Goal: Task Accomplishment & Management: Use online tool/utility

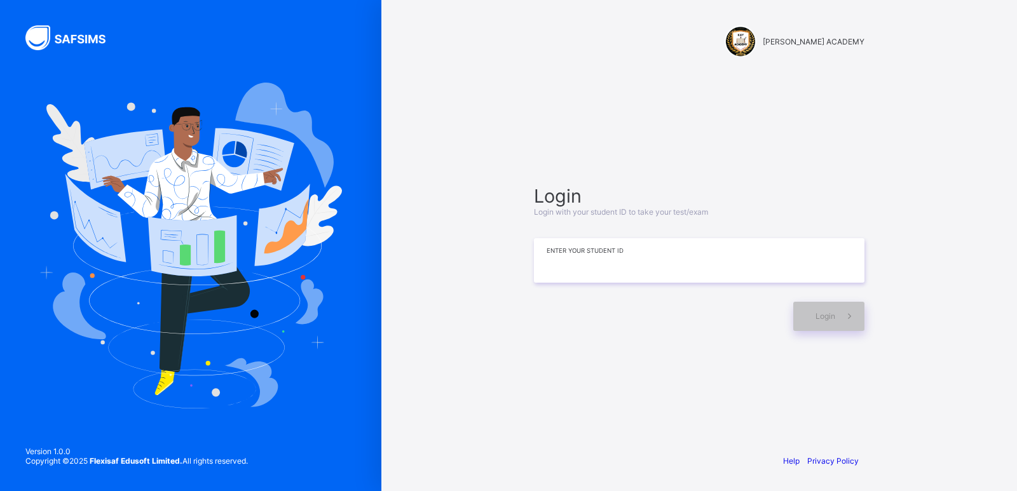
click at [567, 261] on input at bounding box center [699, 260] width 331 height 44
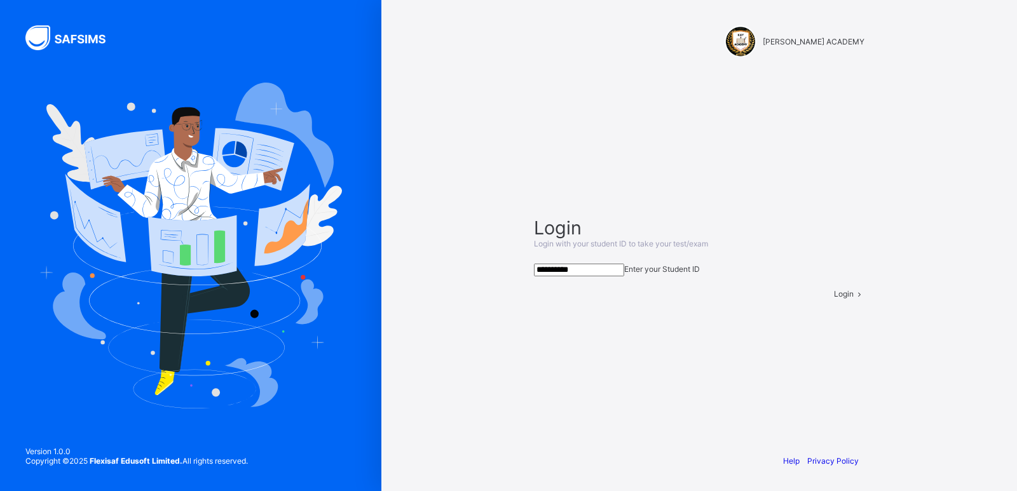
type input "**********"
click at [834, 299] on div "Login" at bounding box center [849, 294] width 31 height 10
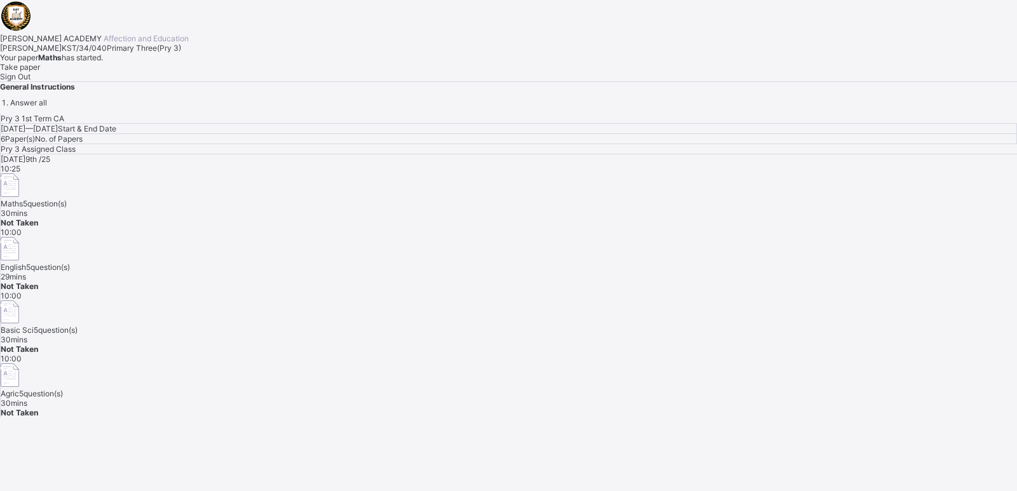
click at [40, 72] on span "Take paper" at bounding box center [20, 67] width 40 height 10
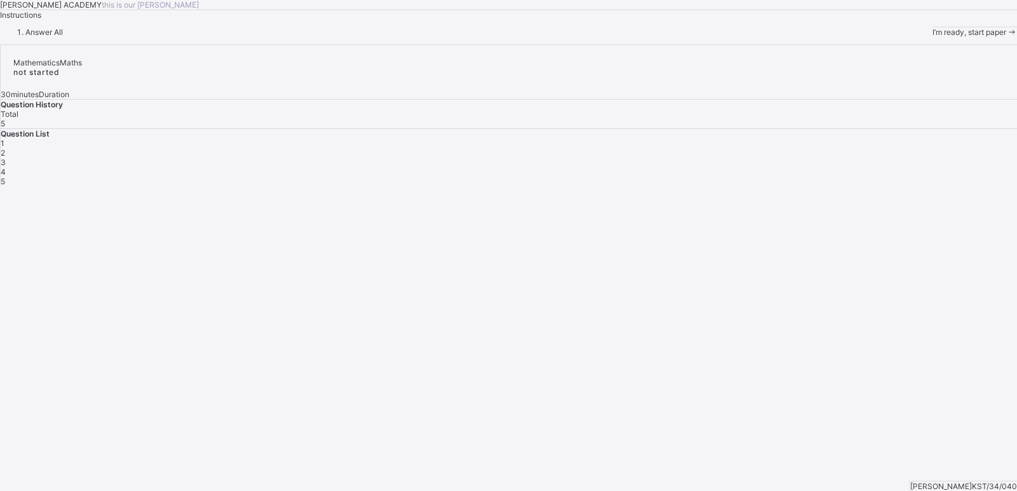
click at [933, 37] on span "I’m ready, start paper" at bounding box center [970, 32] width 74 height 10
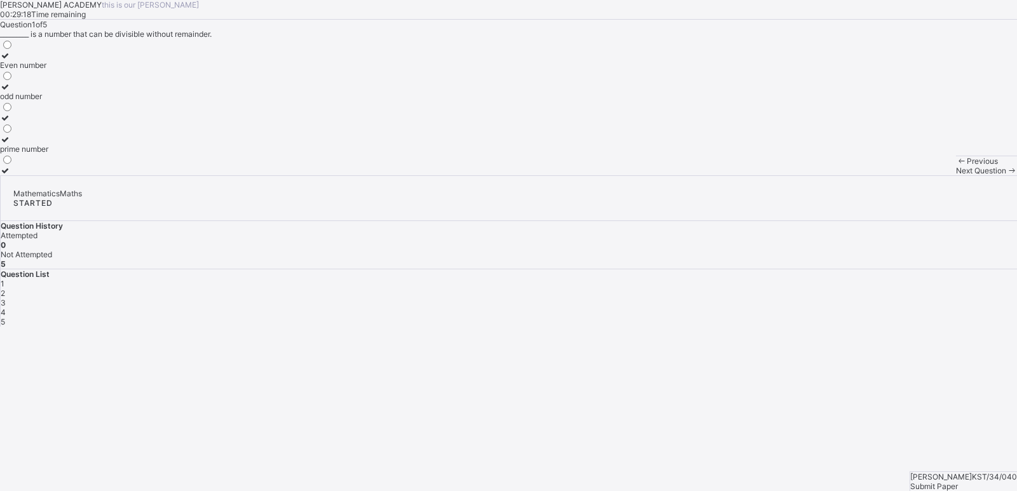
click at [48, 101] on div "odd number" at bounding box center [24, 97] width 48 height 10
drag, startPoint x: 696, startPoint y: 284, endPoint x: 760, endPoint y: 293, distance: 64.2
click at [760, 175] on div "KAY ACADEMY this is our motton 00:29:11 Time remaining Question 1 of 5 ________…" at bounding box center [508, 87] width 1017 height 175
click at [818, 289] on div "2" at bounding box center [509, 294] width 1016 height 10
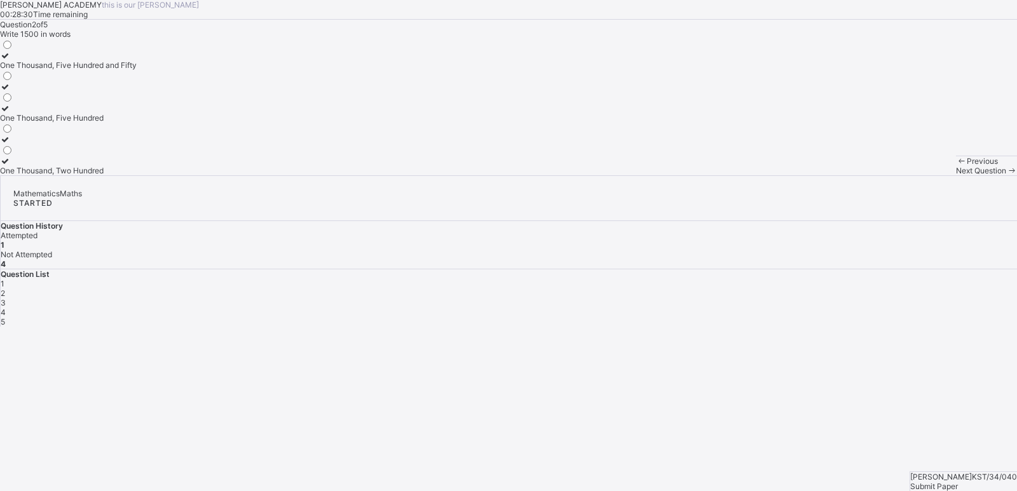
click at [137, 175] on div "One Thousand, Two Hundred" at bounding box center [68, 171] width 137 height 10
click at [850, 298] on div "3" at bounding box center [509, 303] width 1016 height 10
click at [20, 175] on div "2500" at bounding box center [10, 171] width 20 height 10
click at [882, 308] on div "4" at bounding box center [509, 313] width 1016 height 10
click at [472, 175] on div "Question 4 of 5 What is the place value of the underlined number 6789 Tens Hund…" at bounding box center [508, 98] width 1017 height 156
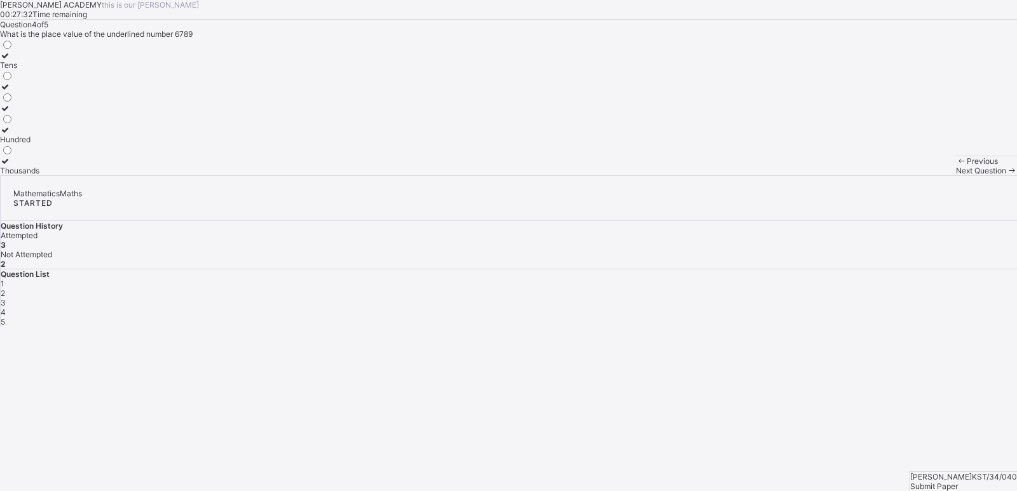
click at [39, 70] on label "Tens" at bounding box center [19, 60] width 39 height 19
click at [916, 317] on div "5" at bounding box center [509, 322] width 1016 height 10
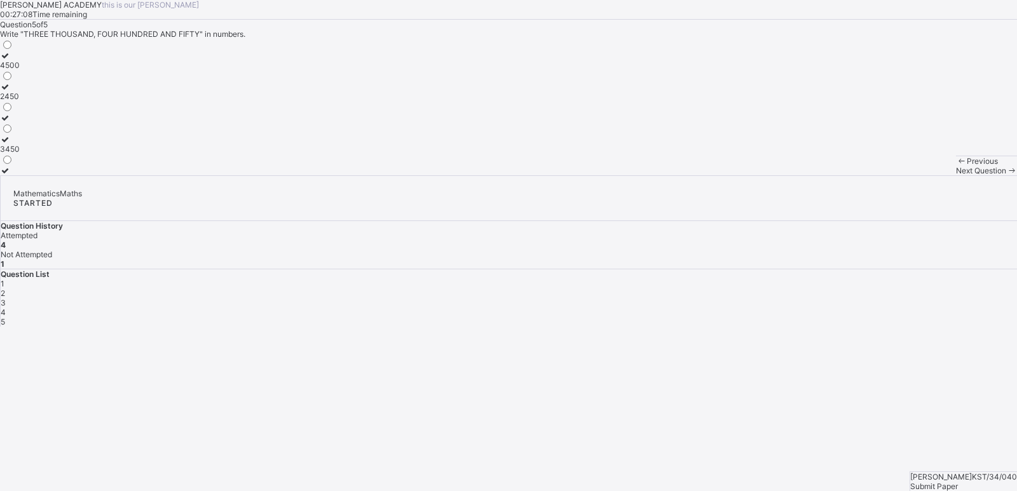
click at [958, 482] on span "Submit Paper" at bounding box center [934, 487] width 48 height 10
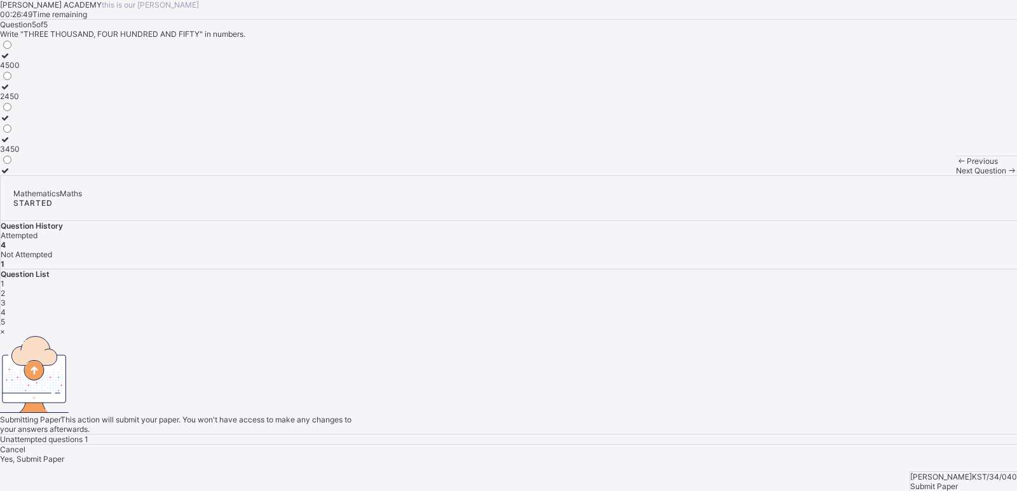
click at [665, 327] on div "×" at bounding box center [508, 332] width 1017 height 10
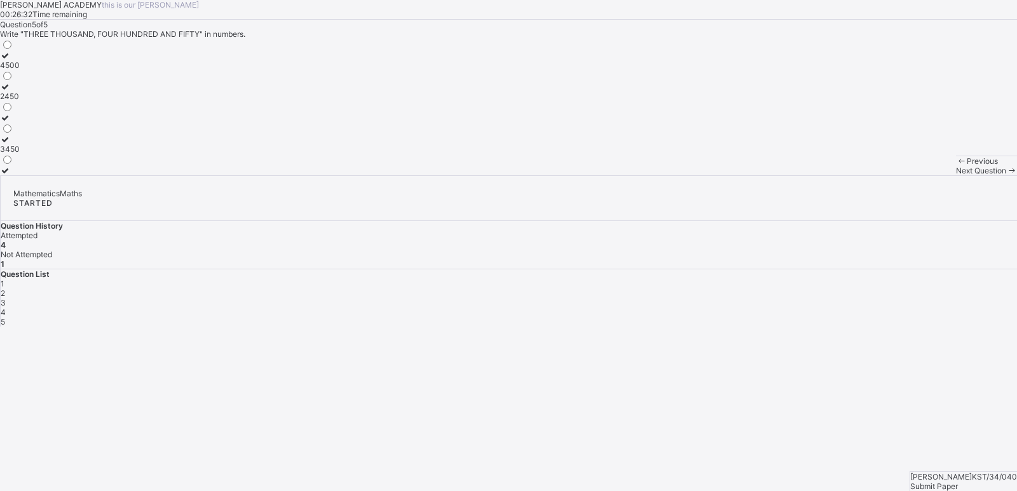
click at [20, 154] on div "3450" at bounding box center [10, 149] width 20 height 10
click at [964, 327] on div "Mathematics Maths STARTED Question History Attempted 5 Not Attempted 0 Question…" at bounding box center [508, 250] width 1017 height 151
click at [975, 482] on div "Submit Paper" at bounding box center [963, 487] width 107 height 10
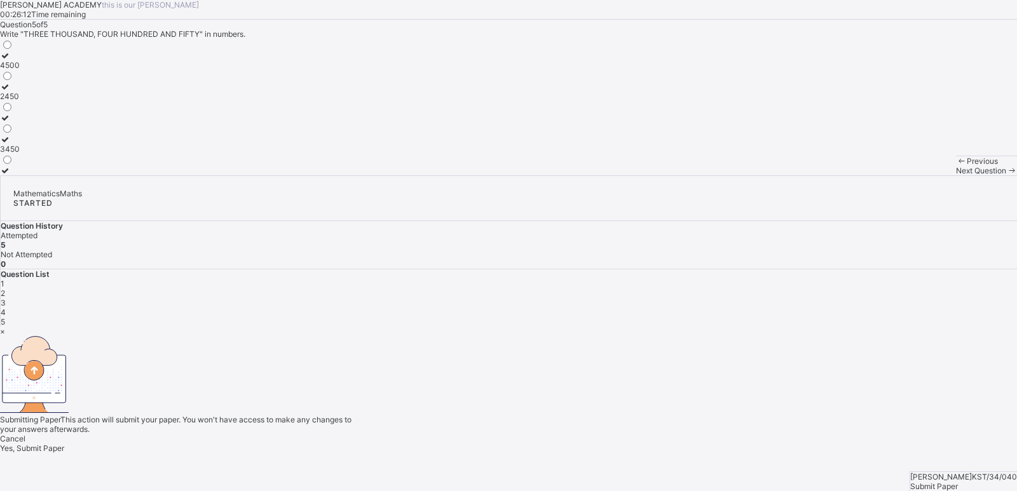
drag, startPoint x: 975, startPoint y: 459, endPoint x: 871, endPoint y: 468, distance: 104.1
click at [871, 453] on div "× Submitting Paper This action will submit your paper. You won't have access to…" at bounding box center [508, 390] width 1017 height 127
click at [527, 444] on div "Yes, Submit Paper" at bounding box center [508, 449] width 1017 height 10
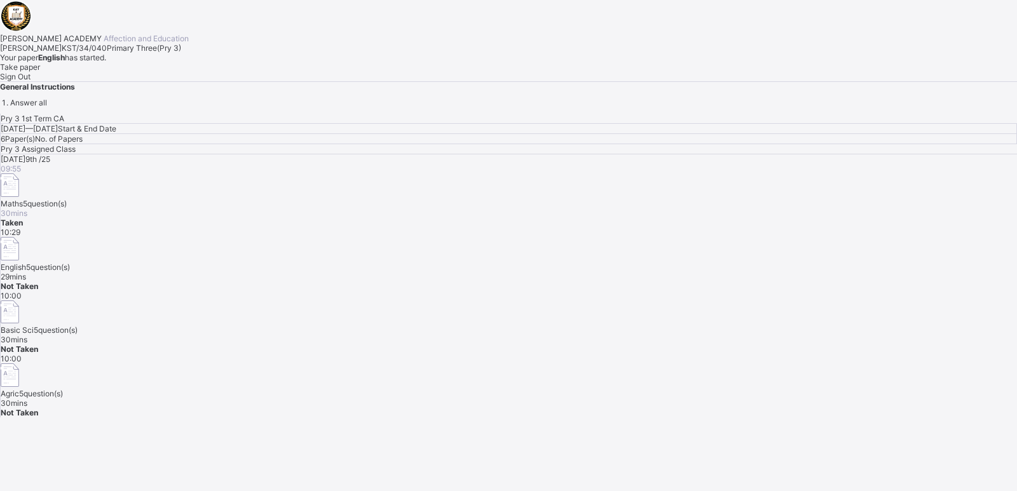
click at [40, 72] on span "Take paper" at bounding box center [20, 67] width 40 height 10
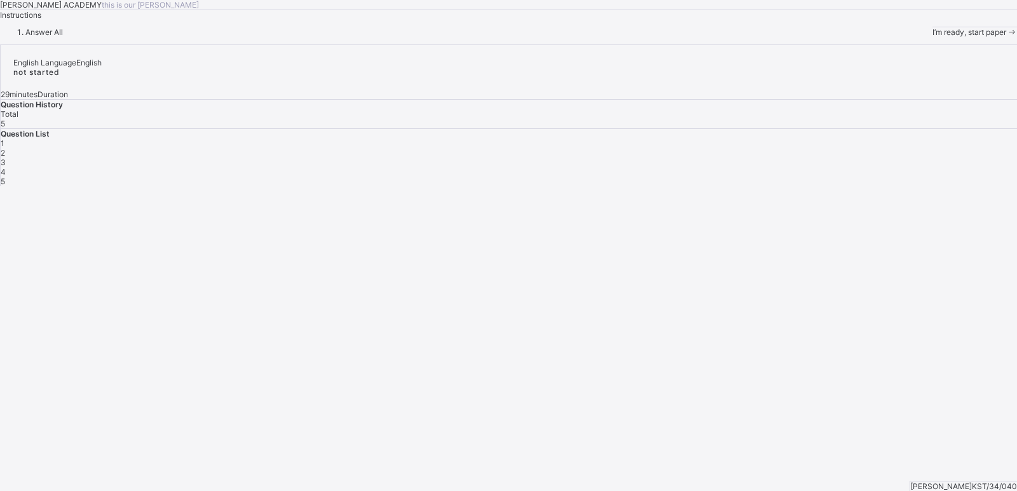
click at [933, 37] on span "I’m ready, start paper" at bounding box center [970, 32] width 74 height 10
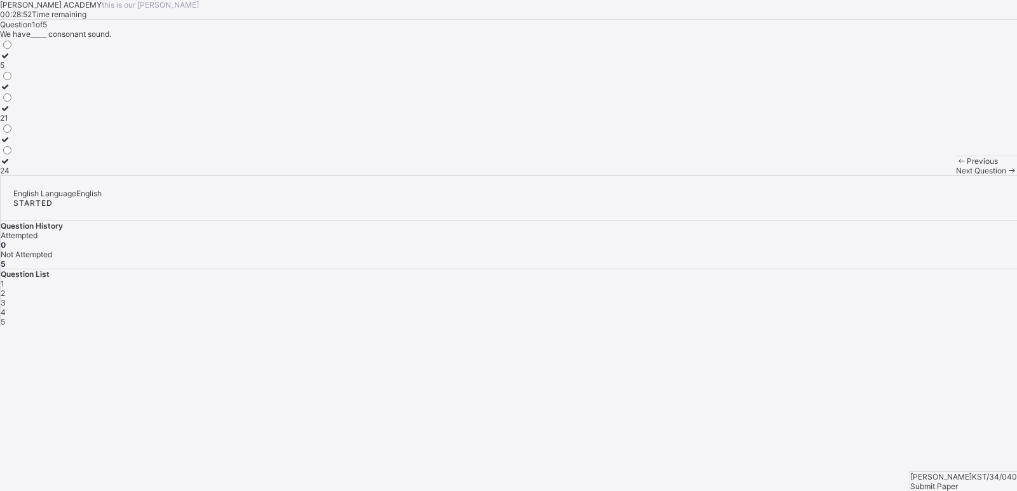
click at [13, 113] on div at bounding box center [6, 109] width 13 height 10
click at [817, 270] on div "Question List 1 2 3 4 5" at bounding box center [509, 298] width 1016 height 57
click at [816, 289] on div "2" at bounding box center [509, 294] width 1016 height 10
click at [32, 113] on div "Reading" at bounding box center [16, 109] width 32 height 10
click at [849, 298] on div "3" at bounding box center [509, 303] width 1016 height 10
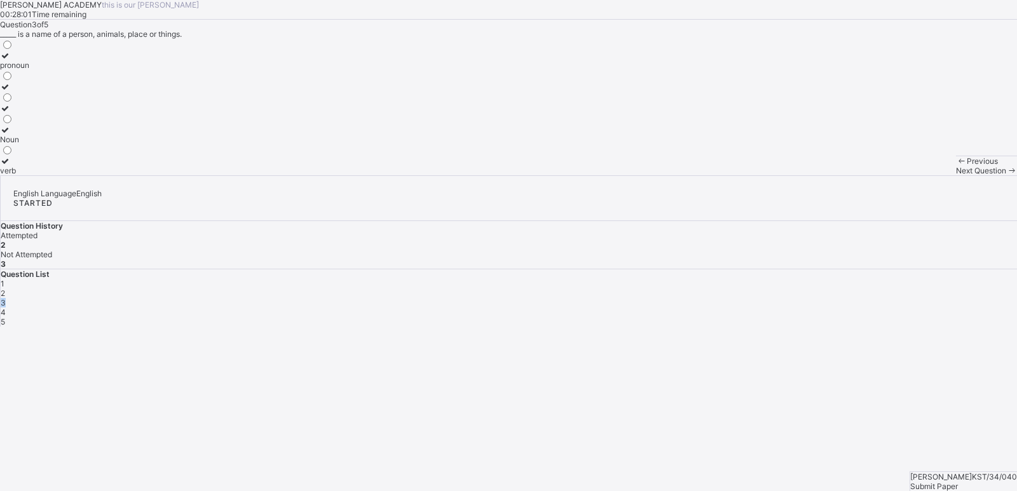
click at [849, 298] on div "3" at bounding box center [509, 303] width 1016 height 10
click at [29, 144] on div "Noun" at bounding box center [14, 140] width 29 height 10
click at [882, 308] on div "4" at bounding box center [509, 313] width 1016 height 10
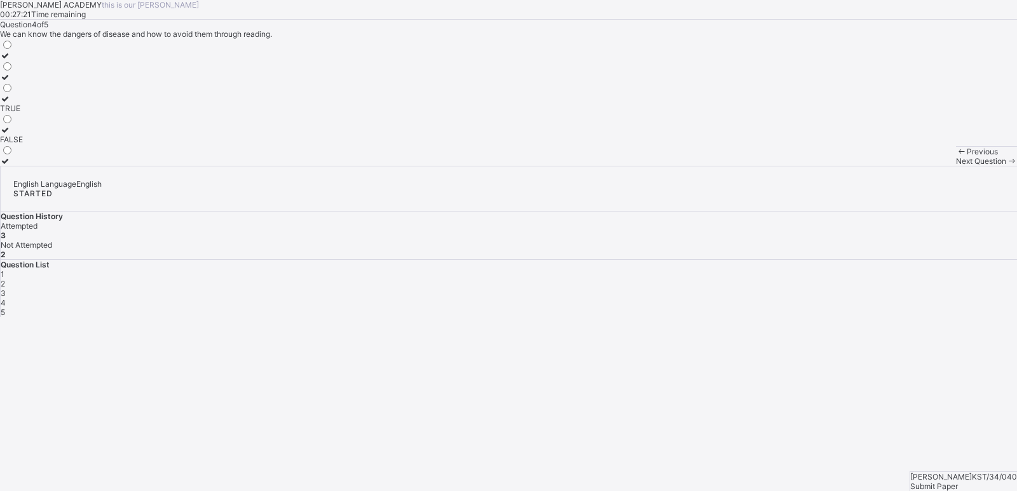
click at [23, 113] on div "TRUE" at bounding box center [11, 109] width 23 height 10
click at [918, 308] on div "5" at bounding box center [509, 313] width 1016 height 10
click at [950, 482] on div "Submit Paper" at bounding box center [963, 487] width 107 height 10
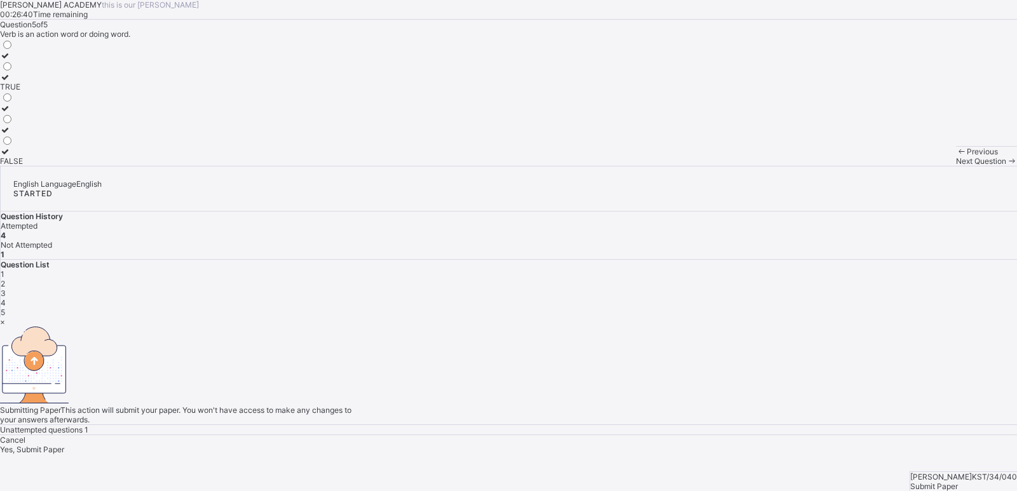
click at [64, 445] on span "Yes, Submit Paper" at bounding box center [32, 450] width 64 height 10
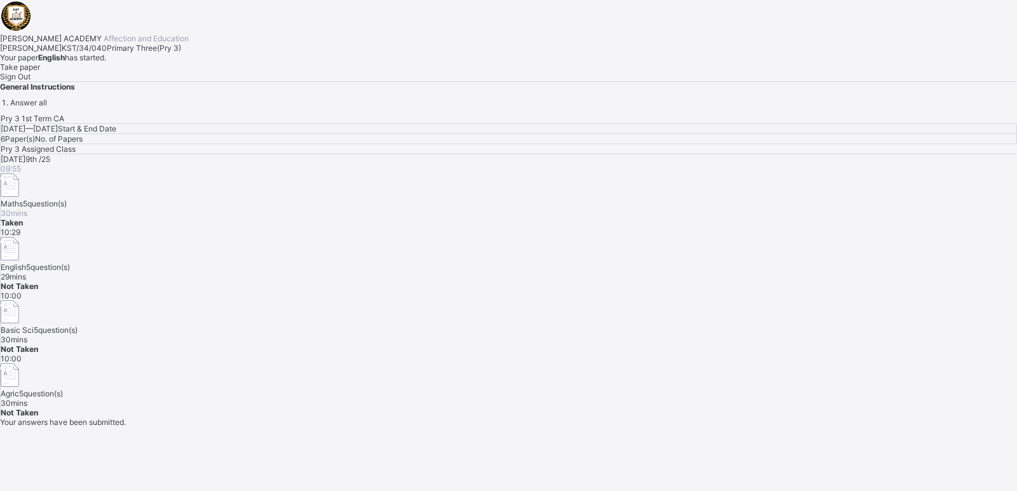
click at [530, 357] on div "Pry 3 1st Term CA Wed, Oct 8th 2025 — Wed, Oct 8th 2025 Start & End Date 6 Pape…" at bounding box center [508, 266] width 1017 height 304
click at [143, 72] on div "Take paper" at bounding box center [508, 67] width 1017 height 10
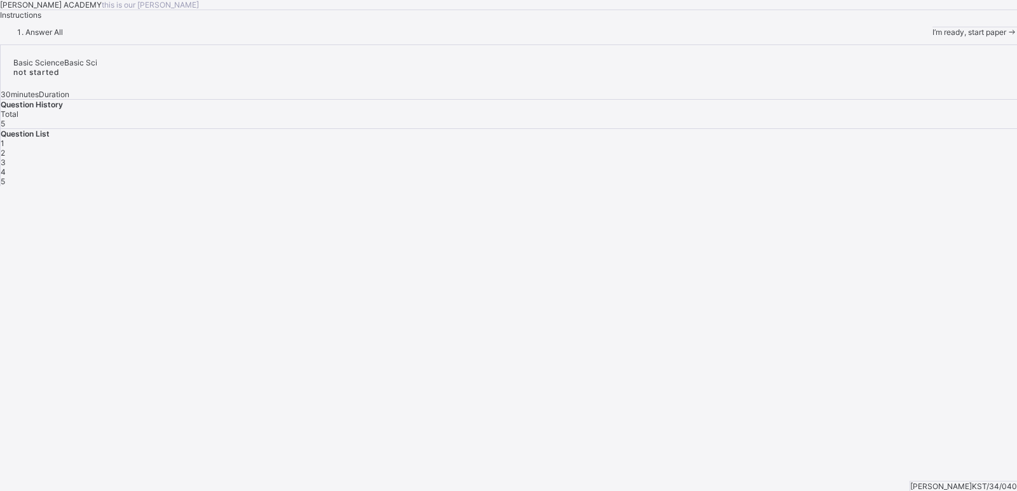
click at [933, 37] on span "I’m ready, start paper" at bounding box center [970, 32] width 74 height 10
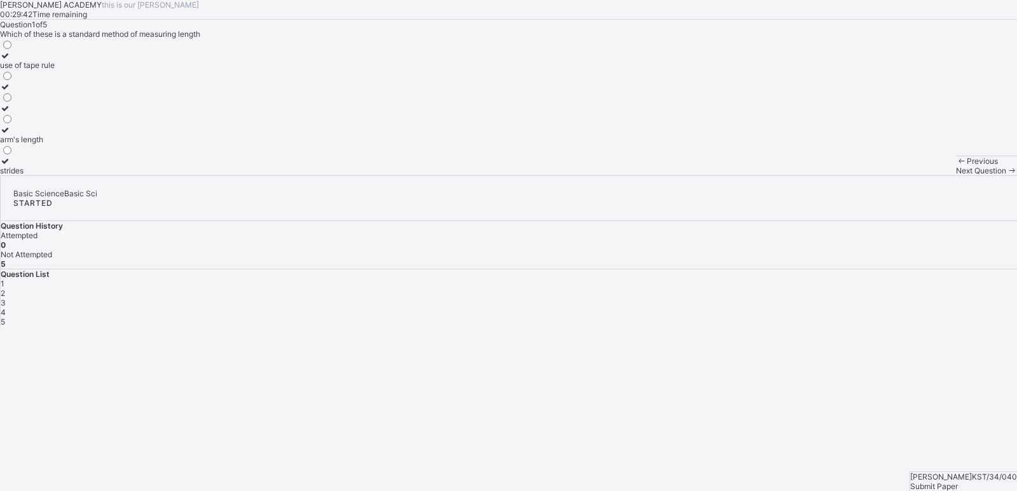
click at [55, 70] on div "use of tape rule" at bounding box center [27, 65] width 55 height 10
click at [817, 289] on div "2" at bounding box center [509, 294] width 1016 height 10
click at [112, 175] on div "KAY ACADEMY this is our motton 00:29:21 Time remaining Question 2 of 5 How many…" at bounding box center [508, 87] width 1017 height 175
click at [19, 175] on label "100" at bounding box center [9, 165] width 19 height 19
click at [849, 298] on div "3" at bounding box center [509, 303] width 1016 height 10
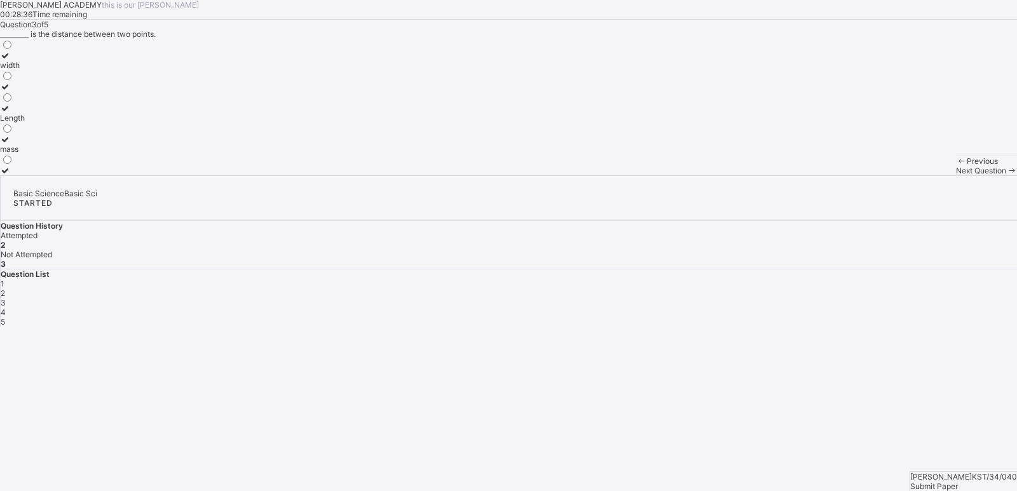
click at [25, 123] on label "Length" at bounding box center [12, 113] width 25 height 19
click at [879, 308] on div "4" at bounding box center [509, 313] width 1016 height 10
click at [39, 154] on label "hand span" at bounding box center [19, 144] width 39 height 19
click at [921, 317] on div "5" at bounding box center [509, 322] width 1016 height 10
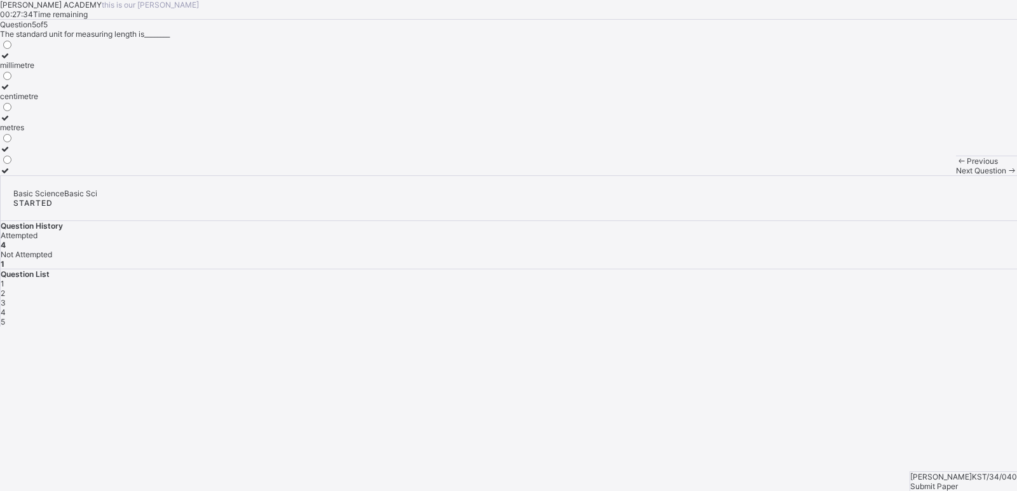
click at [38, 70] on div "millimetre" at bounding box center [19, 65] width 38 height 10
click at [974, 482] on div "Submit Paper" at bounding box center [963, 487] width 107 height 10
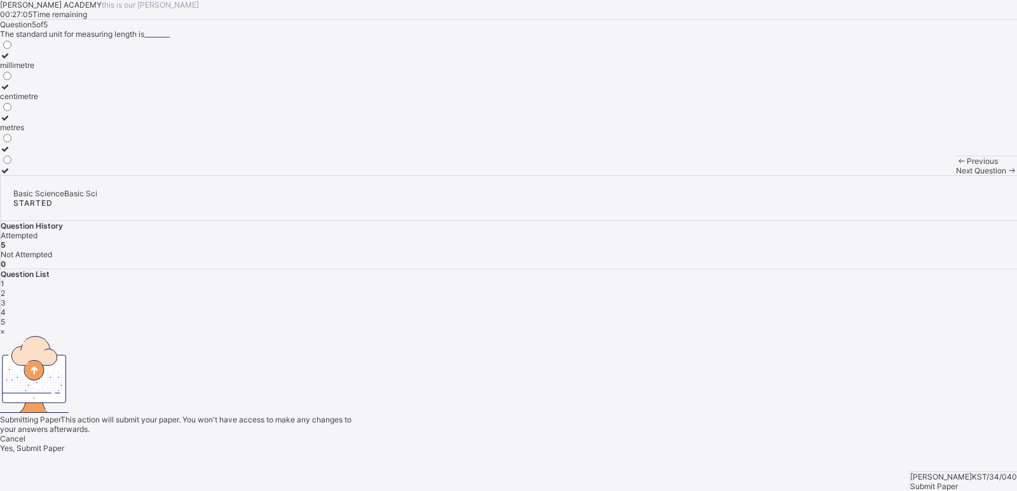
click at [64, 444] on span "Yes, Submit Paper" at bounding box center [32, 449] width 64 height 10
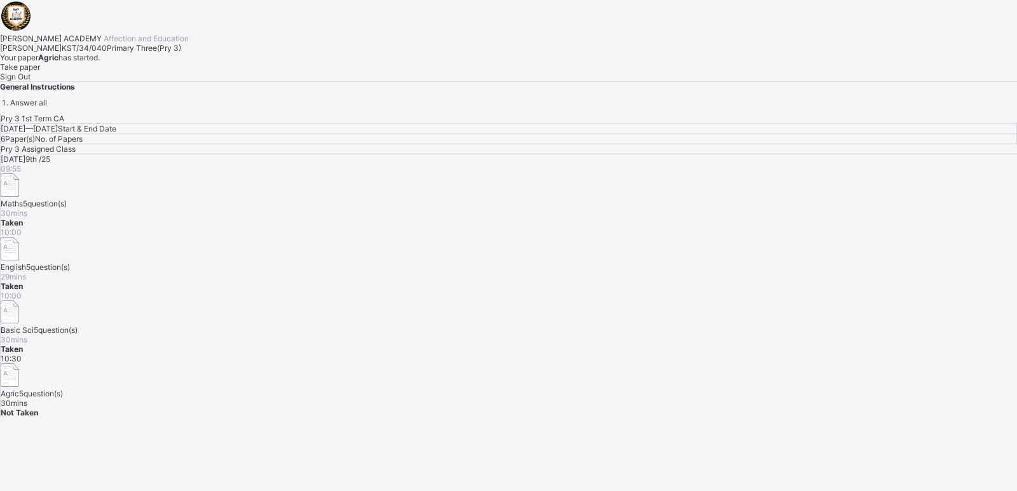
drag, startPoint x: 551, startPoint y: 332, endPoint x: 455, endPoint y: 269, distance: 114.2
click at [455, 81] on div "Abubakar Mujaheed Umar KST/34/040 Primary Three ( Pry 3 ) Your paper Agric has …" at bounding box center [508, 62] width 1017 height 38
click at [140, 72] on div "Take paper" at bounding box center [508, 67] width 1017 height 10
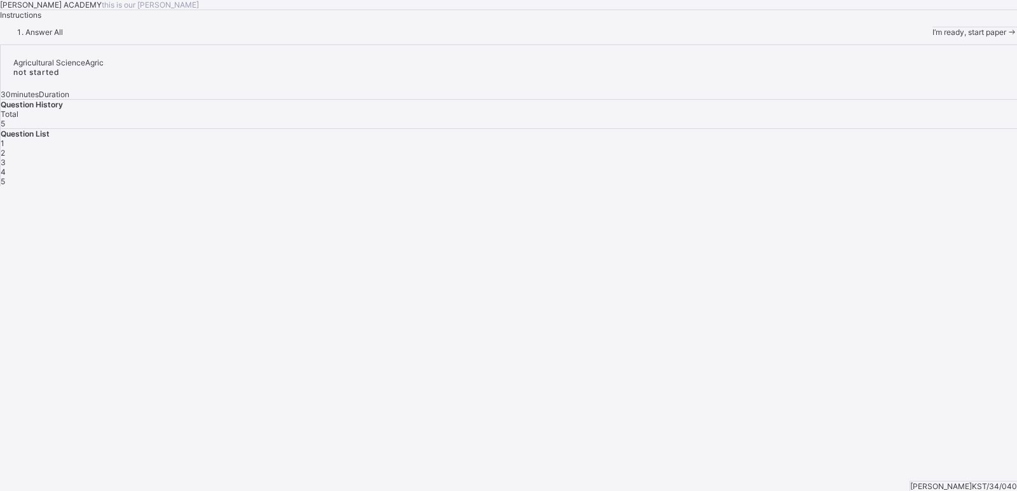
click at [933, 37] on span "I’m ready, start paper" at bounding box center [970, 32] width 74 height 10
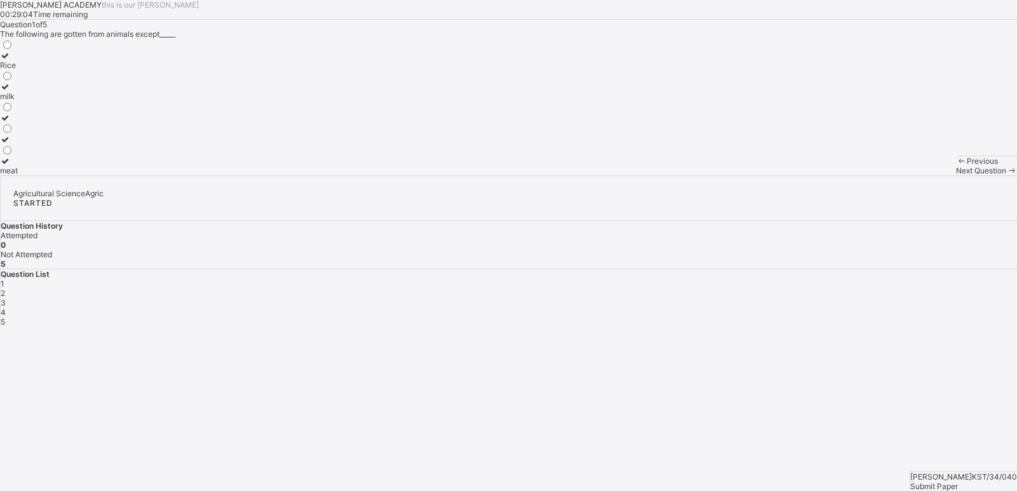
click at [18, 70] on div "Rice" at bounding box center [9, 65] width 18 height 10
click at [5, 289] on span "2" at bounding box center [3, 294] width 4 height 10
click at [30, 144] on div "protein" at bounding box center [15, 140] width 30 height 10
click at [851, 270] on div "Question List 1 2 3 4 5" at bounding box center [509, 298] width 1016 height 57
click at [6, 298] on span "3" at bounding box center [3, 303] width 5 height 10
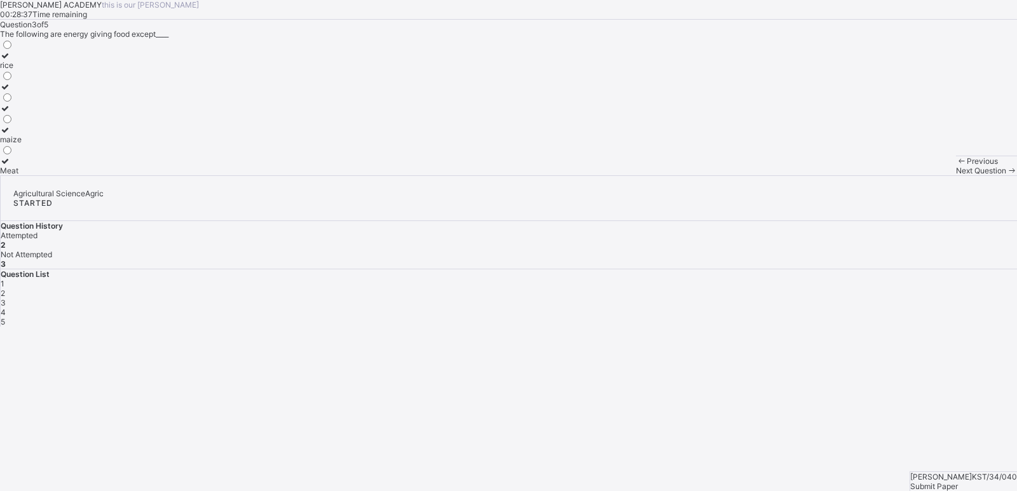
click at [850, 298] on div "3" at bounding box center [509, 303] width 1016 height 10
drag, startPoint x: 266, startPoint y: 328, endPoint x: 207, endPoint y: 349, distance: 62.7
click at [207, 175] on div "rice maize Meat" at bounding box center [508, 107] width 1017 height 137
click at [22, 175] on label "Meat" at bounding box center [11, 165] width 22 height 19
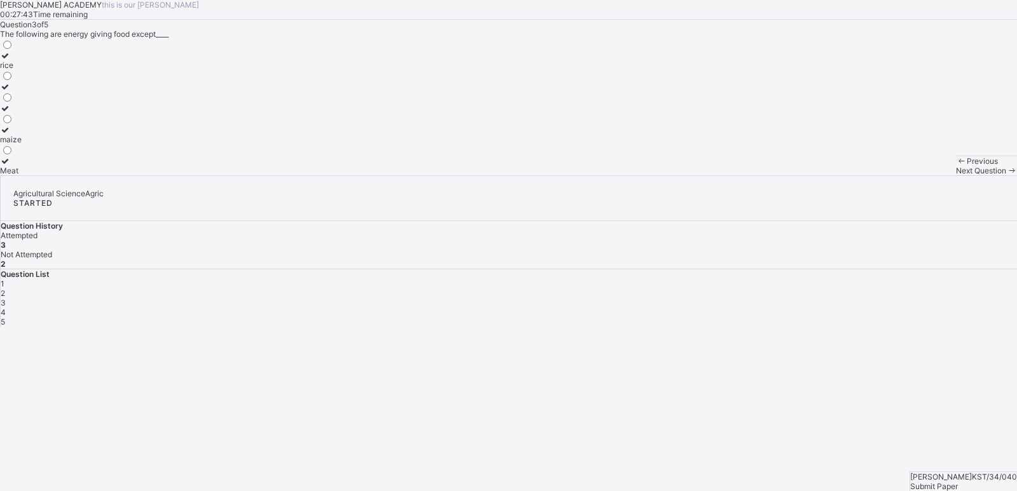
click at [886, 308] on div "4" at bounding box center [509, 313] width 1016 height 10
click at [66, 70] on div "protein" at bounding box center [33, 65] width 66 height 10
click at [921, 317] on div "5" at bounding box center [509, 322] width 1016 height 10
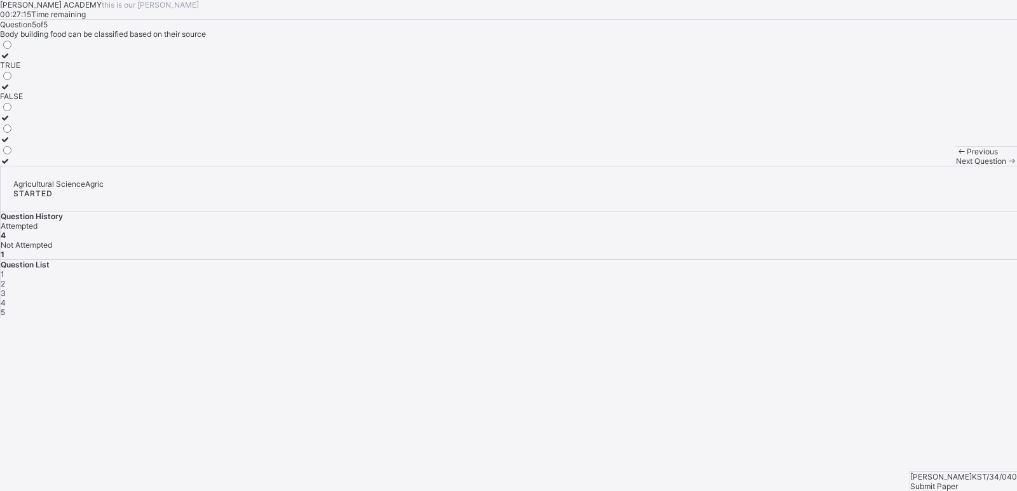
click at [23, 70] on div "TRUE" at bounding box center [11, 65] width 23 height 10
click at [958, 482] on span "Submit Paper" at bounding box center [934, 487] width 48 height 10
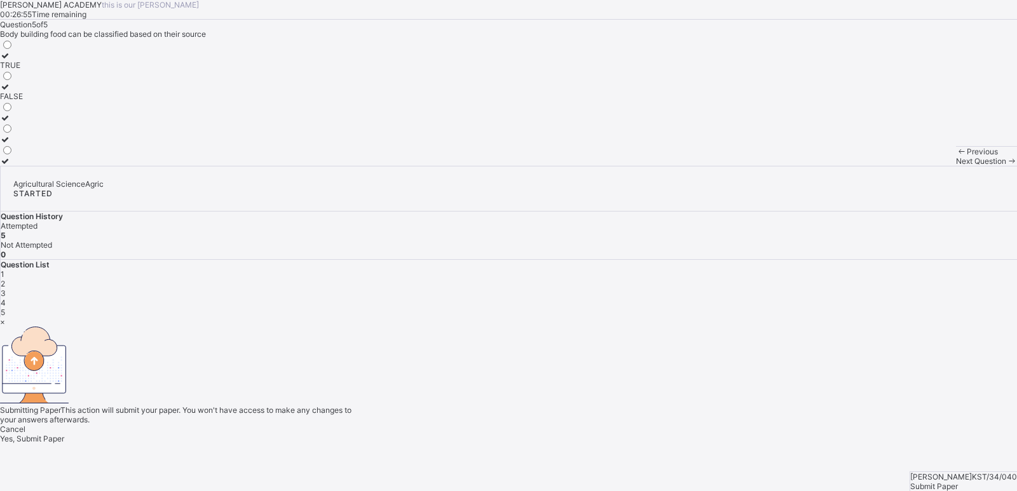
click at [547, 434] on div "Yes, Submit Paper" at bounding box center [508, 439] width 1017 height 10
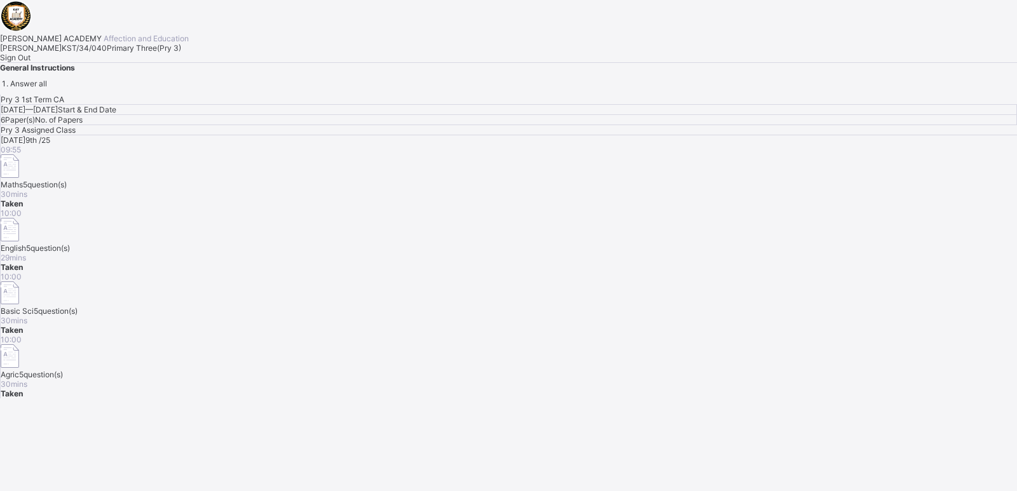
click at [178, 62] on div "Sign Out" at bounding box center [508, 58] width 1017 height 10
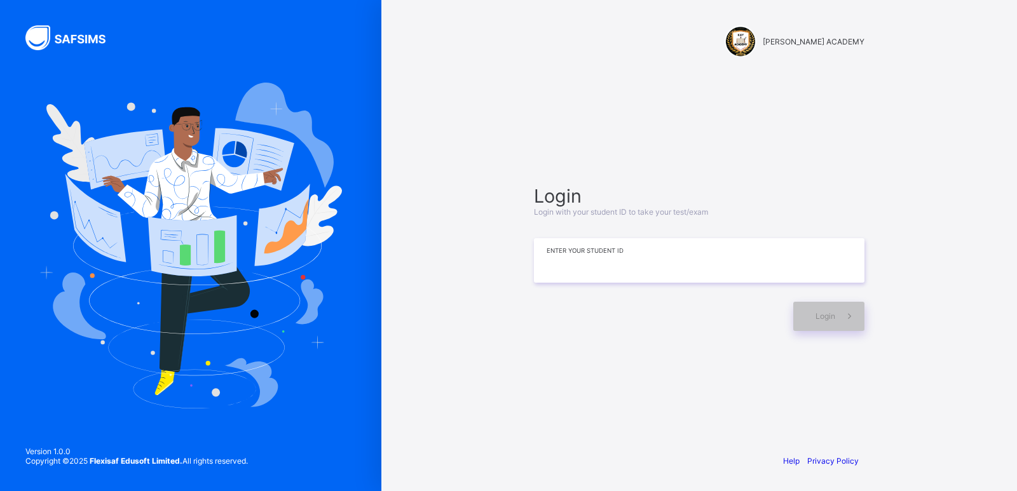
click at [557, 265] on input at bounding box center [699, 260] width 331 height 44
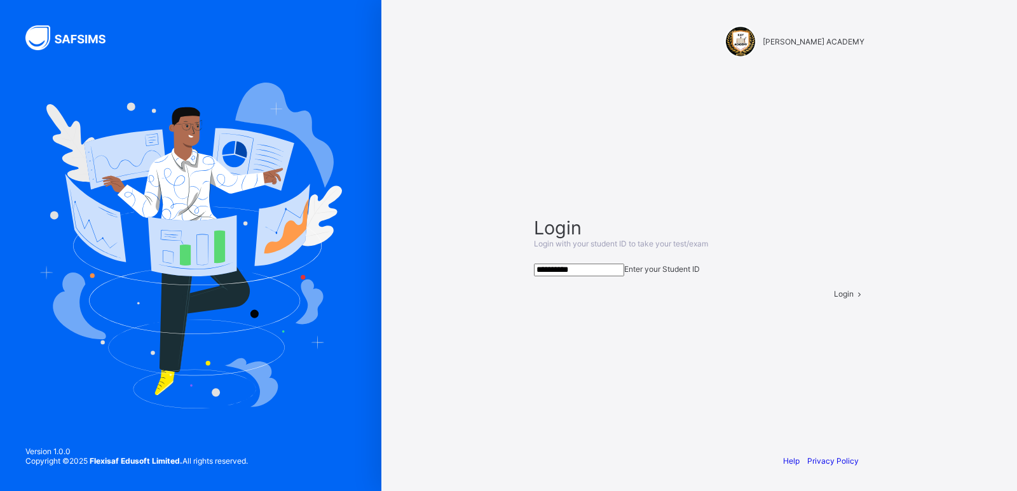
type input "**********"
click at [834, 299] on div "Login" at bounding box center [849, 294] width 31 height 10
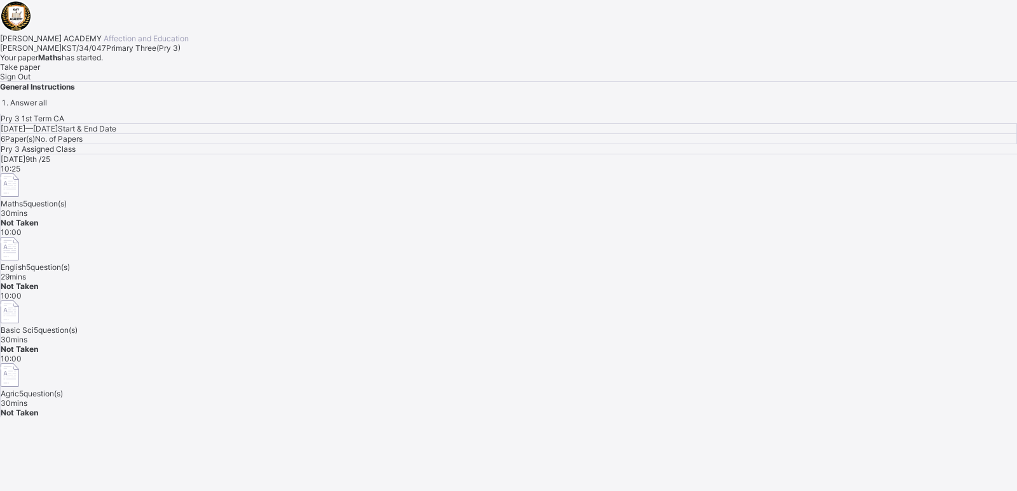
click at [78, 325] on span "5 question(s)" at bounding box center [56, 330] width 44 height 10
click at [150, 72] on div "Take paper" at bounding box center [508, 67] width 1017 height 10
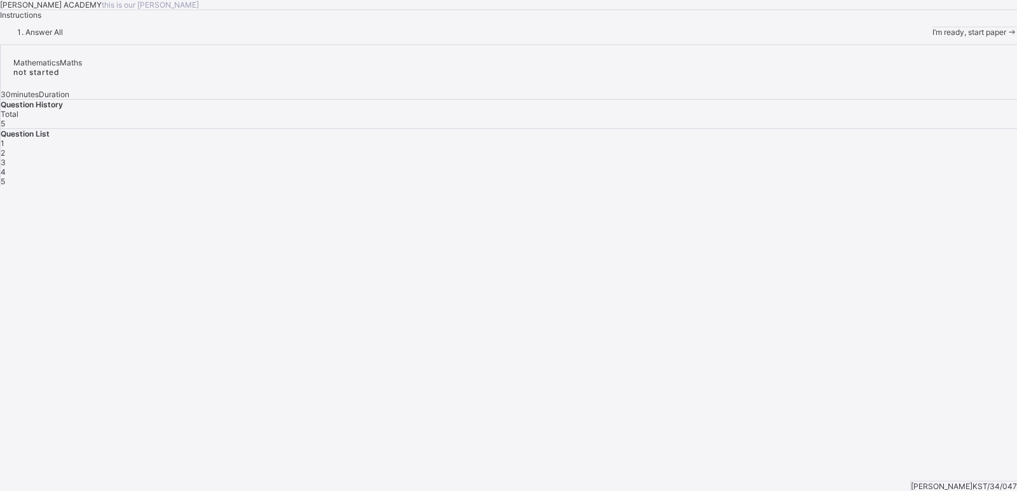
click at [933, 37] on div "I’m ready, start paper" at bounding box center [975, 32] width 85 height 10
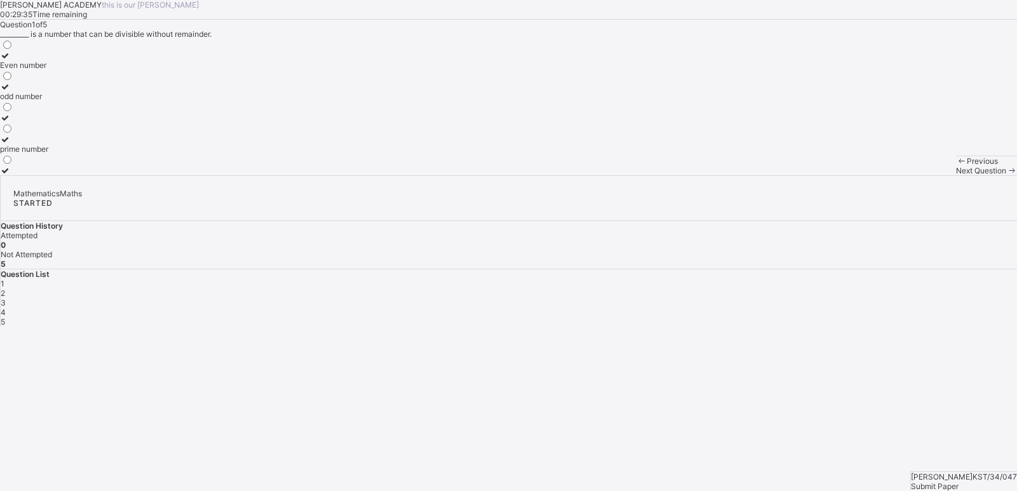
click at [48, 70] on div "Even number" at bounding box center [24, 65] width 48 height 10
click at [956, 175] on span "Next Question" at bounding box center [981, 171] width 50 height 10
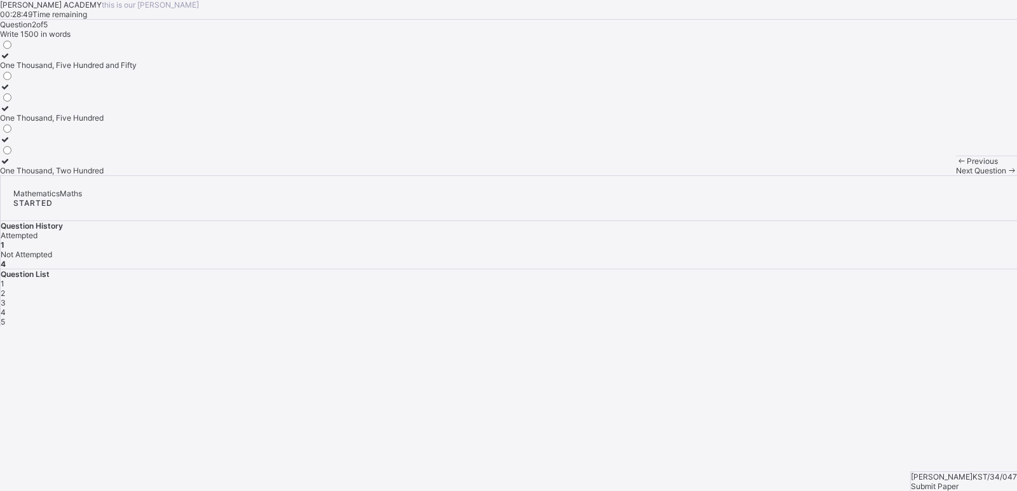
click at [137, 123] on div "One Thousand, Five Hundred" at bounding box center [68, 118] width 137 height 10
click at [956, 175] on span "Next Question" at bounding box center [981, 171] width 50 height 10
click at [20, 175] on label "2500" at bounding box center [10, 165] width 20 height 19
click at [956, 175] on span "Next Question" at bounding box center [981, 171] width 50 height 10
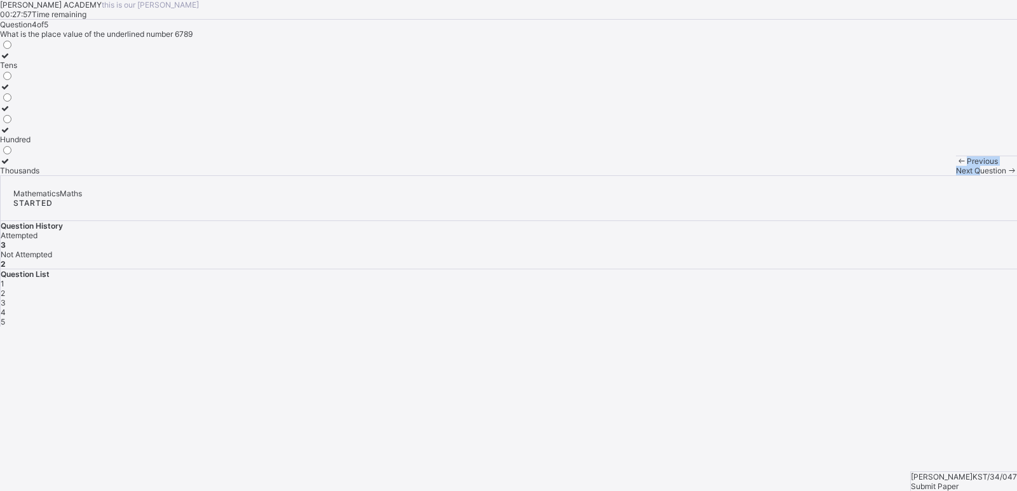
drag, startPoint x: 663, startPoint y: 468, endPoint x: 431, endPoint y: 516, distance: 236.9
click at [431, 491] on html "KAY ACADEMY this is our motton 00:27:57 Time remaining Question 4 of 5 What is …" at bounding box center [508, 245] width 1017 height 491
click at [39, 175] on div "Thousands" at bounding box center [19, 171] width 39 height 10
click at [956, 175] on span "Next Question" at bounding box center [981, 171] width 50 height 10
click at [20, 70] on div "4500" at bounding box center [10, 65] width 20 height 10
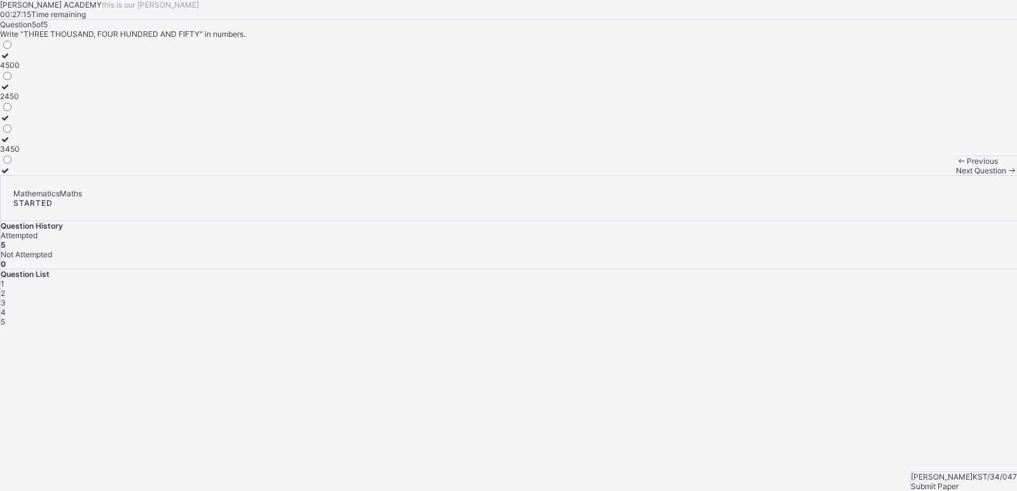
click at [956, 175] on span "Next Question" at bounding box center [981, 171] width 50 height 10
click at [959, 482] on span "Submit Paper" at bounding box center [935, 487] width 48 height 10
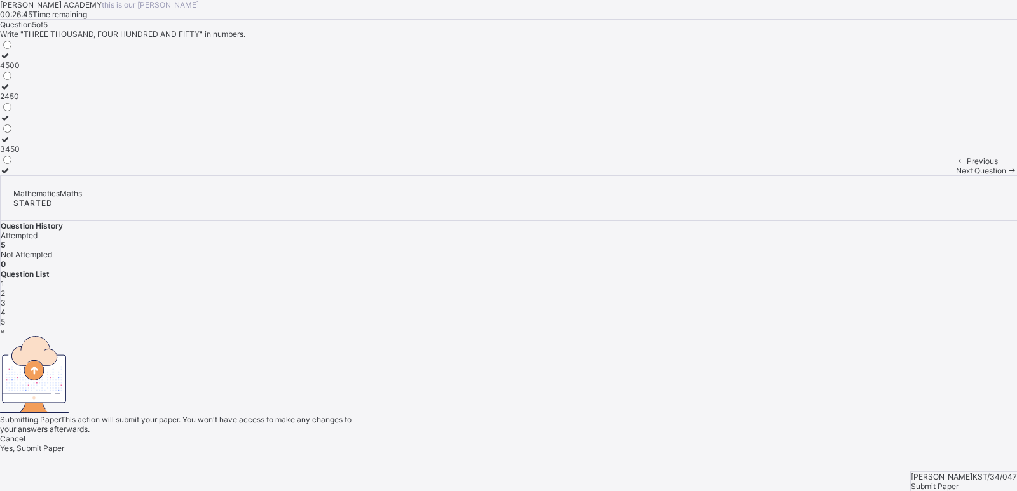
click at [64, 444] on span "Yes, Submit Paper" at bounding box center [32, 449] width 64 height 10
click at [519, 444] on div "Yes, Submit Paper" at bounding box center [508, 449] width 1017 height 10
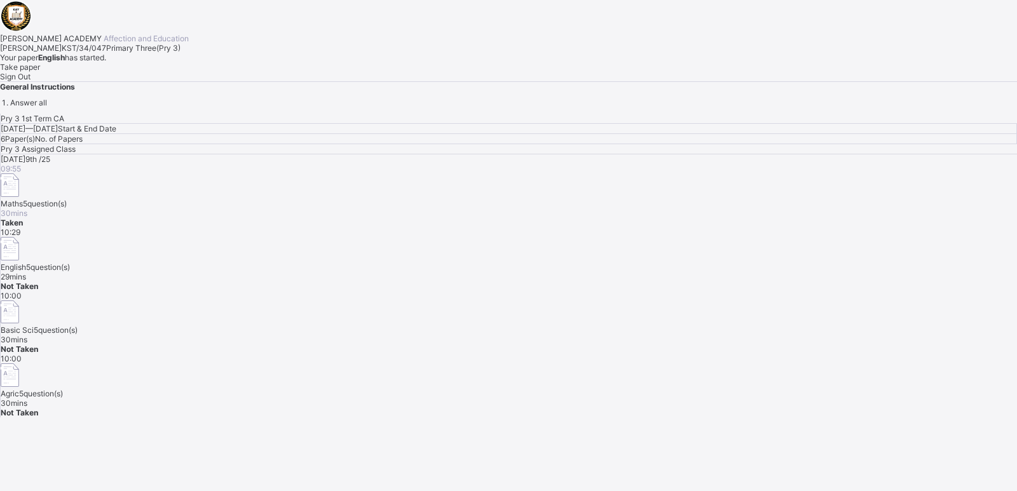
click at [40, 72] on span "Take paper" at bounding box center [20, 67] width 40 height 10
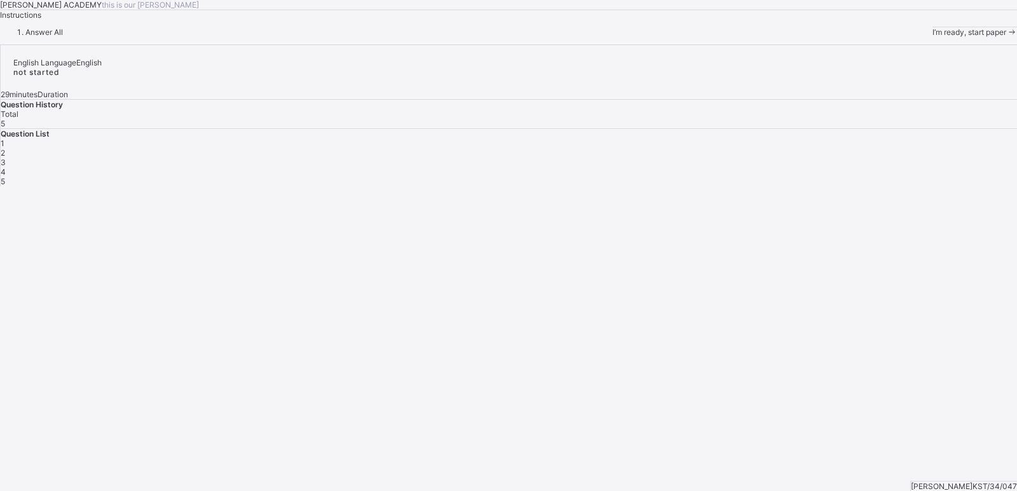
click at [933, 37] on span "I’m ready, start paper" at bounding box center [970, 32] width 74 height 10
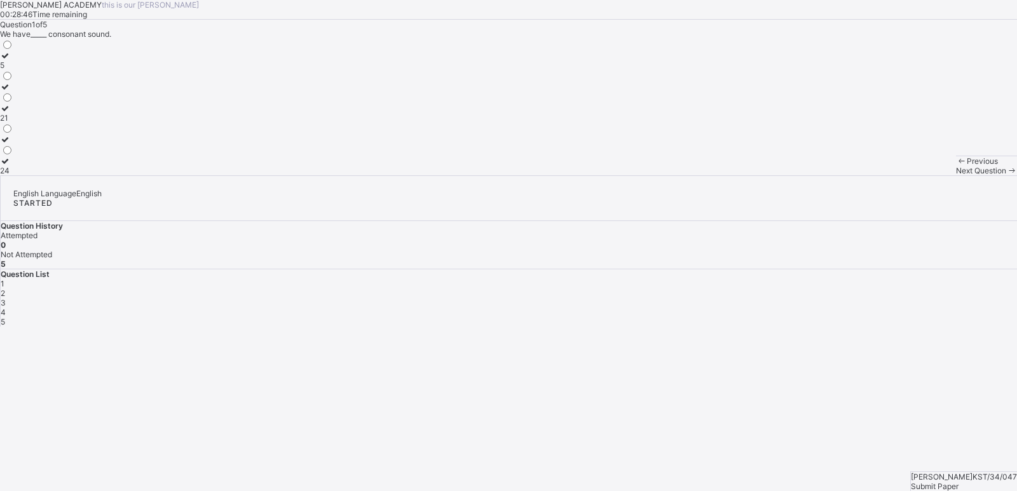
click at [13, 123] on div "21" at bounding box center [6, 118] width 13 height 10
click at [956, 175] on div "Next Question" at bounding box center [986, 171] width 61 height 10
click at [32, 113] on div "Reading" at bounding box center [16, 109] width 32 height 10
click at [956, 175] on span "Next Question" at bounding box center [981, 171] width 50 height 10
click at [29, 144] on div "Noun" at bounding box center [14, 140] width 29 height 10
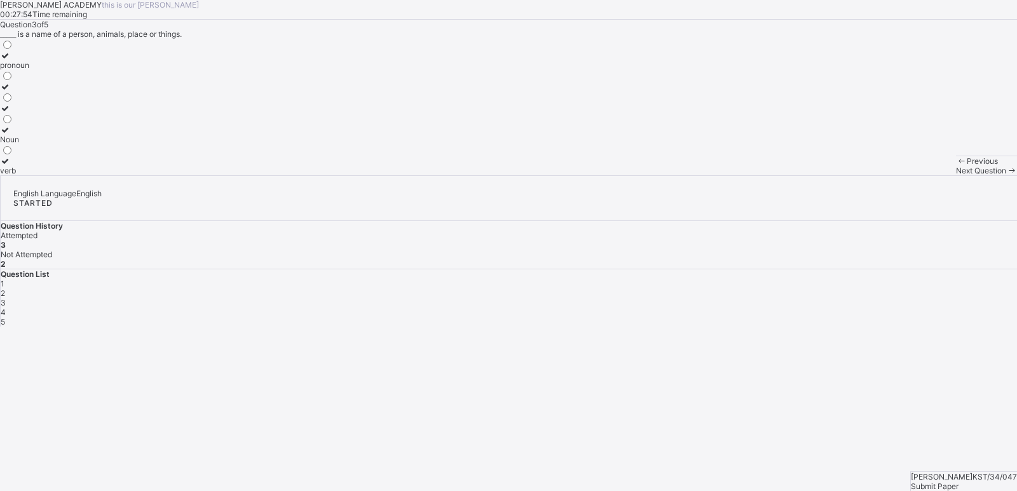
click at [956, 175] on span "Next Question" at bounding box center [981, 171] width 50 height 10
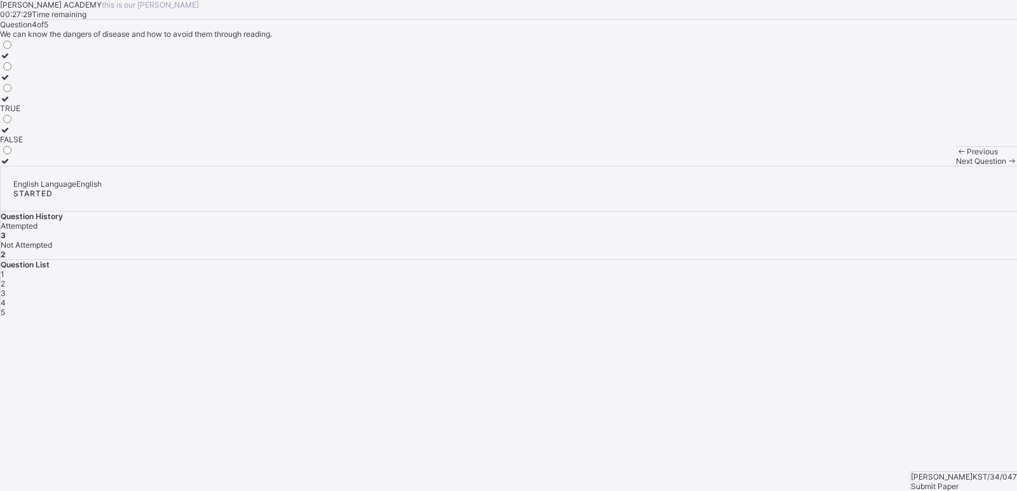
click at [23, 144] on div "FALSE" at bounding box center [11, 140] width 23 height 10
click at [956, 166] on div "Next Question" at bounding box center [986, 161] width 61 height 10
click at [23, 92] on div "TRUE" at bounding box center [11, 87] width 23 height 10
click at [959, 482] on span "Submit Paper" at bounding box center [935, 487] width 48 height 10
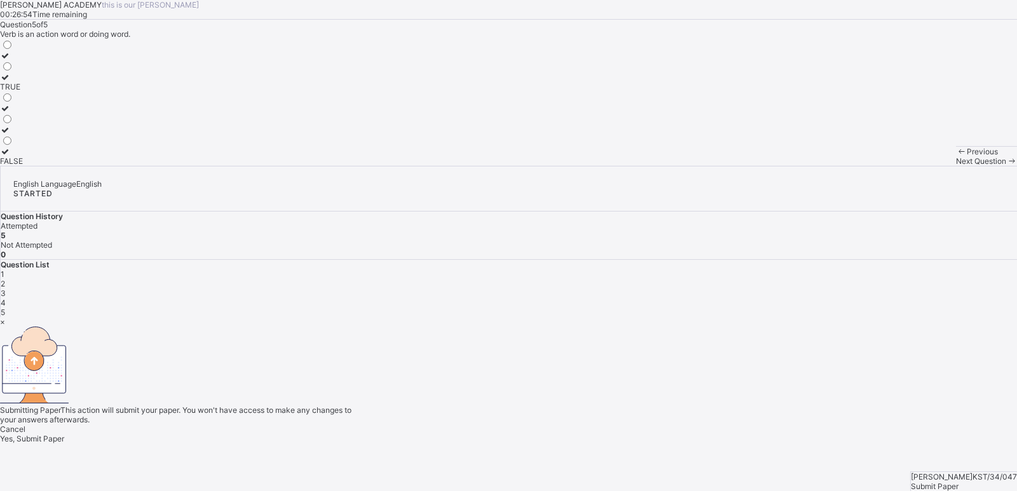
click at [64, 434] on span "Yes, Submit Paper" at bounding box center [32, 439] width 64 height 10
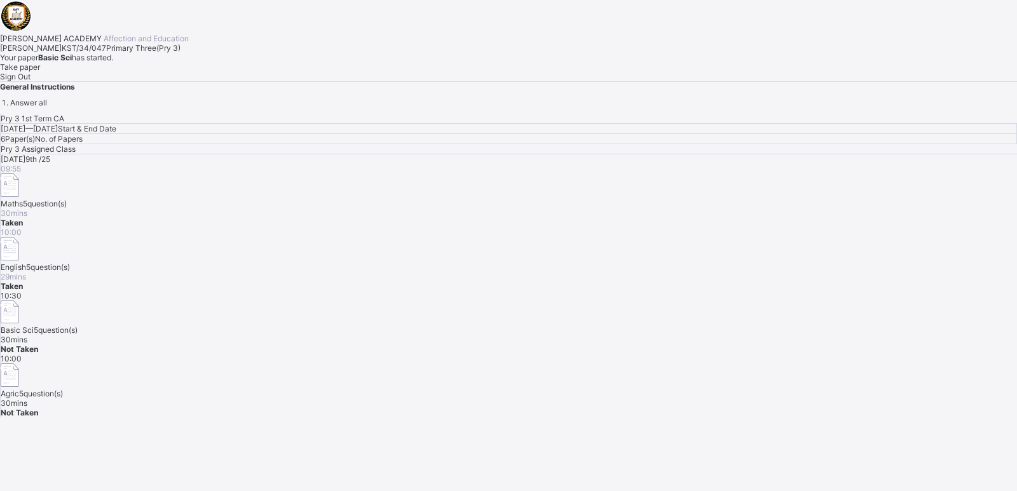
click at [40, 72] on span "Take paper" at bounding box center [20, 67] width 40 height 10
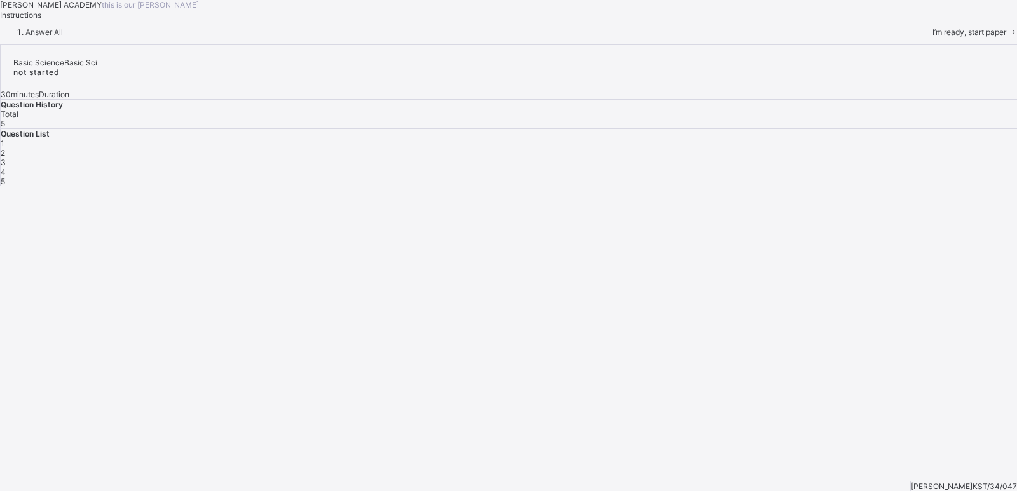
click at [933, 37] on span "I’m ready, start paper" at bounding box center [970, 32] width 74 height 10
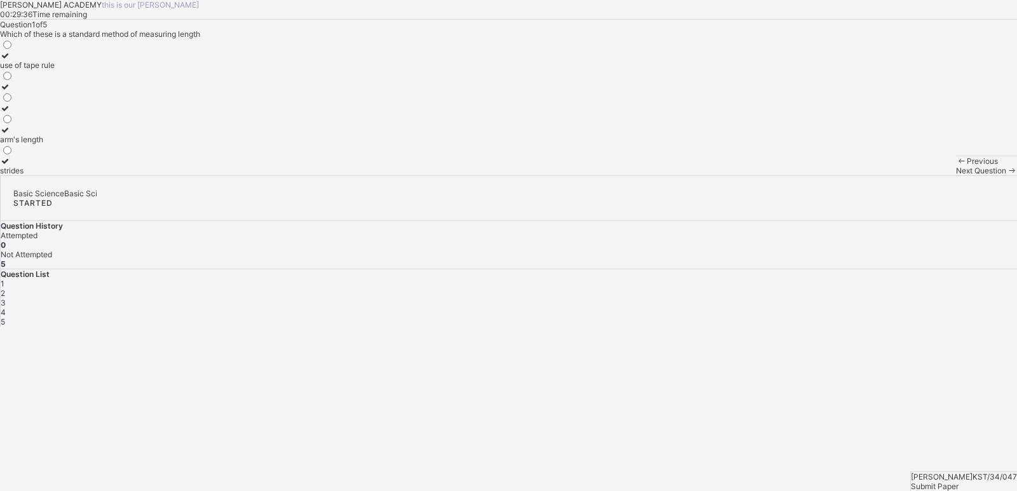
click at [55, 70] on div "use of tape rule" at bounding box center [27, 65] width 55 height 10
click at [956, 175] on span "Next Question" at bounding box center [981, 171] width 50 height 10
click at [19, 70] on label "1000" at bounding box center [9, 60] width 19 height 19
click at [956, 175] on div "Next Question" at bounding box center [986, 171] width 61 height 10
click at [25, 154] on div "mass" at bounding box center [12, 149] width 25 height 10
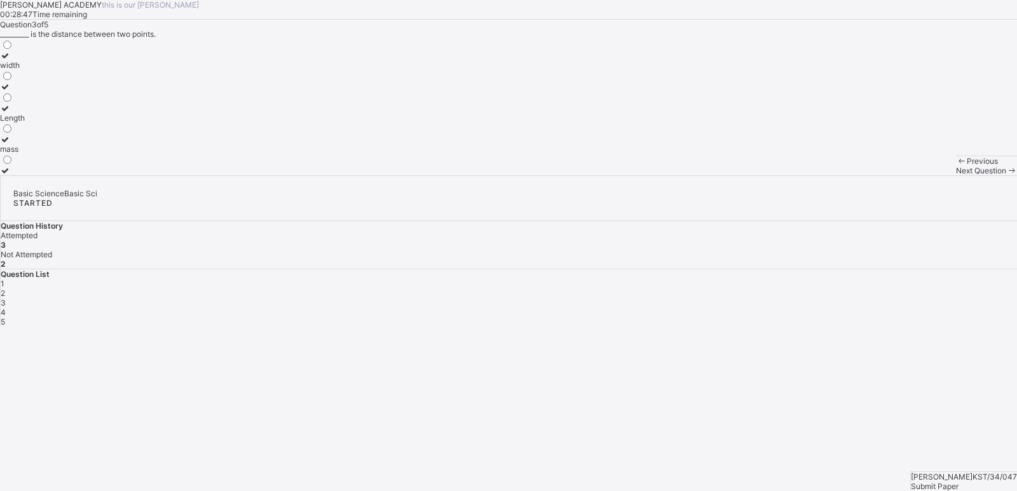
click at [956, 175] on span "Next Question" at bounding box center [981, 171] width 50 height 10
click at [39, 154] on div "hand span" at bounding box center [19, 149] width 39 height 10
click at [956, 175] on span "Next Question" at bounding box center [981, 171] width 50 height 10
click at [38, 132] on div "metres" at bounding box center [19, 128] width 38 height 10
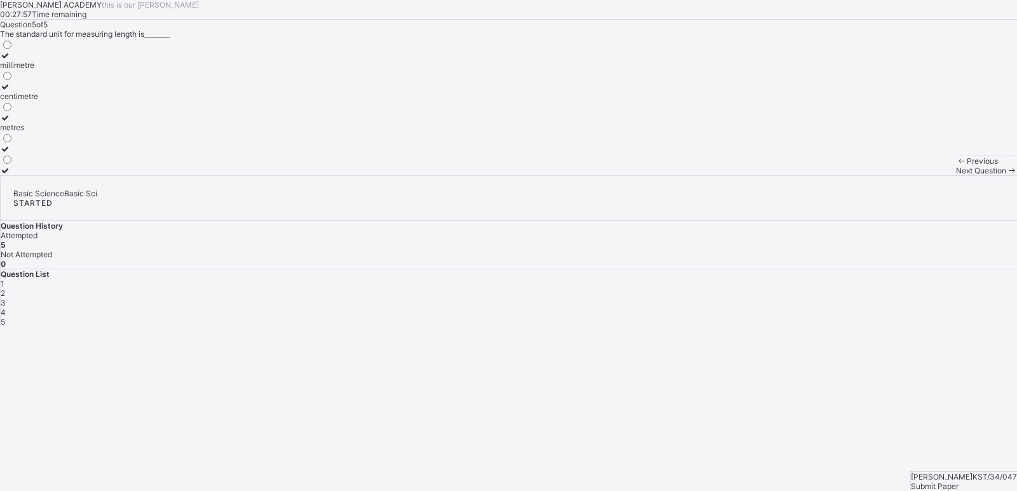
click at [959, 482] on span "Submit Paper" at bounding box center [935, 487] width 48 height 10
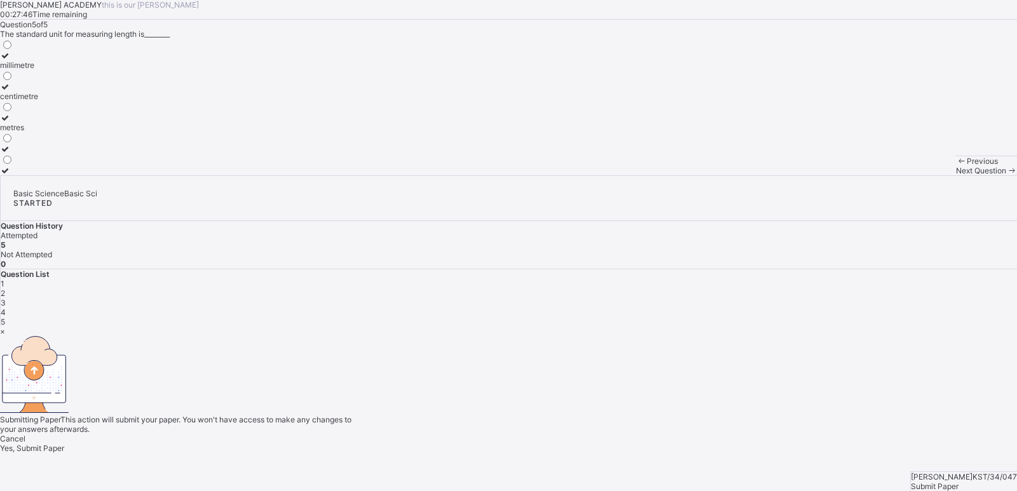
click at [64, 444] on span "Yes, Submit Paper" at bounding box center [32, 449] width 64 height 10
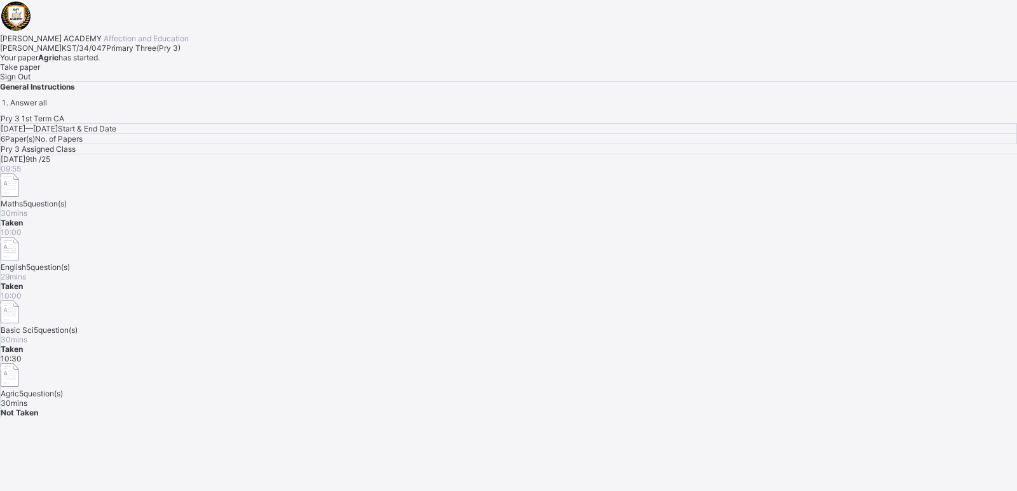
click at [40, 72] on span "Take paper" at bounding box center [20, 67] width 40 height 10
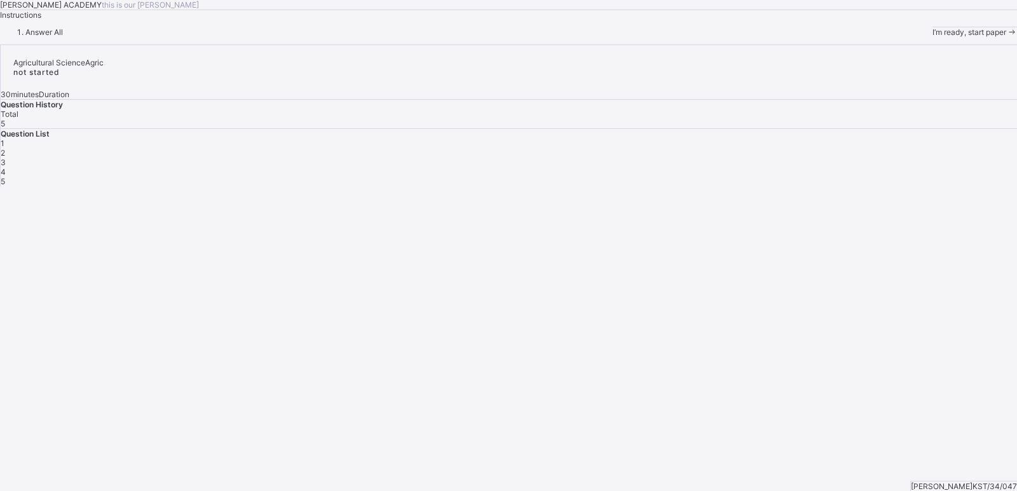
click at [933, 37] on span "I’m ready, start paper" at bounding box center [970, 32] width 74 height 10
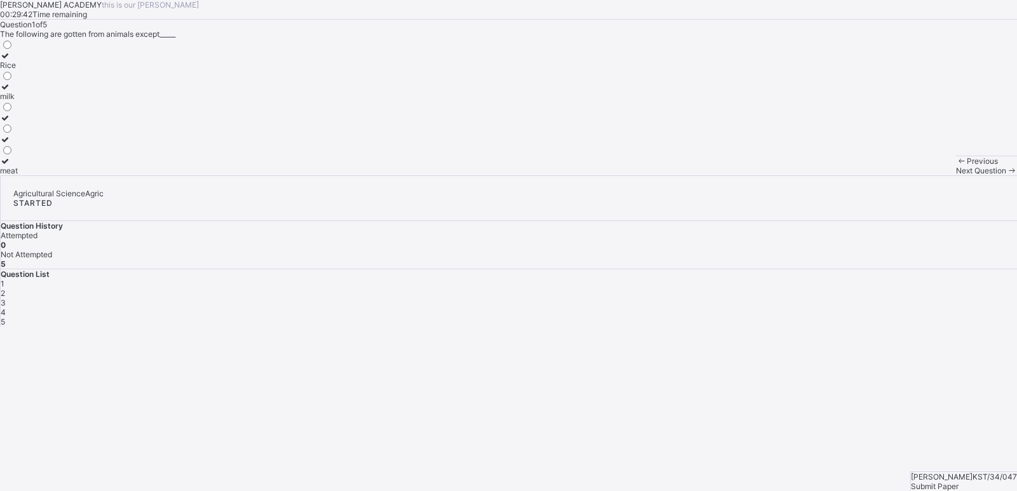
click at [18, 175] on div "meat" at bounding box center [9, 171] width 18 height 10
click at [956, 175] on div "Next Question" at bounding box center [986, 171] width 61 height 10
click at [368, 175] on div "vitamins protein Energy" at bounding box center [508, 107] width 1017 height 137
click at [30, 175] on div "Energy" at bounding box center [15, 171] width 30 height 10
click at [956, 175] on span "Next Question" at bounding box center [981, 171] width 50 height 10
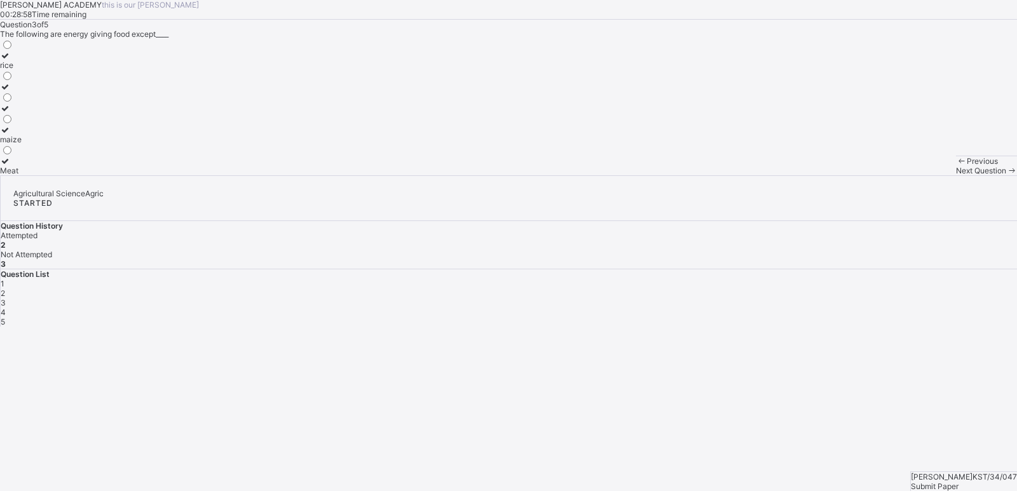
click at [22, 175] on div "Meat" at bounding box center [11, 171] width 22 height 10
click at [956, 175] on span "Next Question" at bounding box center [981, 171] width 50 height 10
click at [66, 70] on div "protein" at bounding box center [33, 65] width 66 height 10
click at [956, 175] on span "Next Question" at bounding box center [981, 171] width 50 height 10
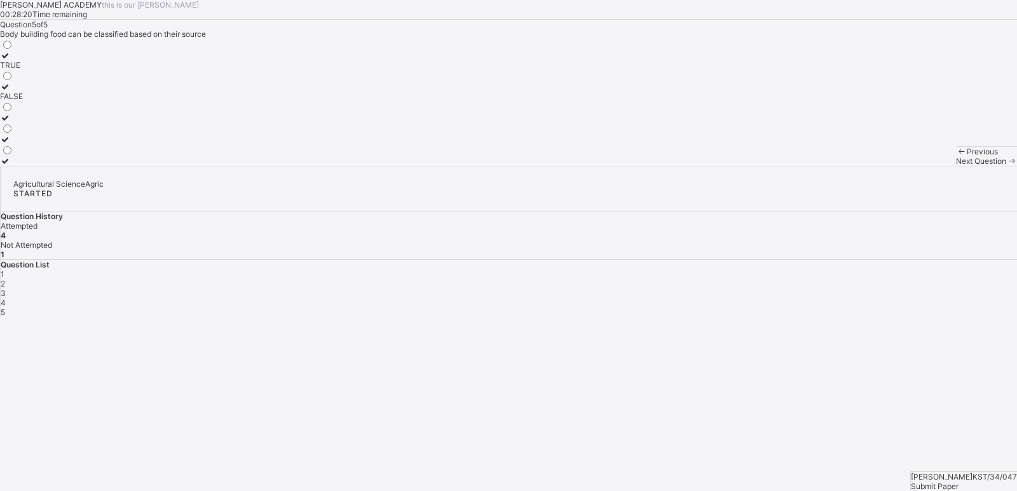
click at [23, 70] on div "TRUE" at bounding box center [11, 65] width 23 height 10
click at [959, 482] on span "Submit Paper" at bounding box center [935, 487] width 48 height 10
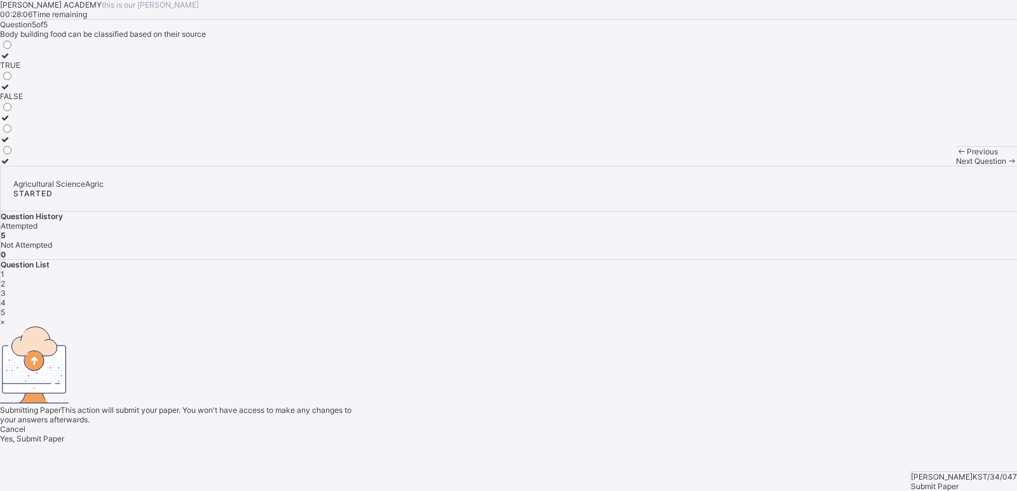
click at [64, 434] on span "Yes, Submit Paper" at bounding box center [32, 439] width 64 height 10
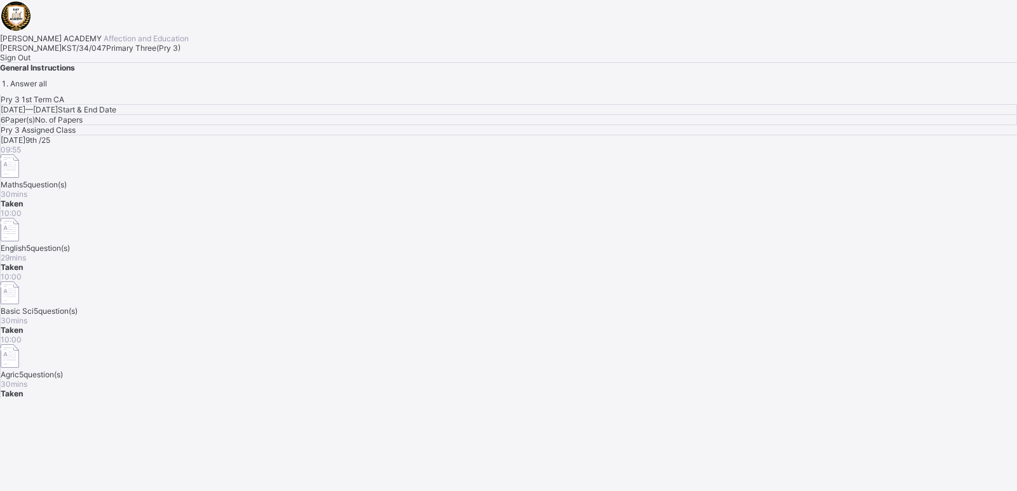
click at [31, 62] on span "Sign Out" at bounding box center [15, 58] width 31 height 10
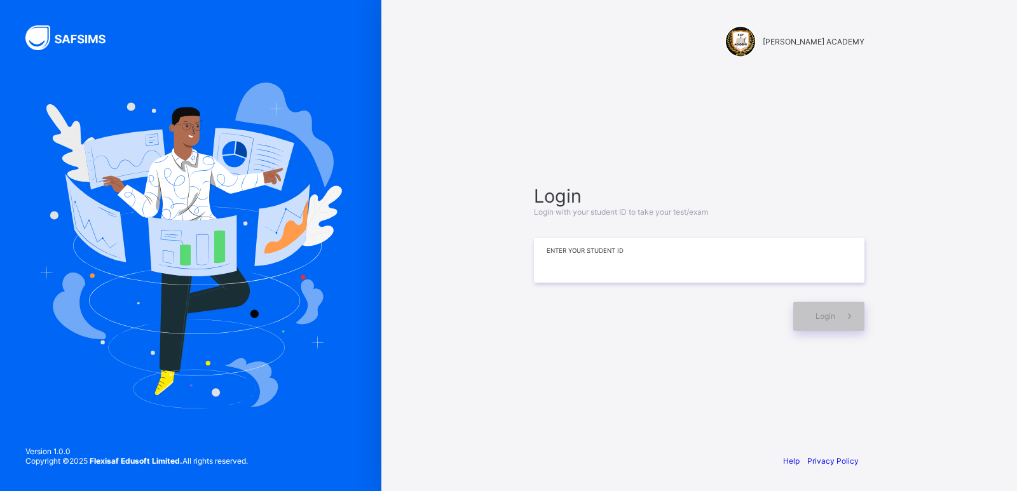
click at [545, 280] on input at bounding box center [699, 260] width 331 height 44
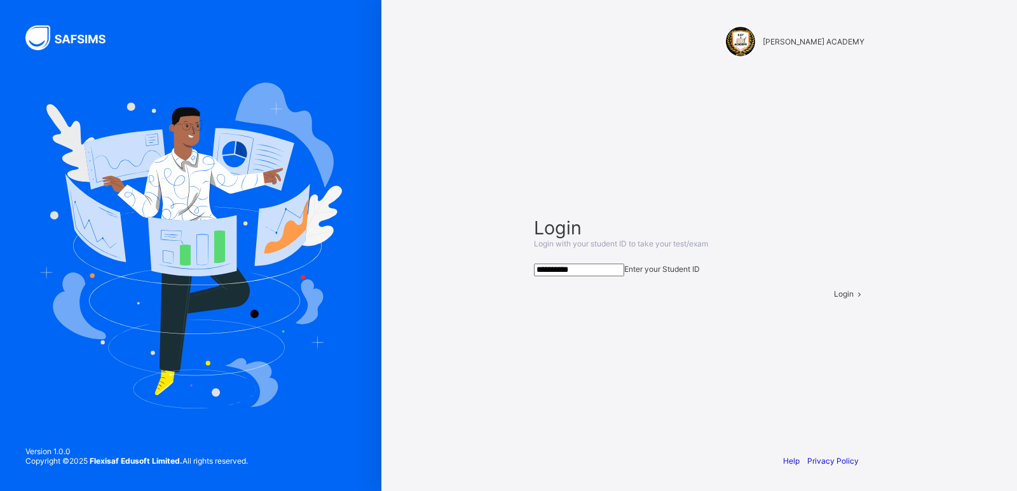
type input "**********"
click at [834, 299] on span "Login" at bounding box center [844, 294] width 20 height 10
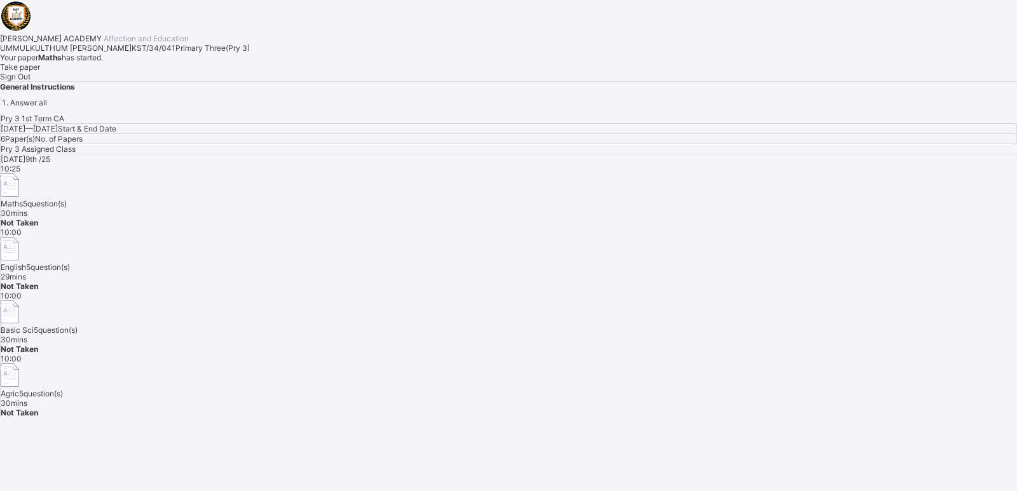
click at [40, 72] on span "Take paper" at bounding box center [20, 67] width 40 height 10
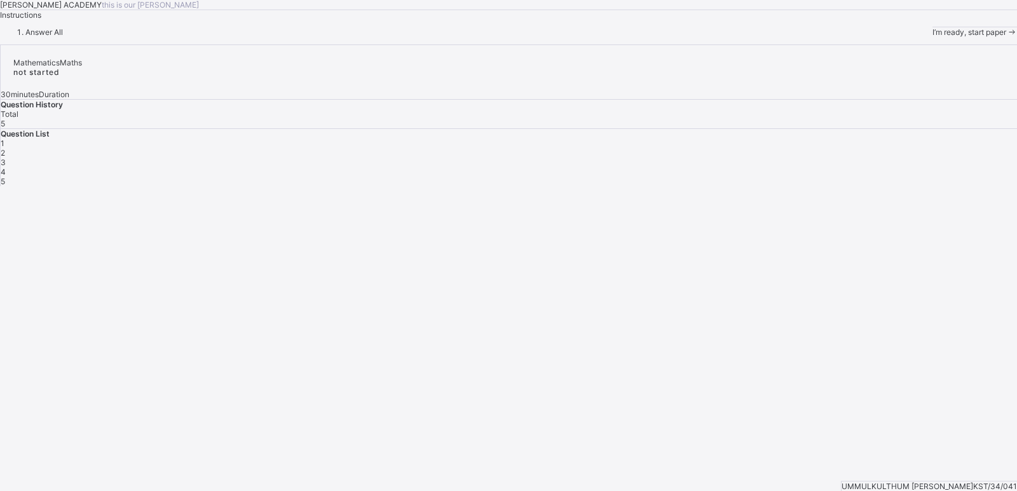
click at [1006, 37] on span at bounding box center [1011, 32] width 11 height 10
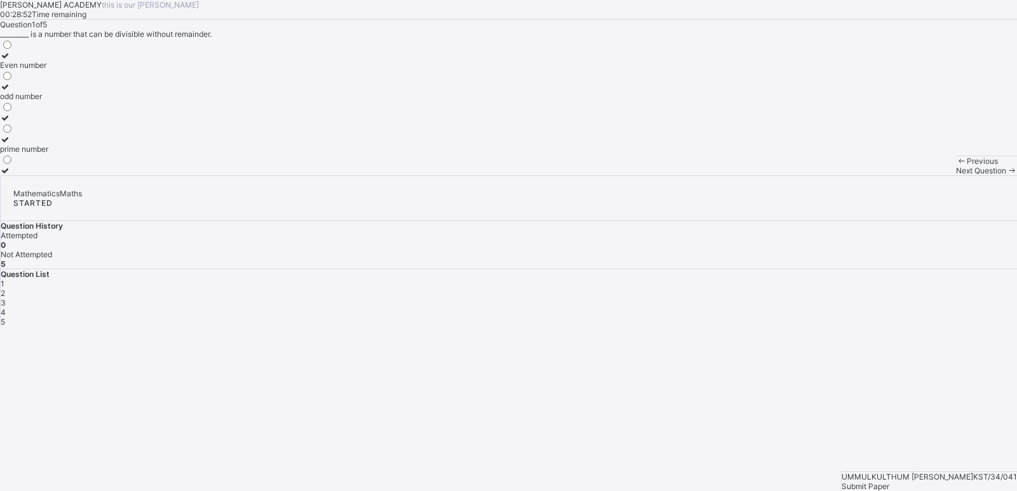
click at [967, 166] on span "Previous" at bounding box center [982, 161] width 31 height 10
click at [48, 70] on label "Even number" at bounding box center [24, 60] width 48 height 19
click at [956, 175] on div "Next Question" at bounding box center [986, 171] width 61 height 10
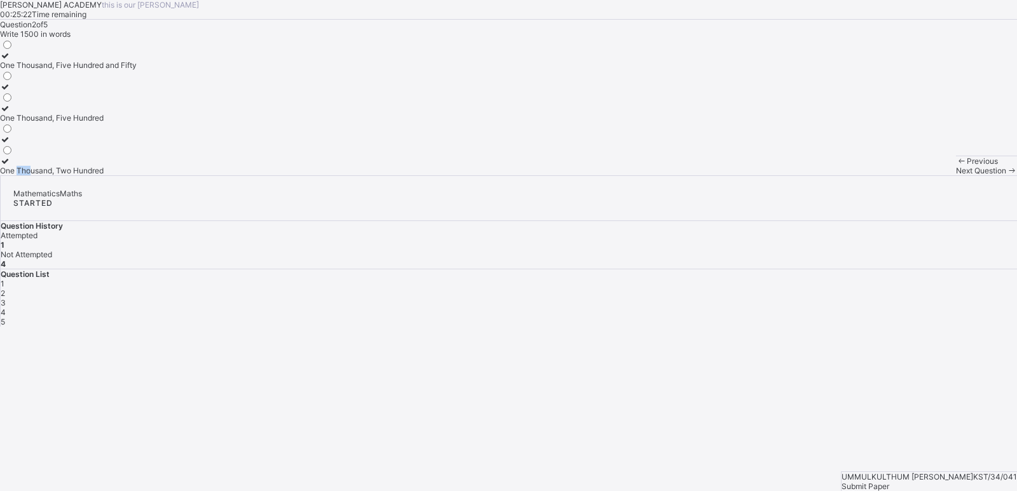
drag, startPoint x: 127, startPoint y: 337, endPoint x: 109, endPoint y: 339, distance: 17.3
click at [109, 175] on div "One Thousand, Two Hundred" at bounding box center [68, 171] width 137 height 10
click at [137, 175] on div "One Thousand, Two Hundred" at bounding box center [68, 171] width 137 height 10
click at [956, 175] on span "Next Question" at bounding box center [981, 171] width 50 height 10
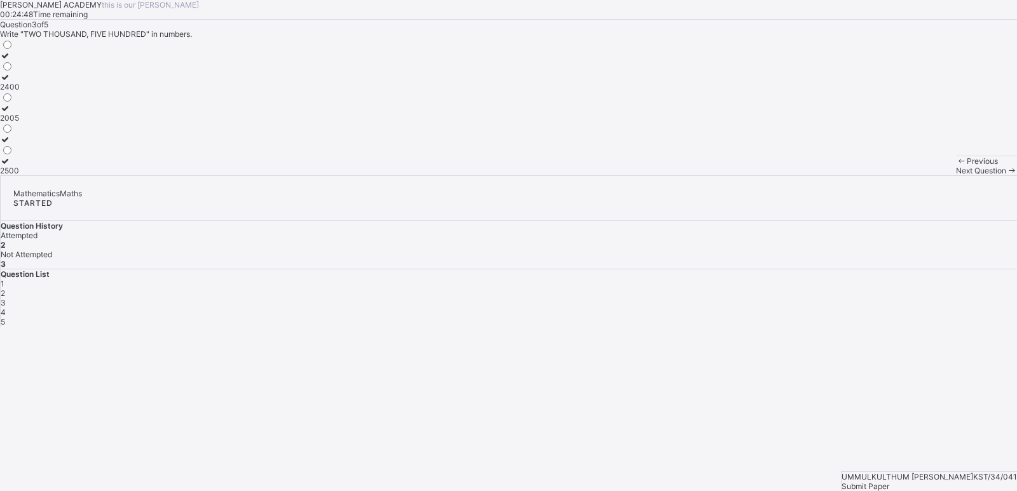
click at [20, 123] on div "2005" at bounding box center [10, 118] width 20 height 10
click at [956, 175] on span "Next Question" at bounding box center [981, 171] width 50 height 10
click at [39, 144] on label "Hundred" at bounding box center [19, 134] width 39 height 19
click at [956, 175] on div "Next Question" at bounding box center [986, 171] width 61 height 10
click at [20, 70] on div "4500" at bounding box center [10, 65] width 20 height 10
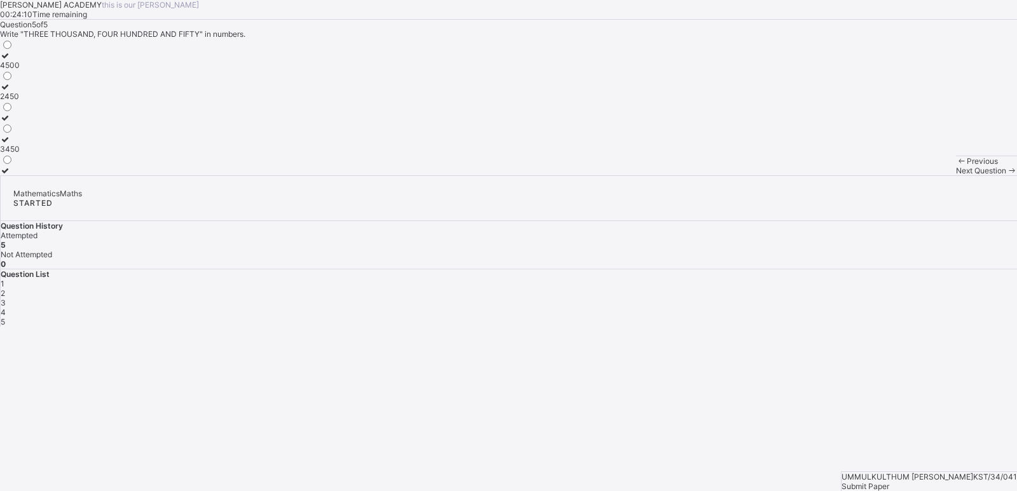
click at [889, 482] on span "Submit Paper" at bounding box center [866, 487] width 48 height 10
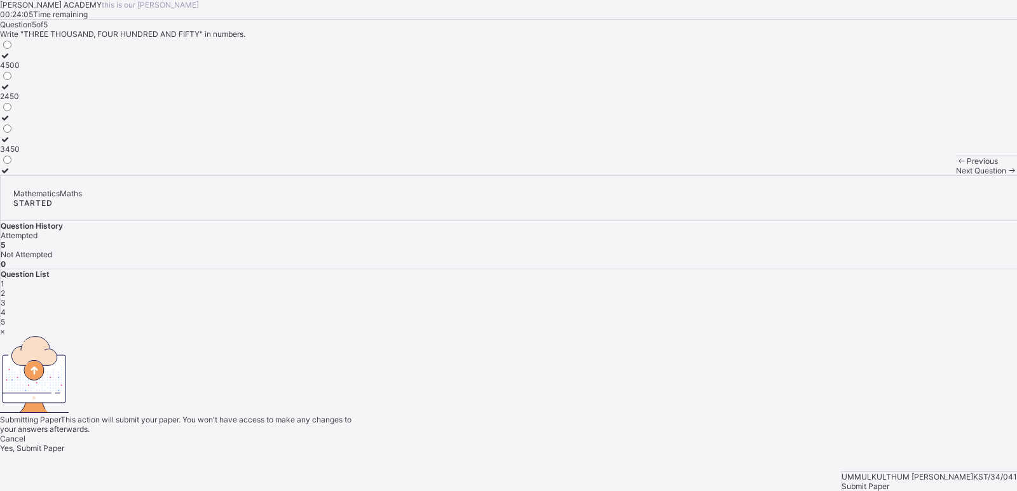
click at [64, 444] on span "Yes, Submit Paper" at bounding box center [32, 449] width 64 height 10
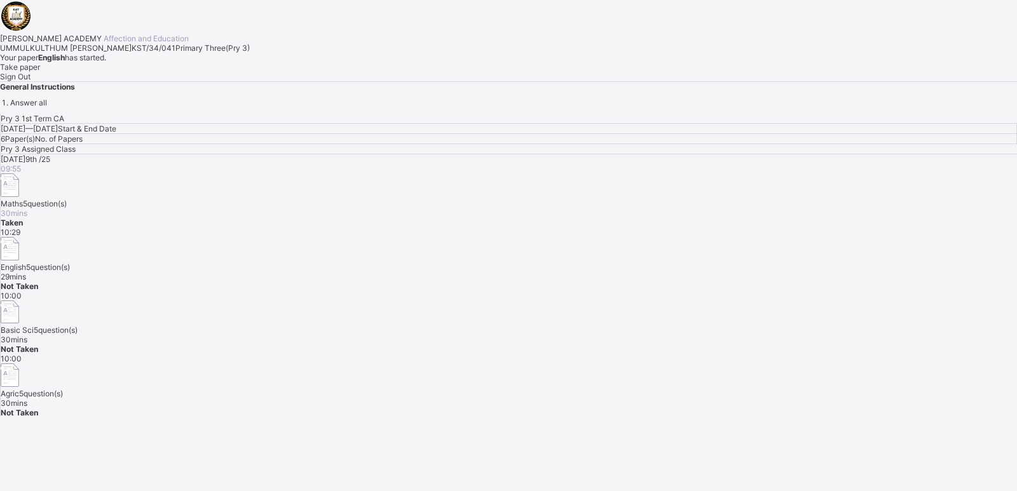
click at [40, 72] on span "Take paper" at bounding box center [20, 67] width 40 height 10
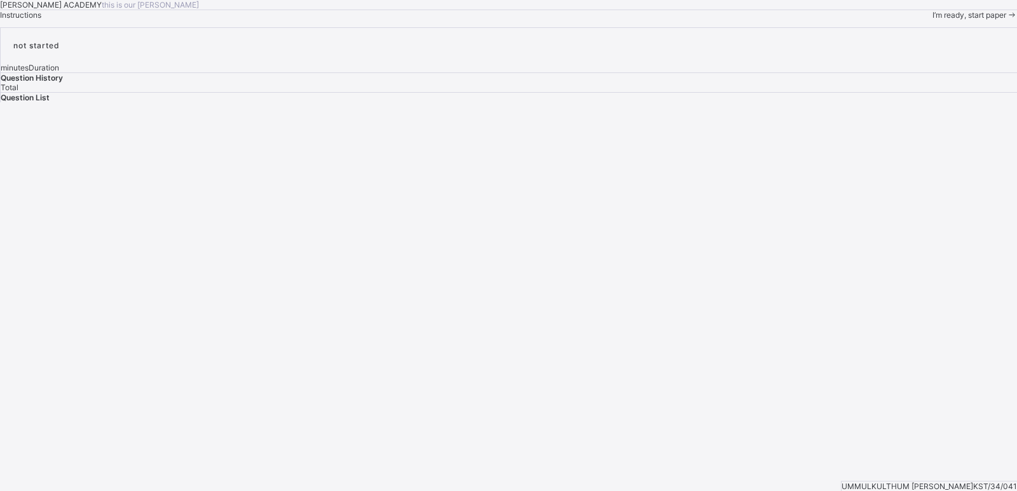
click at [154, 20] on div "KAY ACADEMY this is our motton Instructions I’m ready, start paper" at bounding box center [508, 10] width 1017 height 20
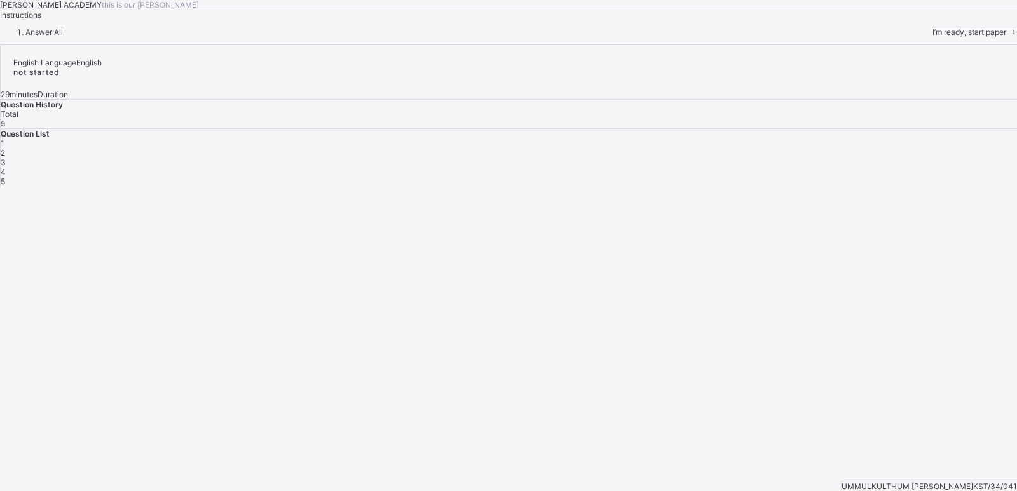
click at [122, 37] on div "Answer All" at bounding box center [508, 32] width 1017 height 10
click at [933, 37] on span "I’m ready, start paper" at bounding box center [970, 32] width 74 height 10
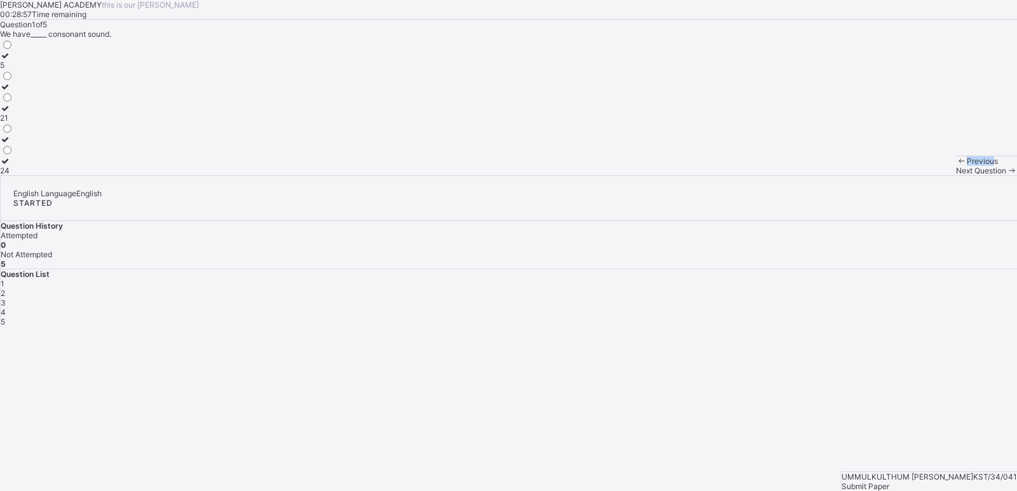
drag, startPoint x: 97, startPoint y: 469, endPoint x: 424, endPoint y: 326, distance: 356.7
click at [424, 175] on div "KAY ACADEMY this is our motton 00:28:57 Time remaining Question 1 of 5 We have_…" at bounding box center [508, 87] width 1017 height 175
click at [13, 175] on label "24" at bounding box center [6, 165] width 13 height 19
click at [956, 175] on div "Next Question" at bounding box center [986, 171] width 61 height 10
click at [32, 113] on div "Reading" at bounding box center [16, 109] width 32 height 10
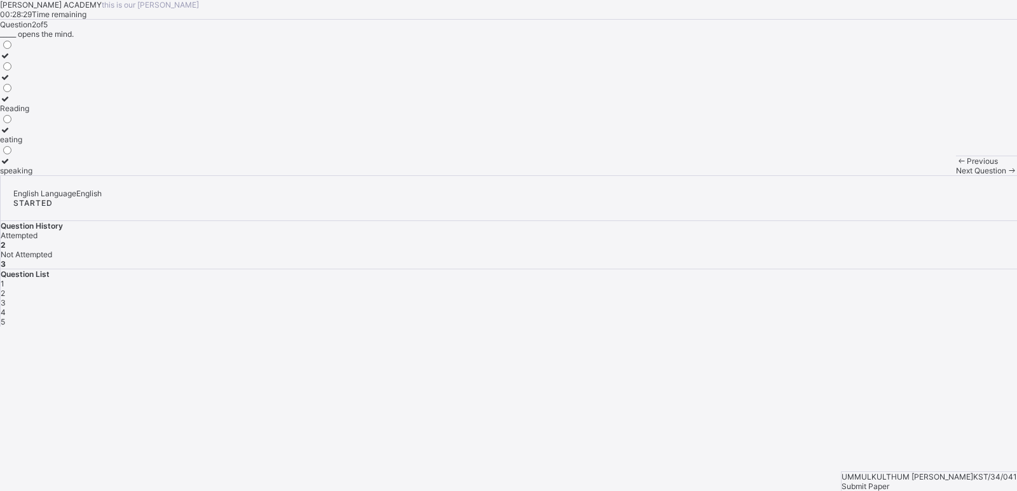
click at [956, 175] on span "Next Question" at bounding box center [981, 171] width 50 height 10
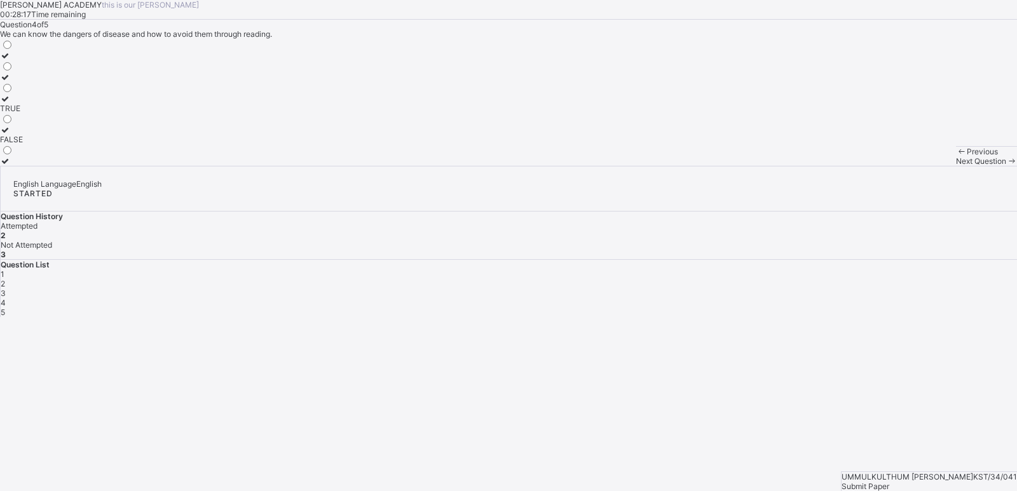
click at [23, 113] on div "TRUE" at bounding box center [11, 109] width 23 height 10
click at [956, 166] on span "Next Question" at bounding box center [981, 161] width 50 height 10
click at [23, 92] on div "TRUE" at bounding box center [11, 87] width 23 height 10
click at [889, 482] on span "Submit Paper" at bounding box center [866, 487] width 48 height 10
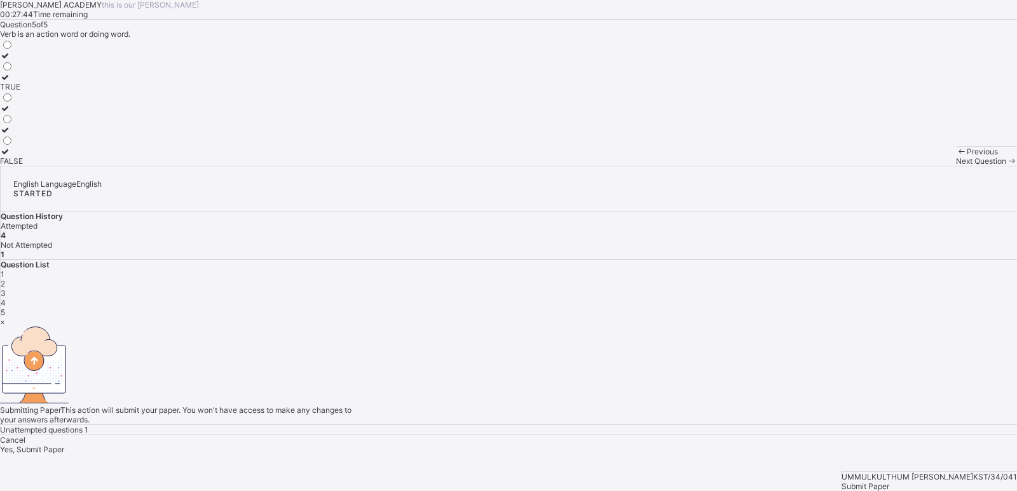
click at [543, 445] on div "Yes, Submit Paper" at bounding box center [508, 450] width 1017 height 10
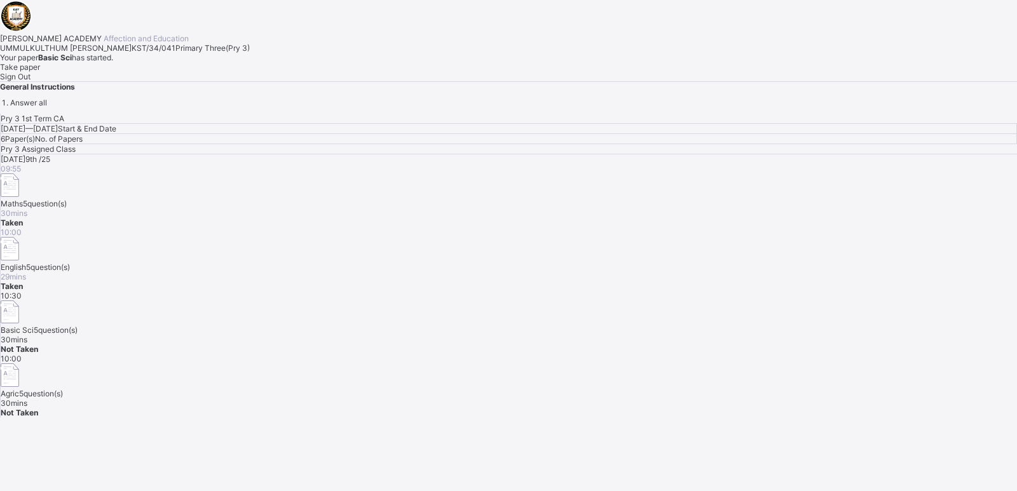
click at [40, 72] on span "Take paper" at bounding box center [20, 67] width 40 height 10
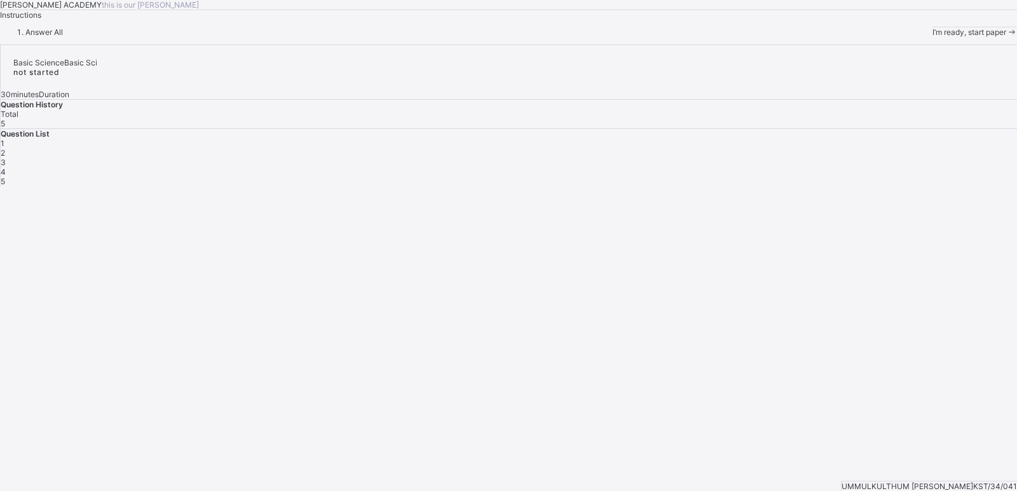
click at [933, 37] on span "I’m ready, start paper" at bounding box center [970, 32] width 74 height 10
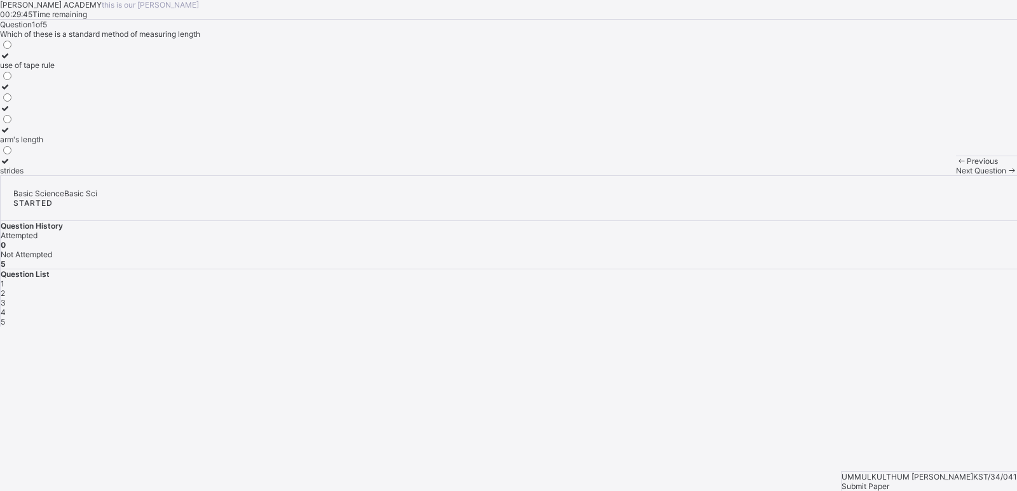
click at [55, 175] on div "strides" at bounding box center [27, 171] width 55 height 10
click at [1006, 175] on span at bounding box center [1011, 171] width 11 height 10
click at [19, 175] on div "100" at bounding box center [9, 171] width 19 height 10
click at [956, 175] on span "Next Question" at bounding box center [981, 171] width 50 height 10
click at [25, 70] on div "width" at bounding box center [12, 65] width 25 height 10
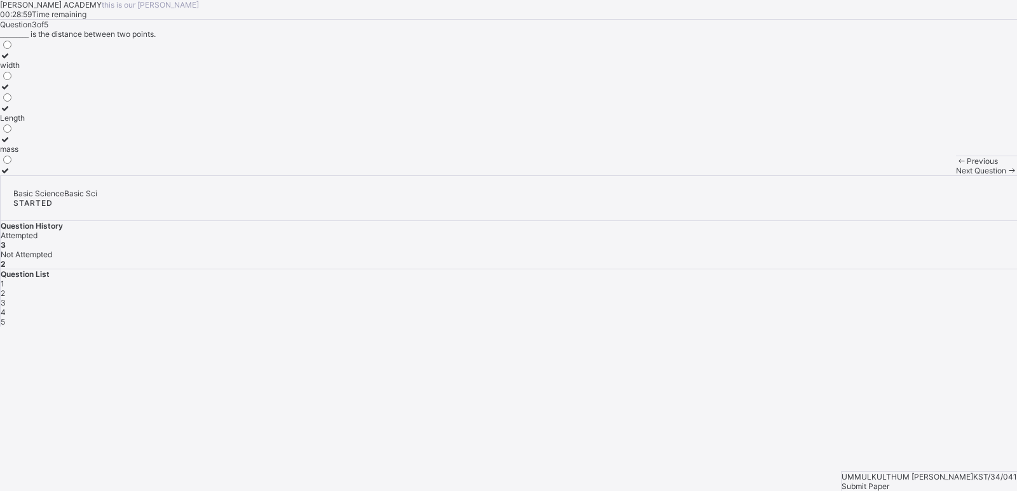
click at [1006, 175] on icon at bounding box center [1011, 171] width 11 height 10
click at [38, 70] on div "millimetre" at bounding box center [19, 65] width 38 height 10
click at [889, 482] on span "Submit Paper" at bounding box center [866, 487] width 48 height 10
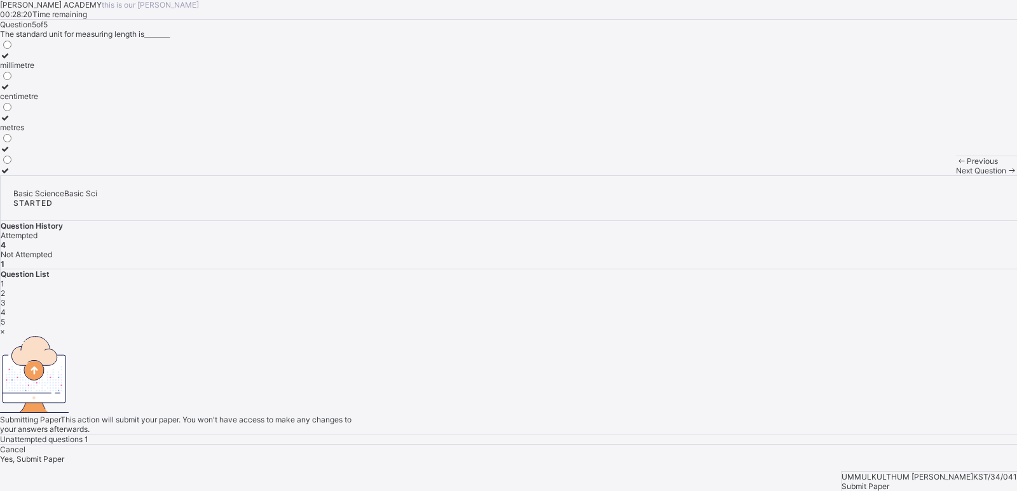
click at [528, 455] on div "Yes, Submit Paper" at bounding box center [508, 460] width 1017 height 10
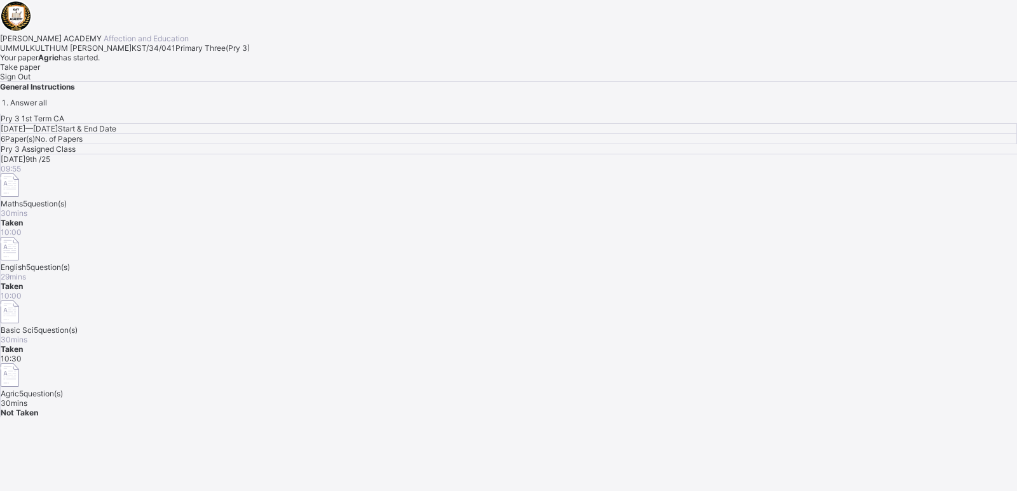
click at [40, 72] on span "Take paper" at bounding box center [20, 67] width 40 height 10
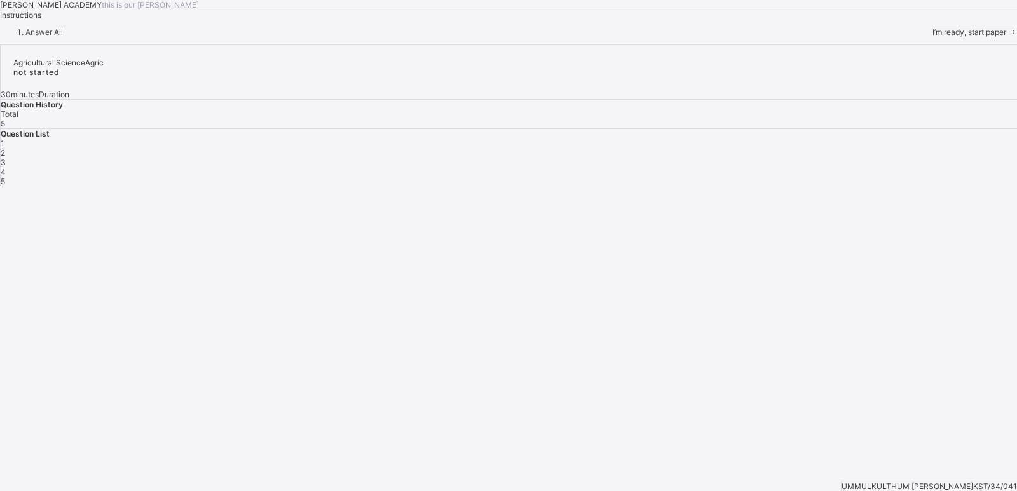
click at [1006, 37] on span at bounding box center [1011, 32] width 11 height 10
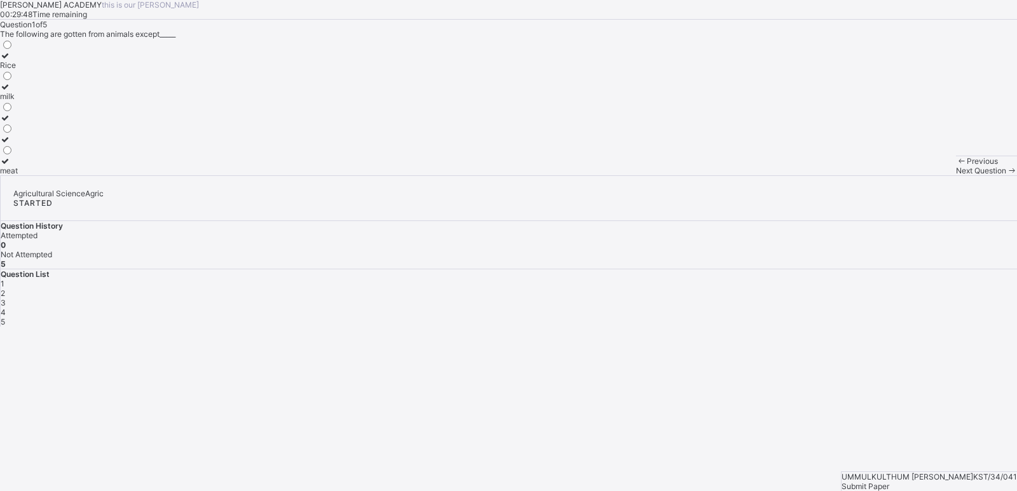
click at [18, 101] on div "milk" at bounding box center [9, 97] width 18 height 10
click at [956, 175] on span "Next Question" at bounding box center [981, 171] width 50 height 10
click at [30, 113] on div "vitamins" at bounding box center [15, 109] width 30 height 10
click at [956, 175] on span "Next Question" at bounding box center [981, 171] width 50 height 10
click at [22, 144] on div "maize" at bounding box center [11, 140] width 22 height 10
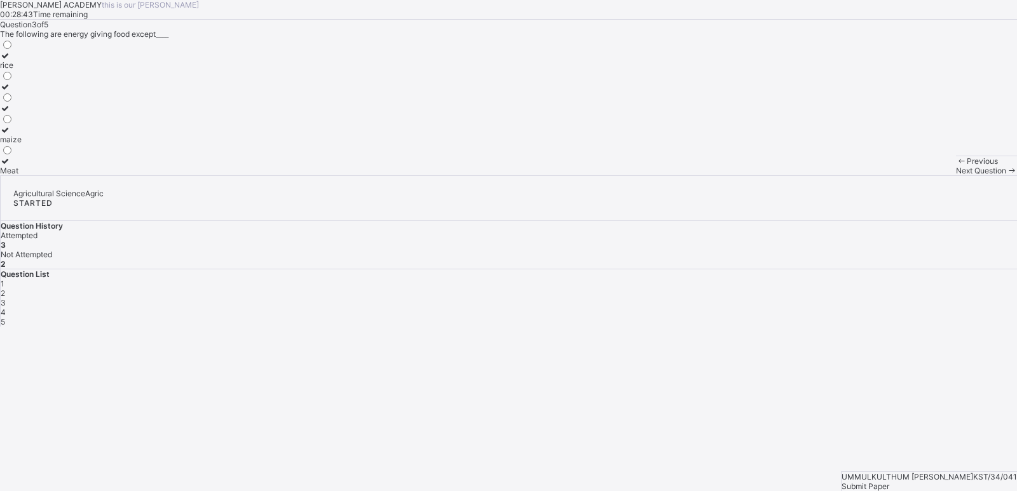
click at [1006, 175] on span at bounding box center [1011, 171] width 11 height 10
click at [66, 132] on div "vitamins" at bounding box center [33, 128] width 66 height 10
click at [956, 175] on div "Next Question" at bounding box center [986, 171] width 61 height 10
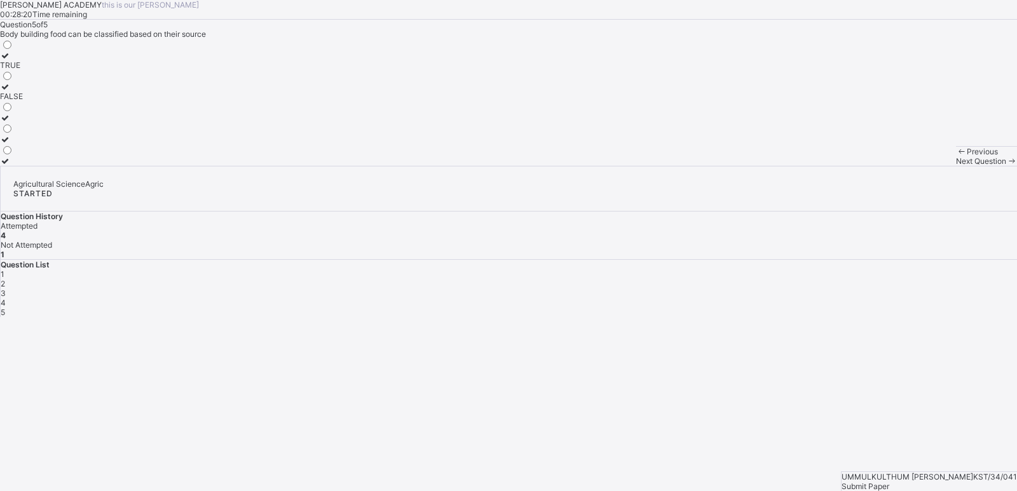
click at [23, 70] on label "TRUE" at bounding box center [11, 60] width 23 height 19
click at [960, 482] on div "Submit Paper" at bounding box center [929, 487] width 175 height 10
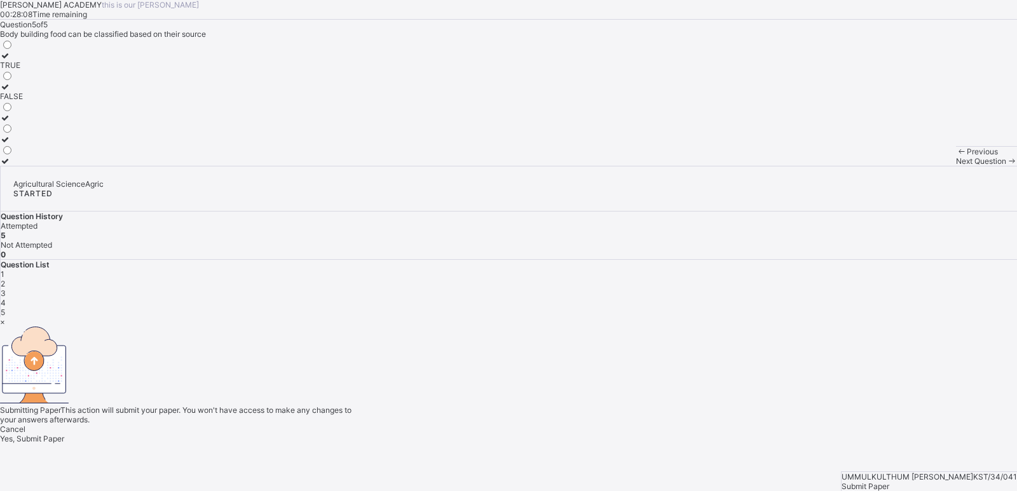
click at [532, 434] on div "Yes, Submit Paper" at bounding box center [508, 439] width 1017 height 10
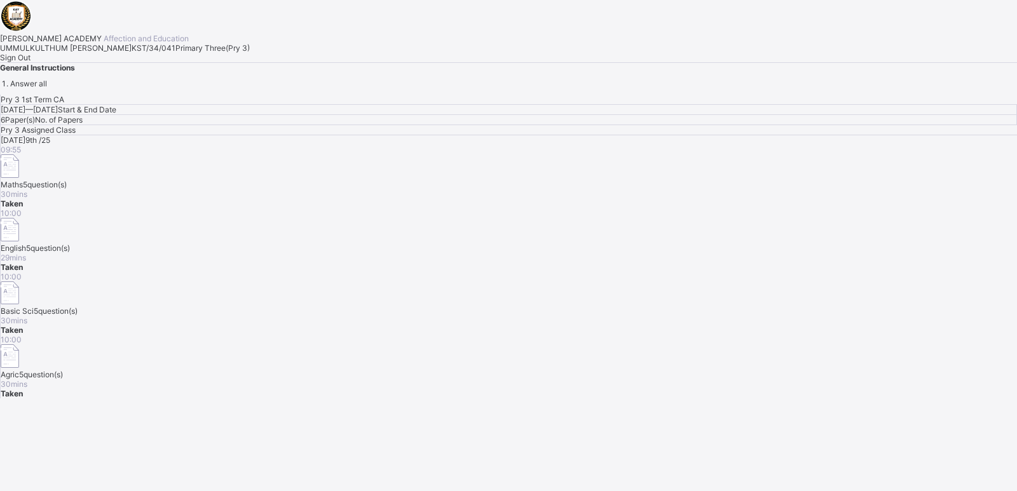
click at [31, 62] on span "Sign Out" at bounding box center [15, 58] width 31 height 10
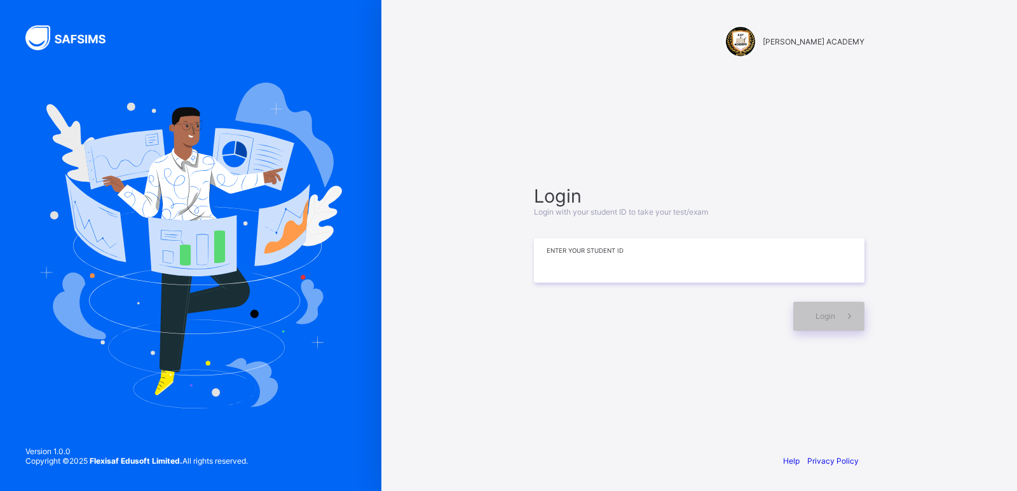
click at [617, 266] on input at bounding box center [699, 260] width 331 height 44
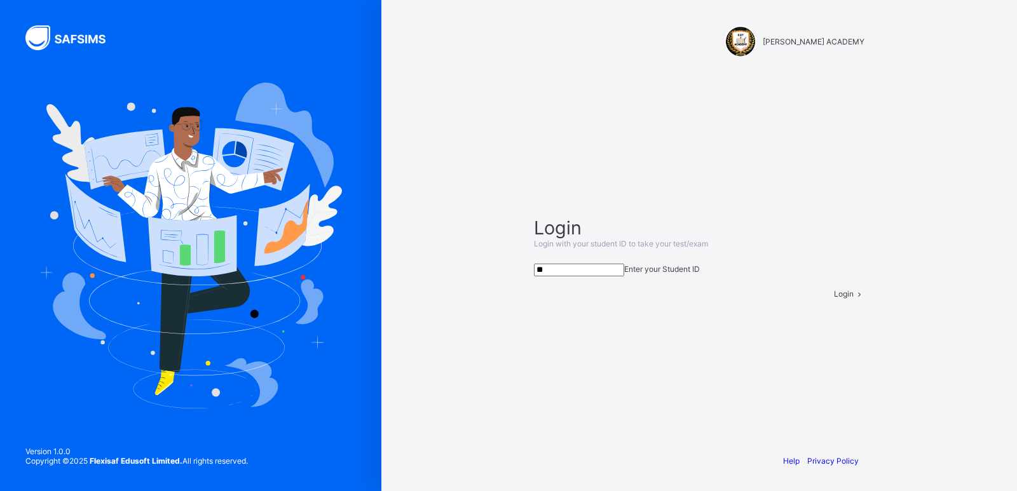
type input "*"
type input "*********"
click at [834, 299] on div "Login" at bounding box center [849, 294] width 31 height 10
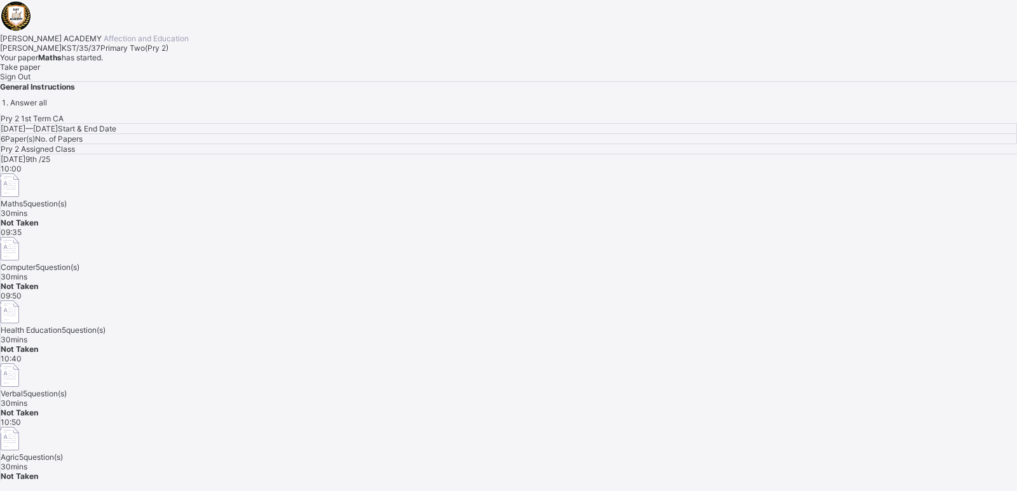
click at [164, 72] on div "Take paper" at bounding box center [508, 67] width 1017 height 10
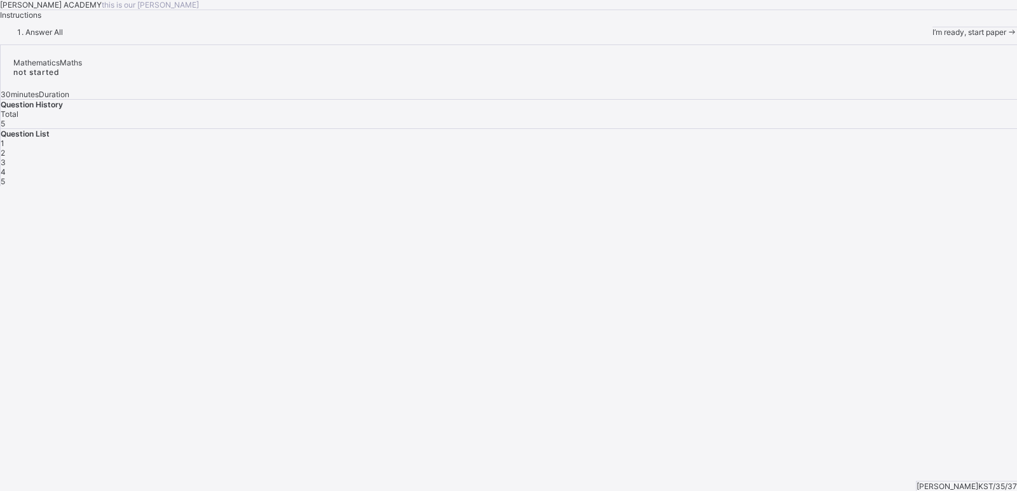
click at [1006, 37] on span at bounding box center [1011, 32] width 11 height 10
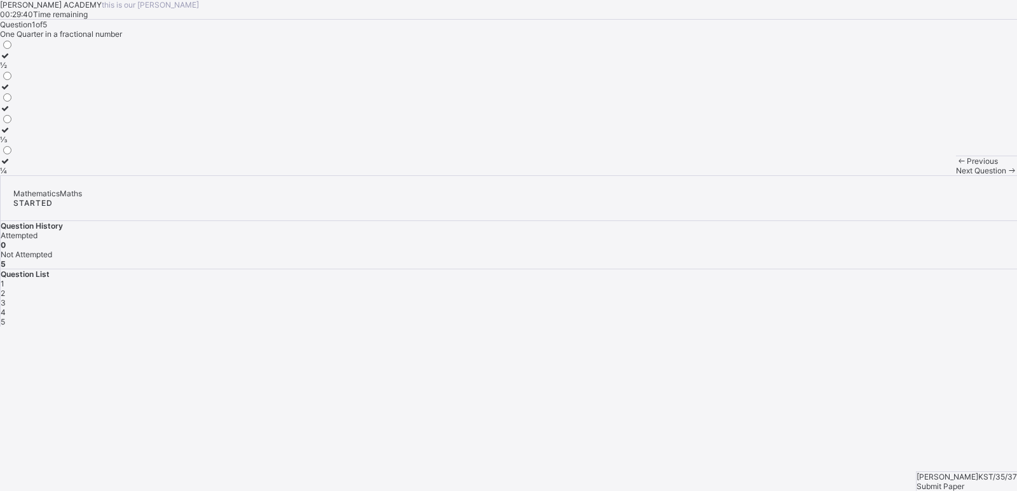
click at [13, 175] on label "¼" at bounding box center [6, 165] width 13 height 19
click at [956, 175] on span "Next Question" at bounding box center [981, 171] width 50 height 10
click at [49, 92] on div "HUNDRED" at bounding box center [24, 87] width 49 height 10
click at [956, 175] on span "Next Question" at bounding box center [981, 171] width 50 height 10
click at [91, 70] on label "One Hundred and Twenty" at bounding box center [45, 60] width 91 height 19
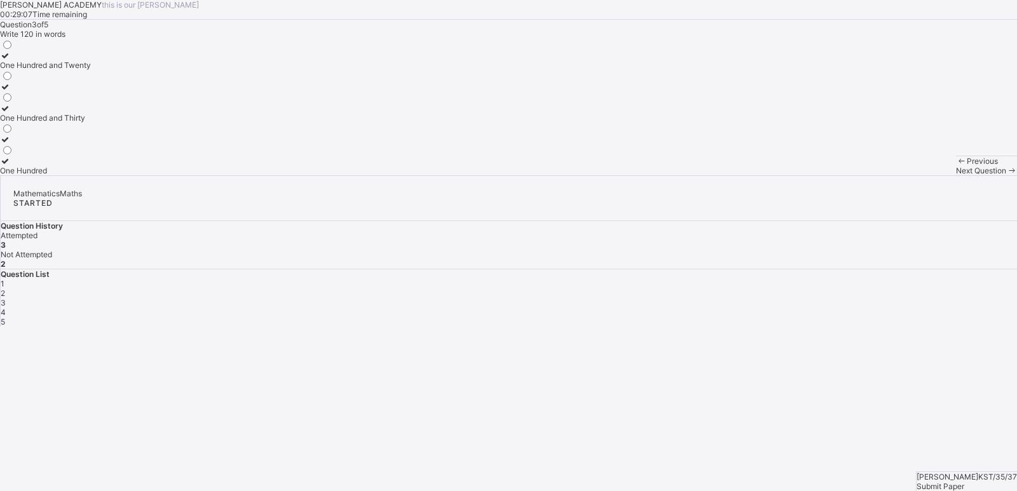
click at [956, 175] on span "Next Question" at bounding box center [981, 171] width 50 height 10
click at [43, 70] on div "UNITS" at bounding box center [21, 65] width 43 height 10
click at [956, 175] on span "Next Question" at bounding box center [981, 171] width 50 height 10
click at [14, 175] on label "225" at bounding box center [7, 165] width 14 height 19
click at [956, 175] on span "Next Question" at bounding box center [981, 171] width 50 height 10
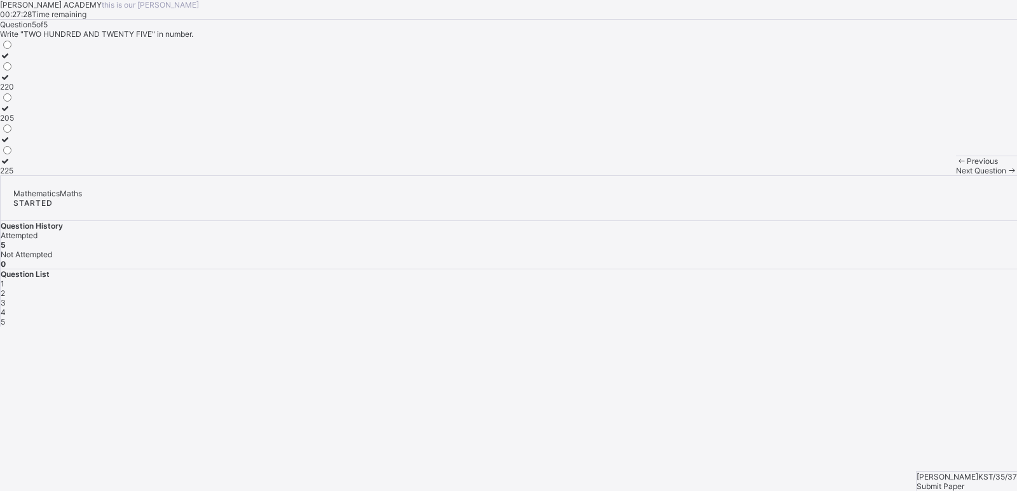
click at [949, 482] on span "Submit Paper" at bounding box center [941, 487] width 48 height 10
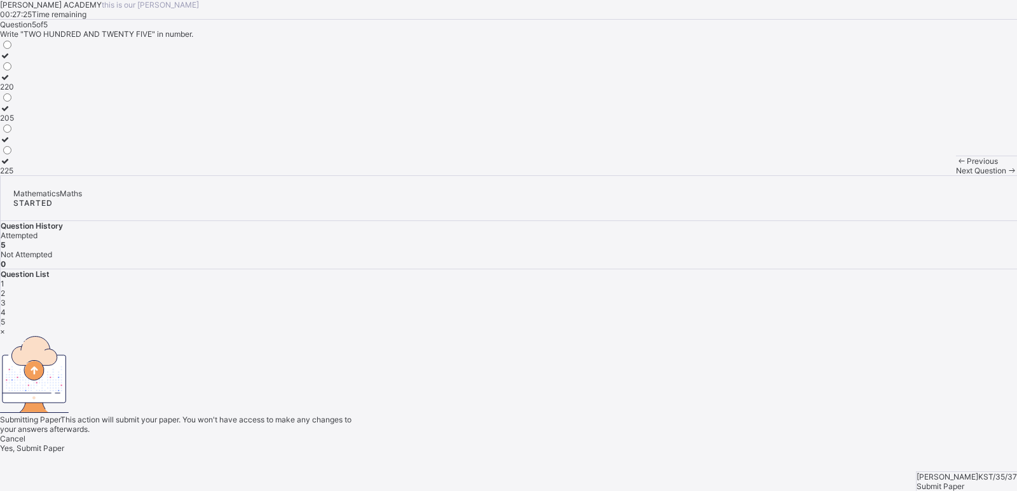
click at [64, 444] on span "Yes, Submit Paper" at bounding box center [32, 449] width 64 height 10
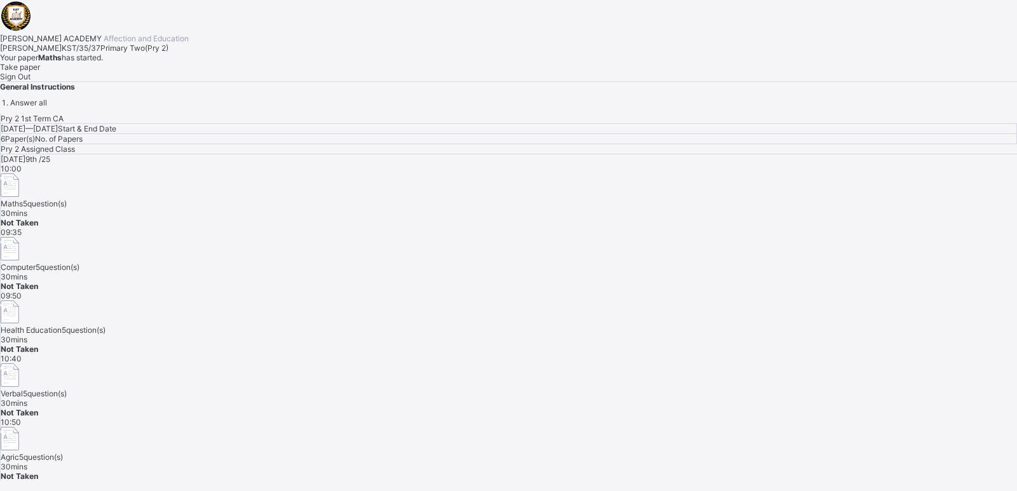
click at [40, 72] on span "Take paper" at bounding box center [20, 67] width 40 height 10
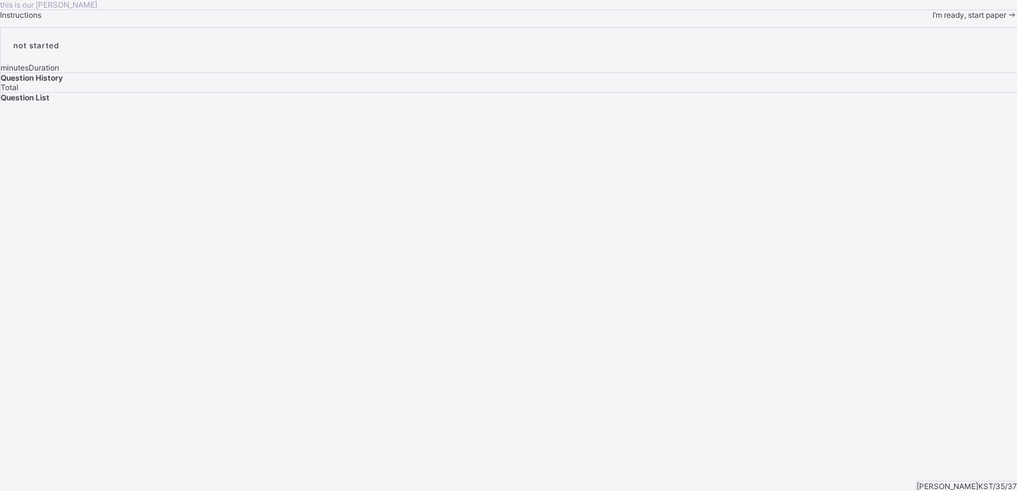
click at [933, 20] on span "I’m ready, start paper" at bounding box center [970, 15] width 74 height 10
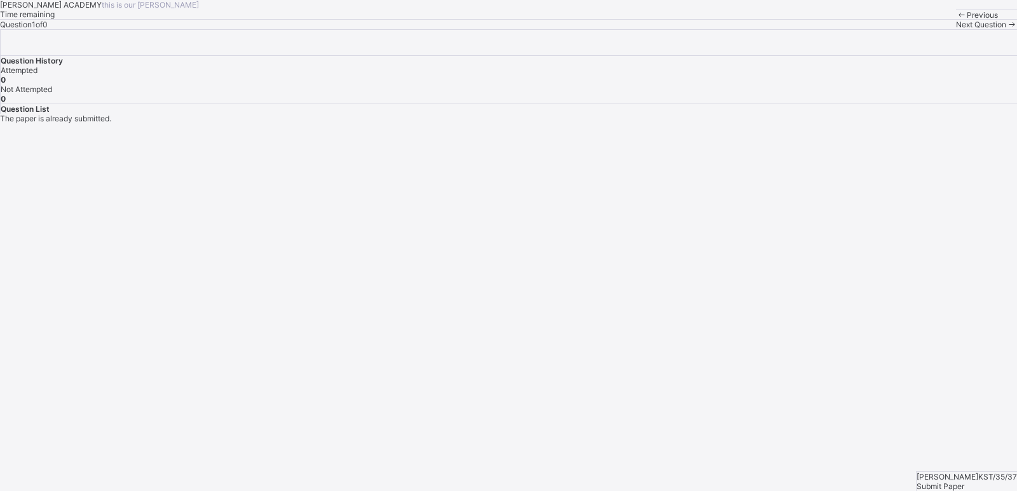
click at [561, 29] on div "KAY ACADEMY this is our motton Time remaining Question 1 of 0 Previous Next Que…" at bounding box center [508, 14] width 1017 height 29
click at [625, 29] on div "KAY ACADEMY this is our motton Time remaining Question 1 of 0 Previous Next Que…" at bounding box center [508, 14] width 1017 height 29
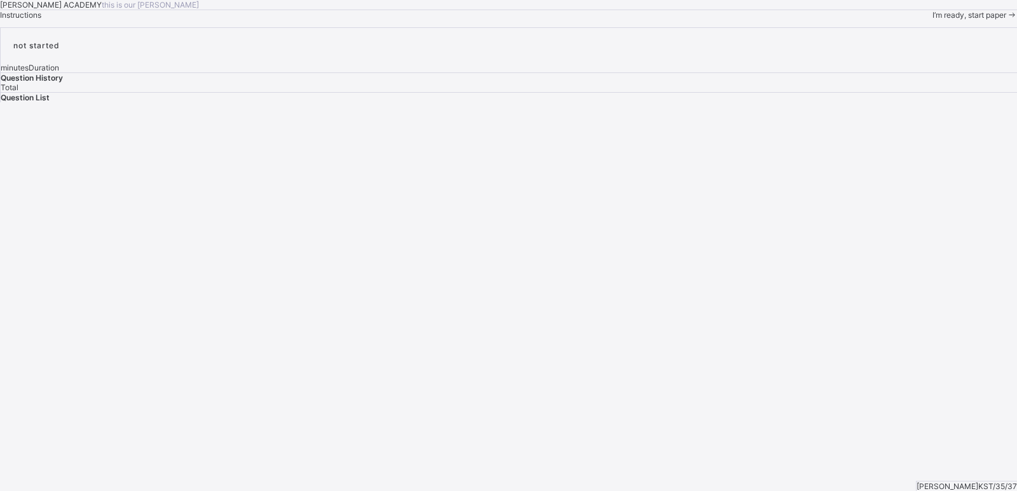
click at [933, 20] on div "I’m ready, start paper" at bounding box center [975, 15] width 85 height 10
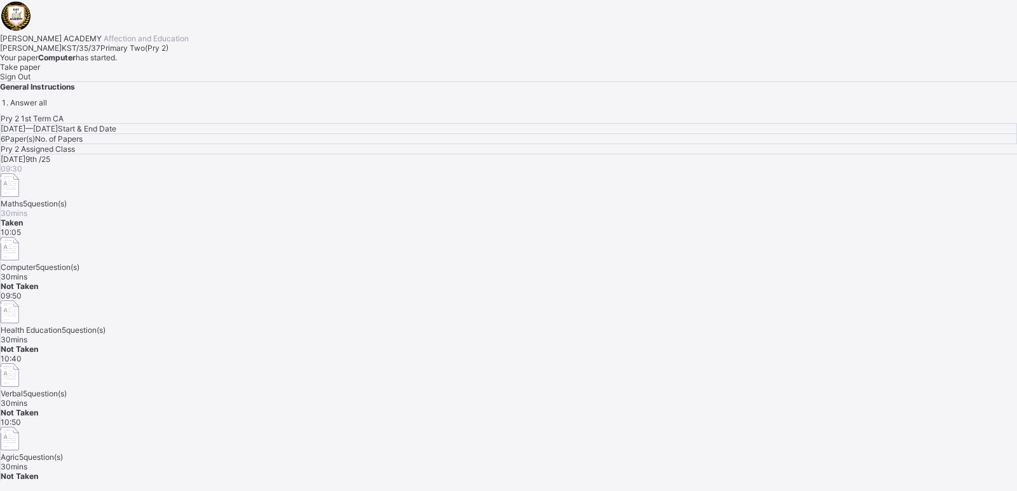
click at [142, 72] on div "Take paper" at bounding box center [508, 67] width 1017 height 10
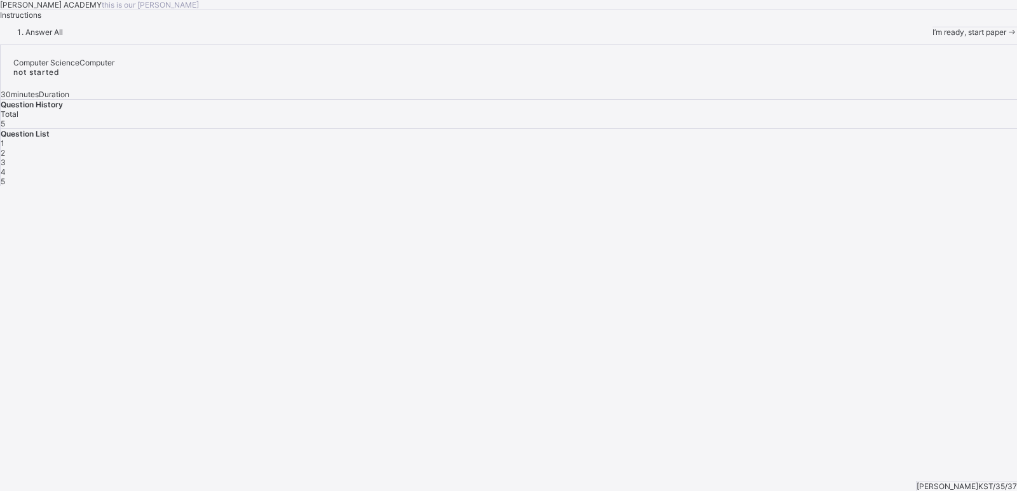
click at [933, 37] on span "I’m ready, start paper" at bounding box center [970, 32] width 74 height 10
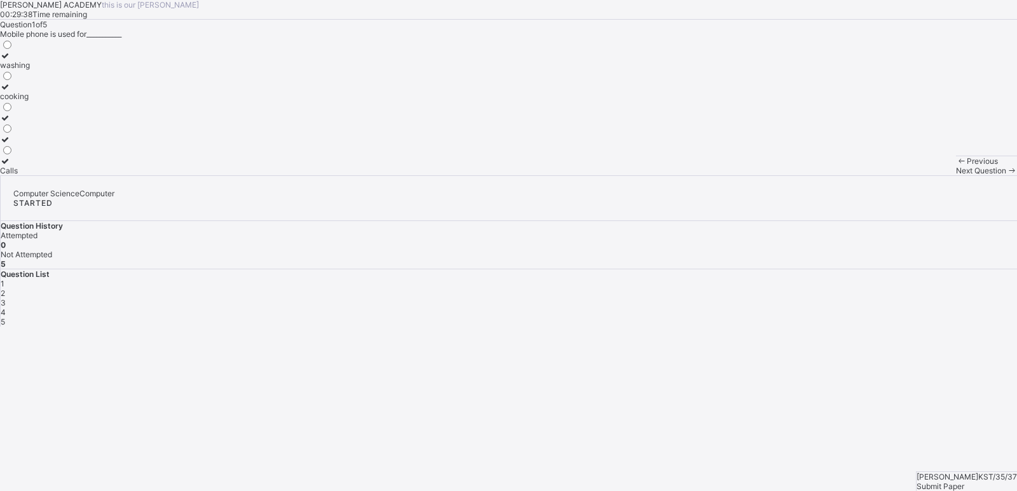
click at [30, 175] on label "Calls" at bounding box center [15, 165] width 30 height 19
click at [956, 175] on span "Next Question" at bounding box center [981, 171] width 50 height 10
click at [68, 123] on label "Personal Computer" at bounding box center [34, 113] width 68 height 19
click at [956, 175] on div "Next Question" at bounding box center [986, 171] width 61 height 10
click at [18, 175] on label "book" at bounding box center [9, 165] width 18 height 19
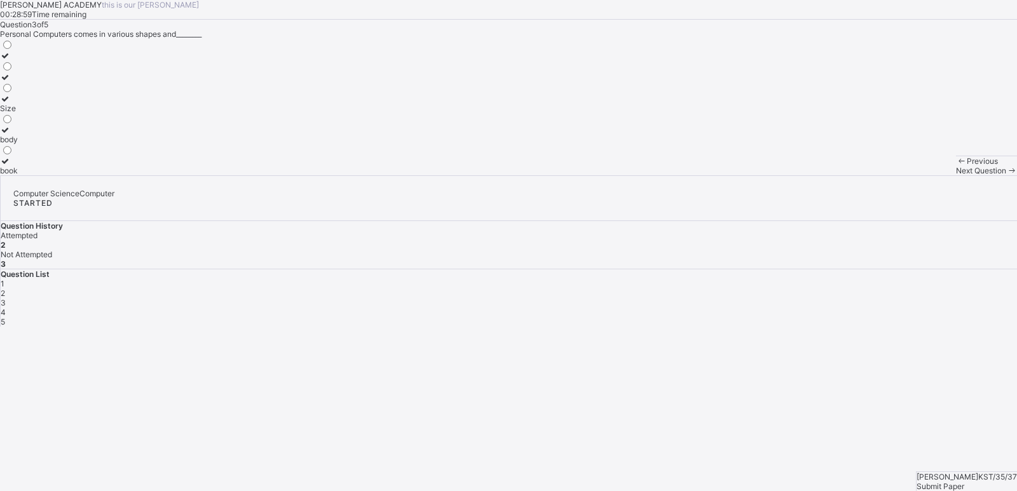
click at [956, 175] on div "Next Question" at bounding box center [986, 171] width 61 height 10
click at [29, 175] on label "Addition" at bounding box center [14, 165] width 29 height 19
click at [956, 175] on span "Next Question" at bounding box center [981, 171] width 50 height 10
click at [18, 92] on div "Time" at bounding box center [9, 87] width 18 height 10
click at [964, 482] on span "Submit Paper" at bounding box center [941, 487] width 48 height 10
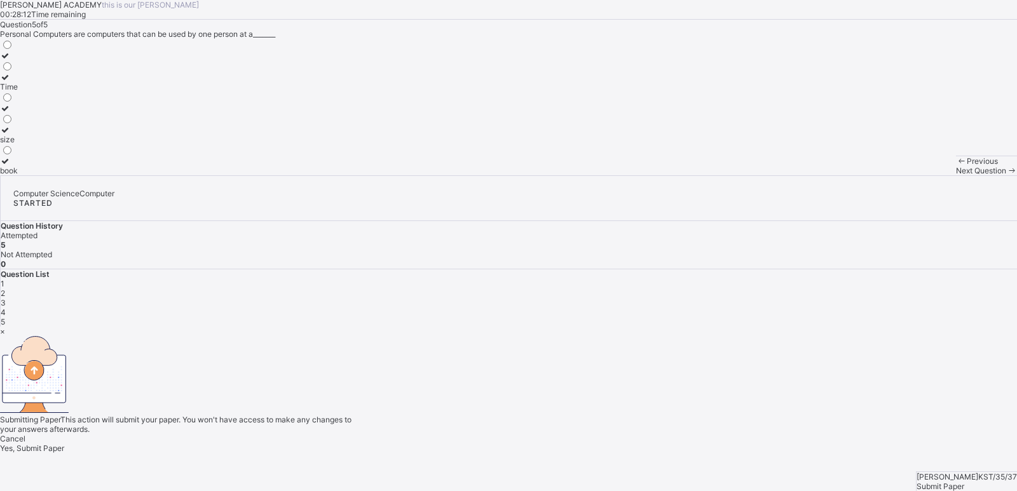
click at [549, 444] on div "Yes, Submit Paper" at bounding box center [508, 449] width 1017 height 10
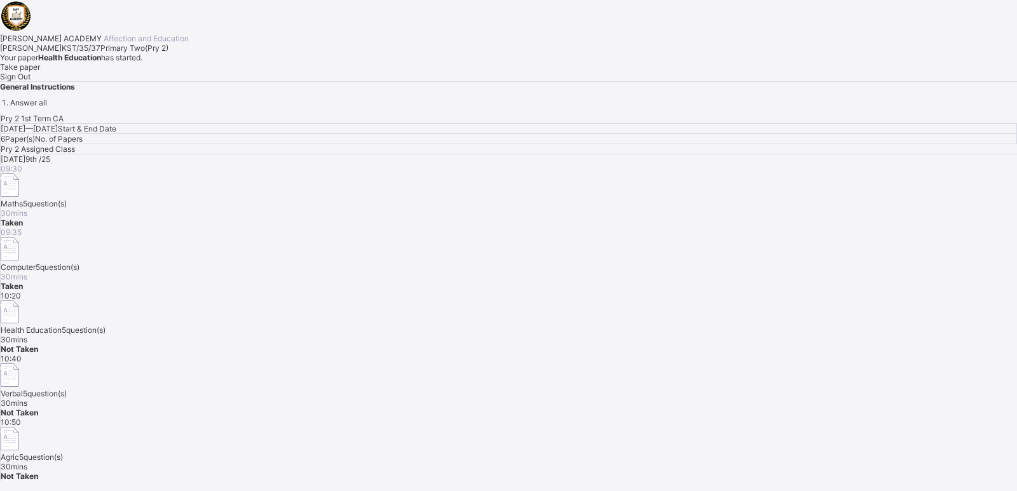
click at [163, 72] on div "Take paper" at bounding box center [508, 67] width 1017 height 10
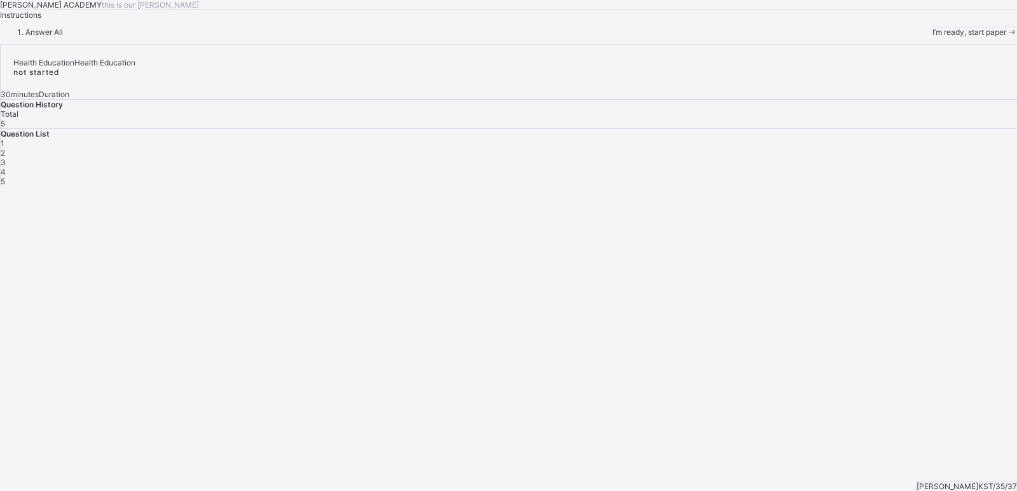
click at [933, 37] on span "I’m ready, start paper" at bounding box center [970, 32] width 74 height 10
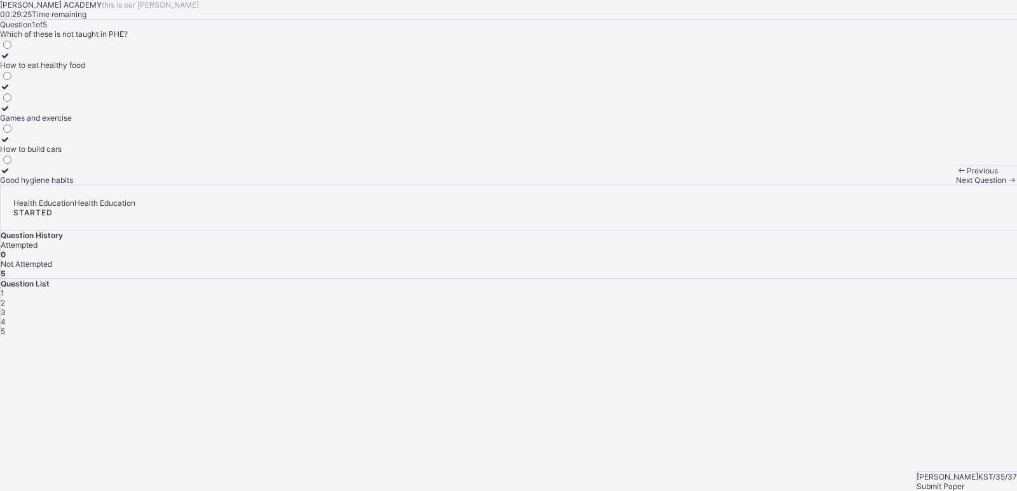
click at [85, 123] on div "Games and exercise" at bounding box center [42, 118] width 85 height 10
click at [1006, 185] on icon at bounding box center [1011, 180] width 11 height 10
click at [103, 123] on label "How to take care of our body" at bounding box center [51, 113] width 103 height 19
click at [956, 185] on span "Next Question" at bounding box center [981, 180] width 50 height 10
click at [109, 101] on label "Physical and Health Education" at bounding box center [54, 91] width 109 height 19
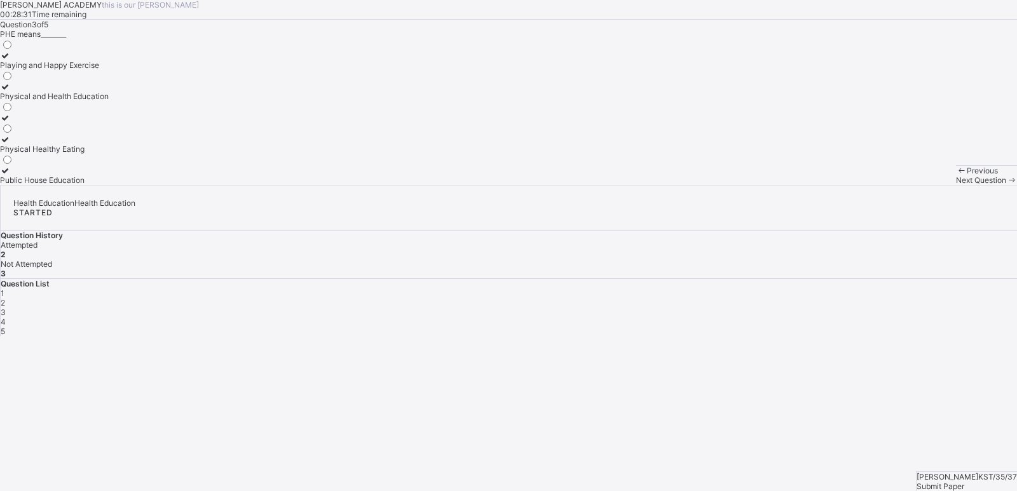
click at [956, 185] on span "Next Question" at bounding box center [981, 180] width 50 height 10
click at [93, 70] on label "Stay clean and fit" at bounding box center [46, 60] width 93 height 19
click at [956, 185] on span "Next Question" at bounding box center [981, 180] width 50 height 10
click at [67, 123] on div "hungry and tired" at bounding box center [33, 118] width 67 height 10
click at [954, 482] on div "Submit Paper" at bounding box center [967, 487] width 100 height 10
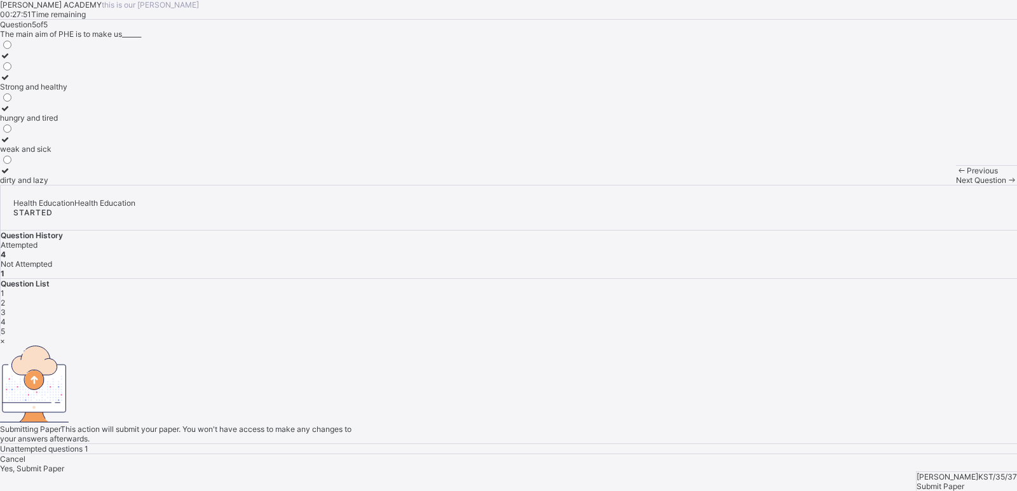
click at [566, 464] on div "Yes, Submit Paper" at bounding box center [508, 469] width 1017 height 10
click at [547, 464] on div "Yes, Submit Paper" at bounding box center [508, 469] width 1017 height 10
click at [64, 464] on span "Yes, Submit Paper" at bounding box center [32, 469] width 64 height 10
click at [64, 453] on span "Yes, Submit Paper" at bounding box center [32, 458] width 64 height 10
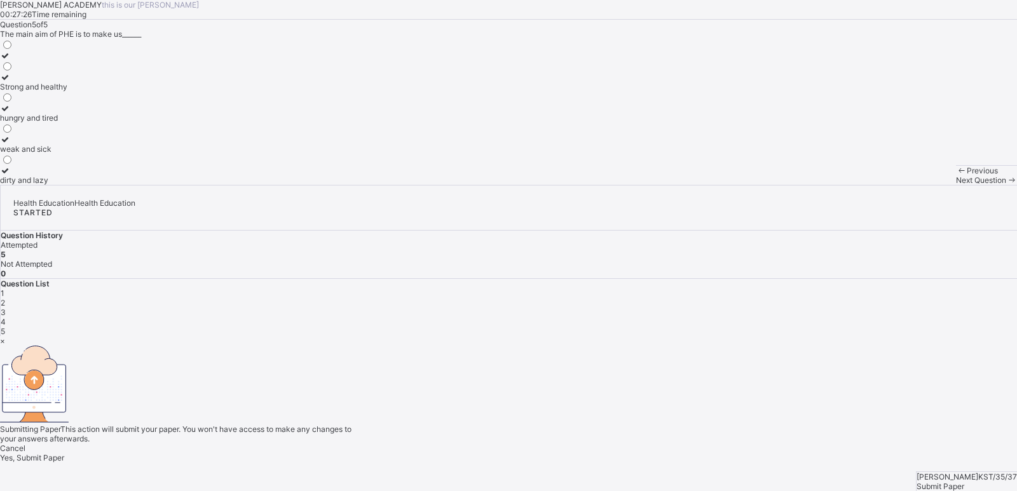
click at [64, 453] on span "Yes, Submit Paper" at bounding box center [32, 458] width 64 height 10
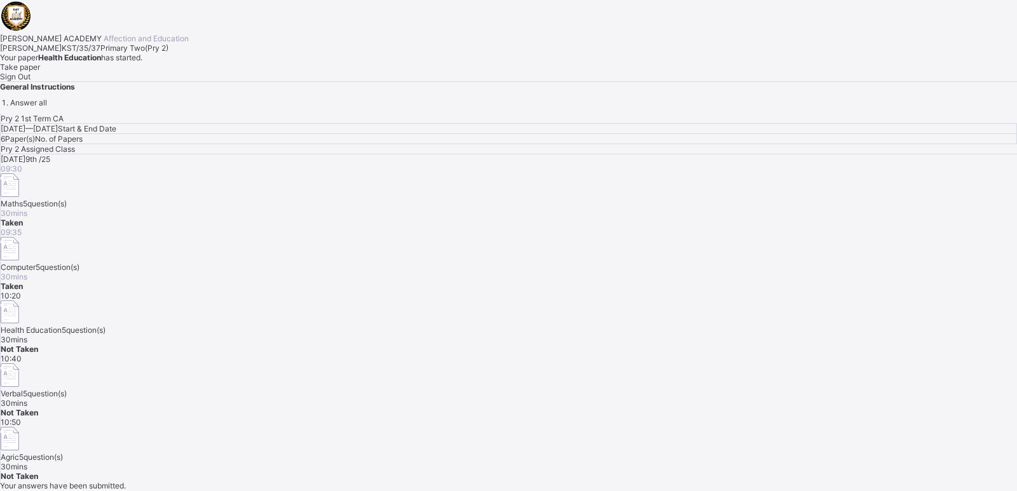
click at [551, 332] on div "Today 9th /25 09:30 Maths 5 question(s) 30 mins Taken 09:35 Computer 5 question…" at bounding box center [509, 317] width 1016 height 327
click at [40, 72] on span "Take paper" at bounding box center [20, 67] width 40 height 10
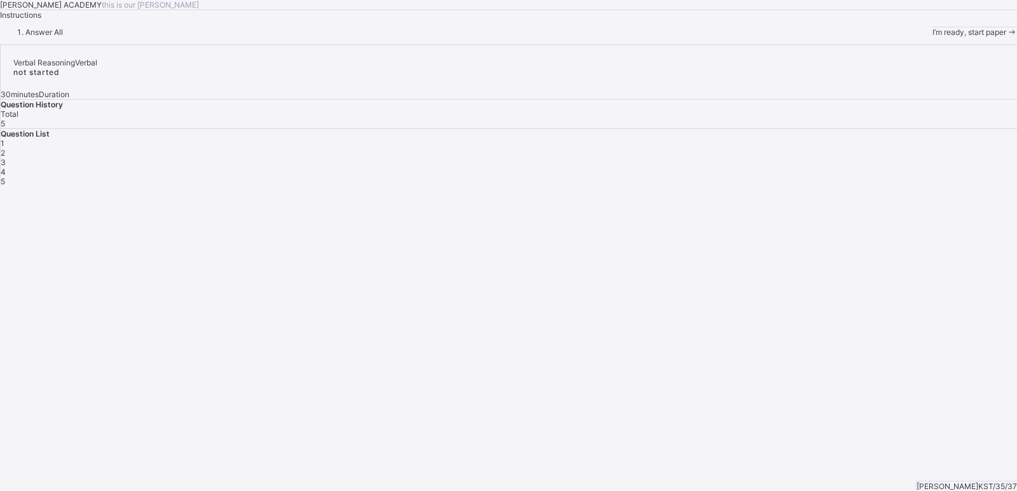
click at [933, 37] on div "I’m ready, start paper" at bounding box center [975, 32] width 85 height 10
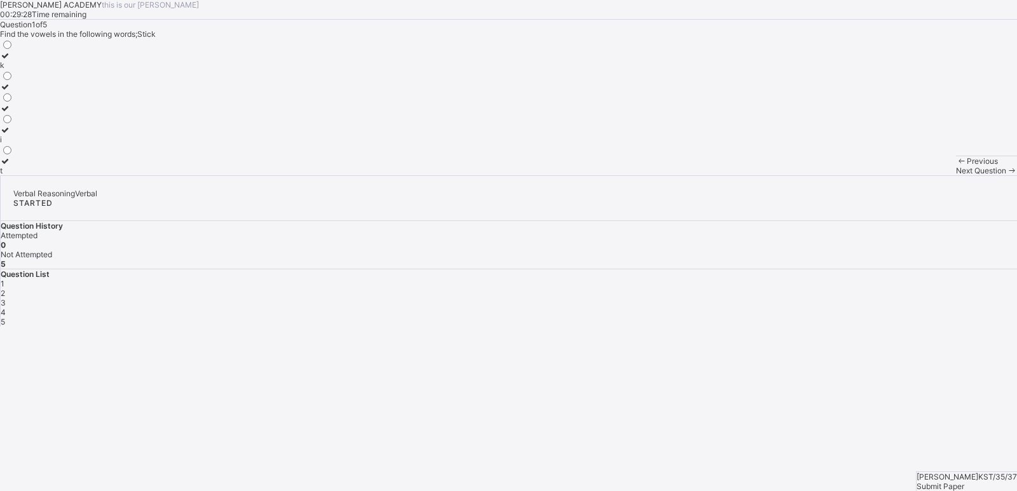
click at [13, 144] on div "i" at bounding box center [6, 140] width 13 height 10
click at [956, 175] on div "Next Question" at bounding box center [986, 171] width 61 height 10
click at [13, 113] on label "m" at bounding box center [6, 103] width 13 height 19
click at [956, 175] on div "Next Question" at bounding box center [986, 171] width 61 height 10
click at [13, 123] on div "i" at bounding box center [6, 118] width 13 height 10
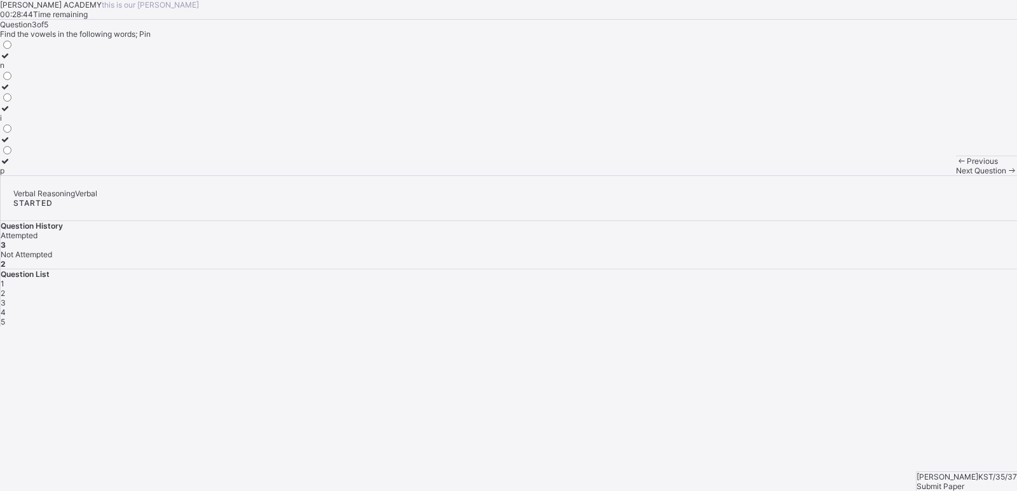
click at [1006, 175] on span at bounding box center [1011, 171] width 11 height 10
click at [13, 154] on label "s" at bounding box center [6, 144] width 13 height 19
click at [956, 175] on span "Next Question" at bounding box center [981, 171] width 50 height 10
click at [13, 70] on label "y" at bounding box center [6, 60] width 13 height 19
click at [990, 482] on div "Submit Paper" at bounding box center [967, 487] width 100 height 10
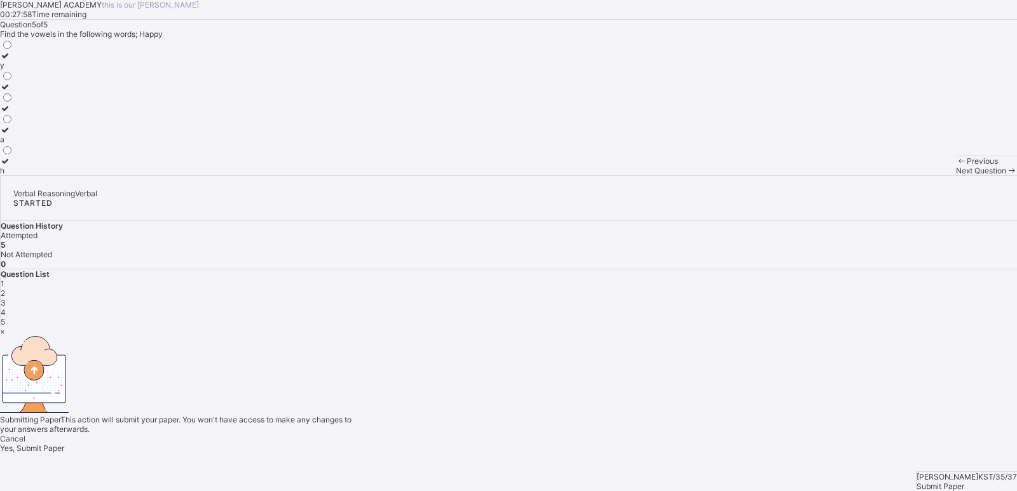
click at [64, 444] on span "Yes, Submit Paper" at bounding box center [32, 449] width 64 height 10
click at [540, 444] on div "Yes, Submit Paper" at bounding box center [508, 449] width 1017 height 10
click at [580, 360] on div "× Submitting Paper This action will submit your paper. You won't have access to…" at bounding box center [508, 390] width 1017 height 127
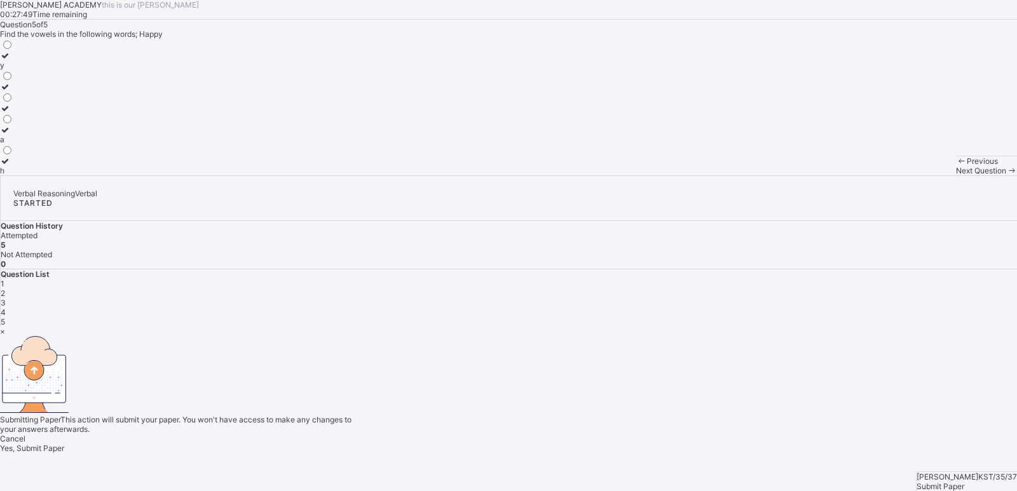
click at [64, 444] on span "Yes, Submit Paper" at bounding box center [32, 449] width 64 height 10
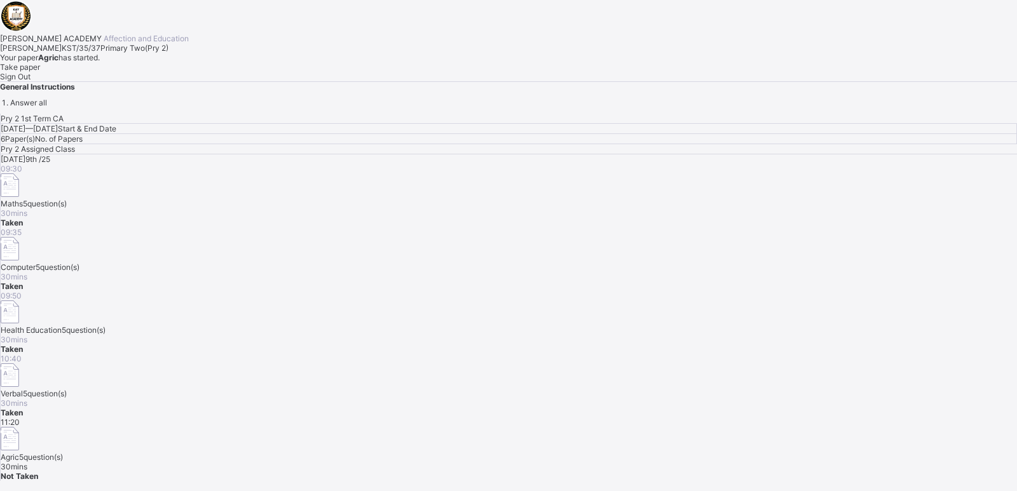
click at [40, 72] on span "Take paper" at bounding box center [20, 67] width 40 height 10
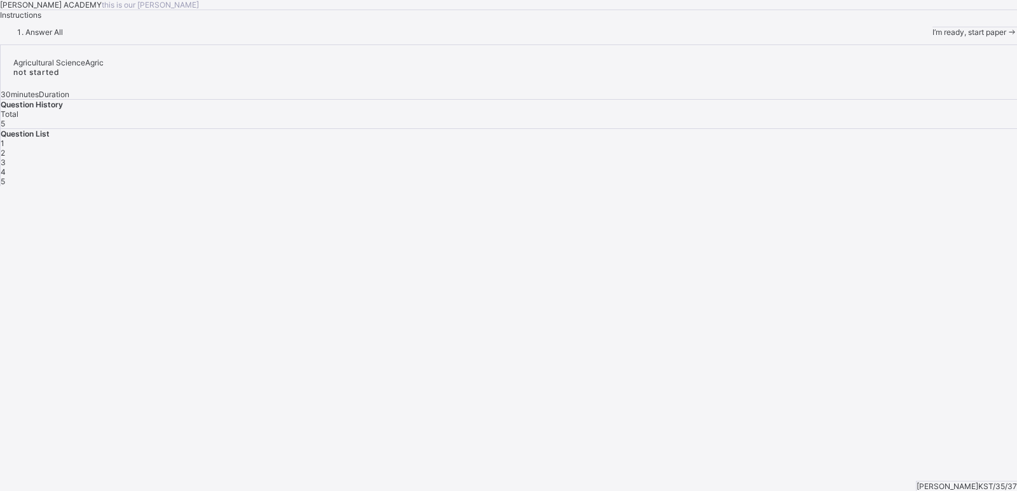
click at [933, 37] on span "I’m ready, start paper" at bounding box center [970, 32] width 74 height 10
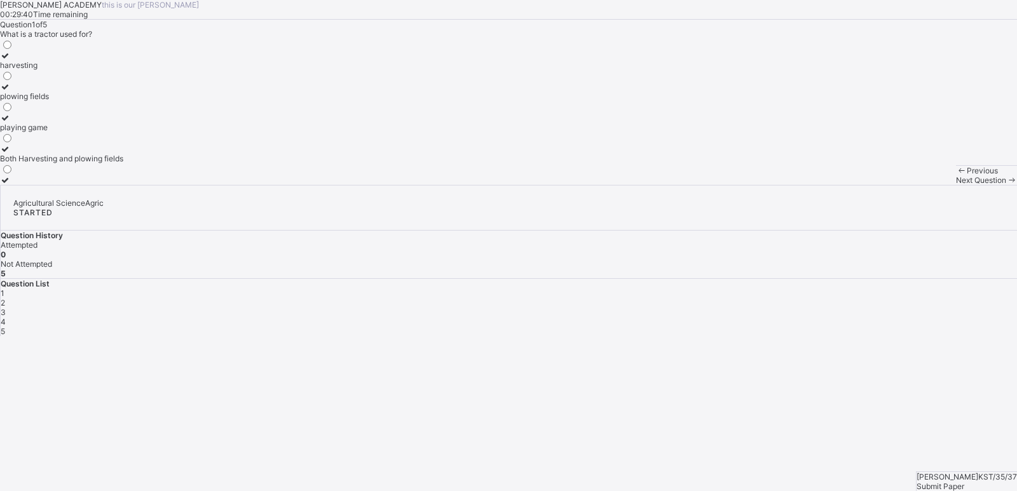
click at [123, 70] on label "harvesting" at bounding box center [61, 60] width 123 height 19
click at [956, 185] on span "Next Question" at bounding box center [981, 180] width 50 height 10
click at [46, 70] on label "hoe" at bounding box center [23, 60] width 46 height 19
click at [956, 185] on span "Next Question" at bounding box center [981, 180] width 50 height 10
click at [121, 154] on label "Growing crops and raising animals" at bounding box center [60, 144] width 121 height 19
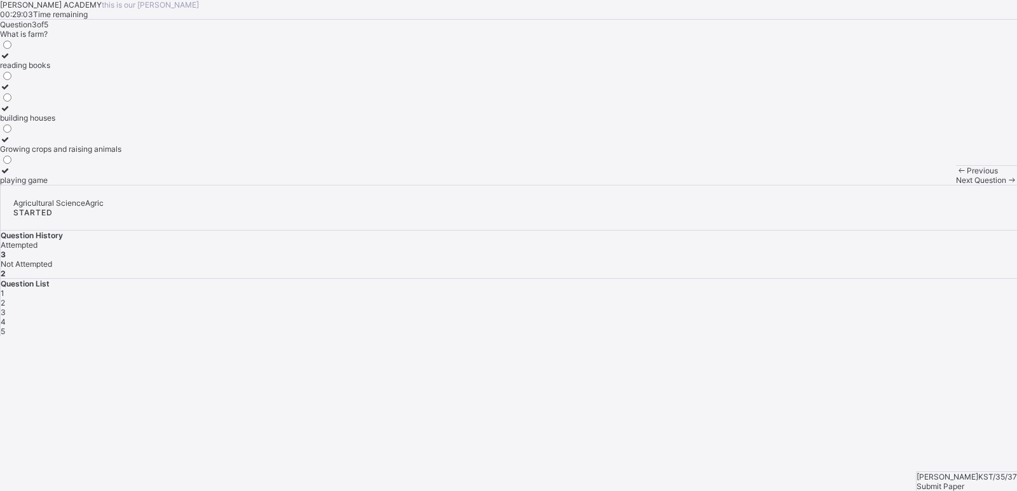
click at [956, 185] on span "Next Question" at bounding box center [981, 180] width 50 height 10
click at [62, 132] on label "Collecting leaves" at bounding box center [31, 122] width 62 height 19
click at [956, 185] on div "Next Question" at bounding box center [986, 180] width 61 height 10
click at [78, 101] on label "food and clothes" at bounding box center [39, 91] width 78 height 19
click at [961, 482] on span "Submit Paper" at bounding box center [941, 487] width 48 height 10
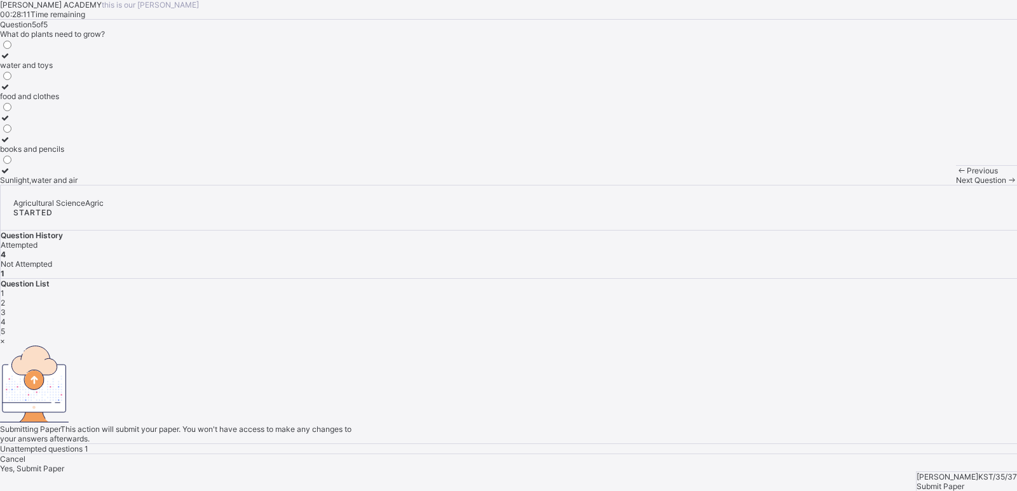
click at [542, 464] on div "Yes, Submit Paper" at bounding box center [508, 469] width 1017 height 10
click at [64, 453] on span "Yes, Submit Paper" at bounding box center [32, 458] width 64 height 10
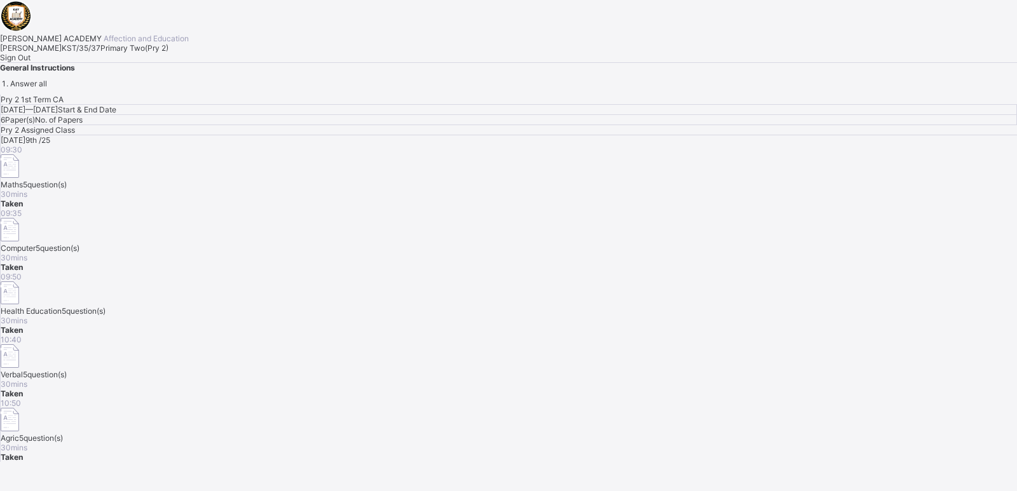
click at [31, 62] on span "Sign Out" at bounding box center [15, 58] width 31 height 10
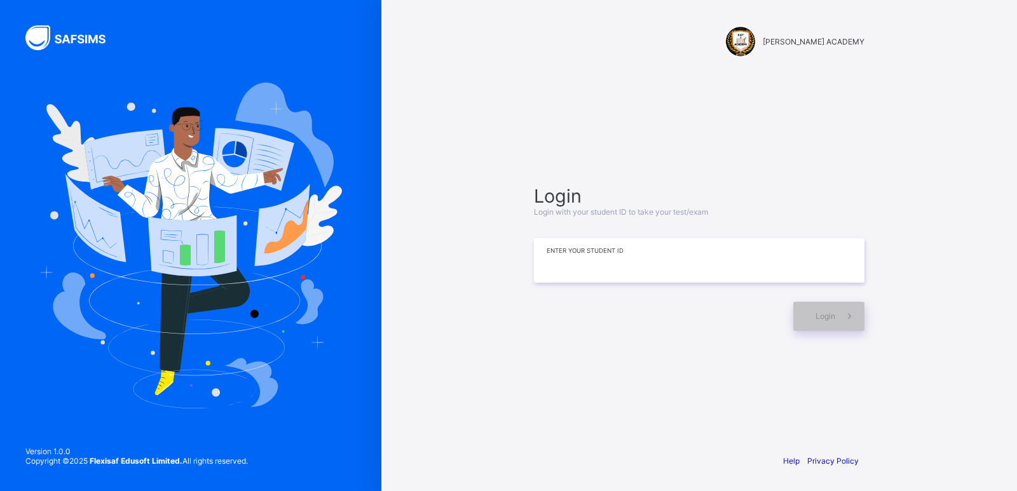
click at [587, 273] on input at bounding box center [699, 260] width 331 height 44
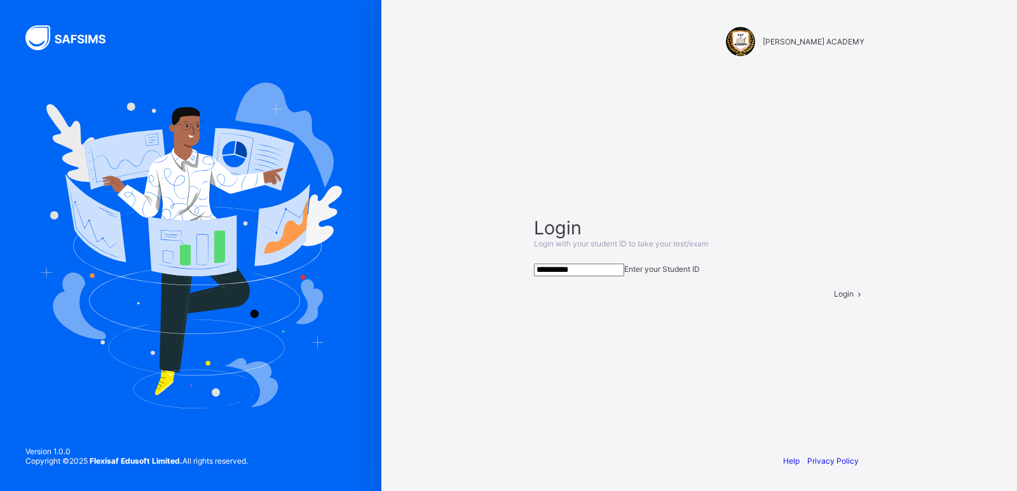
type input "**********"
click at [834, 299] on div "Login" at bounding box center [849, 294] width 31 height 10
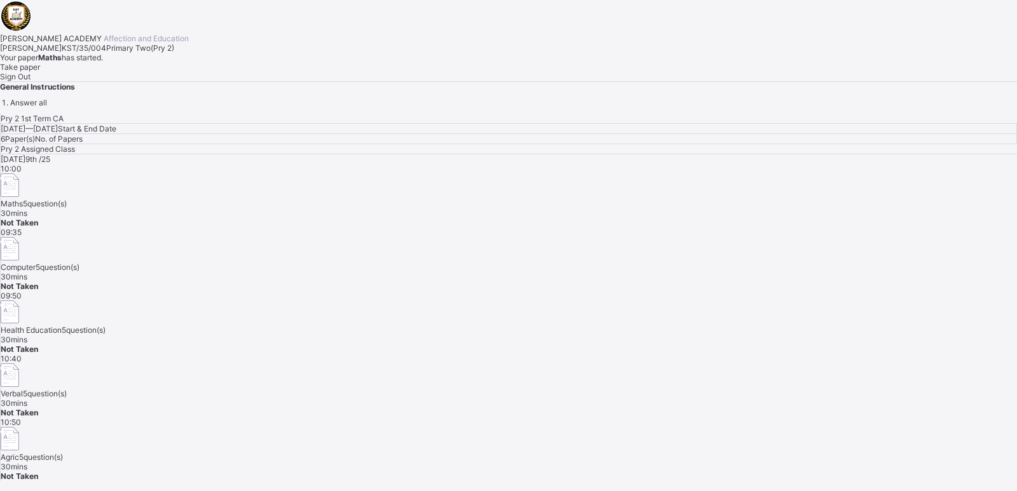
click at [40, 72] on span "Take paper" at bounding box center [20, 67] width 40 height 10
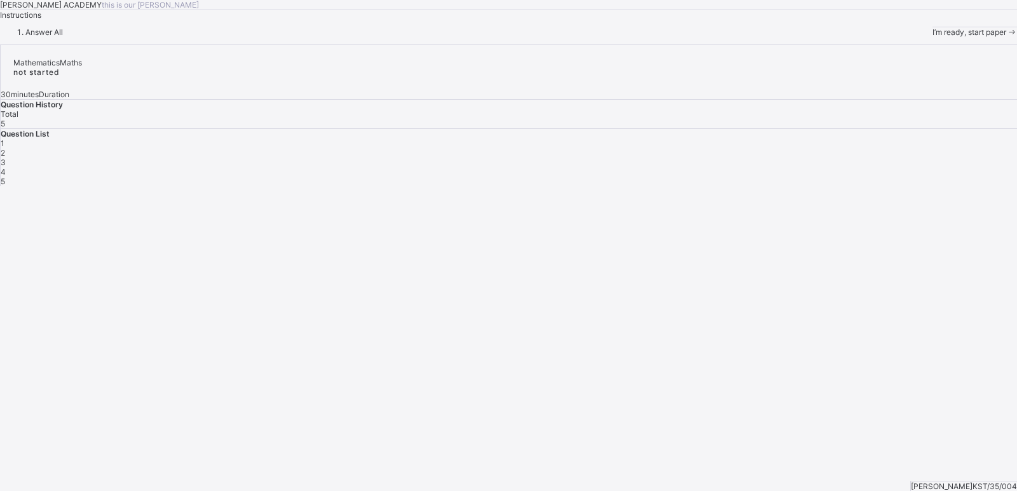
click at [933, 37] on span "I’m ready, start paper" at bounding box center [970, 32] width 74 height 10
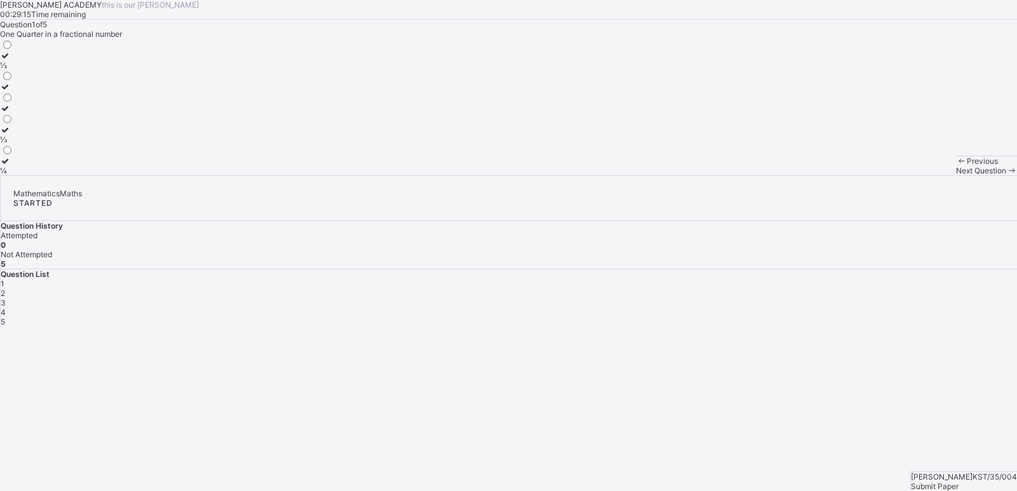
click at [13, 70] on div "½" at bounding box center [6, 65] width 13 height 10
click at [956, 175] on div "Next Question" at bounding box center [986, 171] width 61 height 10
click at [49, 154] on div "TENS" at bounding box center [24, 149] width 49 height 10
click at [956, 175] on div "Next Question" at bounding box center [986, 171] width 61 height 10
click at [91, 70] on label "One Hundred and Twenty" at bounding box center [45, 60] width 91 height 19
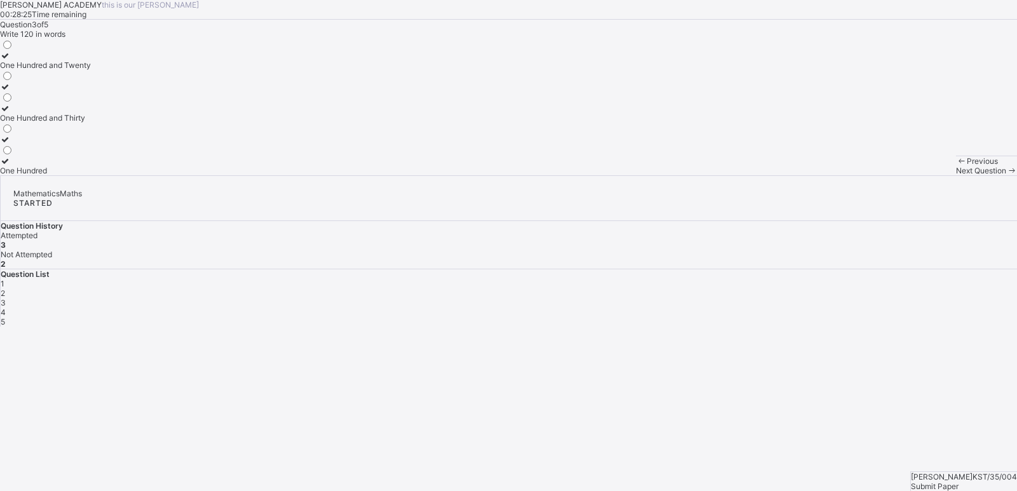
click at [956, 175] on span "Next Question" at bounding box center [981, 171] width 50 height 10
click at [43, 101] on label "HUNDREDS" at bounding box center [21, 91] width 43 height 19
click at [956, 175] on span "Next Question" at bounding box center [981, 171] width 50 height 10
click at [14, 175] on div "225" at bounding box center [7, 171] width 14 height 10
click at [959, 482] on span "Submit Paper" at bounding box center [935, 487] width 48 height 10
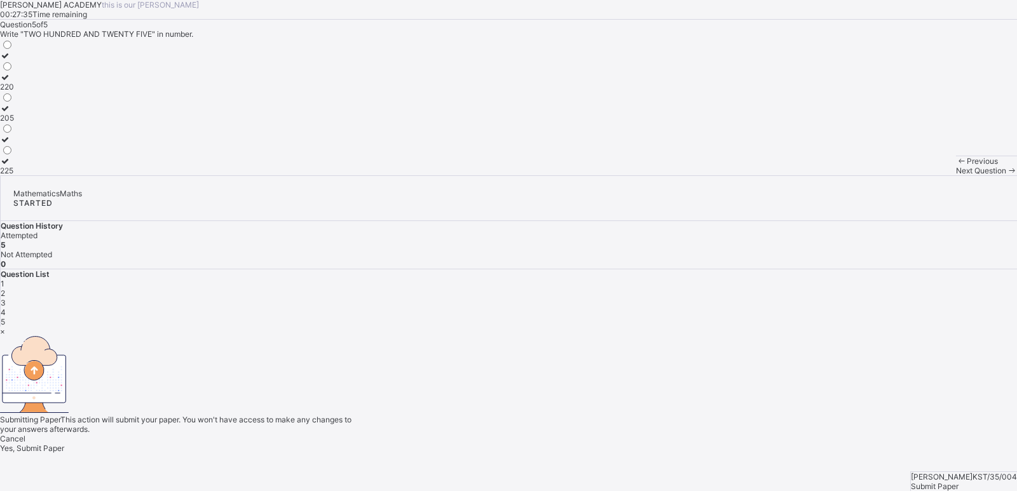
click at [64, 444] on span "Yes, Submit Paper" at bounding box center [32, 449] width 64 height 10
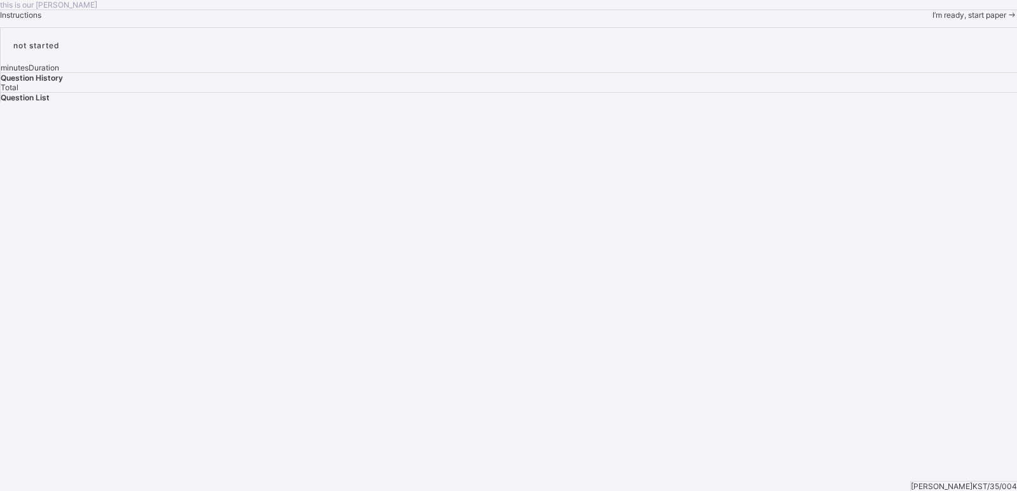
click at [933, 20] on span "I’m ready, start paper" at bounding box center [970, 15] width 74 height 10
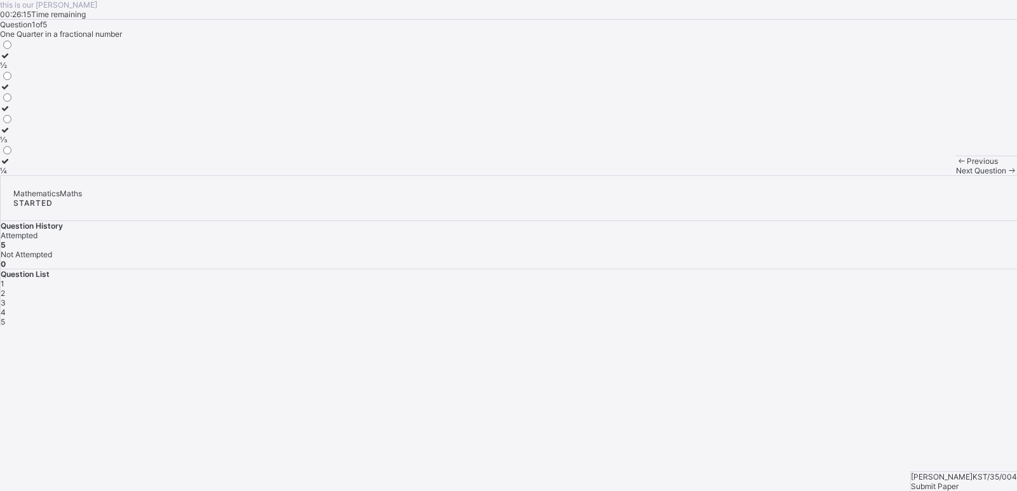
click at [967, 482] on div "Submit Paper" at bounding box center [964, 487] width 106 height 10
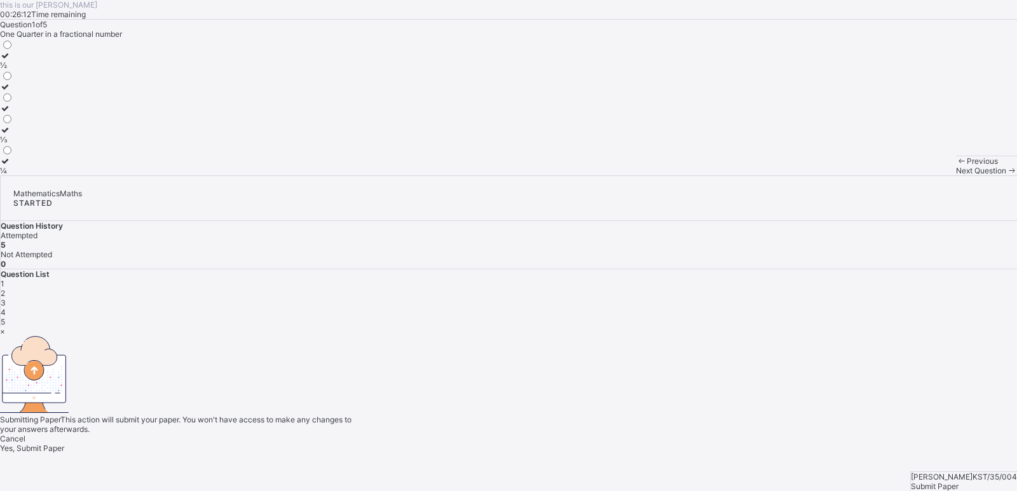
click at [64, 444] on span "Yes, Submit Paper" at bounding box center [32, 449] width 64 height 10
click at [664, 327] on div "×" at bounding box center [508, 332] width 1017 height 10
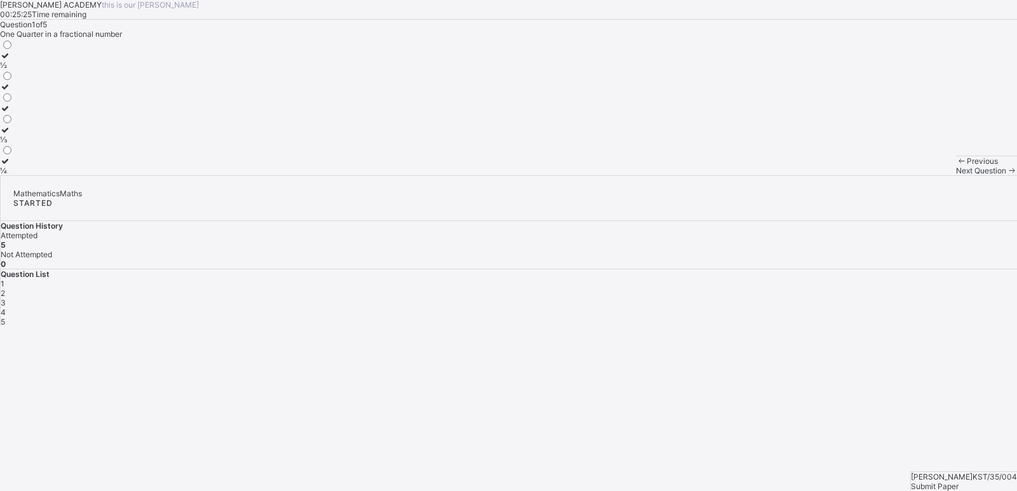
click at [959, 482] on span "Submit Paper" at bounding box center [935, 487] width 48 height 10
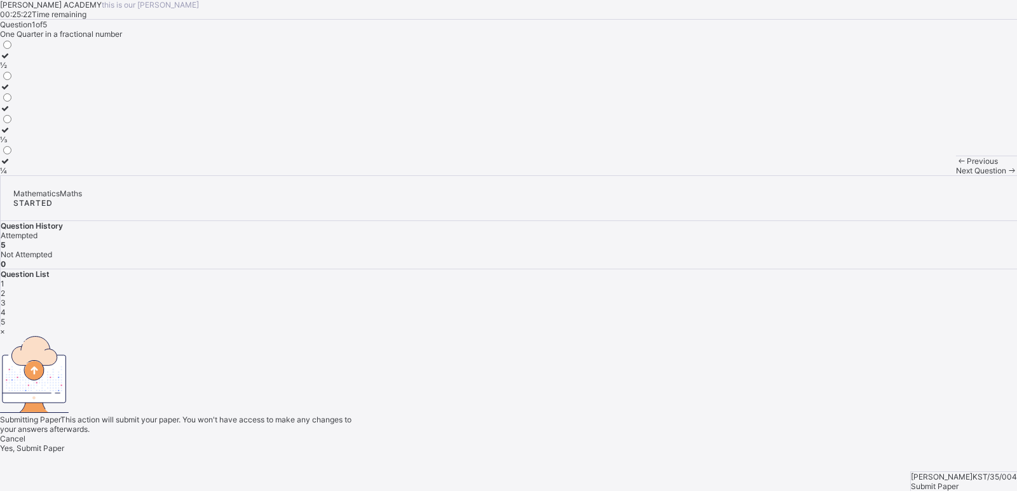
click at [570, 444] on div "Yes, Submit Paper" at bounding box center [508, 449] width 1017 height 10
click at [672, 327] on div "×" at bounding box center [508, 332] width 1017 height 10
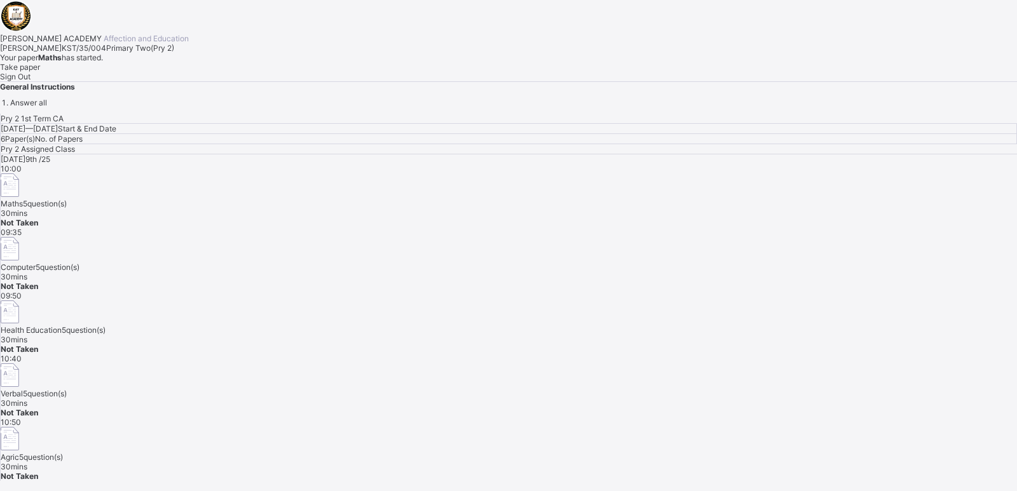
click at [40, 72] on span "Take paper" at bounding box center [20, 67] width 40 height 10
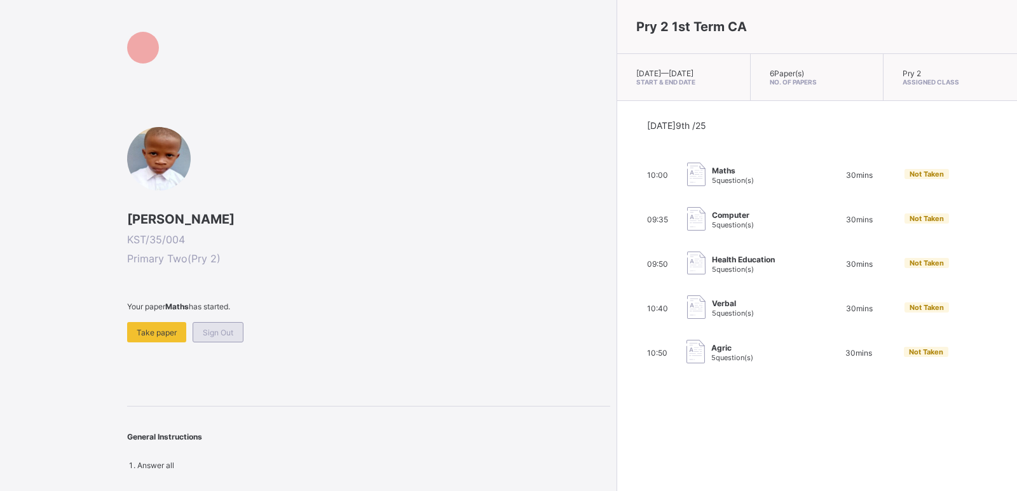
click at [217, 327] on div "Sign Out" at bounding box center [218, 332] width 51 height 20
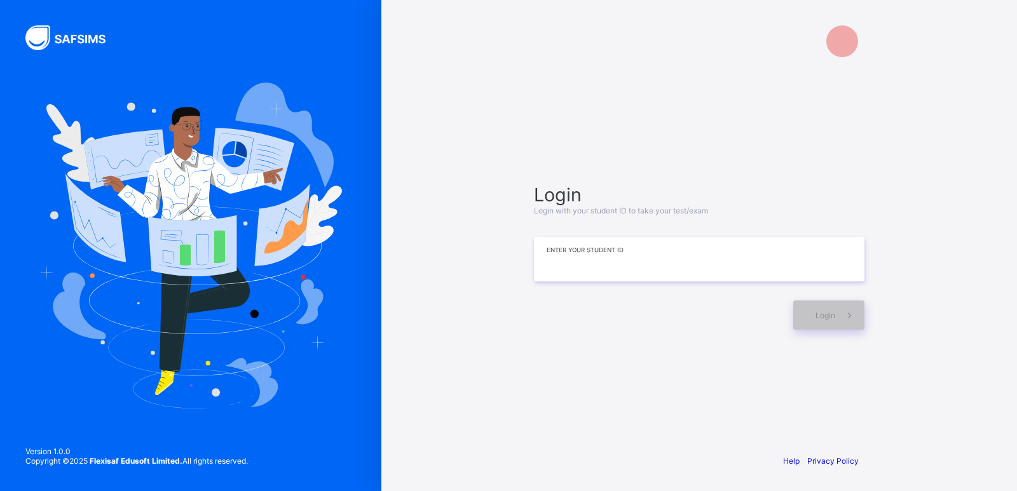
click at [562, 257] on input at bounding box center [699, 259] width 331 height 44
paste input "**********"
type input "**********"
click at [860, 324] on span at bounding box center [849, 315] width 29 height 29
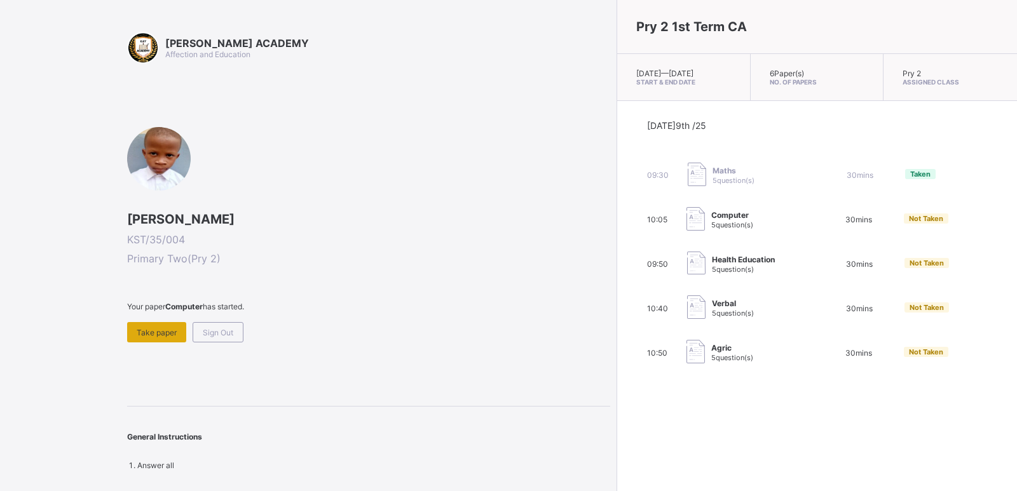
click at [145, 335] on span "Take paper" at bounding box center [157, 333] width 40 height 10
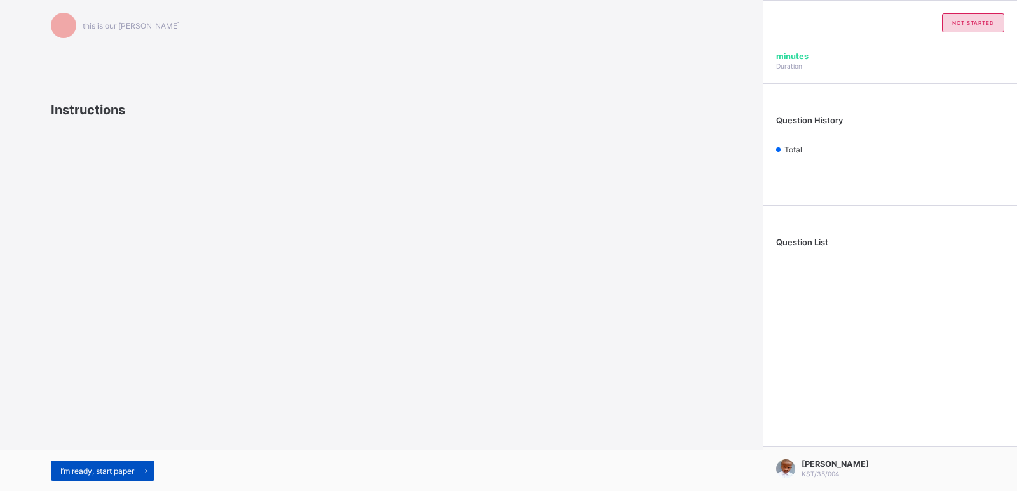
click at [127, 472] on span "I’m ready, start paper" at bounding box center [97, 472] width 74 height 10
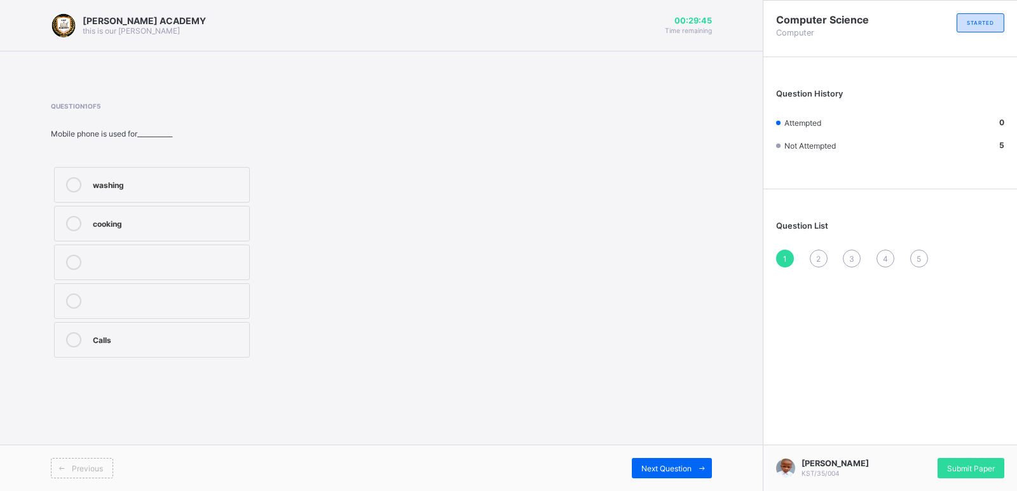
click at [129, 333] on div "Calls" at bounding box center [168, 338] width 150 height 13
click at [659, 464] on span "Next Question" at bounding box center [666, 469] width 50 height 10
click at [130, 250] on label "Personal Computer" at bounding box center [152, 263] width 196 height 36
click at [660, 460] on div "Next Question" at bounding box center [672, 468] width 80 height 20
click at [168, 254] on label "Size" at bounding box center [152, 263] width 196 height 36
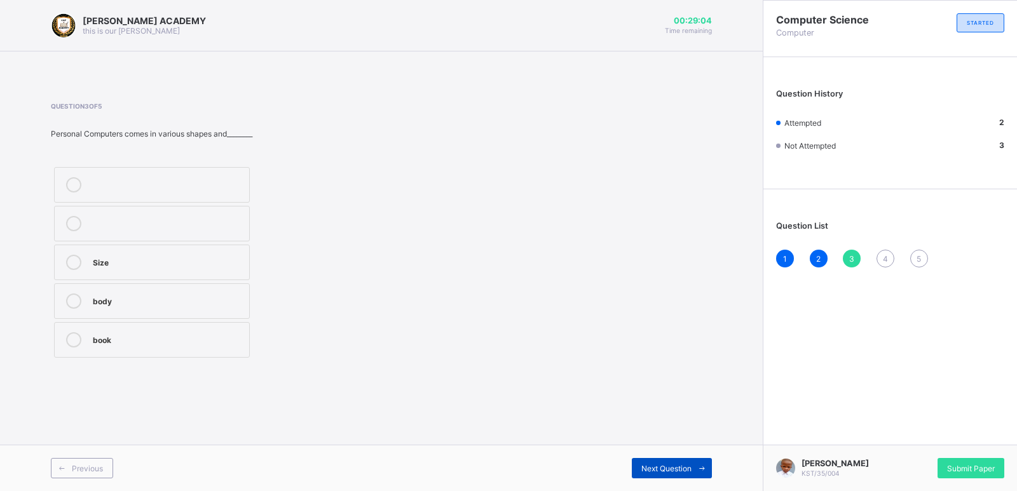
click at [680, 460] on div "Next Question" at bounding box center [672, 468] width 80 height 20
click at [194, 353] on label "Addition" at bounding box center [152, 340] width 196 height 36
click at [696, 471] on span at bounding box center [702, 468] width 20 height 20
click at [105, 216] on div "Time" at bounding box center [168, 222] width 150 height 13
click at [886, 255] on span "4" at bounding box center [885, 259] width 5 height 10
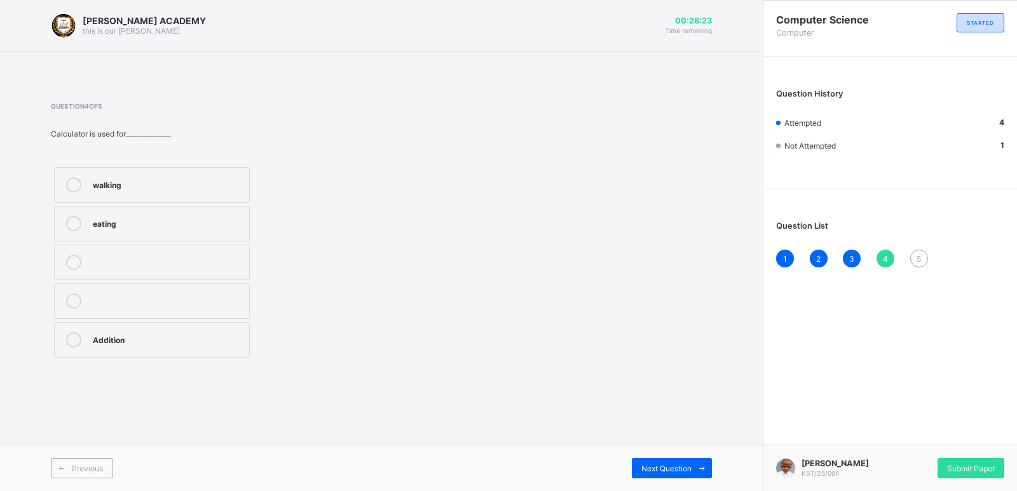
click at [73, 333] on icon at bounding box center [73, 339] width 15 height 15
click at [988, 468] on span "Submit Paper" at bounding box center [971, 469] width 48 height 10
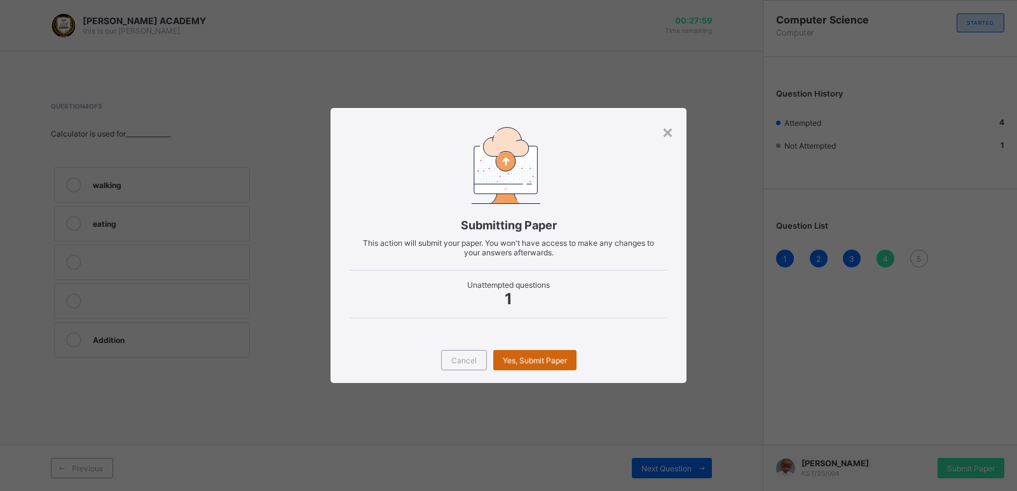
click at [542, 364] on span "Yes, Submit Paper" at bounding box center [535, 361] width 64 height 10
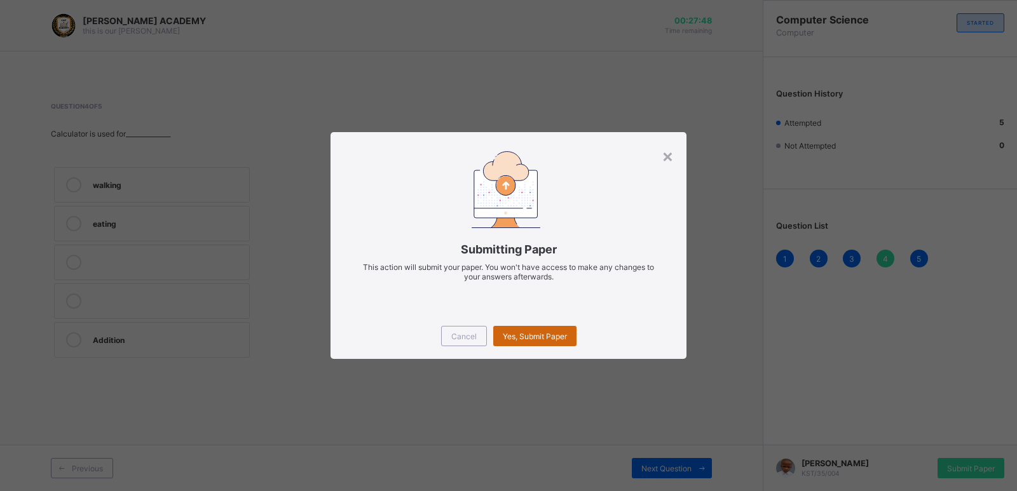
click at [514, 338] on span "Yes, Submit Paper" at bounding box center [535, 337] width 64 height 10
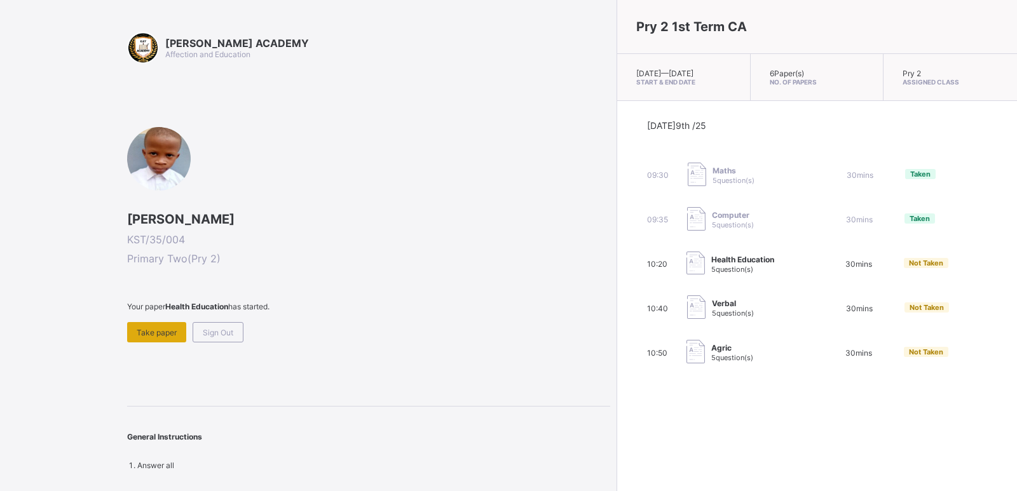
click at [149, 334] on span "Take paper" at bounding box center [157, 333] width 40 height 10
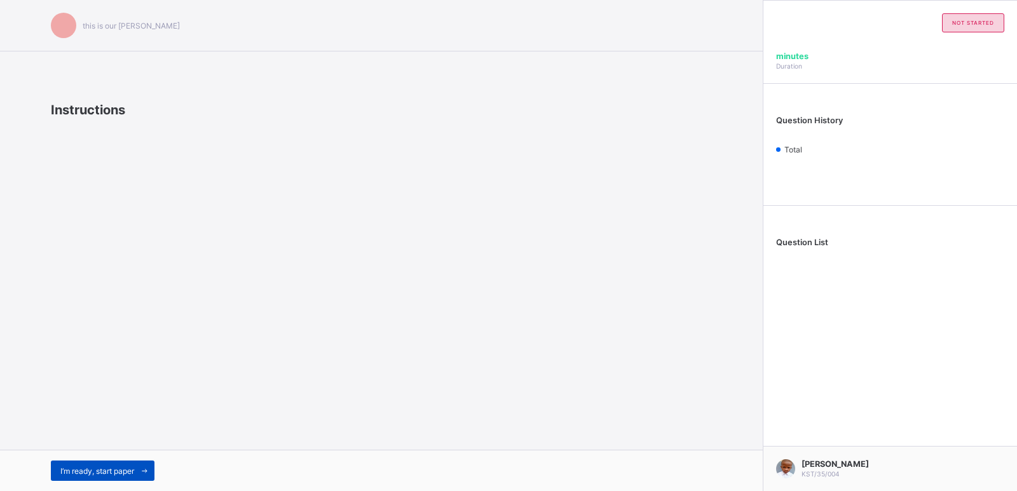
click at [81, 470] on span "I’m ready, start paper" at bounding box center [97, 472] width 74 height 10
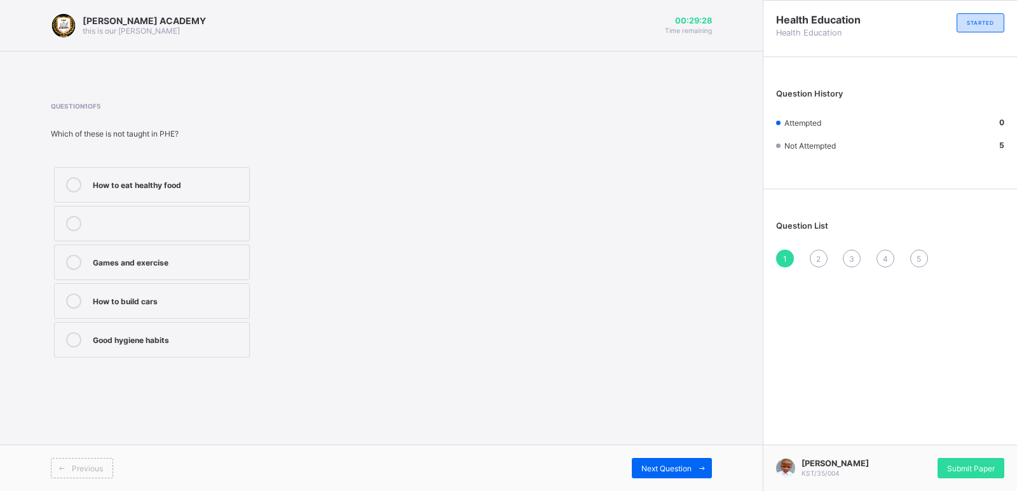
click at [93, 303] on div "How to build cars" at bounding box center [168, 300] width 150 height 13
click at [659, 460] on div "Next Question" at bounding box center [672, 468] width 80 height 20
click at [179, 252] on label "How to take care of our body" at bounding box center [152, 263] width 196 height 36
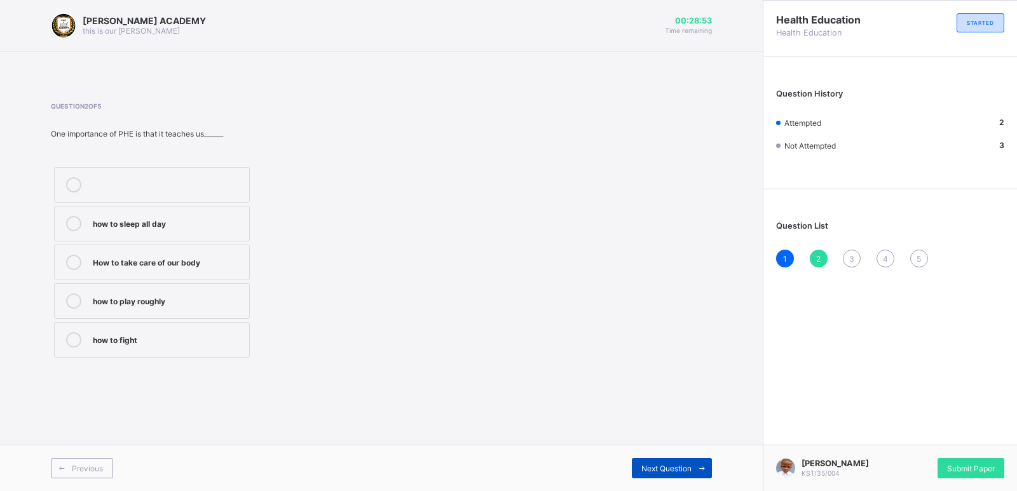
click at [675, 467] on span "Next Question" at bounding box center [666, 469] width 50 height 10
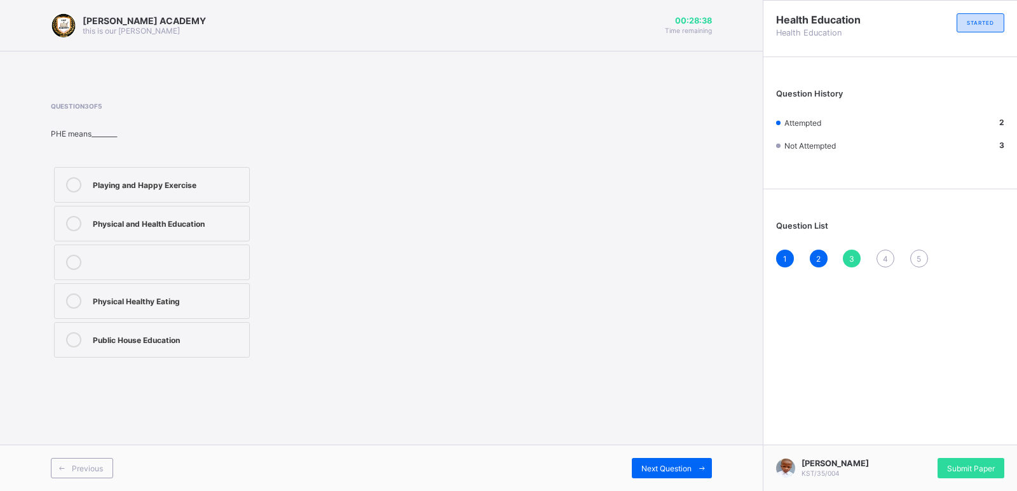
click at [195, 235] on label "Physical and Health Education" at bounding box center [152, 224] width 196 height 36
click at [678, 474] on div "Next Question" at bounding box center [672, 468] width 80 height 20
click at [184, 196] on label "Stay clean and fit" at bounding box center [152, 185] width 196 height 36
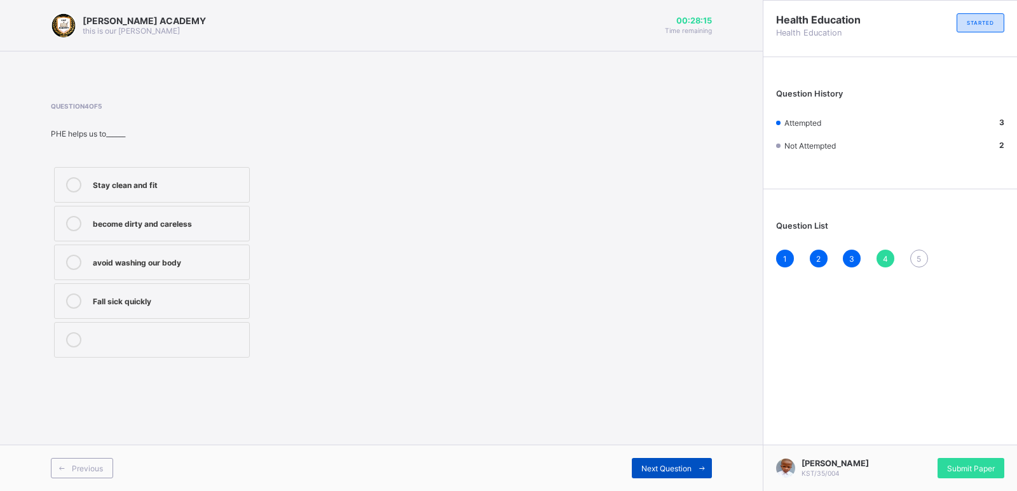
click at [667, 458] on div "Next Question" at bounding box center [672, 468] width 80 height 20
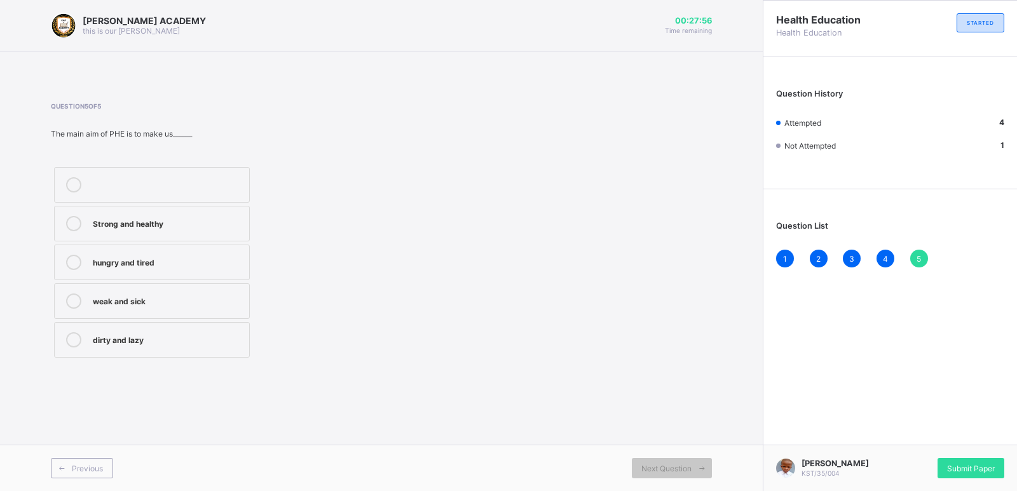
click at [132, 218] on div "Strong and healthy" at bounding box center [168, 222] width 150 height 13
click at [972, 464] on span "Submit Paper" at bounding box center [971, 469] width 48 height 10
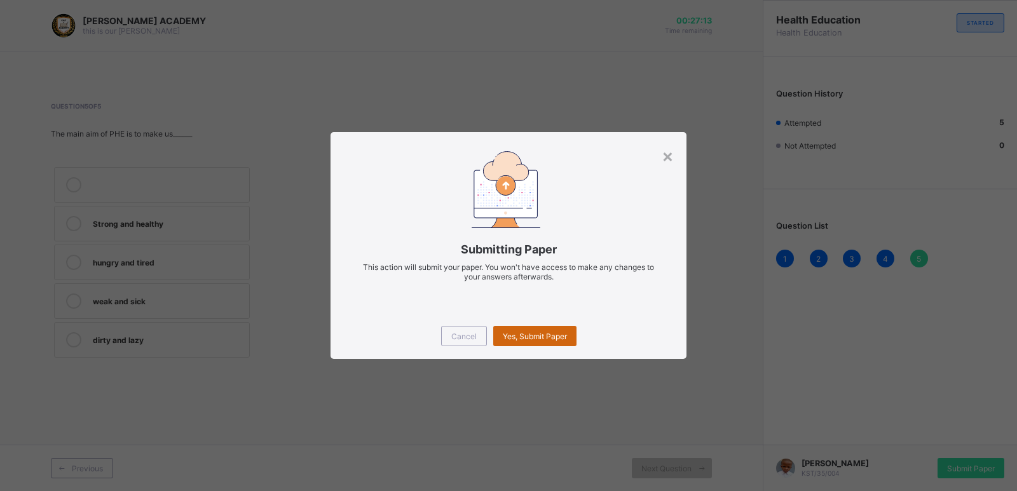
click at [529, 334] on span "Yes, Submit Paper" at bounding box center [535, 337] width 64 height 10
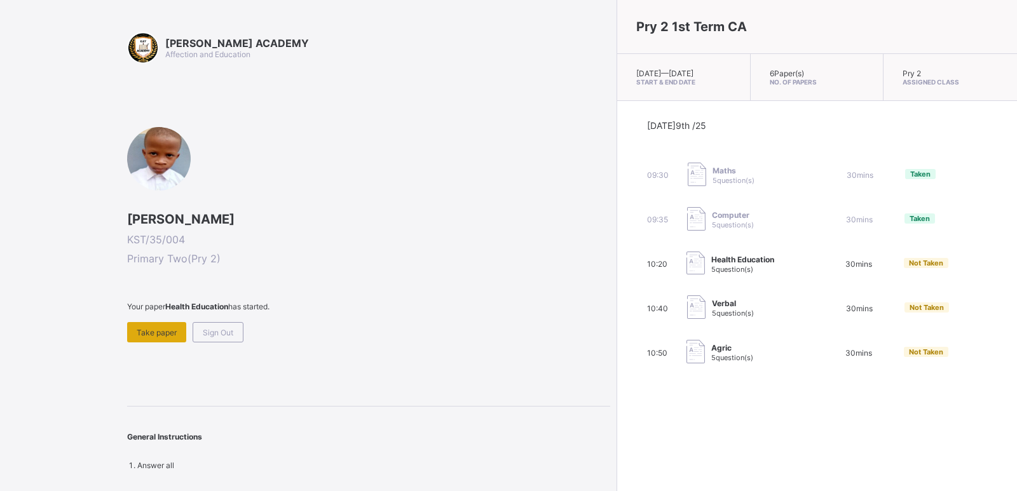
click at [159, 328] on span "Take paper" at bounding box center [157, 333] width 40 height 10
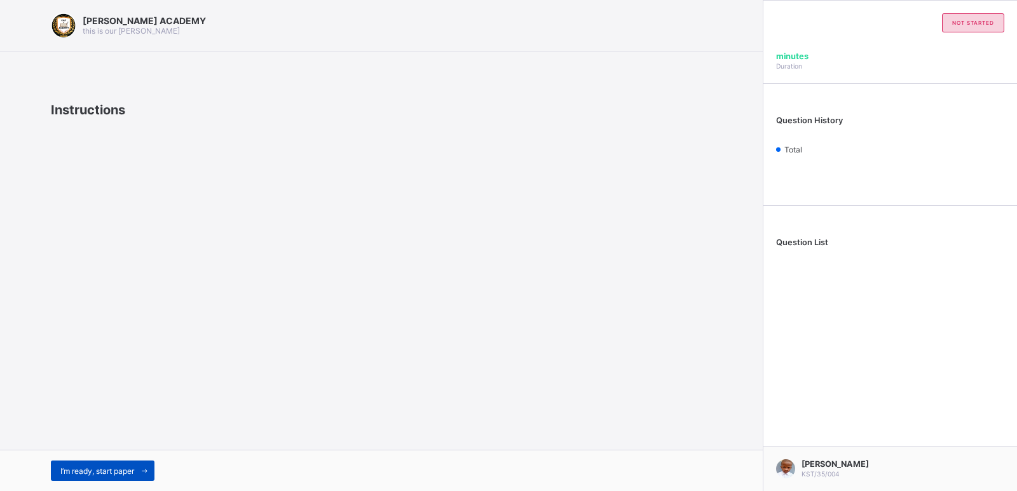
click at [127, 471] on span "I’m ready, start paper" at bounding box center [97, 472] width 74 height 10
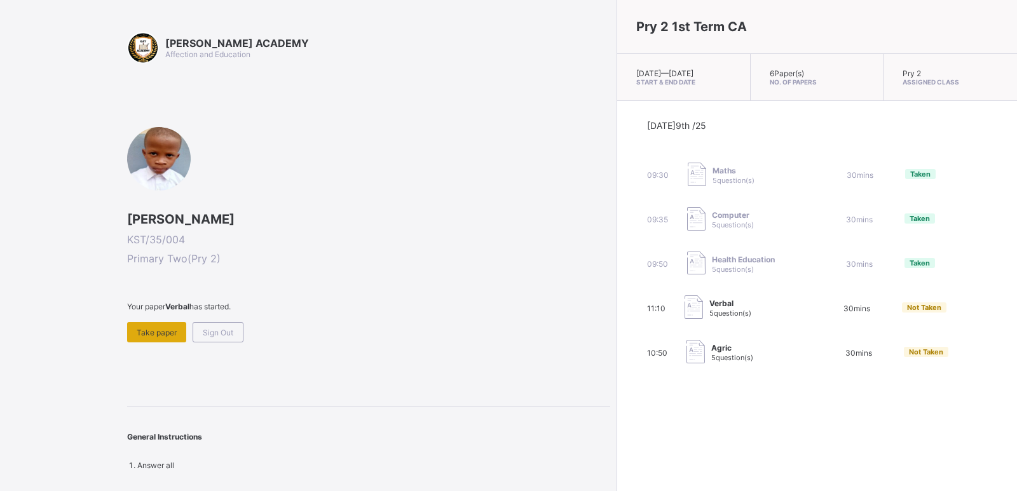
click at [133, 334] on div "Take paper" at bounding box center [156, 332] width 59 height 20
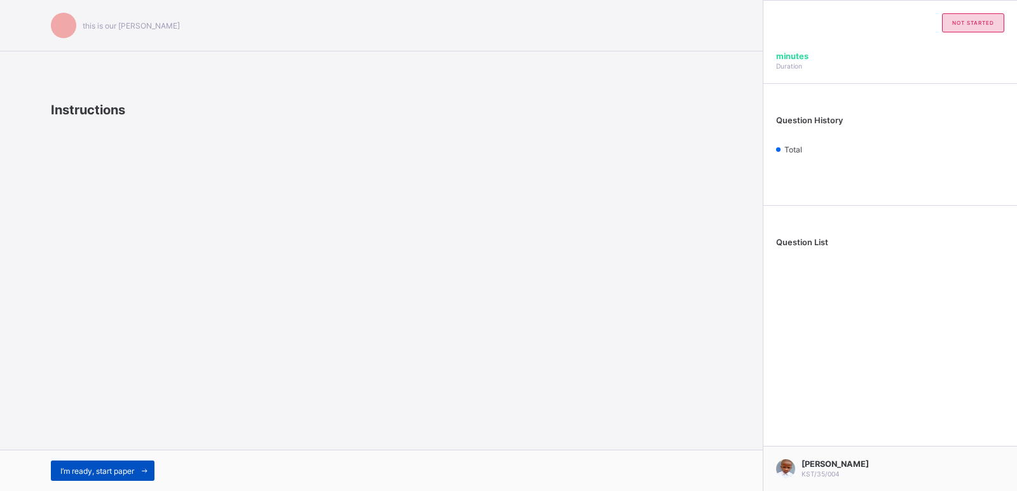
click at [117, 476] on div "I’m ready, start paper" at bounding box center [103, 471] width 104 height 20
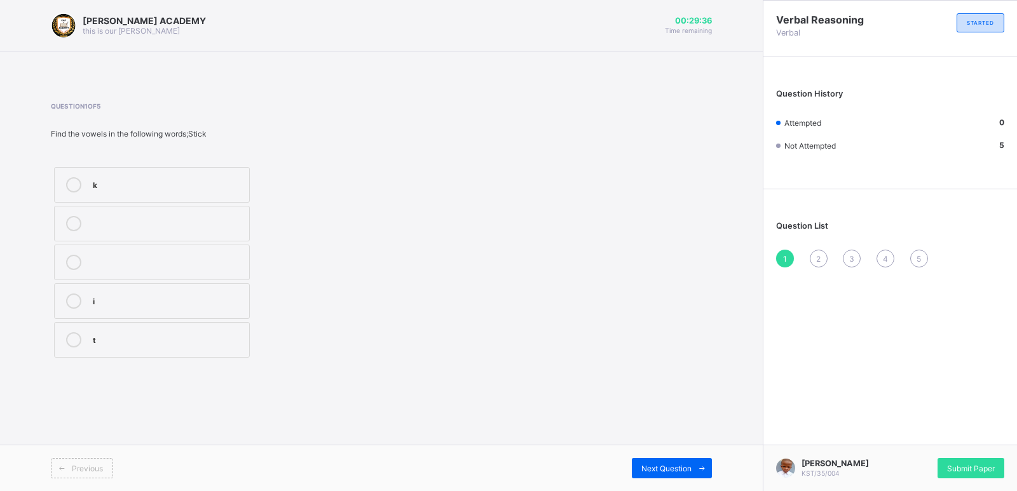
click at [205, 289] on label "i" at bounding box center [152, 302] width 196 height 36
click at [655, 472] on span "Next Question" at bounding box center [666, 469] width 50 height 10
drag, startPoint x: 226, startPoint y: 310, endPoint x: 226, endPoint y: 304, distance: 6.4
click at [226, 307] on label "o" at bounding box center [152, 302] width 196 height 36
click at [220, 343] on div "b" at bounding box center [168, 338] width 150 height 13
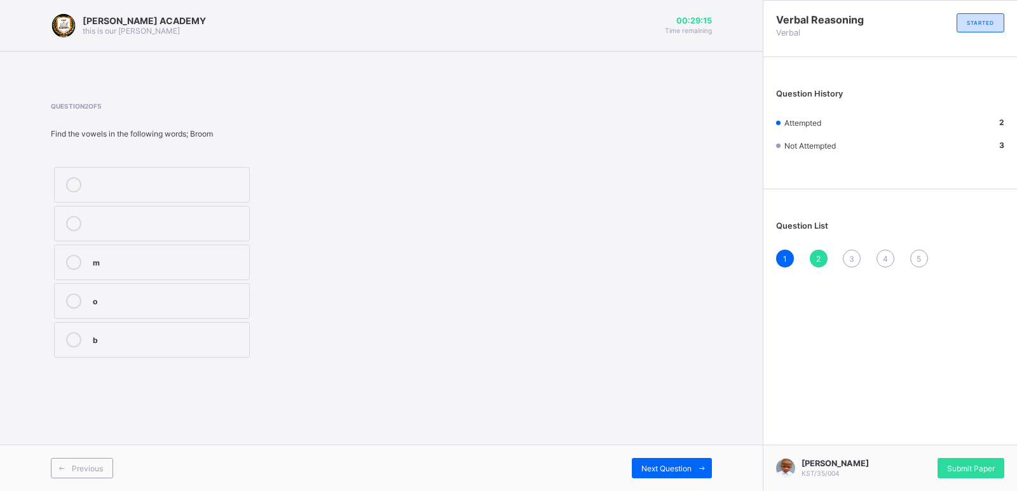
click at [220, 343] on div "b" at bounding box center [168, 338] width 150 height 13
click at [677, 473] on span "Next Question" at bounding box center [666, 469] width 50 height 10
click at [225, 252] on label "i" at bounding box center [152, 263] width 196 height 36
click at [661, 459] on div "Next Question" at bounding box center [672, 468] width 80 height 20
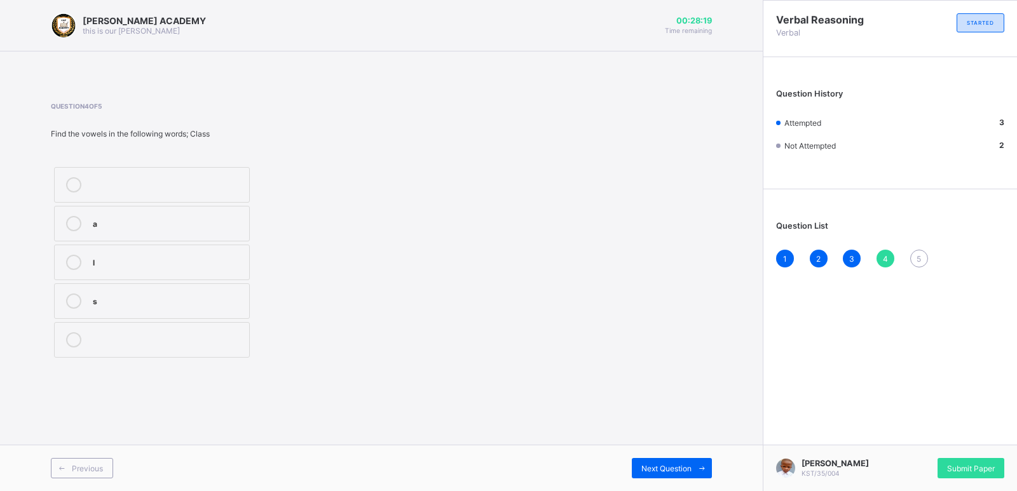
click at [148, 211] on label "a" at bounding box center [152, 224] width 196 height 36
click at [670, 464] on span "Next Question" at bounding box center [666, 469] width 50 height 10
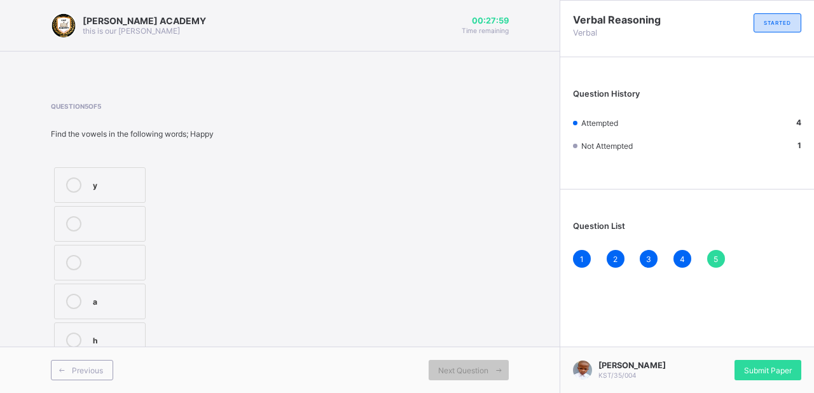
click at [123, 300] on div "a" at bounding box center [116, 300] width 46 height 13
click at [749, 370] on span "Submit Paper" at bounding box center [768, 371] width 48 height 10
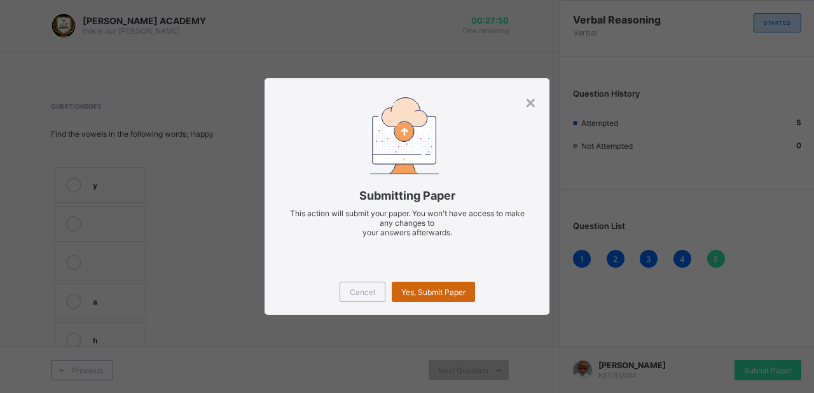
click at [445, 295] on span "Yes, Submit Paper" at bounding box center [433, 292] width 64 height 10
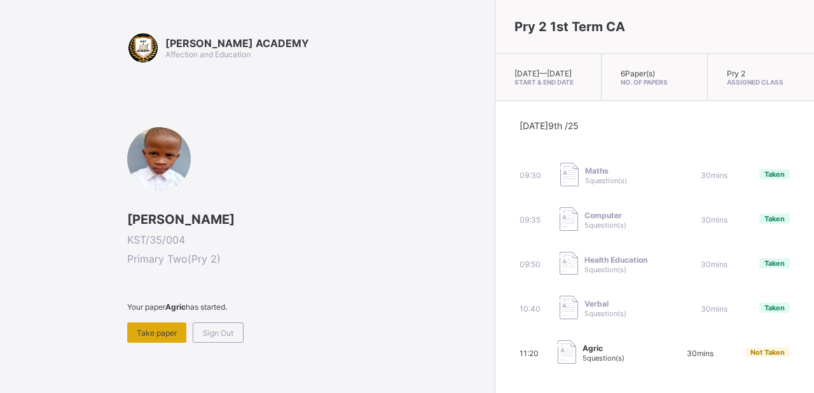
click at [160, 334] on span "Take paper" at bounding box center [157, 333] width 40 height 10
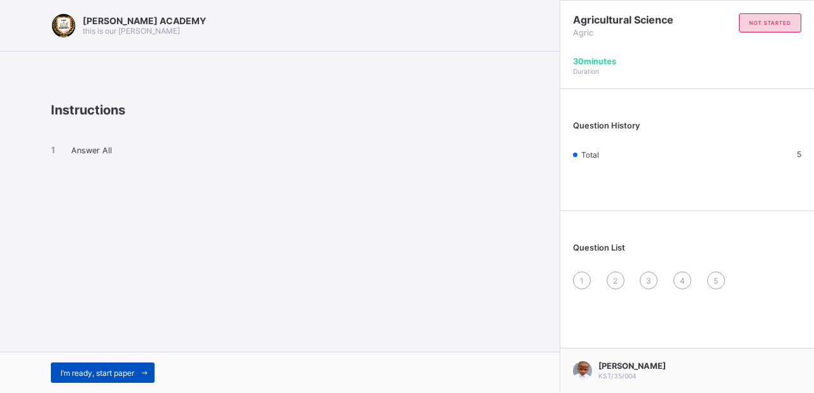
click at [113, 376] on span "I’m ready, start paper" at bounding box center [97, 373] width 74 height 10
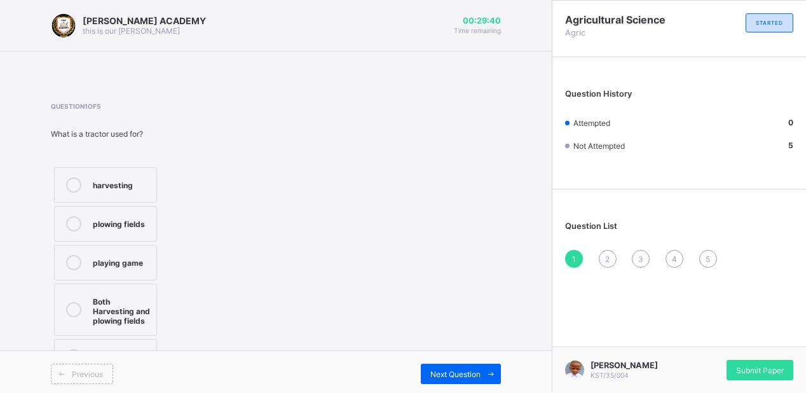
click at [242, 285] on div "Question 1 of 5 What is a tractor used for? harvesting plowing fields playing g…" at bounding box center [276, 239] width 450 height 275
drag, startPoint x: 242, startPoint y: 285, endPoint x: 285, endPoint y: 245, distance: 58.5
click at [285, 245] on div "Question 1 of 5 What is a tractor used for? harvesting plowing fields playing g…" at bounding box center [276, 239] width 450 height 275
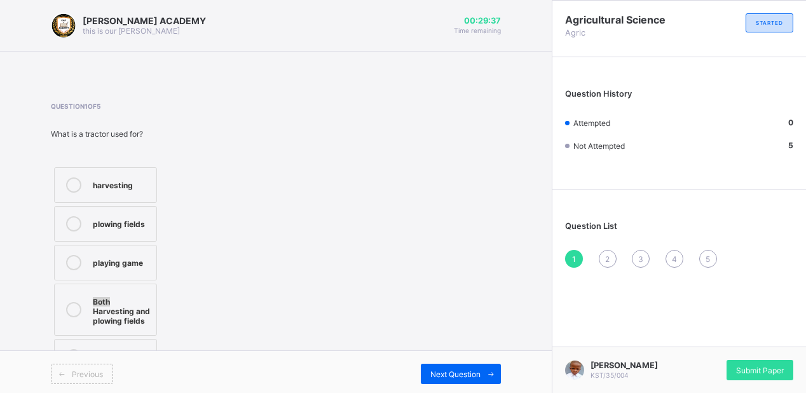
click at [285, 245] on div "Question 1 of 5 What is a tractor used for? harvesting plowing fields playing g…" at bounding box center [276, 239] width 450 height 275
click at [140, 228] on div "plowing fields" at bounding box center [121, 222] width 57 height 13
click at [478, 371] on span "Next Question" at bounding box center [455, 374] width 50 height 10
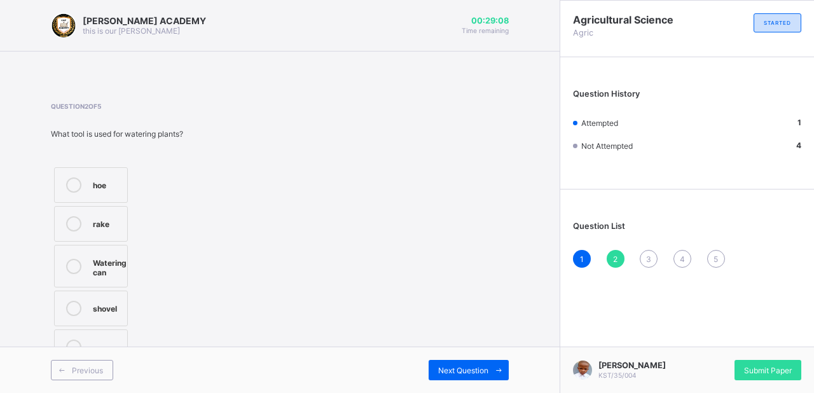
click at [100, 262] on div "Watering can" at bounding box center [110, 266] width 34 height 22
click at [483, 367] on span "Next Question" at bounding box center [463, 371] width 50 height 10
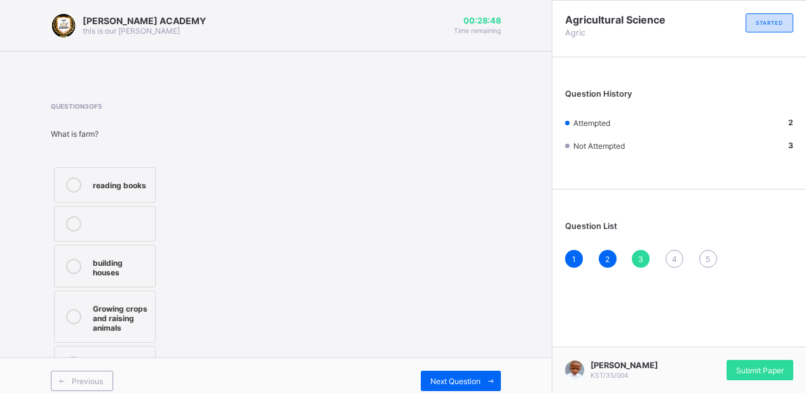
click at [133, 323] on div "Growing crops and raising animals" at bounding box center [121, 317] width 56 height 32
click at [481, 379] on span "Next Question" at bounding box center [455, 381] width 50 height 10
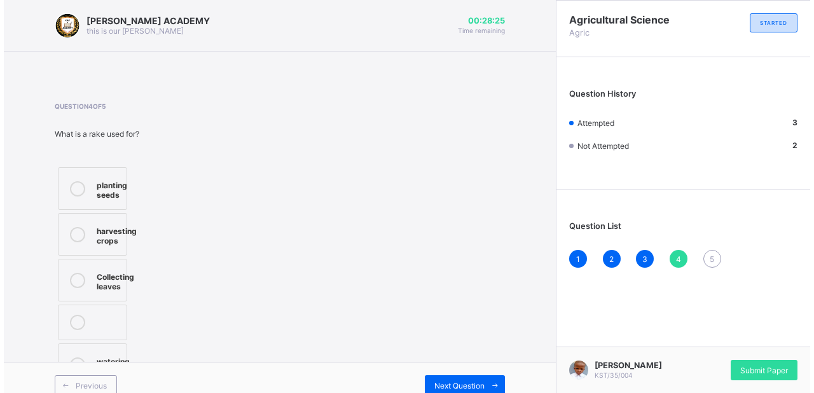
scroll to position [15, 0]
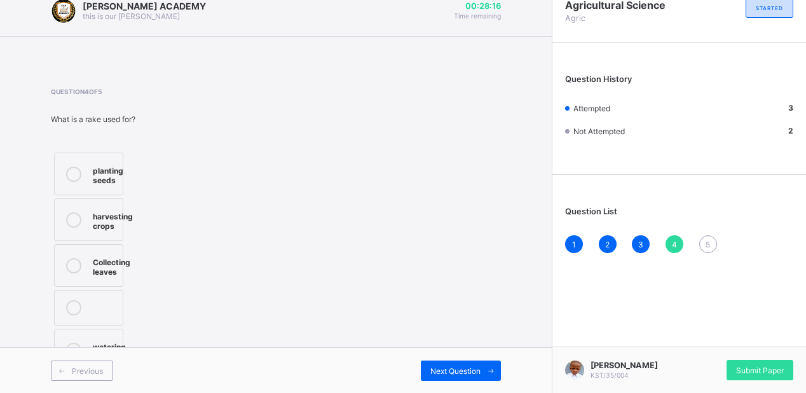
click at [308, 255] on div "Question 4 of 5 What is a rake used for? planting seeds harvesting crops Collec…" at bounding box center [276, 231] width 450 height 287
drag, startPoint x: 308, startPoint y: 255, endPoint x: 231, endPoint y: 276, distance: 79.7
click at [231, 276] on div "Question 4 of 5 What is a rake used for? planting seeds harvesting crops Collec…" at bounding box center [276, 231] width 450 height 287
click at [86, 343] on label "watering plants" at bounding box center [88, 350] width 69 height 43
click at [474, 369] on span "Next Question" at bounding box center [455, 371] width 50 height 10
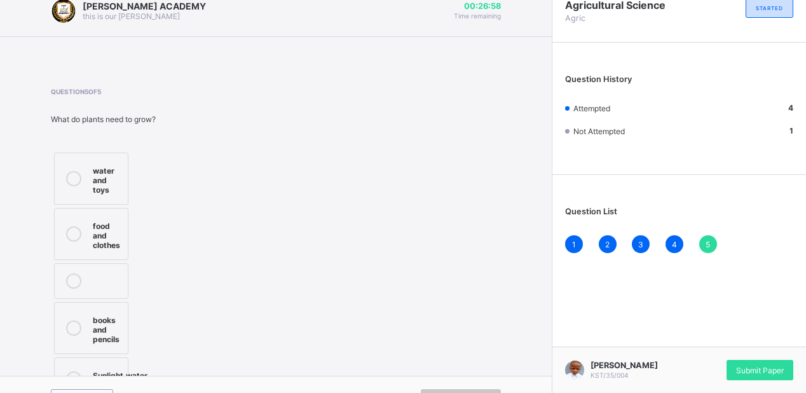
click at [100, 371] on div "Sunlight,water and air" at bounding box center [120, 378] width 55 height 22
click at [765, 363] on div "Submit Paper" at bounding box center [760, 370] width 67 height 20
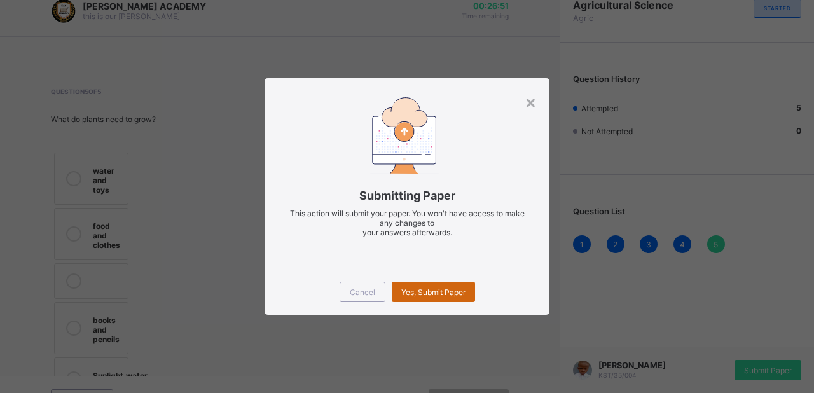
click at [423, 296] on span "Yes, Submit Paper" at bounding box center [433, 292] width 64 height 10
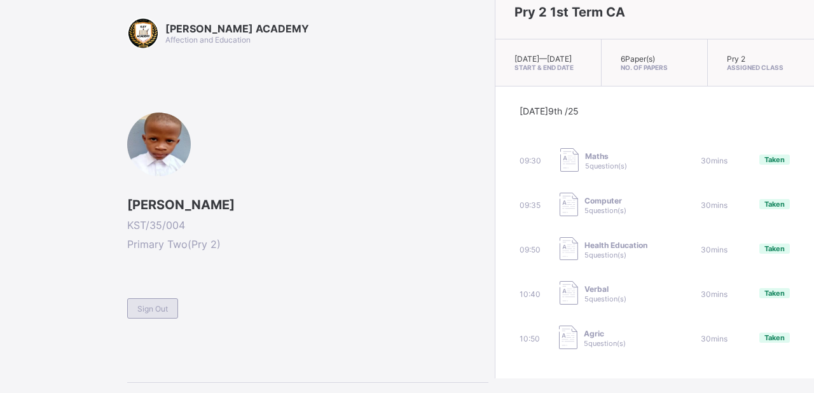
click at [153, 309] on span "Sign Out" at bounding box center [152, 309] width 31 height 10
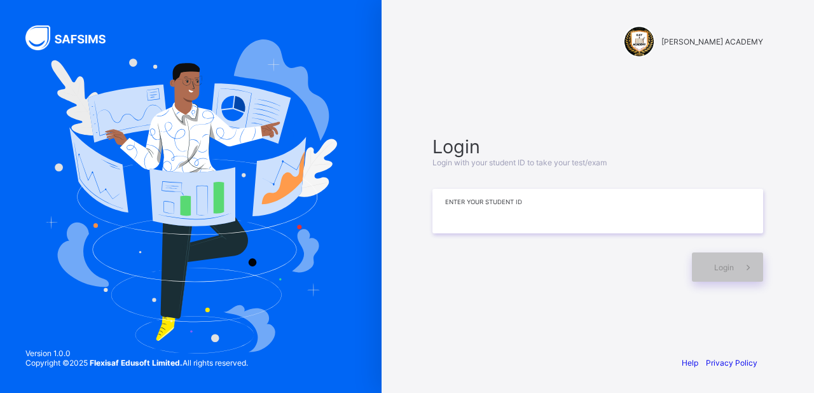
click at [475, 216] on input at bounding box center [597, 211] width 331 height 44
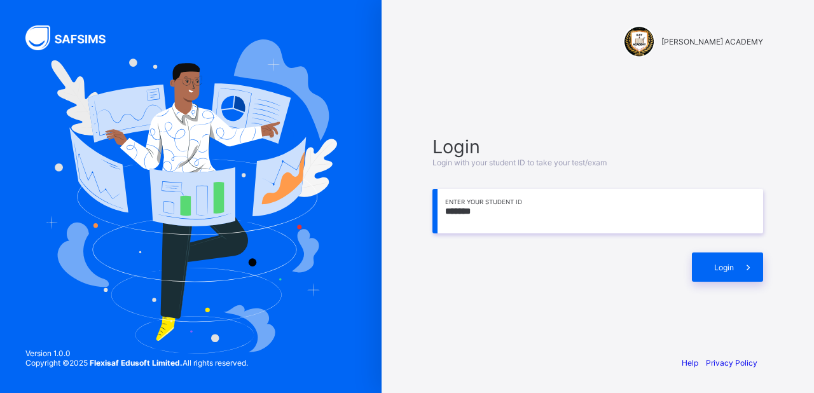
click at [533, 212] on input "*******" at bounding box center [597, 211] width 331 height 44
type input "**********"
click at [707, 259] on div "Login" at bounding box center [727, 266] width 71 height 29
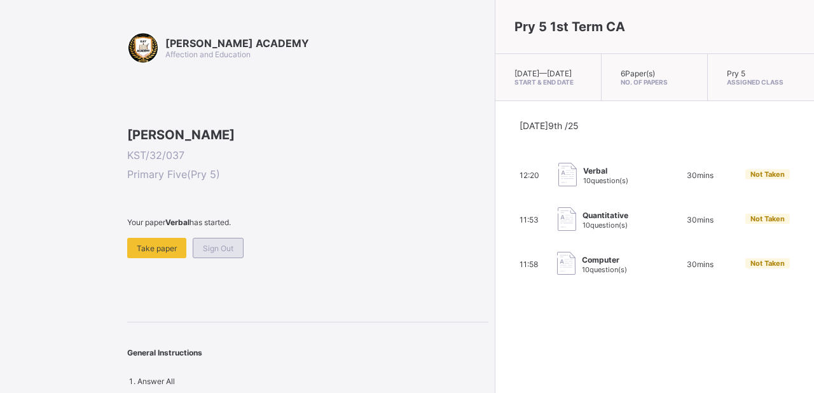
click at [201, 258] on div "Sign Out" at bounding box center [218, 248] width 51 height 20
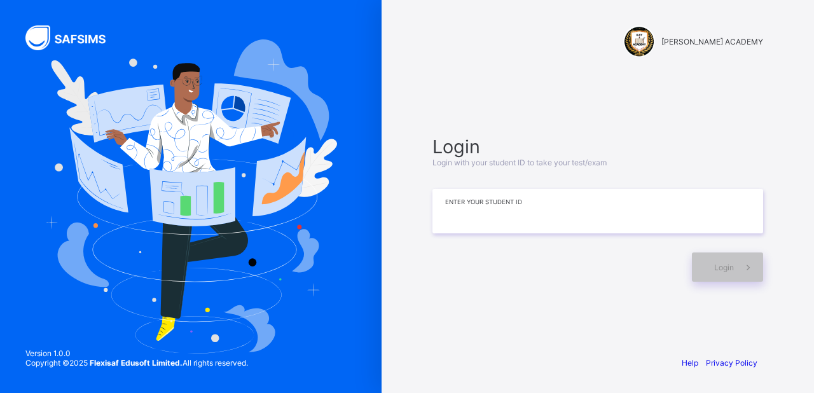
click at [568, 207] on input at bounding box center [597, 211] width 331 height 44
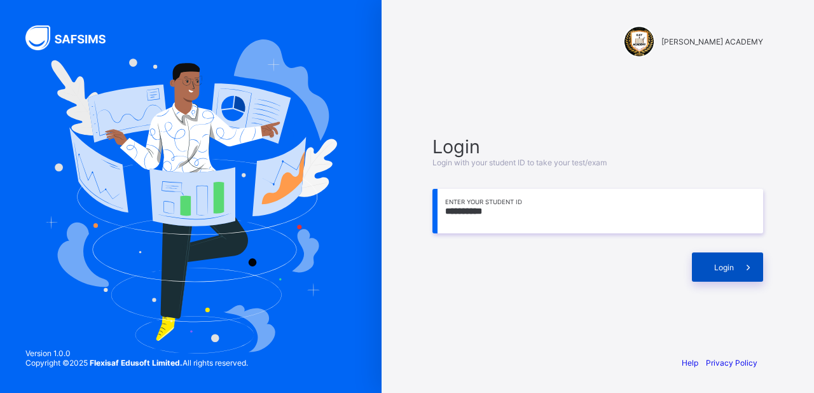
type input "**********"
click at [709, 266] on div "Login" at bounding box center [727, 266] width 71 height 29
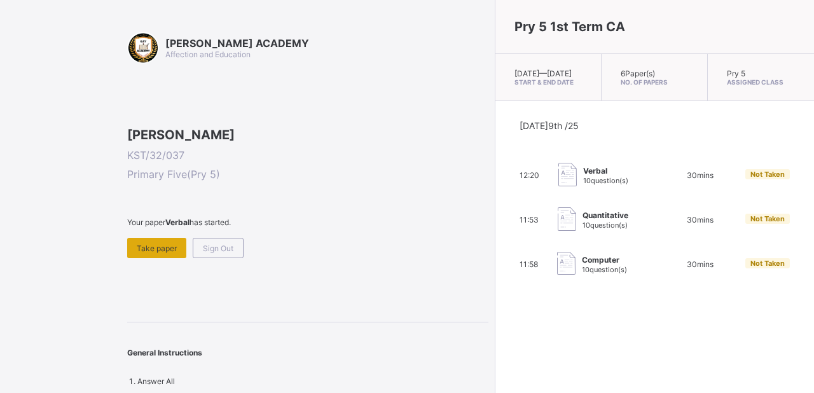
click at [155, 253] on span "Take paper" at bounding box center [157, 248] width 40 height 10
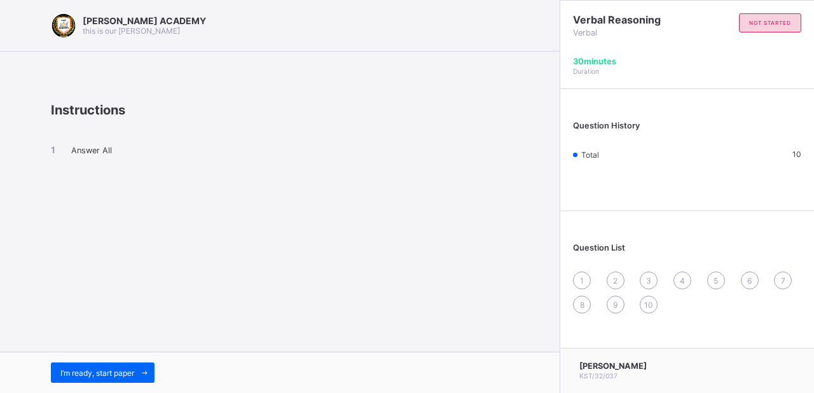
click at [575, 283] on div "1" at bounding box center [582, 280] width 18 height 18
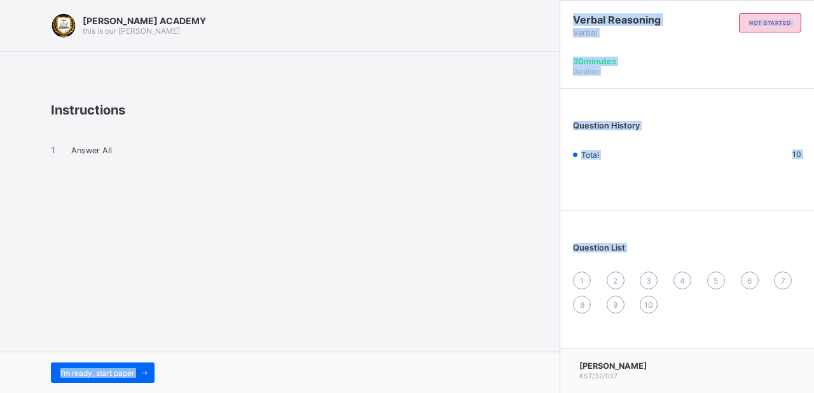
drag, startPoint x: 577, startPoint y: 280, endPoint x: 419, endPoint y: 277, distance: 157.7
click at [419, 277] on div "[PERSON_NAME] ACADEMY this is our [PERSON_NAME] Instructions Answer All I’m rea…" at bounding box center [407, 196] width 814 height 393
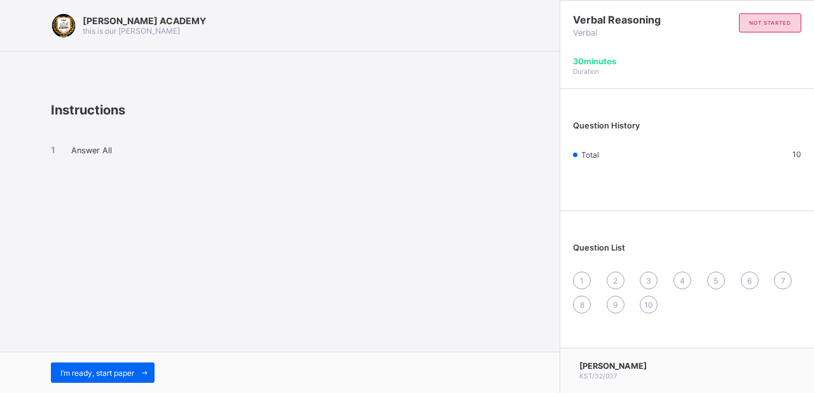
click at [88, 154] on span "Answer All" at bounding box center [91, 151] width 41 height 10
click at [105, 364] on div "I’m ready, start paper" at bounding box center [103, 372] width 104 height 20
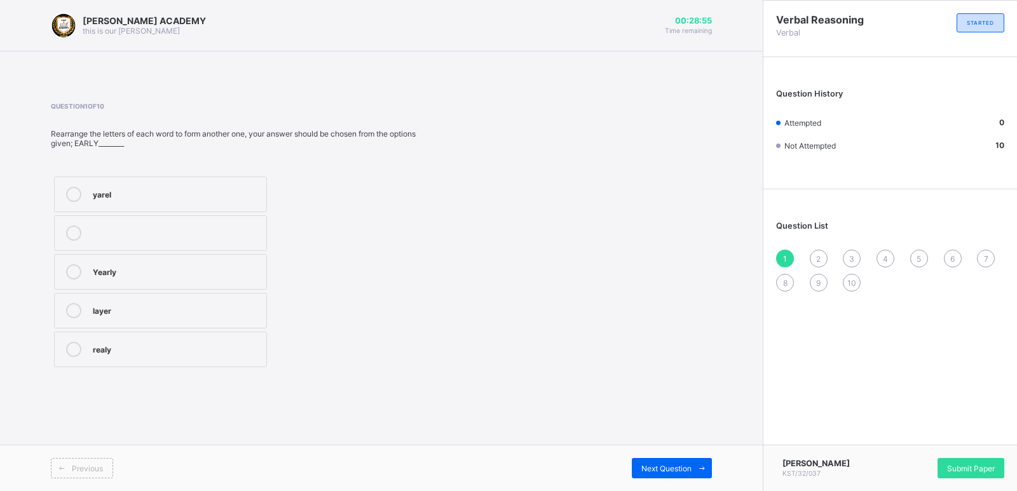
click at [139, 191] on div "yarel" at bounding box center [176, 193] width 167 height 13
click at [781, 252] on div "1" at bounding box center [785, 259] width 18 height 18
click at [781, 251] on div "1" at bounding box center [785, 259] width 18 height 18
click at [816, 251] on div "2" at bounding box center [819, 259] width 18 height 18
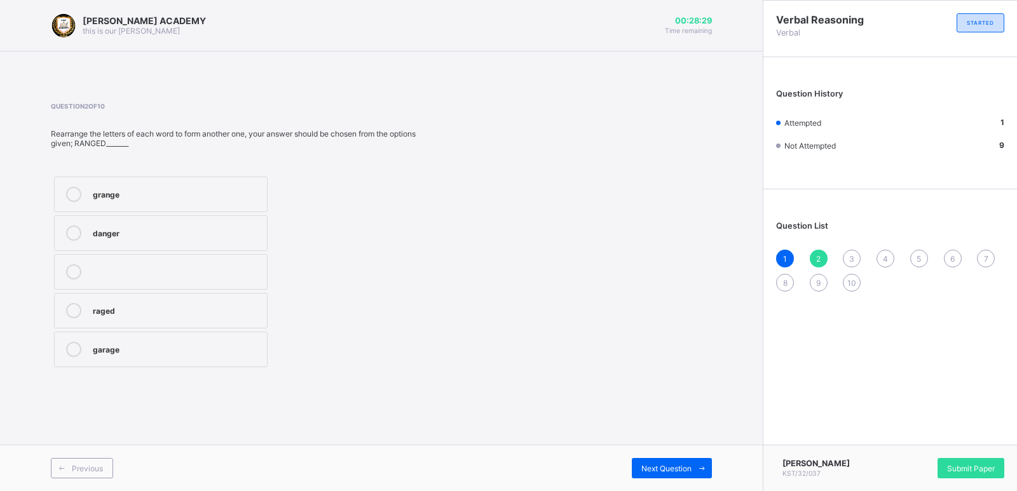
click at [143, 317] on div "raged" at bounding box center [177, 310] width 168 height 15
click at [824, 252] on div "2" at bounding box center [819, 259] width 18 height 18
click at [846, 251] on div "1 2 3 4 5 6 7 8 9 10" at bounding box center [890, 271] width 228 height 42
click at [850, 251] on div "3" at bounding box center [852, 259] width 18 height 18
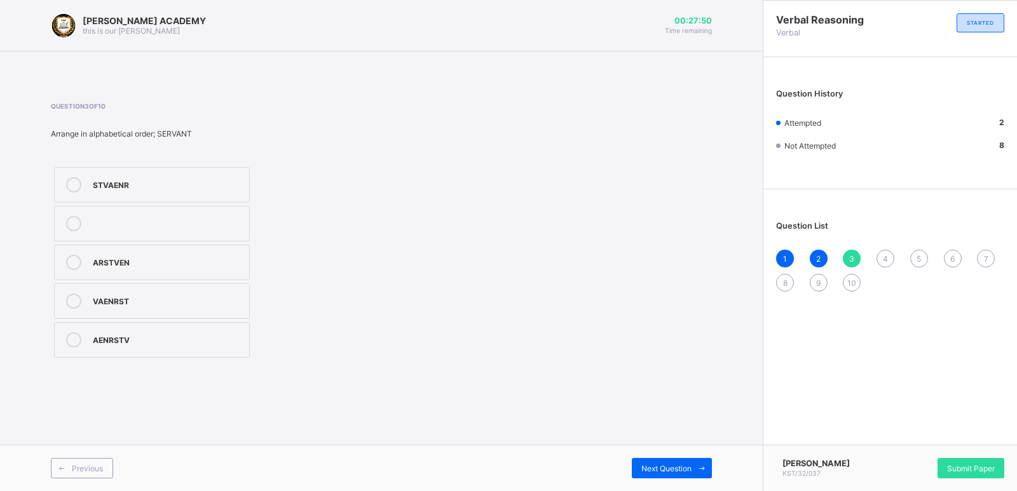
click at [108, 182] on div "STVAENR" at bounding box center [168, 183] width 150 height 13
click at [857, 252] on div "3" at bounding box center [852, 259] width 18 height 18
click at [879, 252] on div "4" at bounding box center [886, 259] width 18 height 18
click at [366, 326] on div "mongrel fashion decision back" at bounding box center [219, 262] width 337 height 197
click at [104, 179] on div "mongrel" at bounding box center [168, 183] width 150 height 13
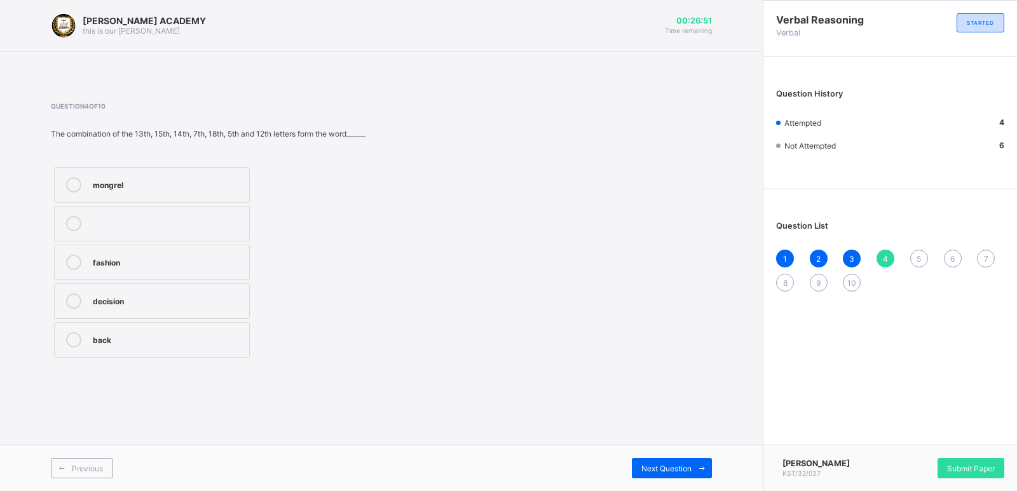
click at [914, 252] on div "5" at bounding box center [919, 259] width 18 height 18
click at [409, 315] on div "Question 5 of 10 The Vowels are __ __ __ __ __ a,k,l,o,b a,e,I,o,u v,b,n,t,f u,…" at bounding box center [381, 231] width 661 height 259
click at [101, 257] on div "a,e,I,o,u" at bounding box center [168, 261] width 150 height 13
click at [950, 250] on div "6" at bounding box center [953, 259] width 18 height 18
click at [80, 267] on div at bounding box center [73, 262] width 25 height 15
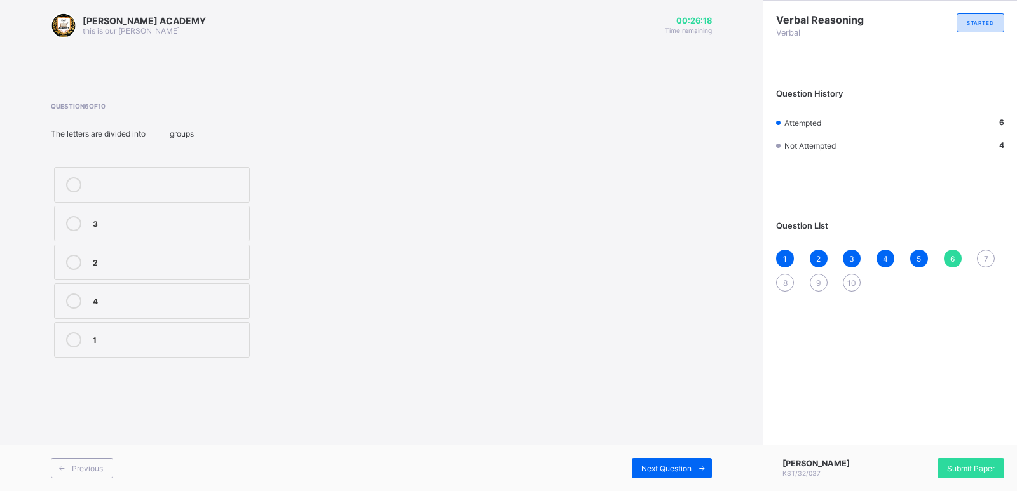
click at [945, 249] on div "Question List 1 2 3 4 5 6 7 8 9 10" at bounding box center [890, 250] width 254 height 109
click at [952, 254] on span "6" at bounding box center [952, 259] width 4 height 10
click at [950, 251] on div "6" at bounding box center [953, 259] width 18 height 18
click at [984, 250] on div "7" at bounding box center [986, 259] width 18 height 18
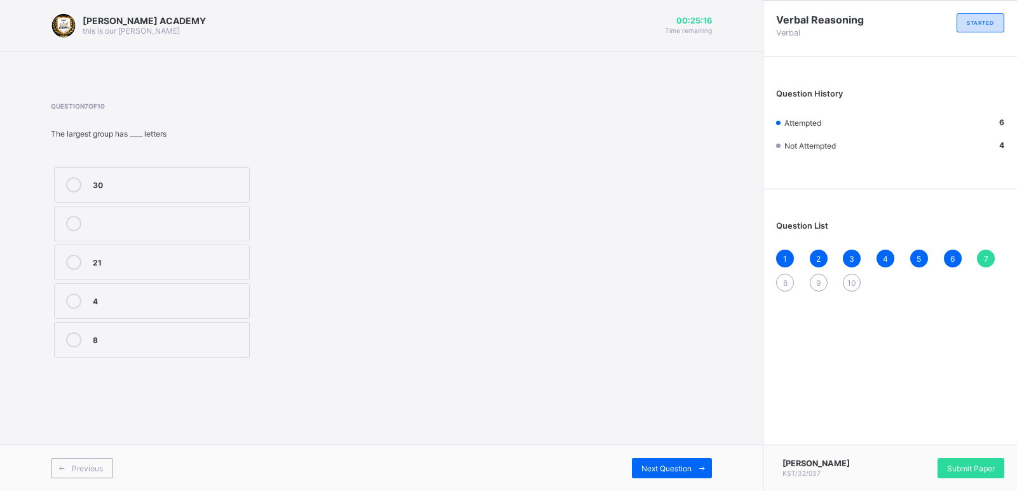
click at [100, 255] on div "21" at bounding box center [168, 261] width 150 height 13
click at [781, 277] on div "8" at bounding box center [785, 283] width 18 height 18
click at [99, 296] on div "UMN" at bounding box center [168, 300] width 150 height 13
click at [815, 278] on div "9" at bounding box center [819, 283] width 18 height 18
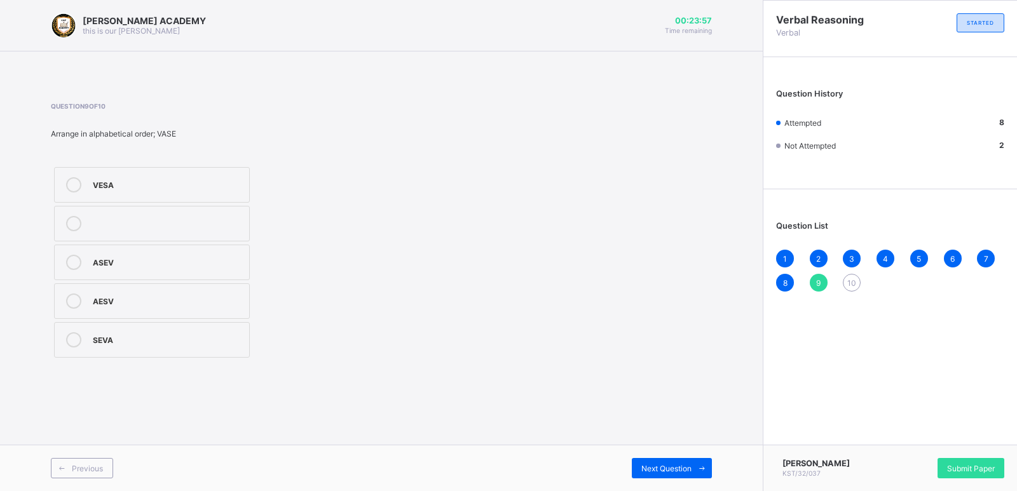
click at [102, 177] on label "VESA" at bounding box center [152, 185] width 196 height 36
click at [849, 278] on span "10" at bounding box center [851, 283] width 9 height 10
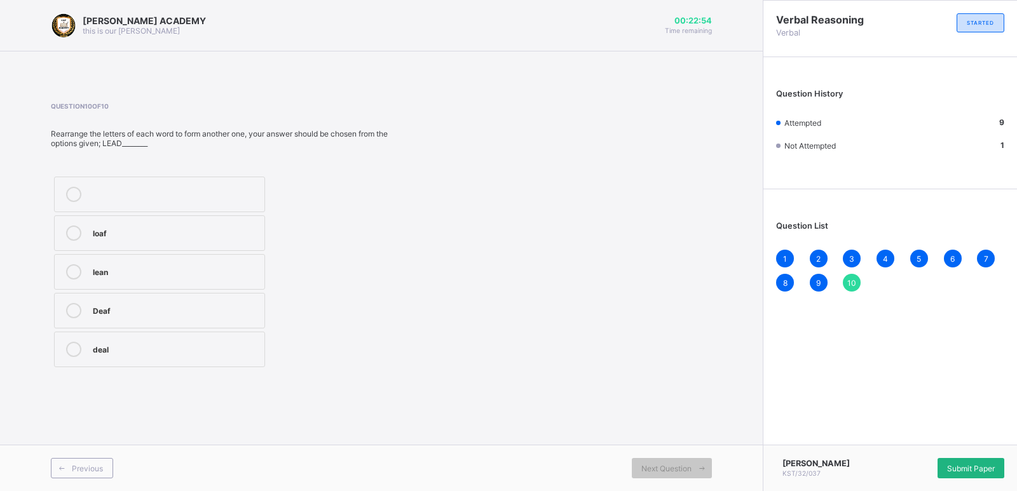
click at [975, 470] on span "Submit Paper" at bounding box center [971, 469] width 48 height 10
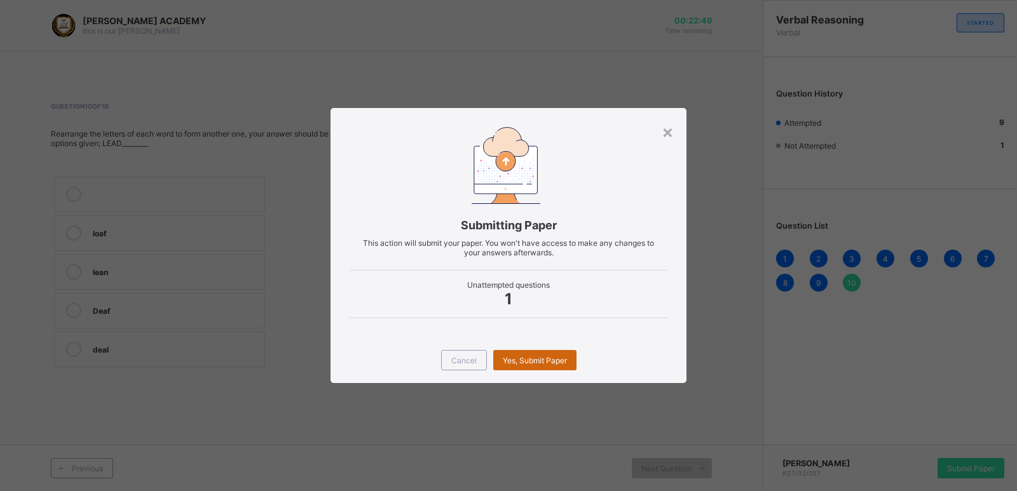
click at [514, 353] on div "Yes, Submit Paper" at bounding box center [534, 360] width 83 height 20
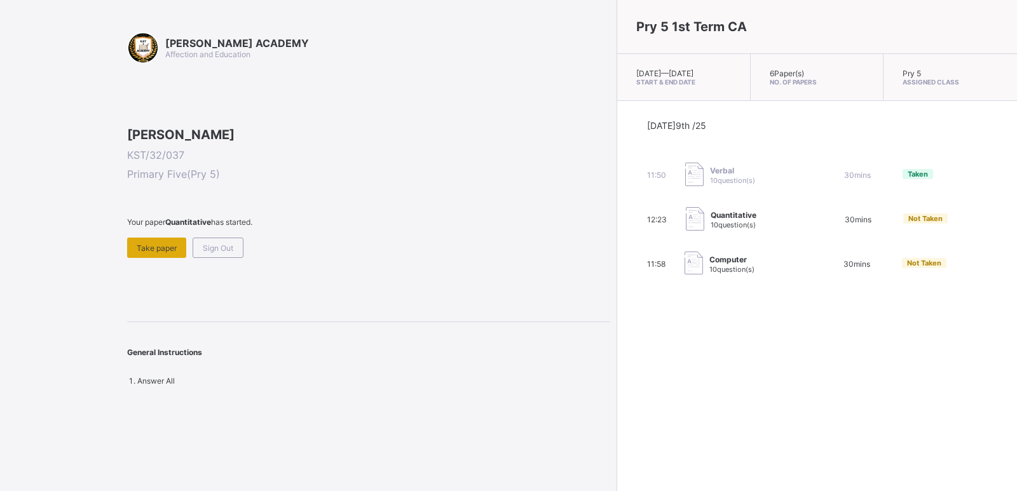
click at [167, 253] on span "Take paper" at bounding box center [157, 248] width 40 height 10
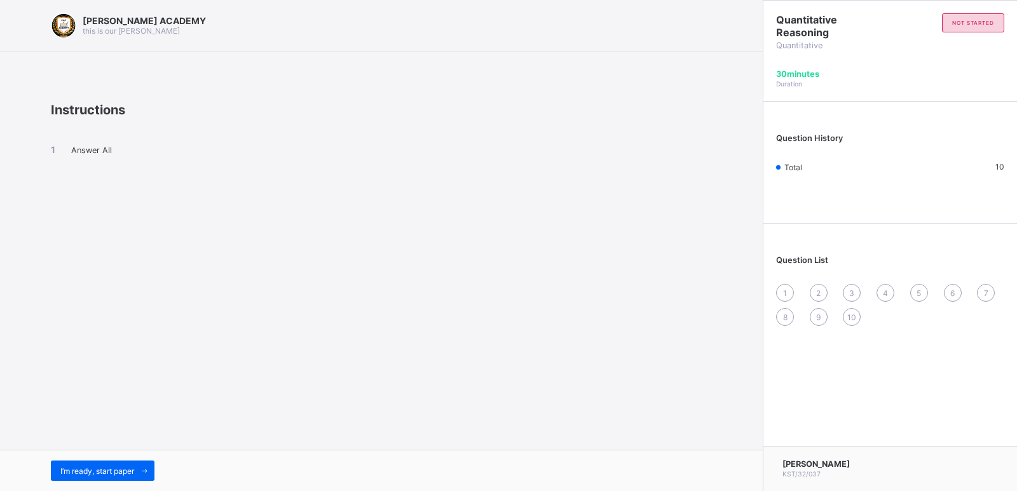
click at [80, 455] on div "I’m ready, start paper" at bounding box center [381, 470] width 763 height 41
click at [85, 463] on div "I’m ready, start paper" at bounding box center [103, 471] width 104 height 20
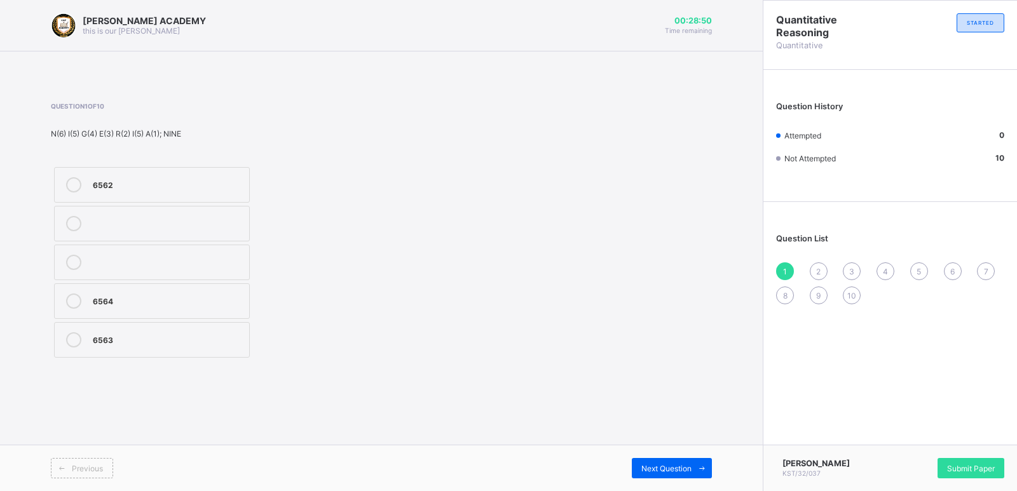
click at [99, 175] on label "6562" at bounding box center [152, 185] width 196 height 36
click at [815, 264] on div "2" at bounding box center [819, 272] width 18 height 18
click at [106, 329] on label "36425" at bounding box center [152, 340] width 196 height 36
click at [849, 269] on div "3" at bounding box center [852, 272] width 18 height 18
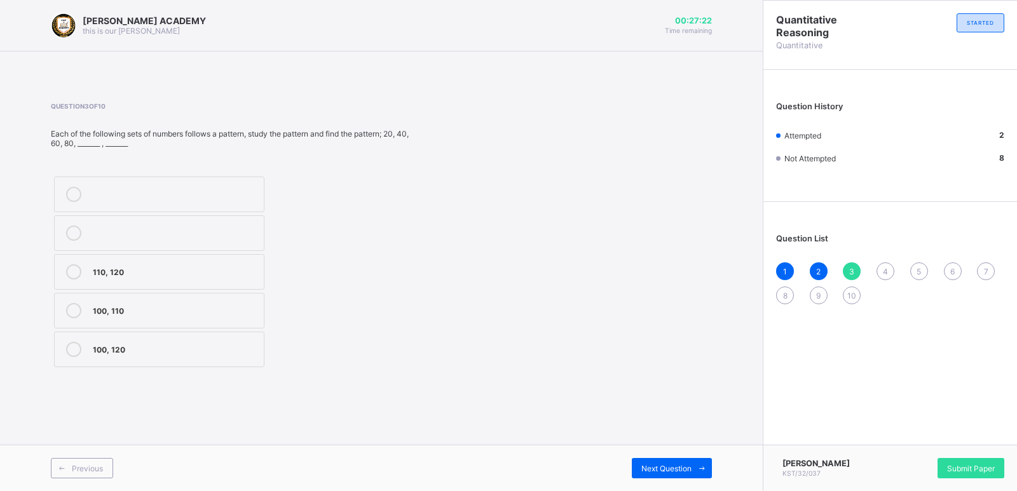
click at [92, 342] on label "100, 120" at bounding box center [159, 350] width 210 height 36
click at [102, 339] on label "100, 120" at bounding box center [159, 350] width 210 height 36
click at [216, 376] on div "Question 3 of 10 Each of the following sets of numbers follows a pattern, study…" at bounding box center [381, 236] width 661 height 306
click at [193, 357] on div "100, 120" at bounding box center [175, 349] width 165 height 15
click at [882, 268] on div "4" at bounding box center [886, 272] width 18 height 18
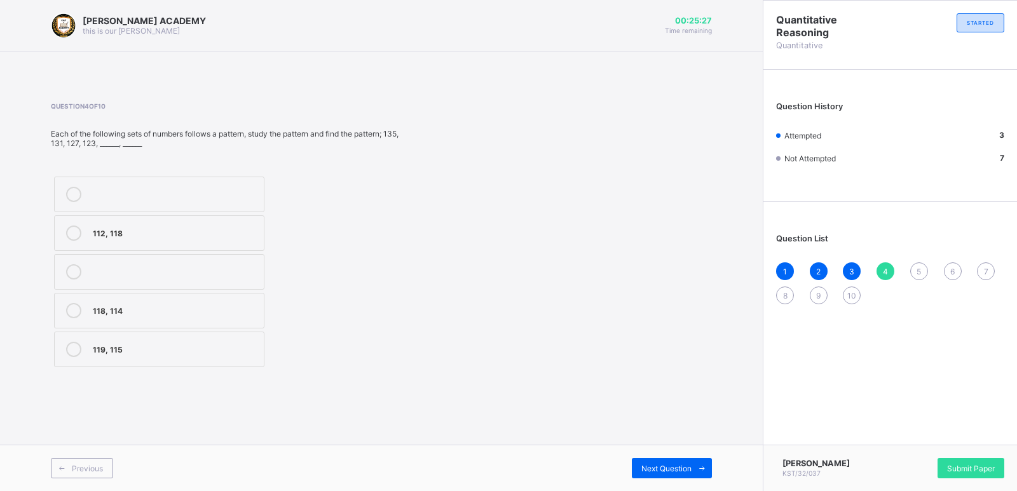
click at [107, 228] on div "112, 118" at bounding box center [175, 232] width 165 height 13
click at [917, 264] on div "5" at bounding box center [919, 272] width 18 height 18
click at [98, 264] on label "20, 26" at bounding box center [159, 272] width 210 height 36
click at [950, 268] on span "6" at bounding box center [952, 272] width 4 height 10
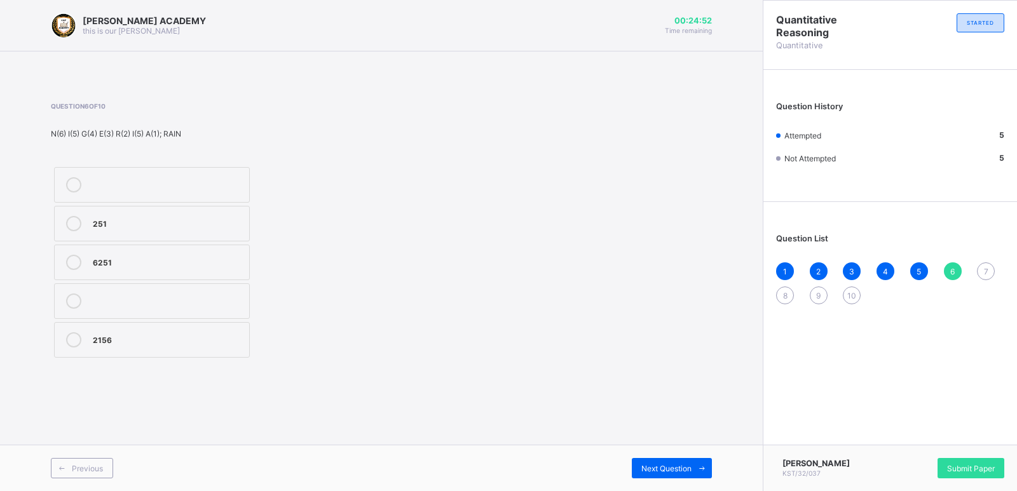
click at [133, 263] on div "6251" at bounding box center [168, 261] width 150 height 13
click at [985, 265] on div "7" at bounding box center [986, 272] width 18 height 18
click at [100, 223] on div "153" at bounding box center [168, 222] width 150 height 13
click at [781, 288] on div "8" at bounding box center [785, 296] width 18 height 18
click at [95, 346] on div "40, 50" at bounding box center [175, 348] width 164 height 13
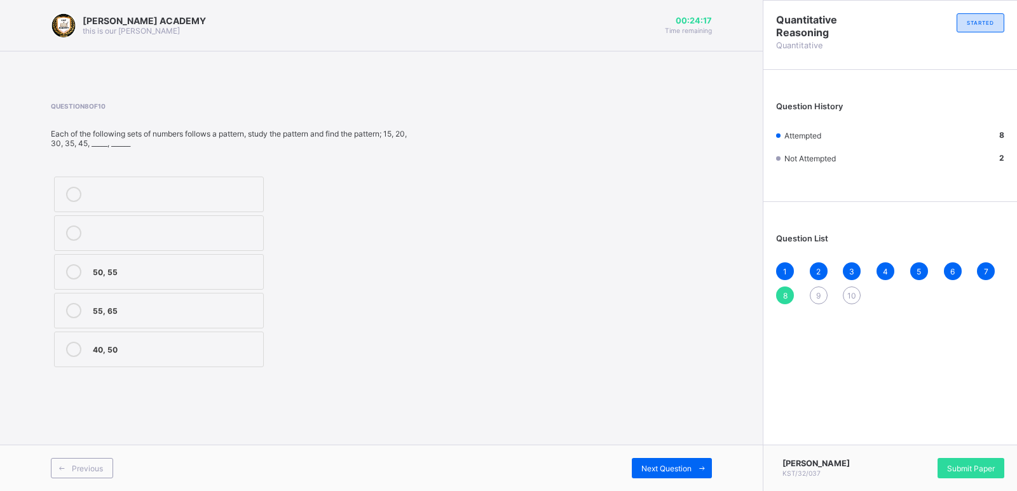
click at [817, 292] on span "9" at bounding box center [818, 296] width 4 height 10
click at [103, 198] on div "160, 170" at bounding box center [175, 193] width 165 height 13
click at [852, 291] on span "10" at bounding box center [851, 296] width 9 height 10
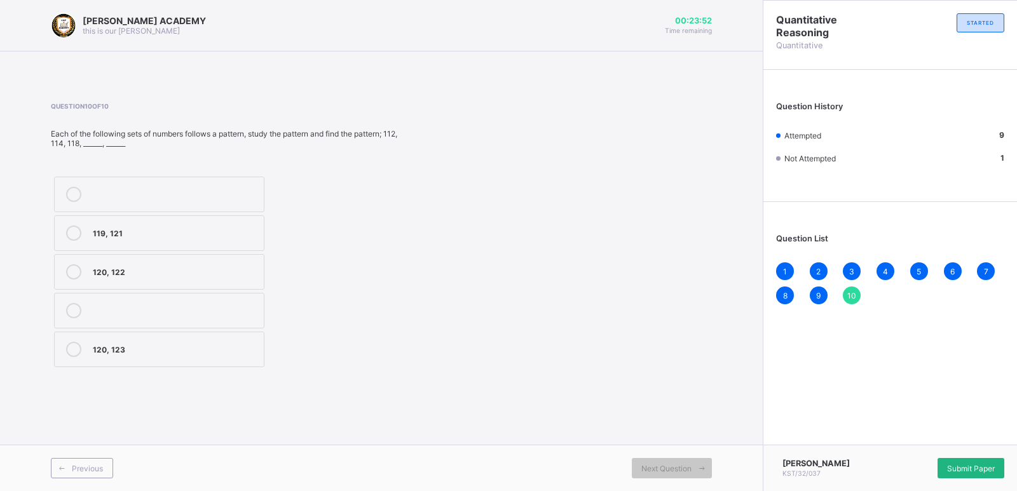
click at [973, 462] on div "Submit Paper" at bounding box center [971, 468] width 67 height 20
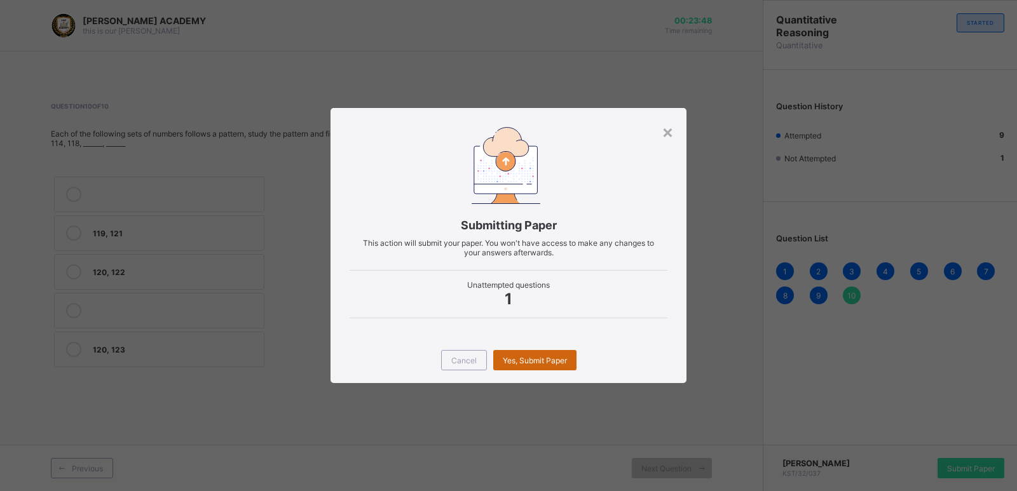
click at [535, 356] on span "Yes, Submit Paper" at bounding box center [535, 361] width 64 height 10
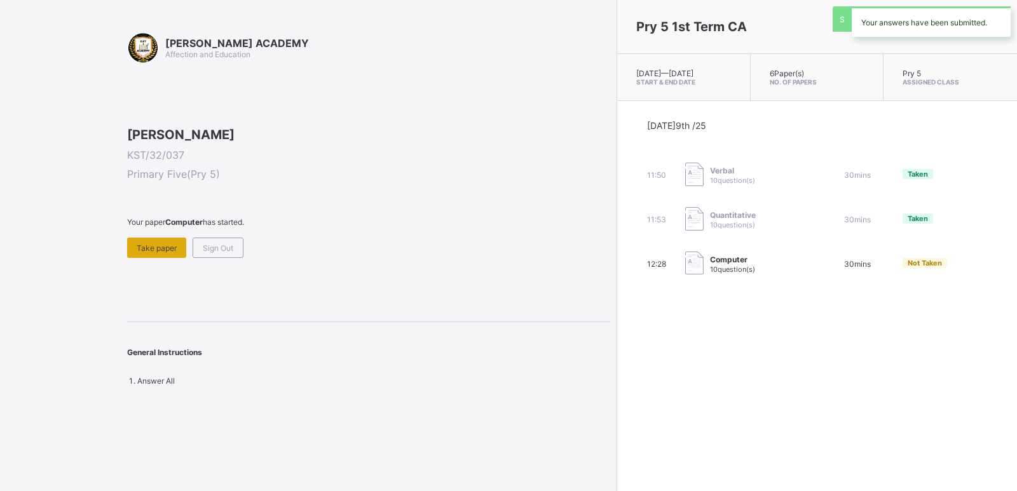
click at [135, 258] on div "Take paper" at bounding box center [156, 248] width 59 height 20
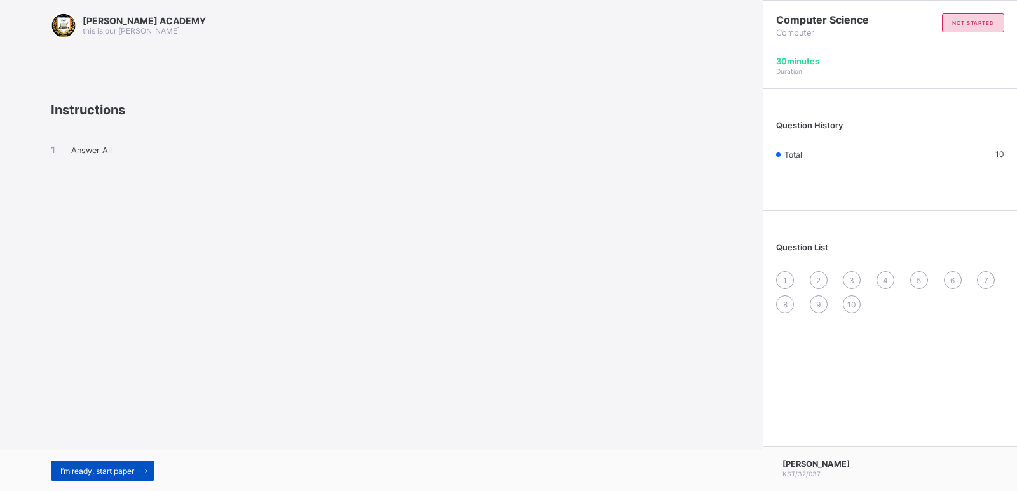
click at [92, 465] on div "I’m ready, start paper" at bounding box center [103, 471] width 104 height 20
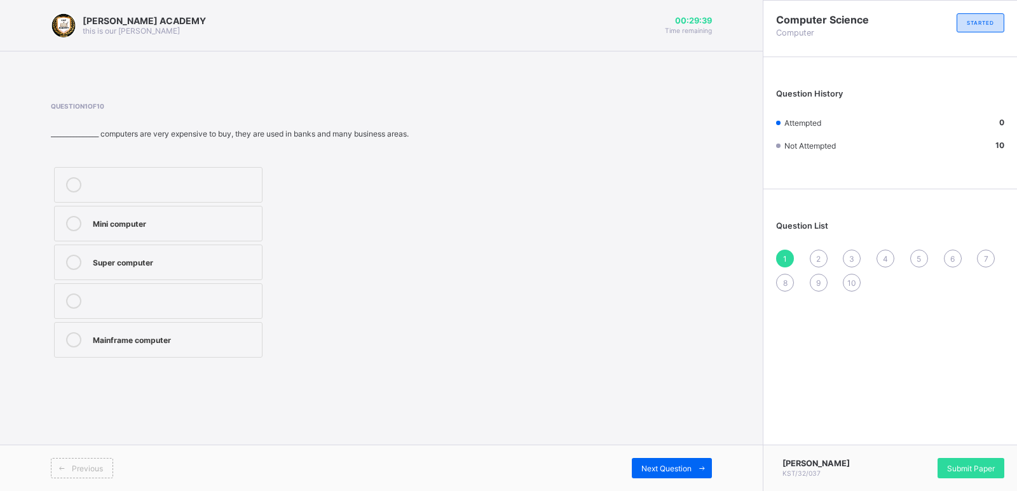
click at [97, 253] on label "Super computer" at bounding box center [158, 263] width 209 height 36
click at [812, 255] on div "2" at bounding box center [819, 259] width 18 height 18
click at [102, 219] on div "Micro Computer" at bounding box center [168, 222] width 150 height 13
click at [851, 250] on div "3" at bounding box center [852, 259] width 18 height 18
click at [98, 339] on div "Net book" at bounding box center [168, 338] width 150 height 13
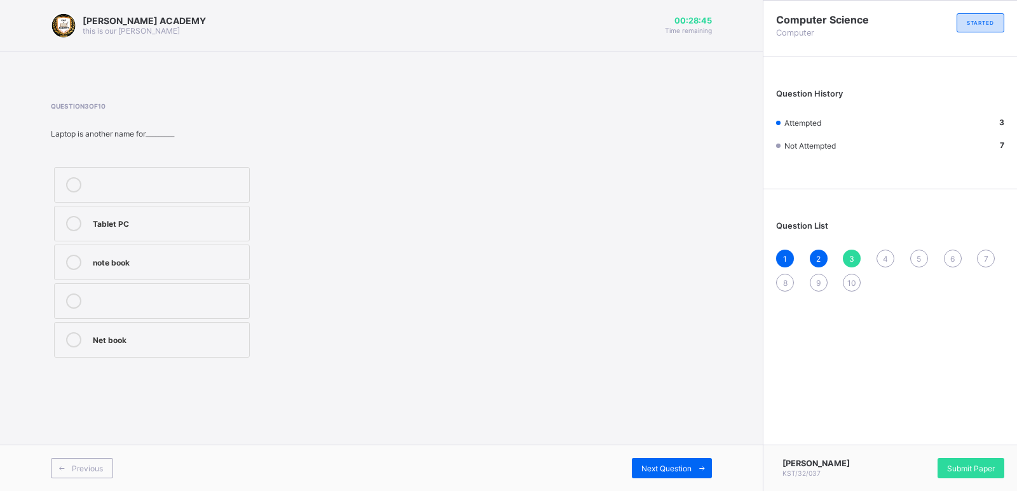
click at [848, 252] on div "3" at bounding box center [852, 259] width 18 height 18
click at [882, 250] on div "4" at bounding box center [886, 259] width 18 height 18
click at [218, 297] on div "Laptop" at bounding box center [168, 300] width 150 height 13
click at [919, 259] on span "5" at bounding box center [919, 259] width 4 height 10
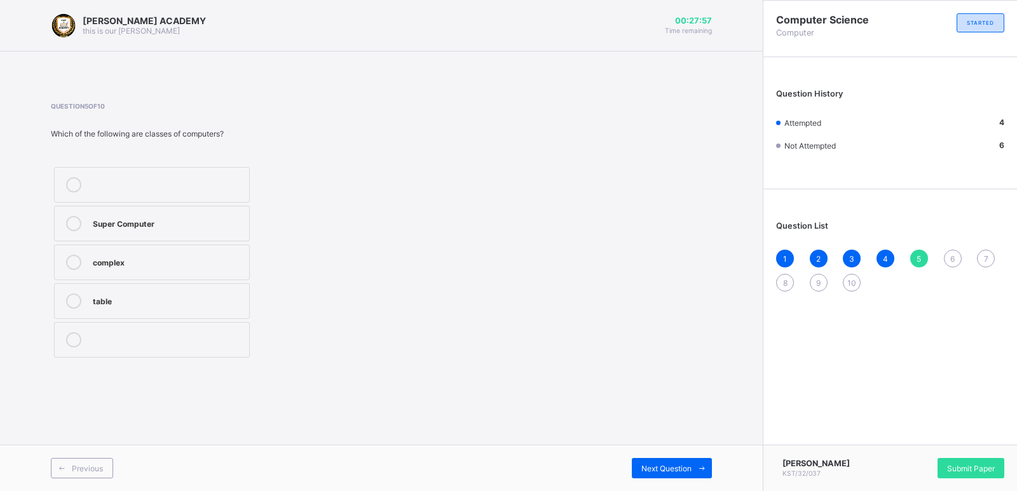
click at [106, 292] on label "table" at bounding box center [152, 302] width 196 height 36
click at [955, 253] on div "6" at bounding box center [953, 259] width 18 height 18
click at [93, 268] on div "Carry" at bounding box center [174, 261] width 163 height 13
click at [109, 190] on div "operate" at bounding box center [174, 183] width 163 height 13
click at [985, 251] on div "7" at bounding box center [986, 259] width 18 height 18
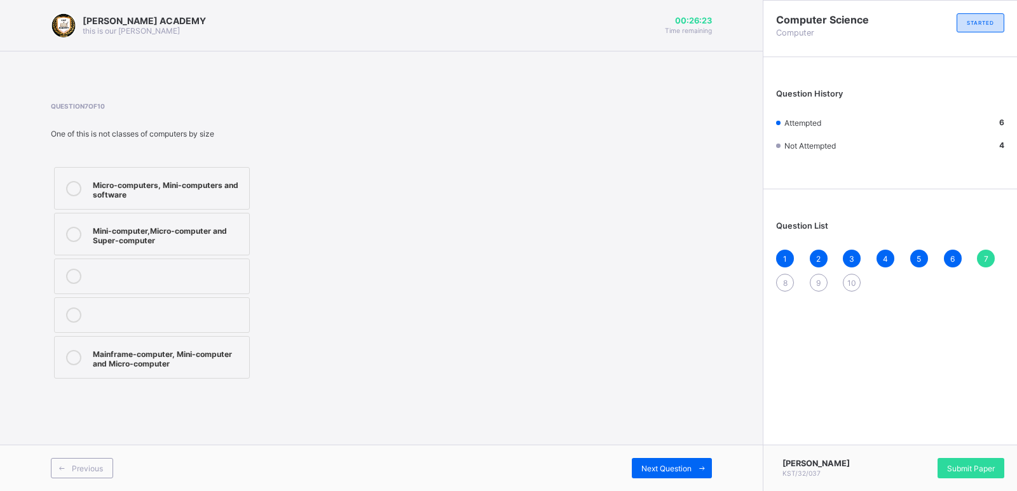
click at [175, 181] on div "Micro-computers, Mini-computers and software" at bounding box center [168, 188] width 150 height 22
click at [785, 275] on div "8" at bounding box center [785, 283] width 18 height 18
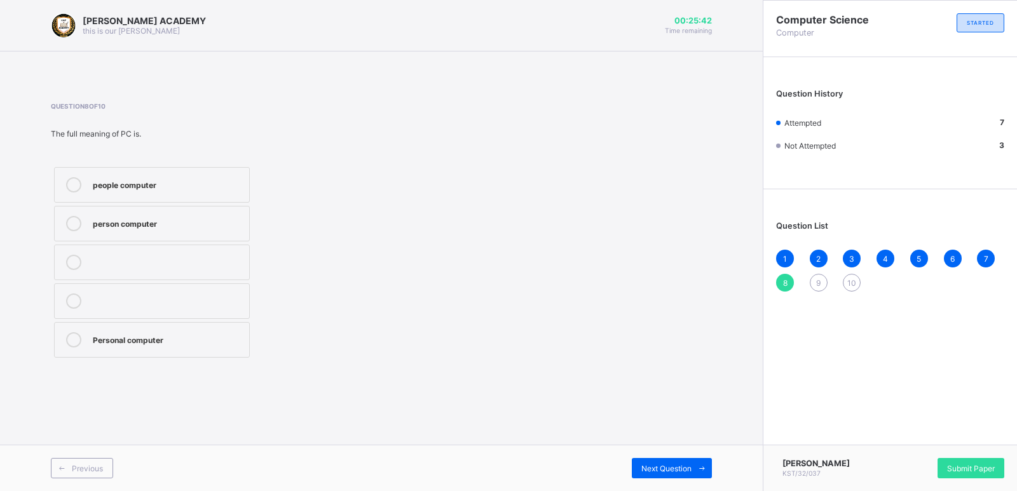
click at [110, 341] on div "Personal computer" at bounding box center [168, 338] width 150 height 13
click at [818, 277] on div "9" at bounding box center [819, 283] width 18 height 18
click at [100, 331] on label "Mini computer" at bounding box center [152, 340] width 196 height 36
click at [849, 284] on span "10" at bounding box center [851, 283] width 9 height 10
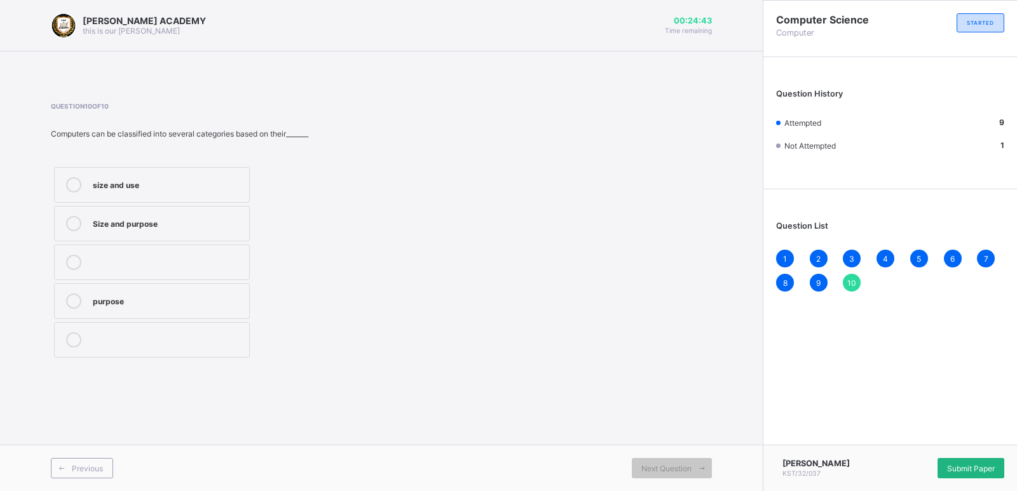
click at [962, 464] on span "Submit Paper" at bounding box center [971, 469] width 48 height 10
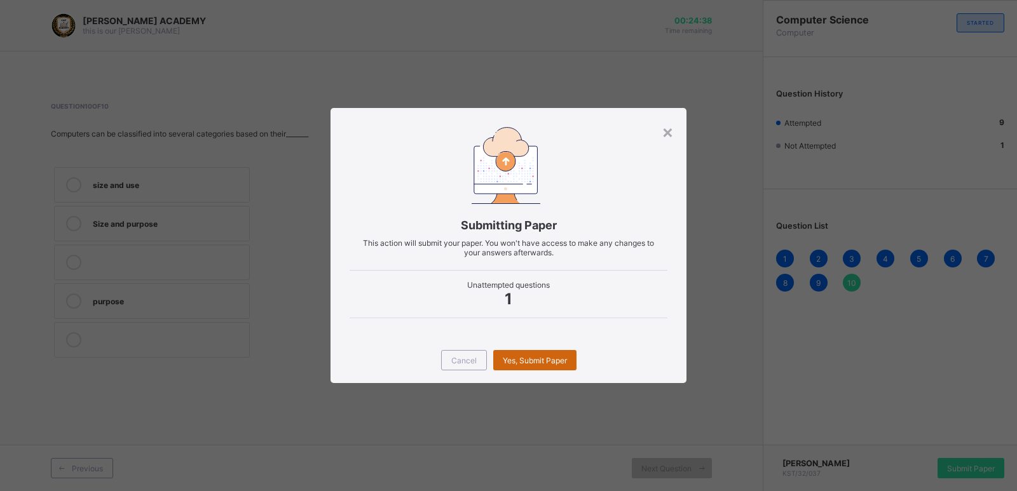
click at [534, 359] on span "Yes, Submit Paper" at bounding box center [535, 361] width 64 height 10
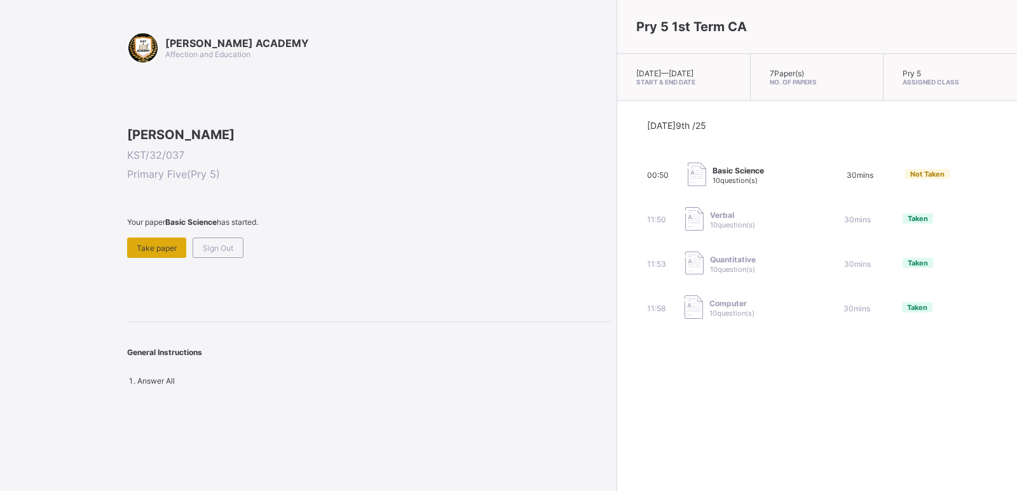
click at [137, 258] on div "Take paper" at bounding box center [156, 248] width 59 height 20
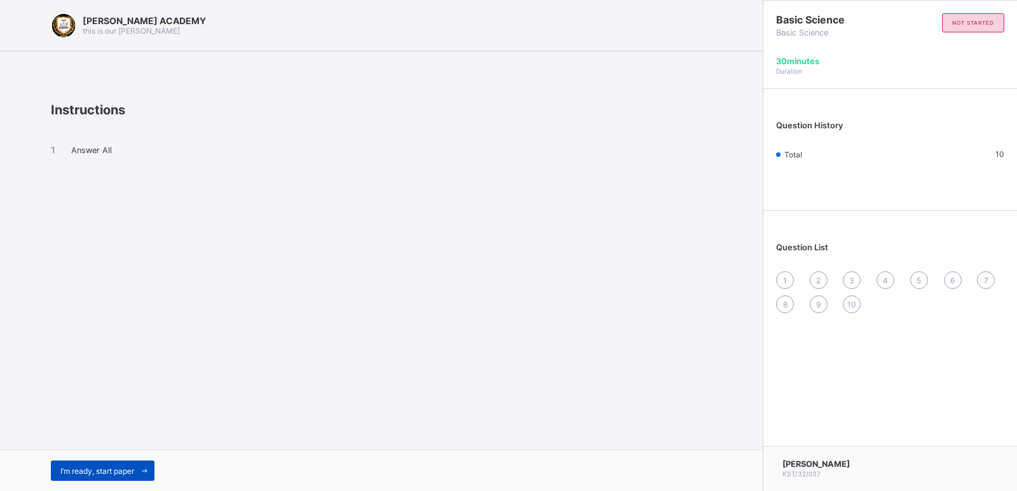
click at [95, 465] on div "I’m ready, start paper" at bounding box center [103, 471] width 104 height 20
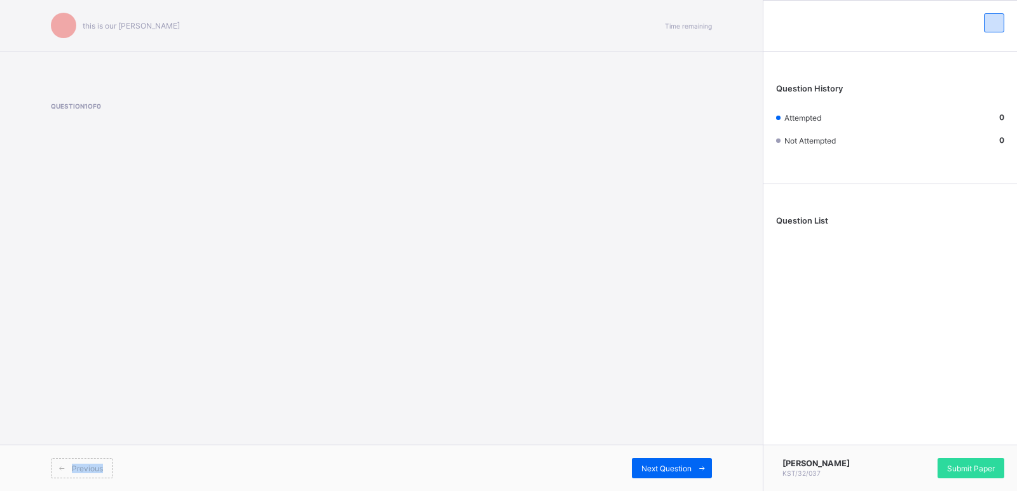
click at [95, 465] on span "Previous" at bounding box center [87, 469] width 31 height 10
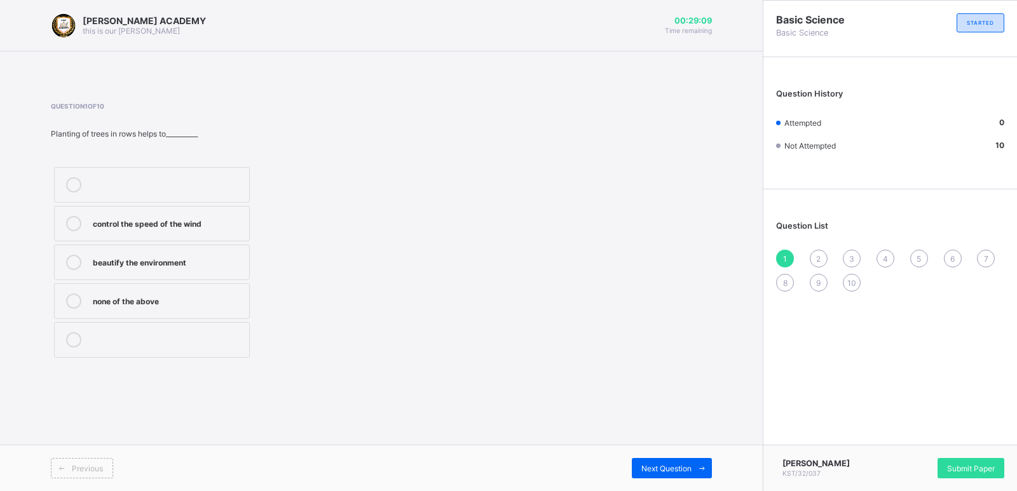
click at [115, 289] on label "none of the above" at bounding box center [152, 302] width 196 height 36
click at [817, 257] on span "2" at bounding box center [818, 259] width 4 height 10
click at [97, 251] on label "mulching" at bounding box center [152, 263] width 196 height 36
click at [848, 253] on div "3" at bounding box center [852, 259] width 18 height 18
click at [95, 334] on div "planting trees" at bounding box center [168, 338] width 150 height 13
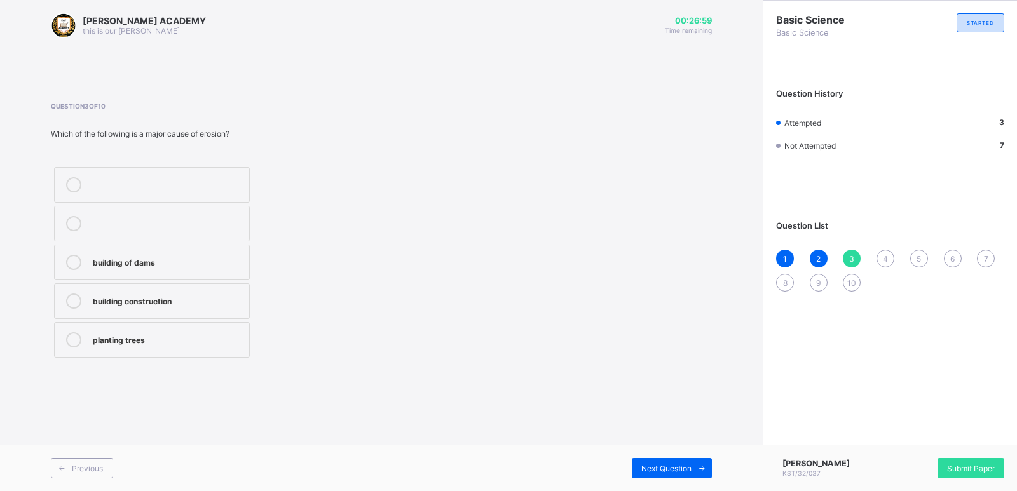
click at [883, 258] on span "4" at bounding box center [885, 259] width 5 height 10
click at [130, 175] on label "food poisoning" at bounding box center [152, 185] width 196 height 36
click at [919, 250] on div "5" at bounding box center [919, 259] width 18 height 18
click at [116, 222] on div "pollution" at bounding box center [168, 222] width 150 height 13
click at [955, 250] on div "6" at bounding box center [953, 259] width 18 height 18
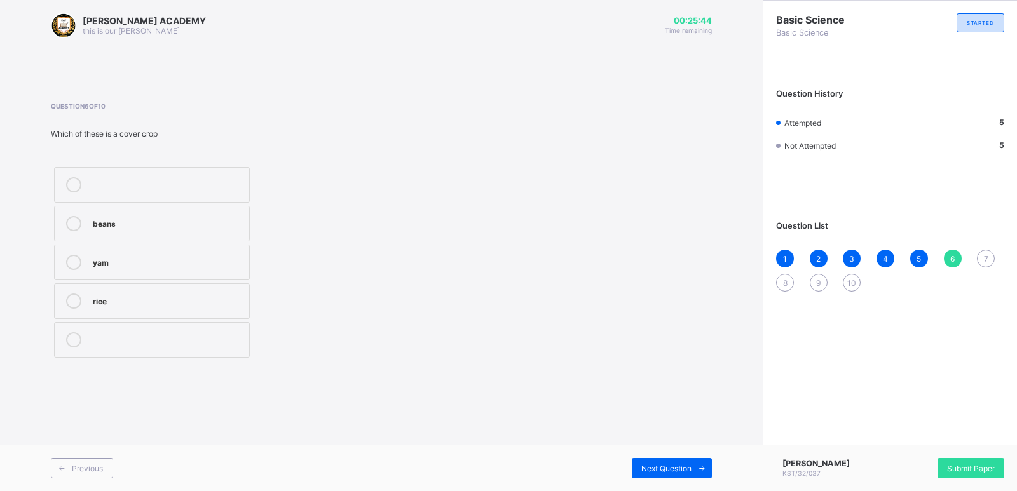
click at [985, 251] on div "7" at bounding box center [986, 259] width 18 height 18
click at [954, 252] on div "6" at bounding box center [953, 259] width 18 height 18
click at [98, 252] on label "yam" at bounding box center [152, 263] width 196 height 36
click at [984, 255] on span "7" at bounding box center [986, 259] width 4 height 10
click at [112, 178] on div "gully erosion" at bounding box center [171, 183] width 157 height 13
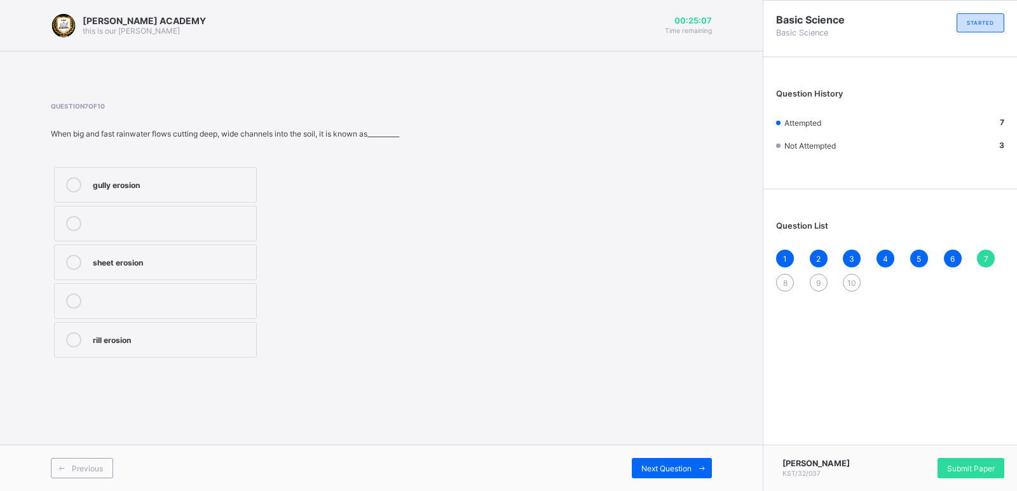
click at [776, 280] on div "8" at bounding box center [785, 283] width 18 height 18
click at [83, 218] on div at bounding box center [73, 223] width 25 height 15
click at [816, 278] on span "9" at bounding box center [818, 283] width 4 height 10
click at [97, 329] on label "pollutants" at bounding box center [152, 340] width 196 height 36
click at [851, 279] on span "10" at bounding box center [851, 283] width 9 height 10
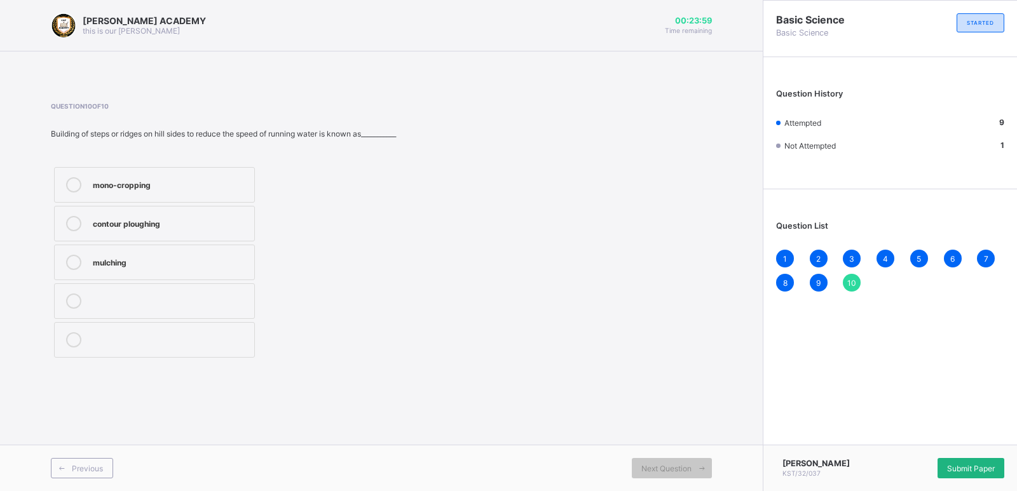
click at [975, 466] on span "Submit Paper" at bounding box center [971, 469] width 48 height 10
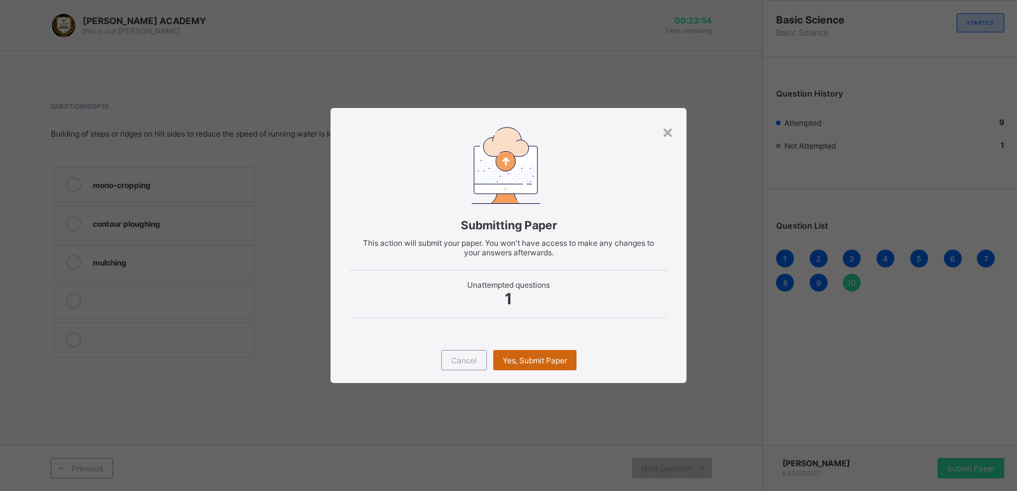
click at [535, 352] on div "Yes, Submit Paper" at bounding box center [534, 360] width 83 height 20
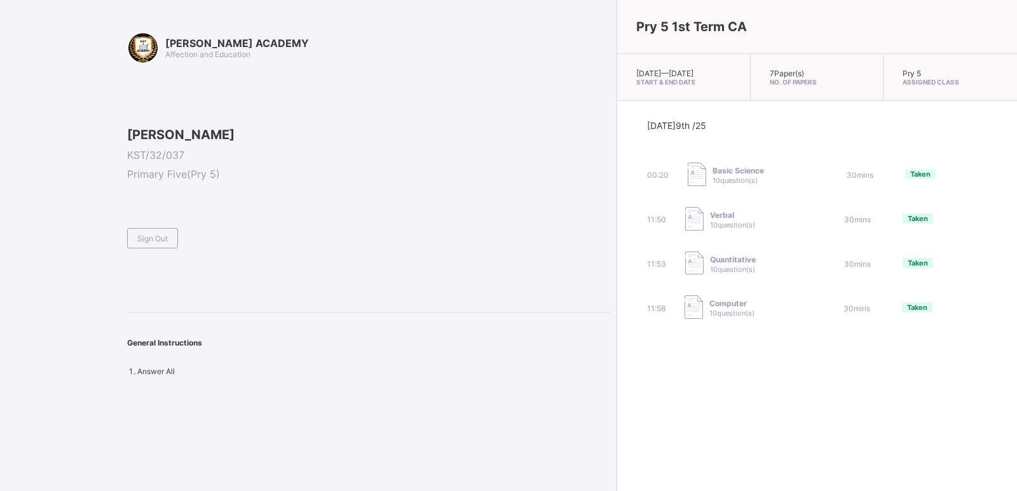
drag, startPoint x: 141, startPoint y: 330, endPoint x: 140, endPoint y: 352, distance: 21.6
click at [140, 352] on div "[PERSON_NAME] ACADEMY Affection and Education [PERSON_NAME] KST/32/037 Primary …" at bounding box center [368, 204] width 483 height 345
click at [144, 249] on div "Sign Out" at bounding box center [152, 238] width 51 height 20
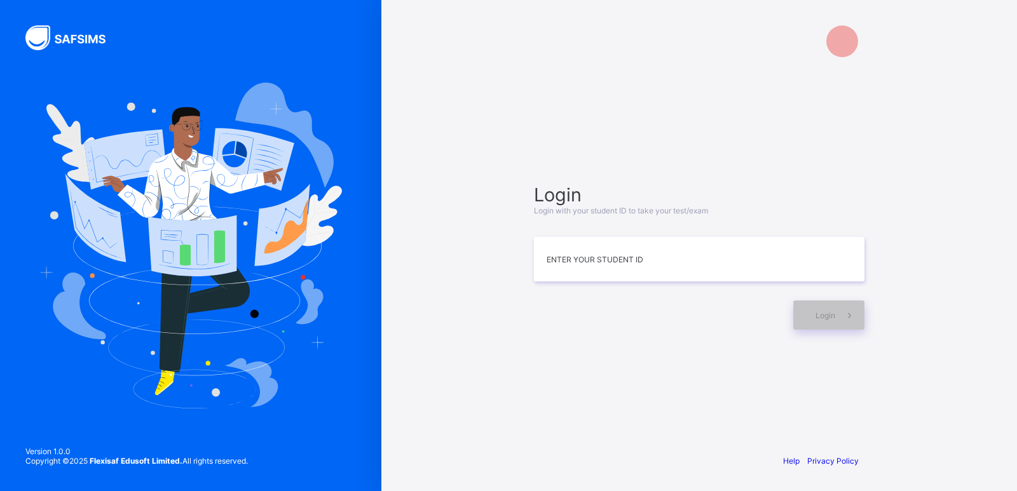
click at [144, 332] on img at bounding box center [190, 245] width 303 height 325
click at [557, 277] on input at bounding box center [699, 260] width 331 height 44
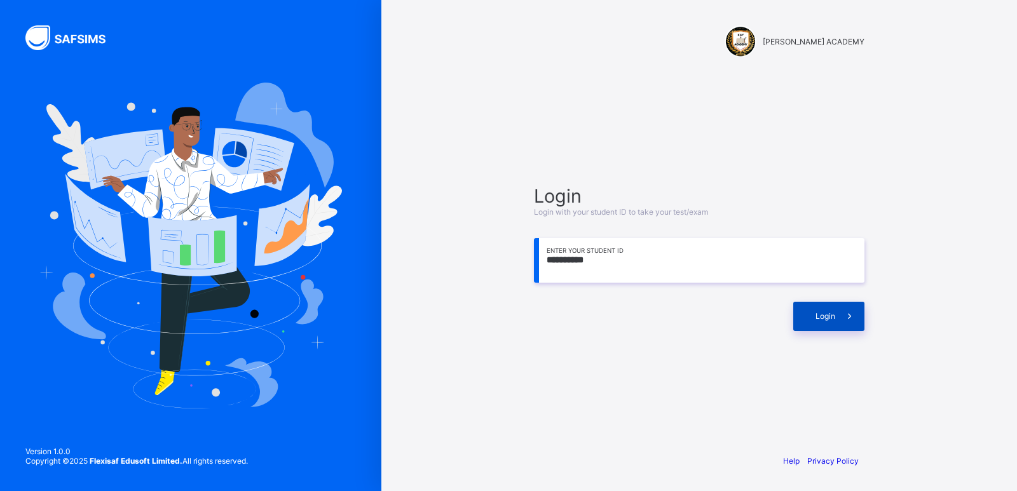
type input "**********"
click at [813, 302] on div "Login" at bounding box center [828, 316] width 71 height 29
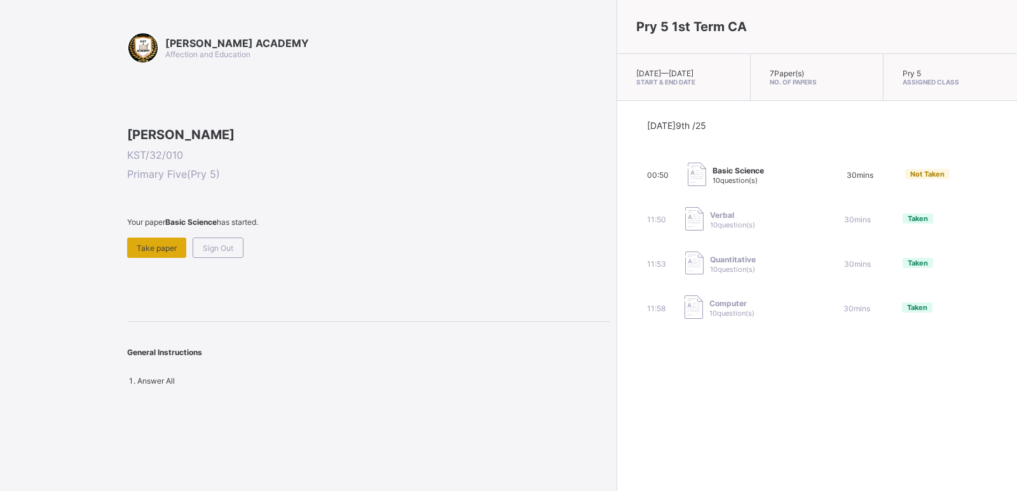
click at [144, 253] on span "Take paper" at bounding box center [157, 248] width 40 height 10
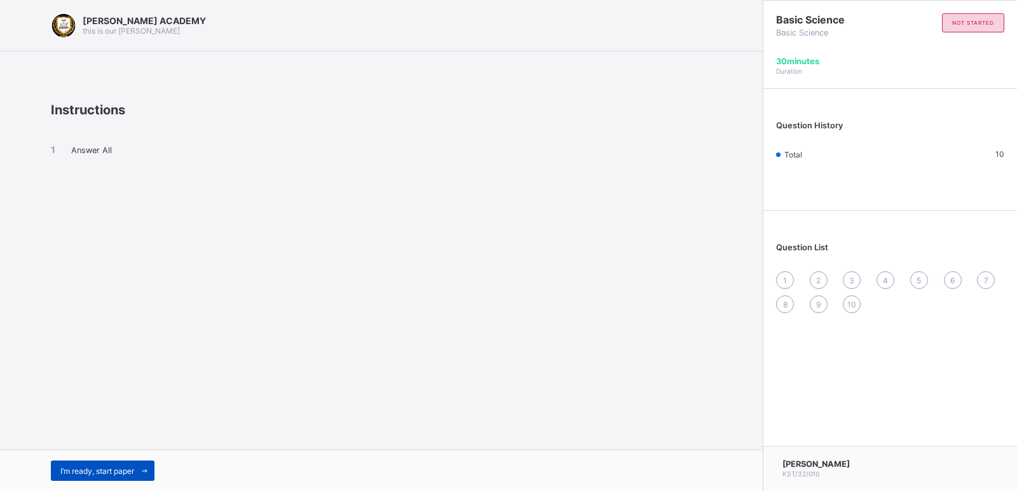
click at [120, 465] on div "I’m ready, start paper" at bounding box center [103, 471] width 104 height 20
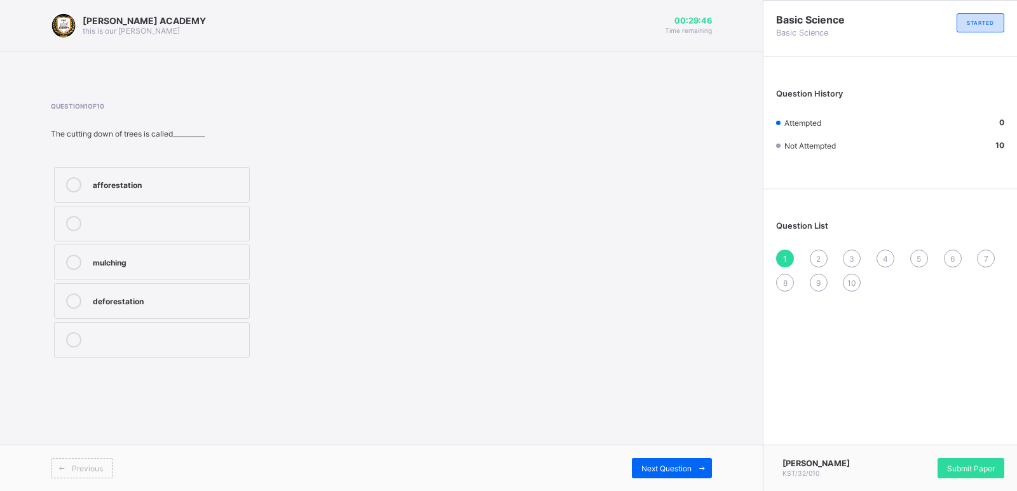
click at [74, 265] on icon at bounding box center [73, 262] width 15 height 15
click at [658, 465] on span "Next Question" at bounding box center [666, 469] width 50 height 10
click at [231, 218] on div "control the speed of the wind" at bounding box center [168, 222] width 150 height 13
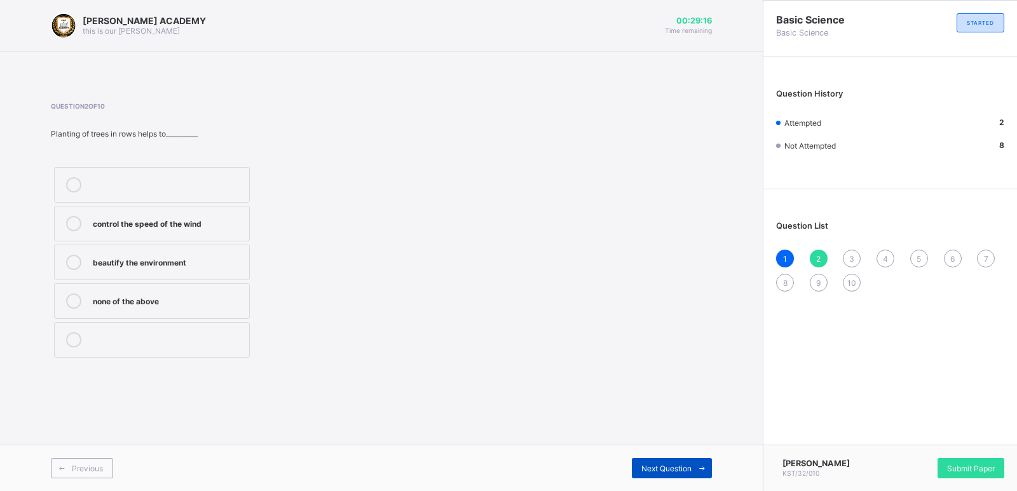
click at [680, 465] on span "Next Question" at bounding box center [666, 469] width 50 height 10
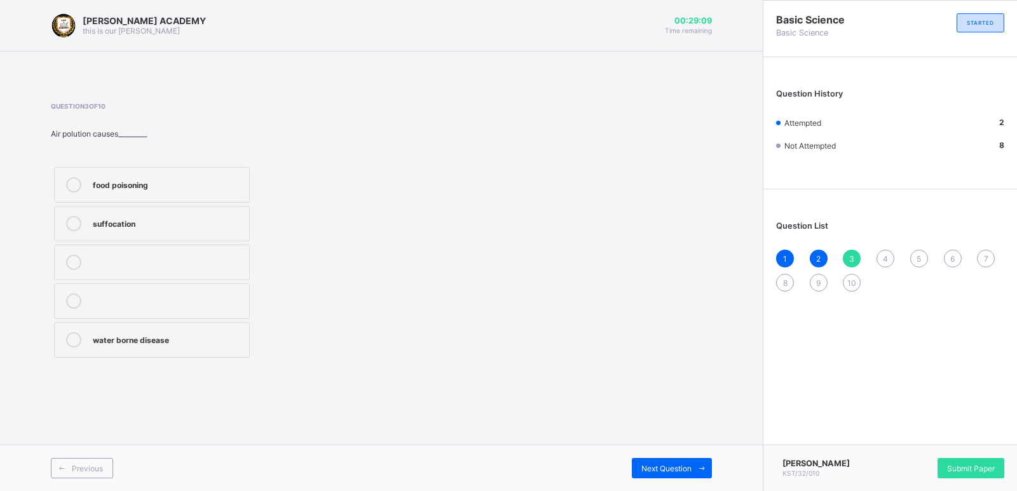
click at [186, 217] on div "suffocation" at bounding box center [168, 222] width 150 height 13
click at [672, 475] on div "Next Question" at bounding box center [672, 468] width 80 height 20
click at [184, 198] on label "erosion" at bounding box center [152, 185] width 196 height 36
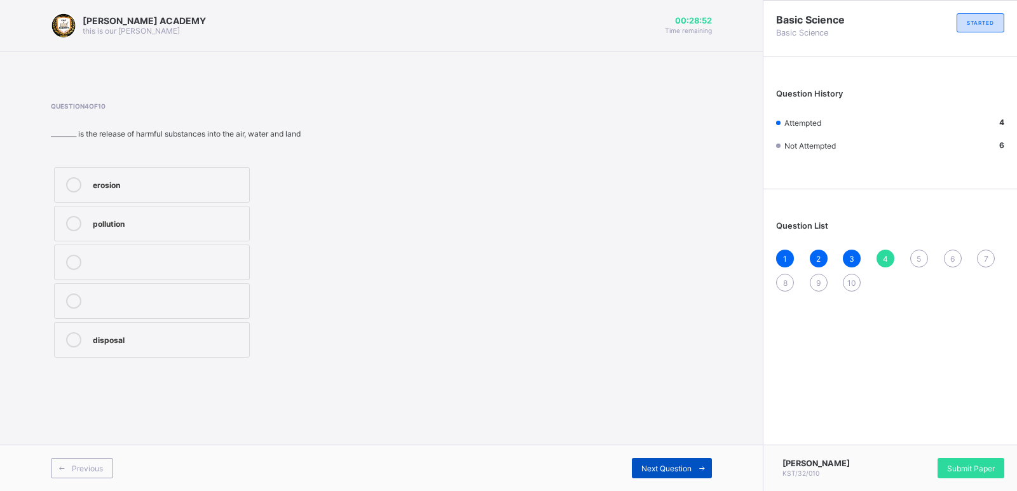
click at [650, 458] on div "Next Question" at bounding box center [672, 468] width 80 height 20
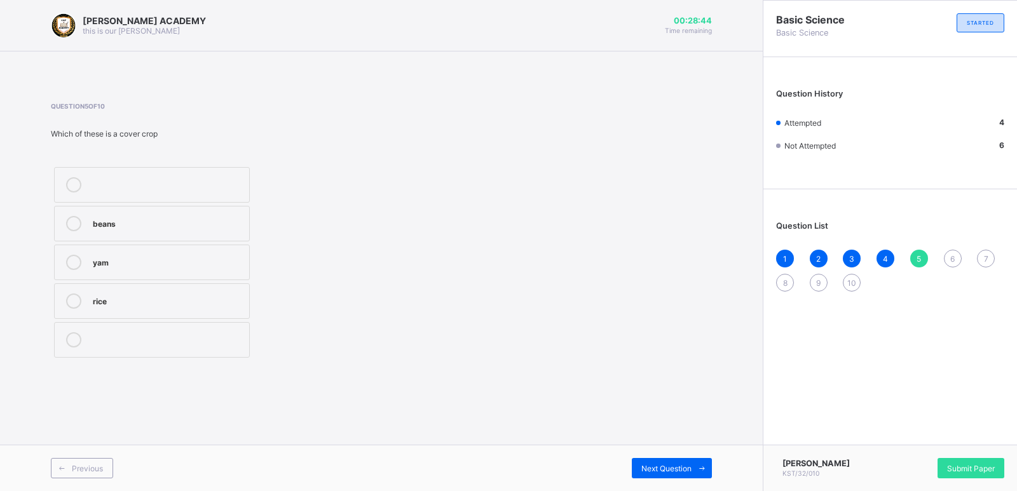
click at [234, 211] on label "beans" at bounding box center [152, 224] width 196 height 36
click at [649, 460] on div "Next Question" at bounding box center [672, 468] width 80 height 20
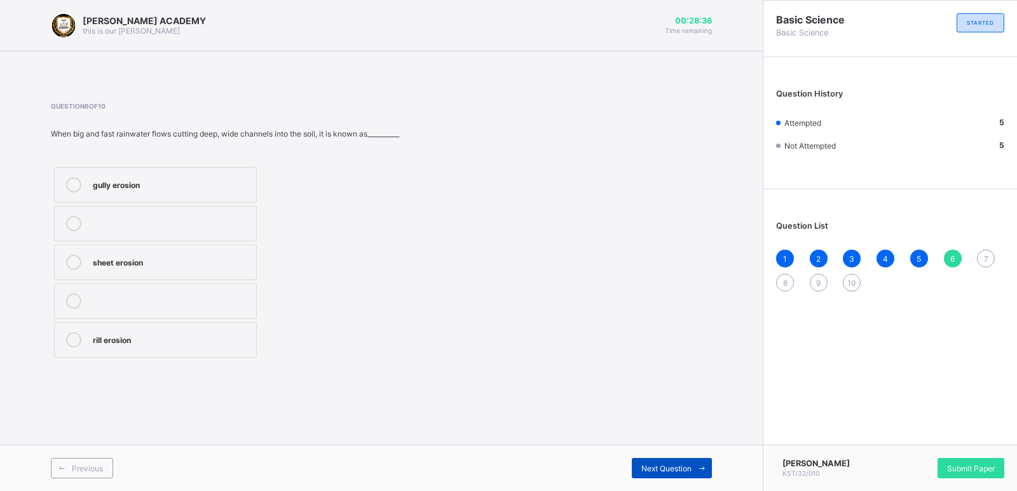
click at [649, 460] on div "Next Question" at bounding box center [672, 468] width 80 height 20
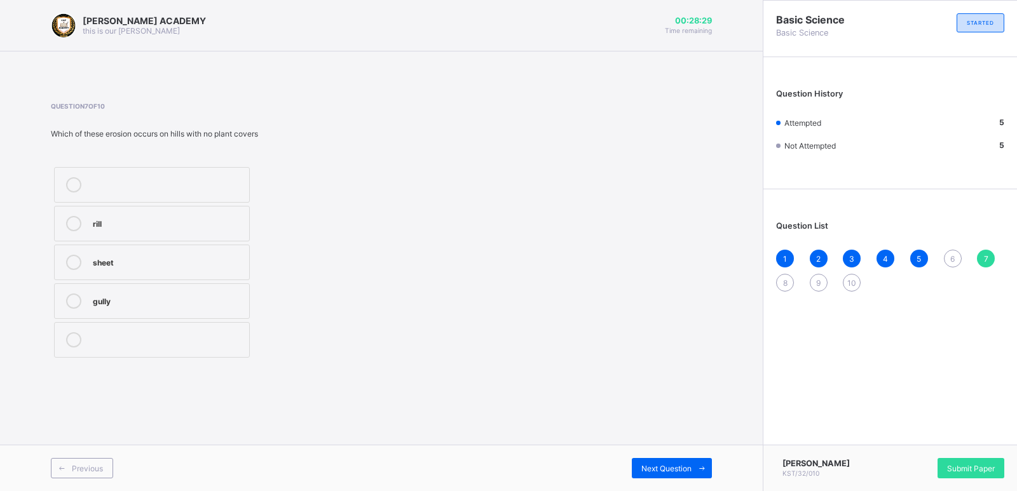
click at [959, 257] on div "6" at bounding box center [953, 259] width 18 height 18
click at [718, 295] on div "[PERSON_NAME] ACADEMY this is our [PERSON_NAME] 00:28:22 Time remaining Questio…" at bounding box center [381, 245] width 763 height 491
click at [718, 295] on div "[PERSON_NAME] ACADEMY this is our [PERSON_NAME] 00:28:21 Time remaining Questio…" at bounding box center [381, 245] width 763 height 491
click at [211, 252] on label "sheet erosion" at bounding box center [155, 263] width 203 height 36
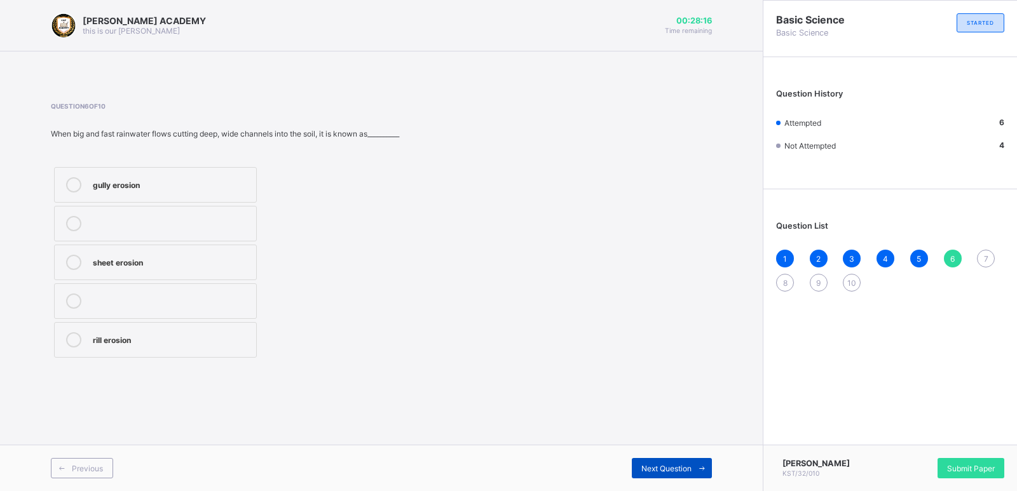
click at [684, 474] on div "Next Question" at bounding box center [672, 468] width 80 height 20
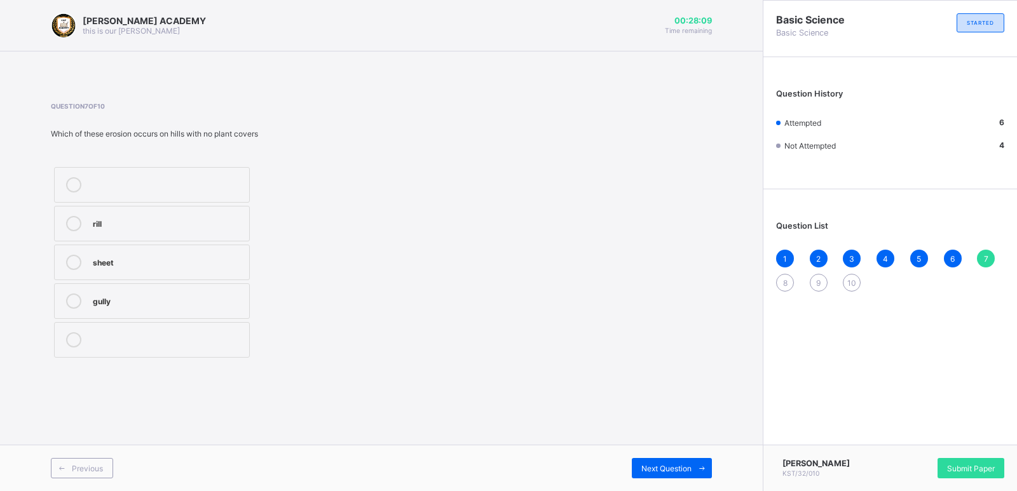
click at [221, 245] on label "sheet" at bounding box center [152, 263] width 196 height 36
click at [699, 470] on icon at bounding box center [702, 469] width 10 height 8
click at [209, 347] on div "pollutants" at bounding box center [168, 339] width 150 height 15
click at [666, 467] on span "Next Question" at bounding box center [666, 469] width 50 height 10
click at [151, 174] on label "mono-cropping" at bounding box center [154, 185] width 201 height 36
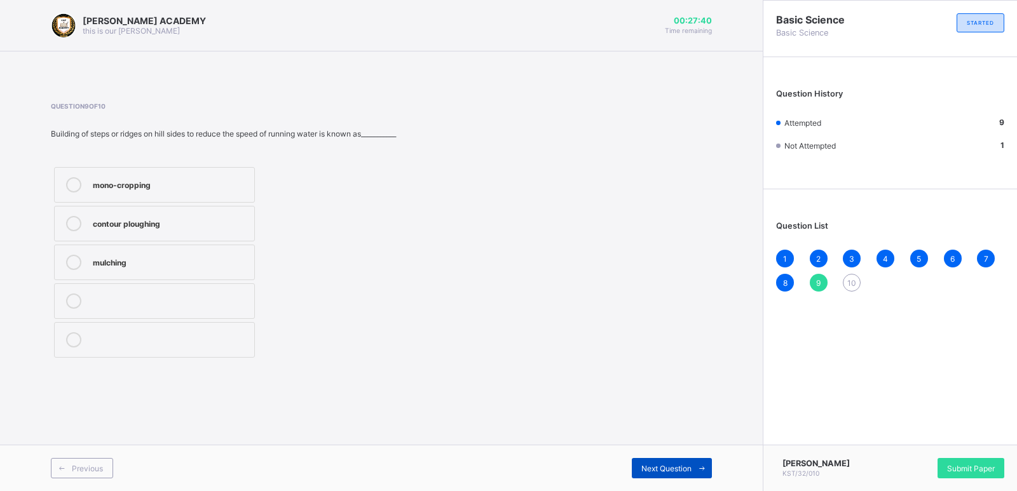
click at [643, 467] on span "Next Question" at bounding box center [666, 469] width 50 height 10
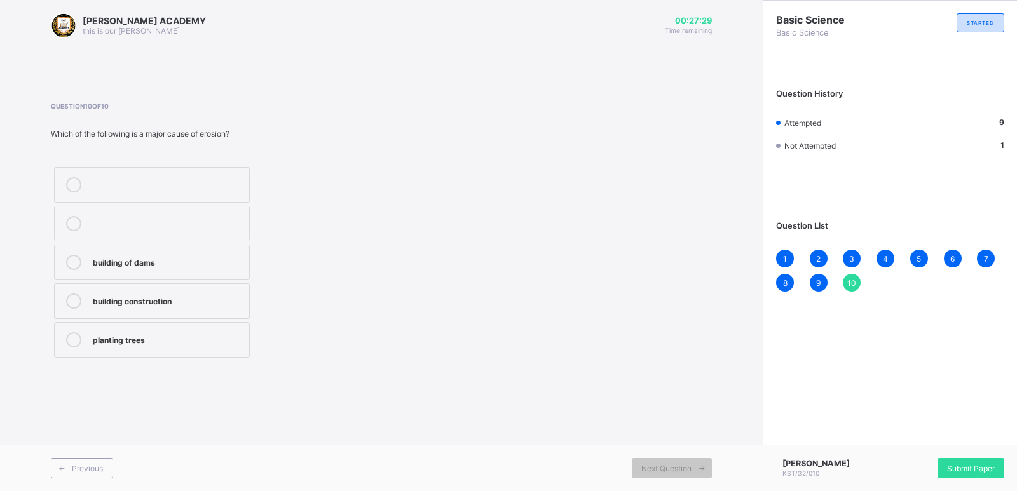
click at [210, 251] on label "building of dams" at bounding box center [152, 263] width 196 height 36
click at [947, 456] on div "[PERSON_NAME] KST/32/010 Submit Paper" at bounding box center [890, 468] width 254 height 46
click at [964, 467] on span "Submit Paper" at bounding box center [971, 469] width 48 height 10
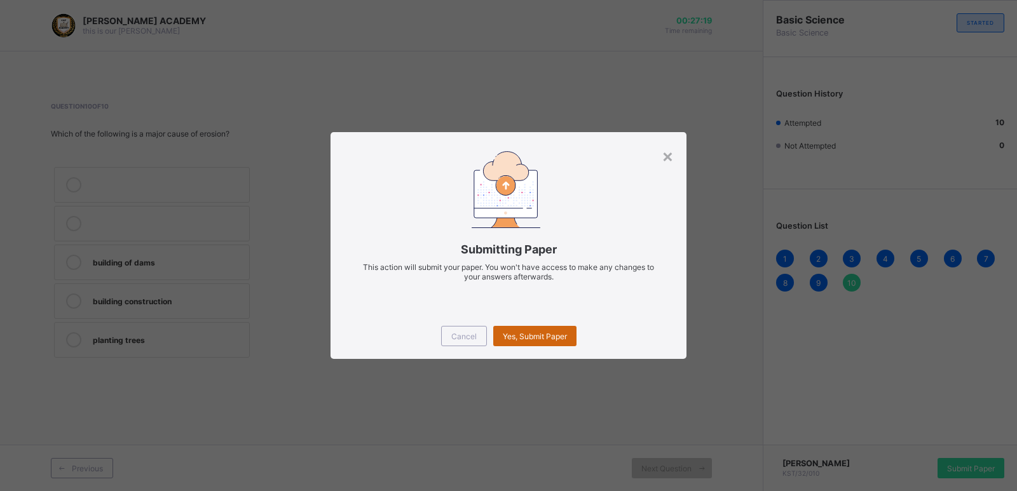
click at [521, 336] on span "Yes, Submit Paper" at bounding box center [535, 337] width 64 height 10
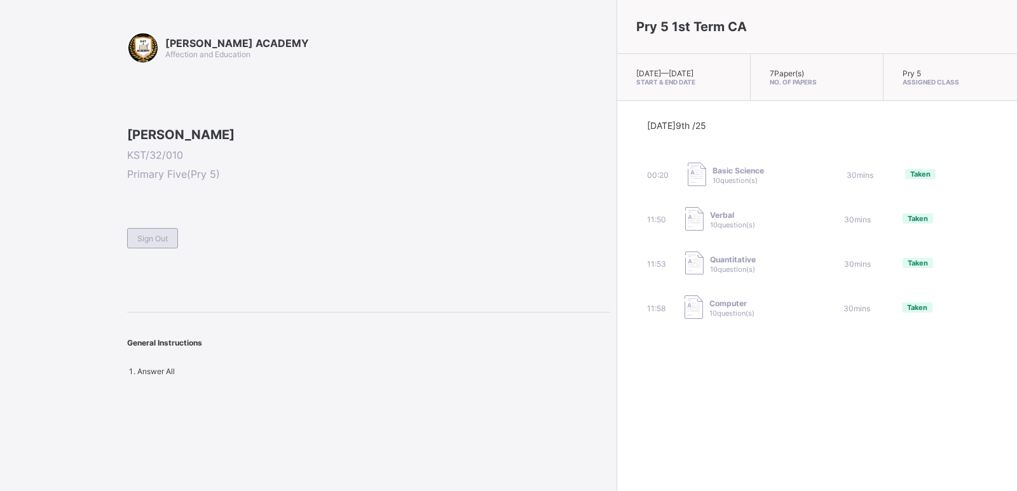
click at [144, 243] on span "Sign Out" at bounding box center [152, 239] width 31 height 10
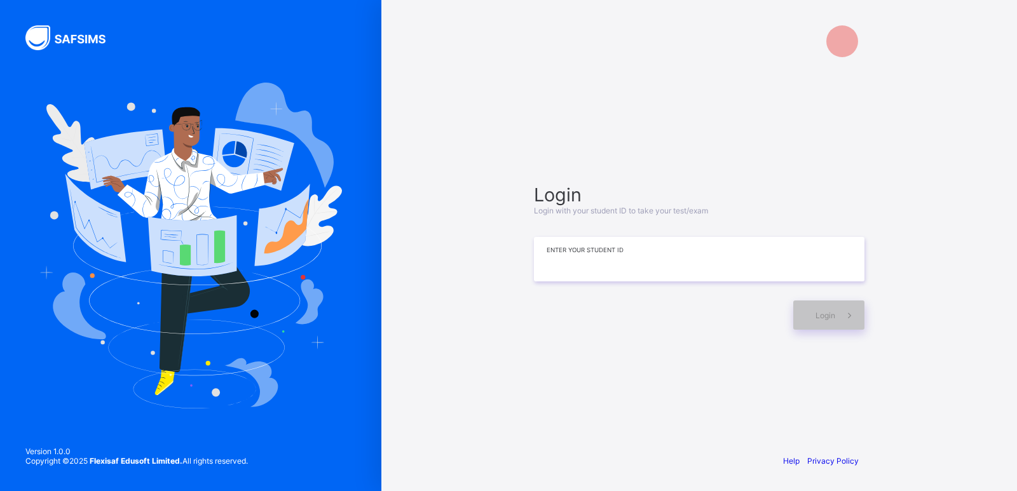
click at [627, 245] on input at bounding box center [699, 259] width 331 height 44
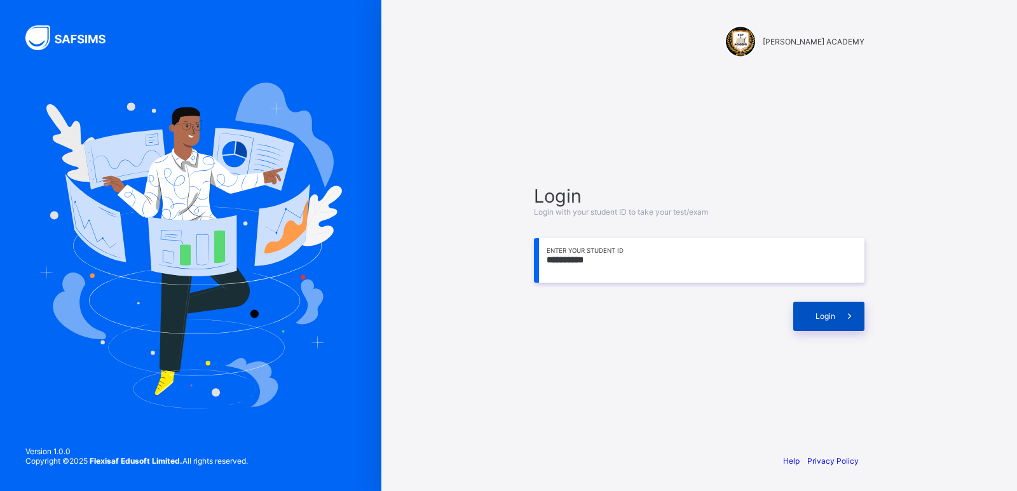
type input "**********"
click at [818, 316] on span "Login" at bounding box center [826, 316] width 20 height 10
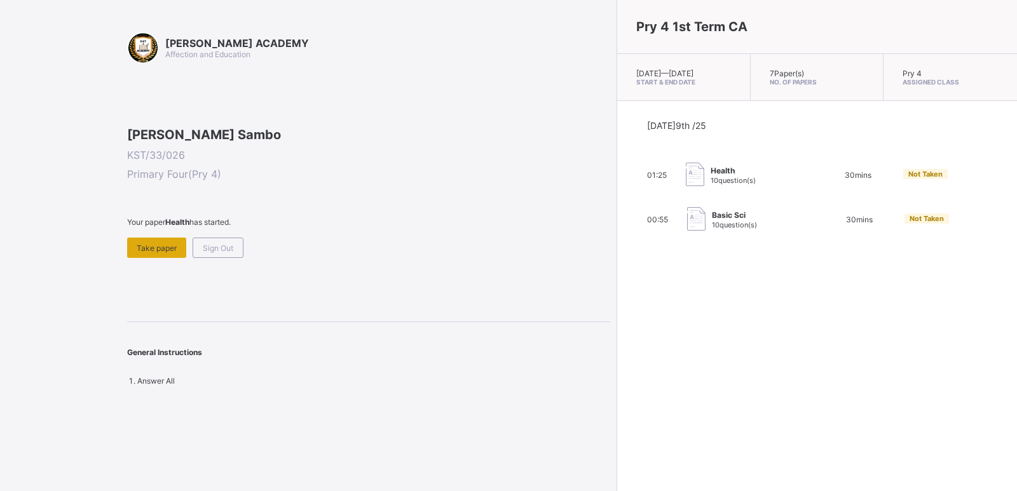
click at [160, 253] on span "Take paper" at bounding box center [157, 248] width 40 height 10
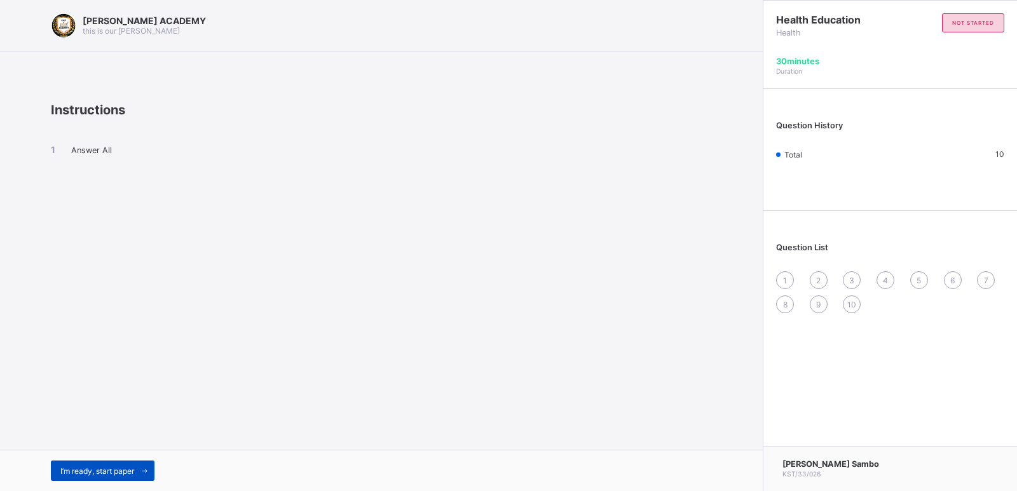
click at [132, 462] on div "I’m ready, start paper" at bounding box center [103, 471] width 104 height 20
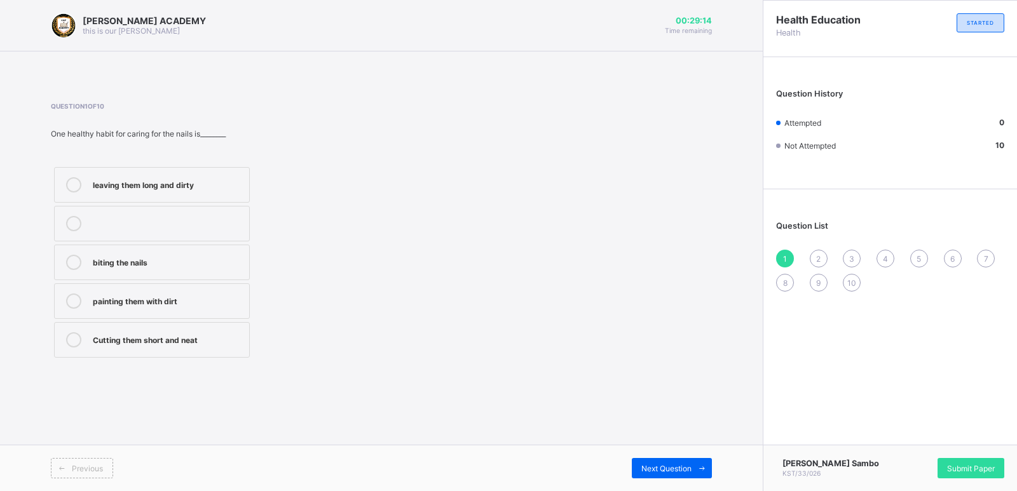
click at [159, 336] on div "Cutting them short and neat" at bounding box center [168, 338] width 150 height 13
click at [659, 462] on div "Next Question" at bounding box center [672, 468] width 80 height 20
click at [214, 289] on label "Washing and combing regularly" at bounding box center [152, 302] width 196 height 36
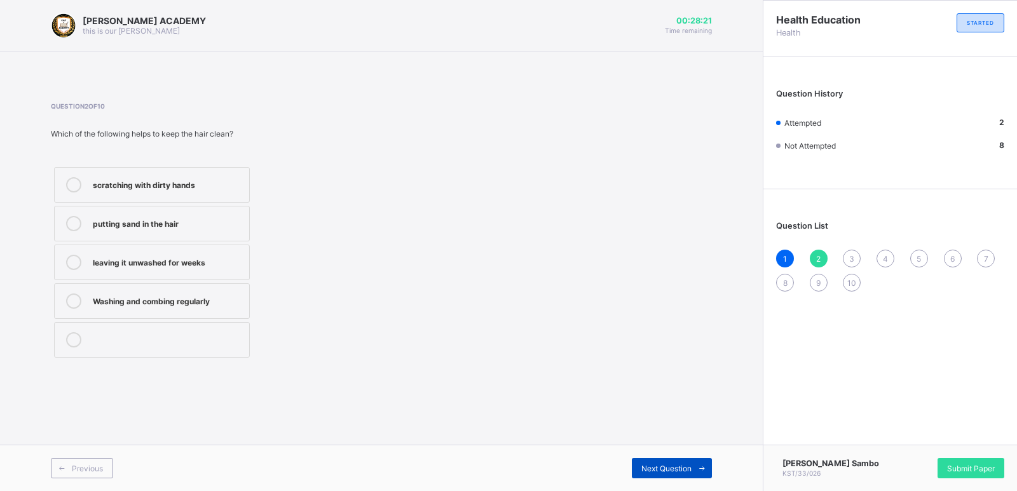
click at [674, 462] on div "Next Question" at bounding box center [672, 468] width 80 height 20
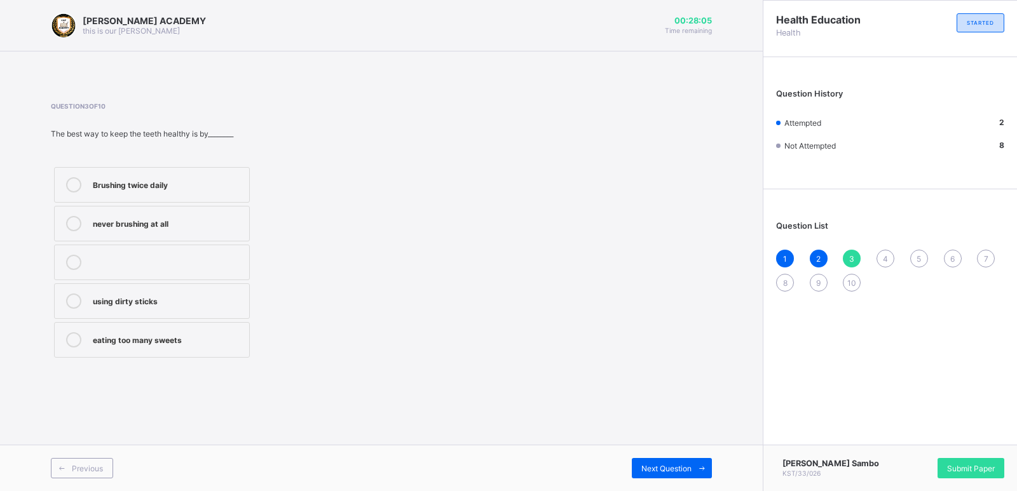
click at [218, 175] on label "Brushing twice daily" at bounding box center [152, 185] width 196 height 36
click at [662, 460] on div "Next Question" at bounding box center [672, 468] width 80 height 20
click at [228, 211] on label "How to take care for our body" at bounding box center [152, 224] width 196 height 36
click at [669, 460] on div "Next Question" at bounding box center [672, 468] width 80 height 20
click at [218, 172] on label "Keep fit and healthy" at bounding box center [152, 185] width 196 height 36
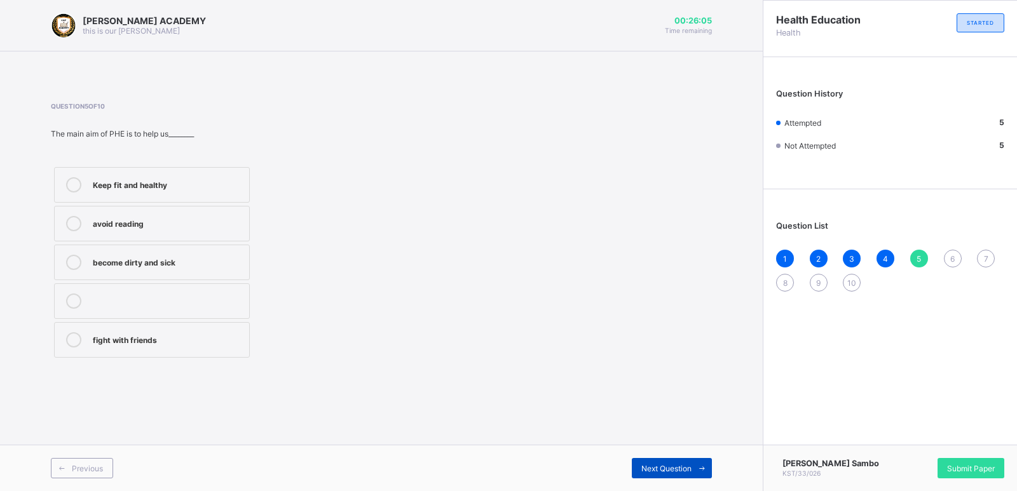
click at [667, 462] on div "Next Question" at bounding box center [672, 468] width 80 height 20
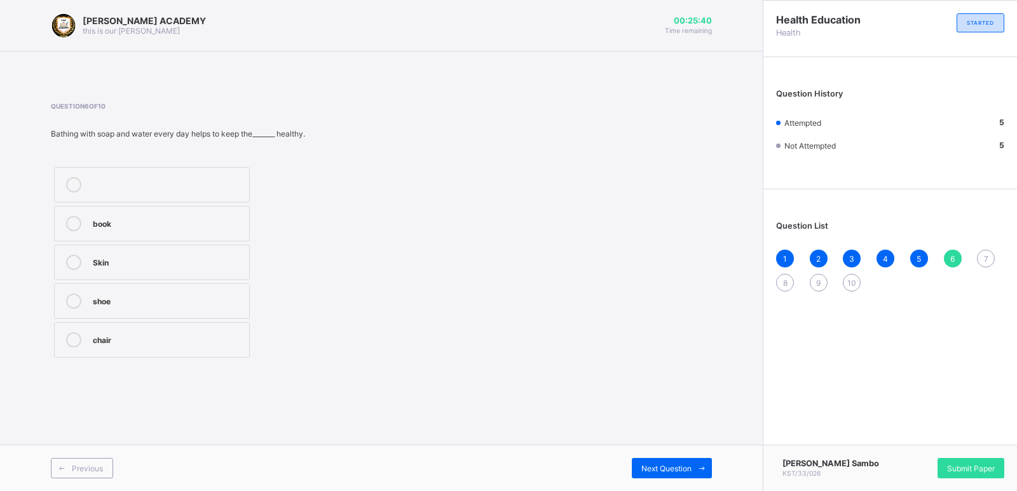
click at [204, 247] on label "Skin" at bounding box center [152, 263] width 196 height 36
click at [657, 461] on div "Next Question" at bounding box center [672, 468] width 80 height 20
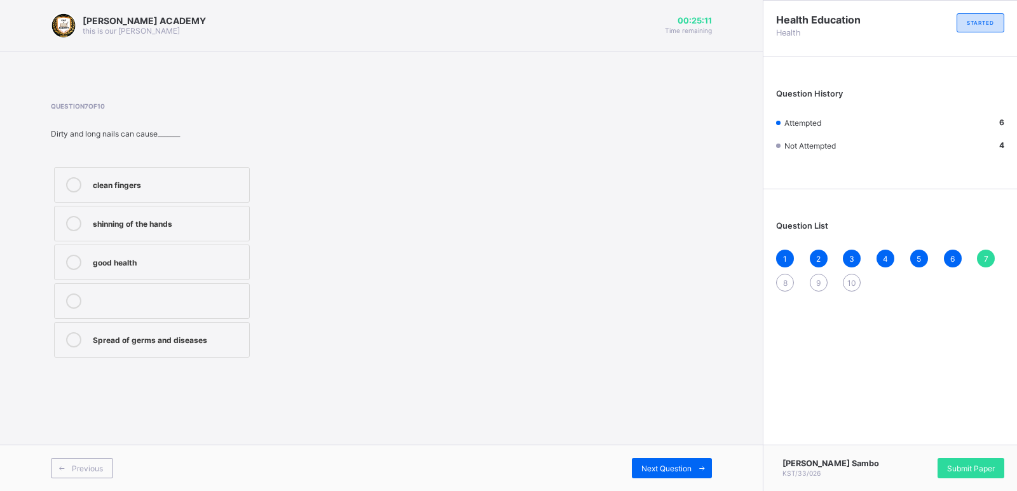
click at [219, 338] on div "Spread of germs and diseases" at bounding box center [168, 338] width 150 height 13
click at [675, 460] on div "Next Question" at bounding box center [672, 468] width 80 height 20
click at [211, 288] on label "nutrition and hygiene" at bounding box center [152, 302] width 196 height 36
click at [217, 189] on div "road safety education" at bounding box center [168, 183] width 150 height 13
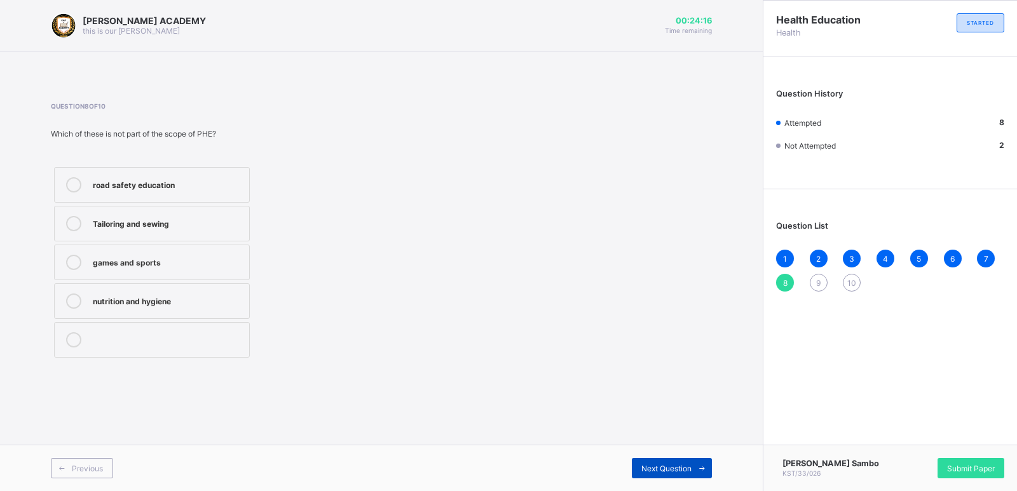
click at [658, 462] on div "Next Question" at bounding box center [672, 468] width 80 height 20
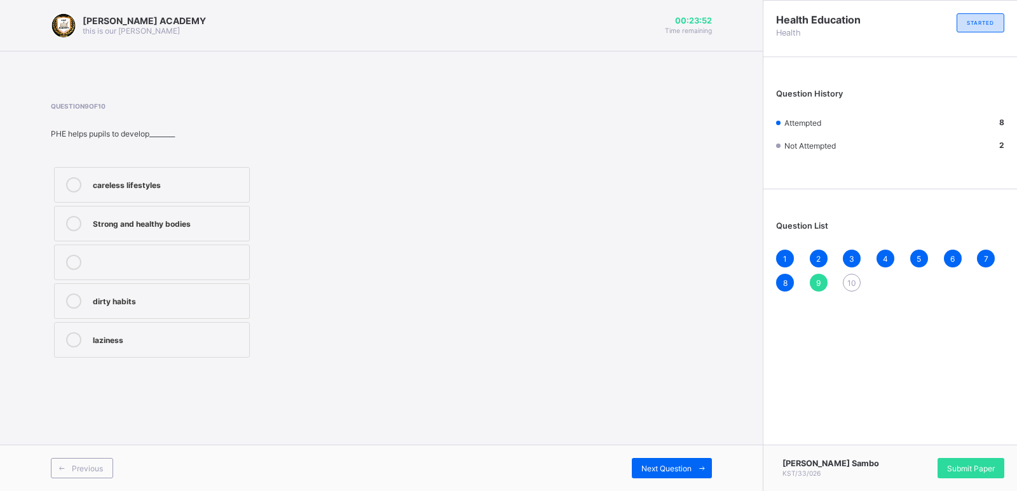
click at [220, 207] on label "Strong and healthy bodies" at bounding box center [152, 224] width 196 height 36
click at [643, 462] on div "Next Question" at bounding box center [672, 468] width 80 height 20
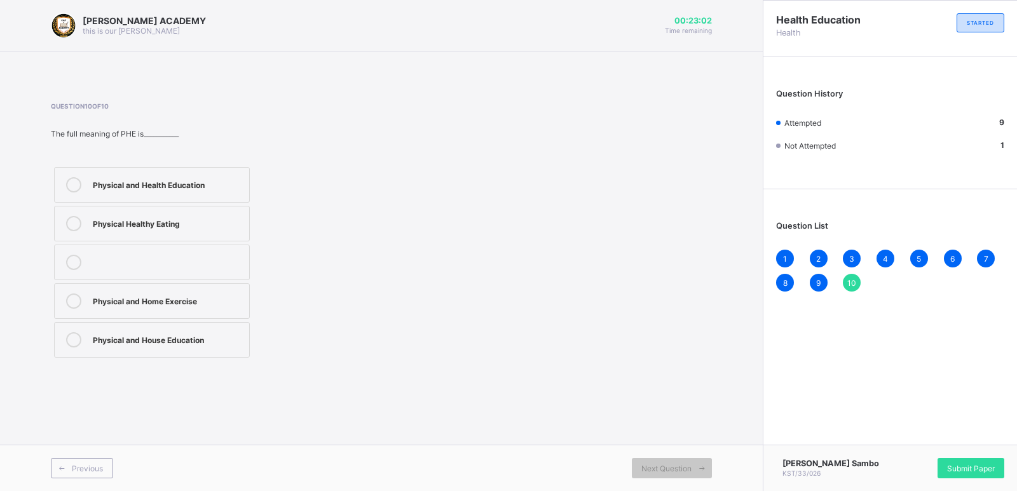
click at [227, 171] on label "Physical and Health Education" at bounding box center [152, 185] width 196 height 36
click at [980, 461] on div "Submit Paper" at bounding box center [971, 468] width 67 height 20
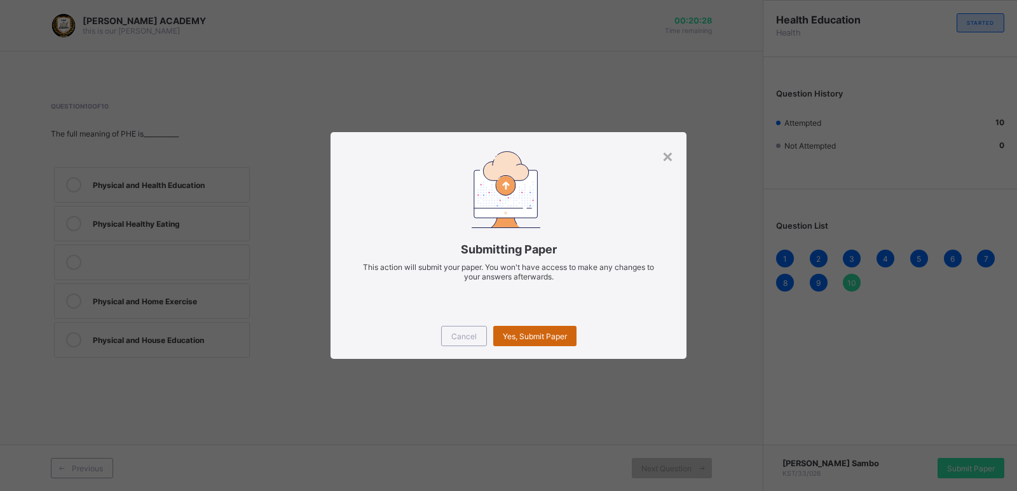
click at [547, 330] on div "Yes, Submit Paper" at bounding box center [534, 336] width 83 height 20
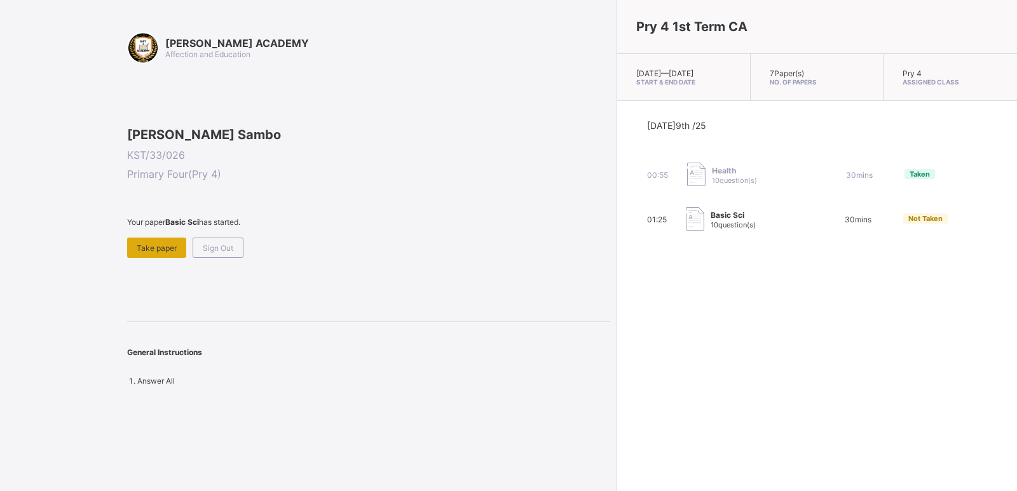
click at [149, 258] on div "Take paper" at bounding box center [156, 248] width 59 height 20
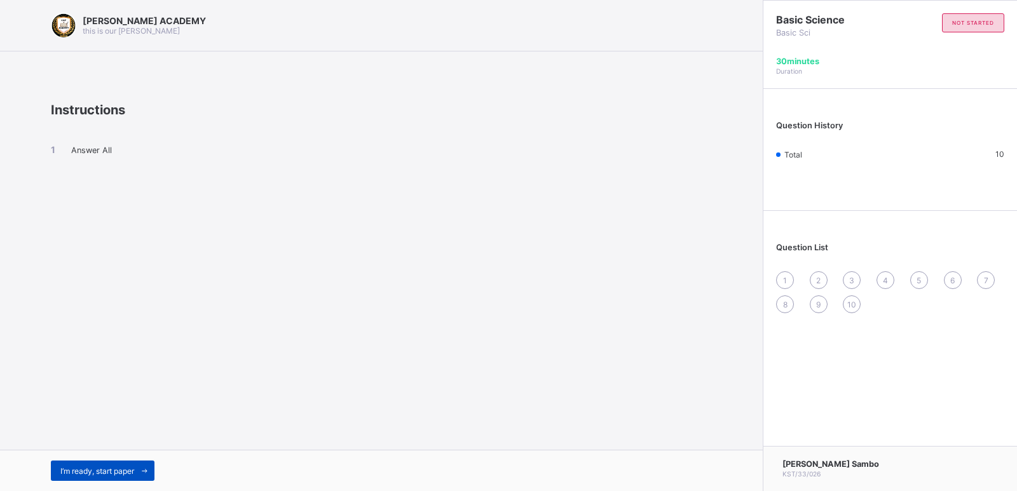
click at [120, 461] on div "I’m ready, start paper" at bounding box center [103, 471] width 104 height 20
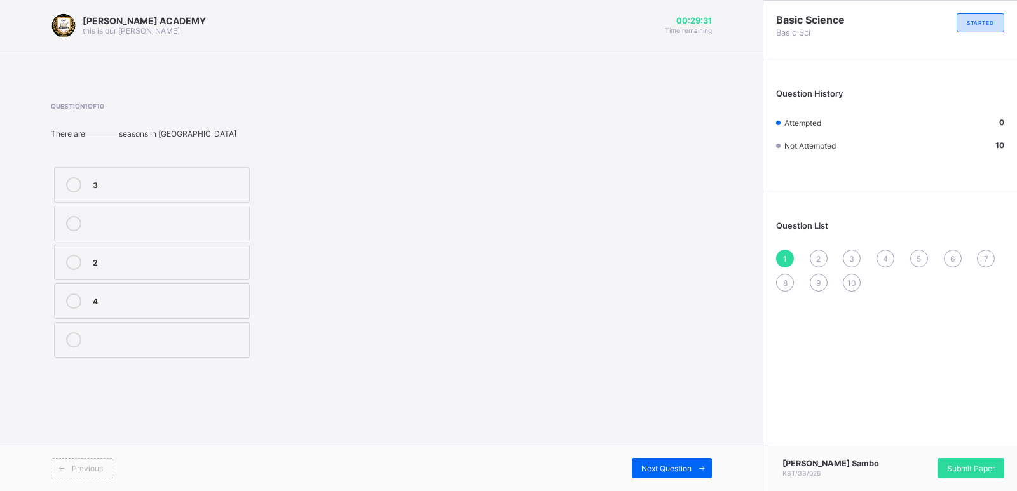
click at [213, 184] on div "3" at bounding box center [168, 183] width 150 height 13
click at [659, 461] on div "Next Question" at bounding box center [672, 468] width 80 height 20
click at [201, 330] on label "2" at bounding box center [152, 340] width 196 height 36
click at [669, 463] on div "Next Question" at bounding box center [672, 468] width 80 height 20
click at [199, 330] on label "steady" at bounding box center [152, 340] width 196 height 36
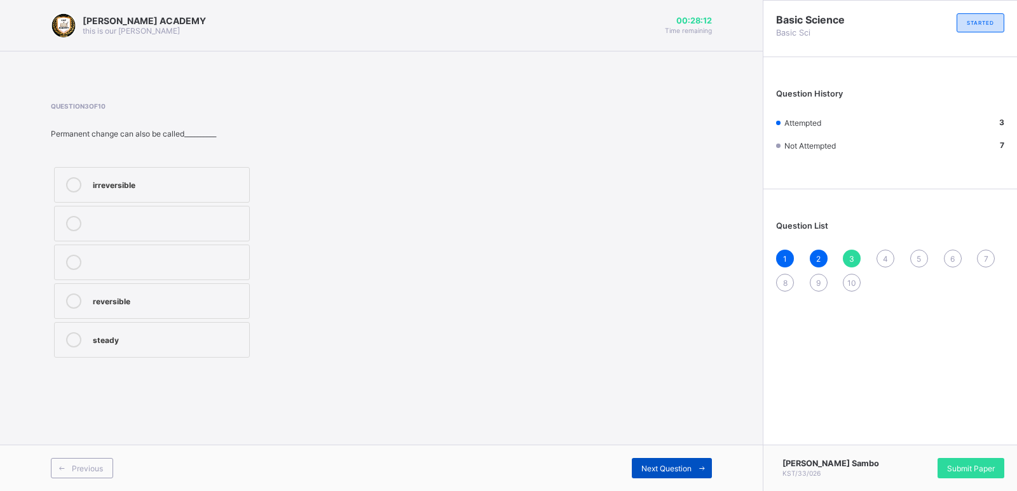
click at [671, 462] on div "Next Question" at bounding box center [672, 468] width 80 height 20
click at [215, 249] on label "temporary" at bounding box center [152, 263] width 196 height 36
click at [659, 460] on div "Next Question" at bounding box center [672, 468] width 80 height 20
click at [225, 255] on div "temporary" at bounding box center [168, 261] width 150 height 13
click at [663, 458] on div "Next Question" at bounding box center [672, 468] width 80 height 20
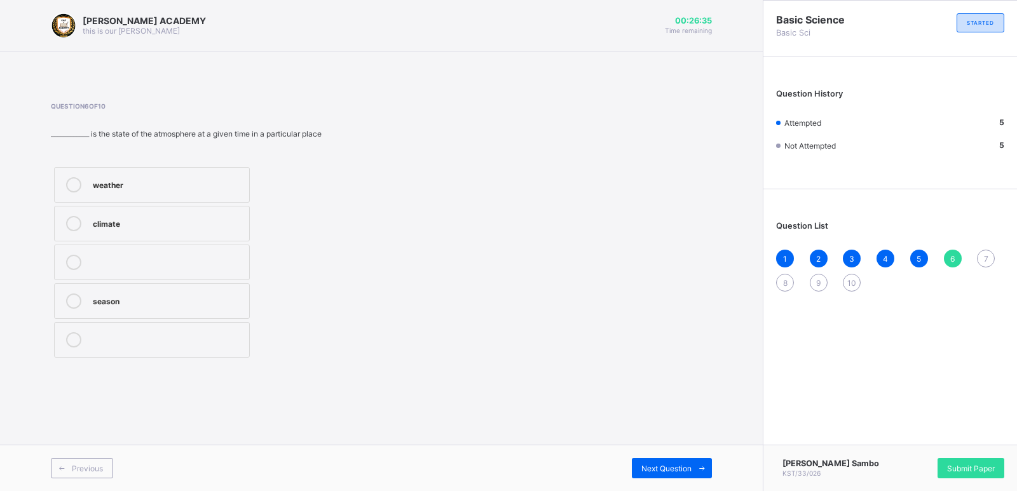
click at [229, 170] on label "weather" at bounding box center [152, 185] width 196 height 36
click at [665, 460] on div "Next Question" at bounding box center [672, 468] width 80 height 20
click at [214, 255] on div "weather reporters" at bounding box center [168, 261] width 150 height 13
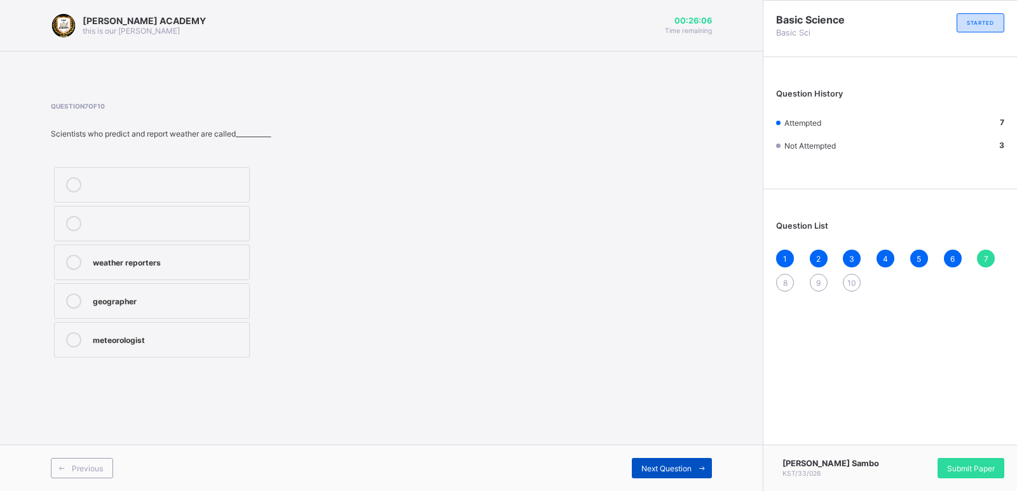
click at [659, 464] on span "Next Question" at bounding box center [666, 469] width 50 height 10
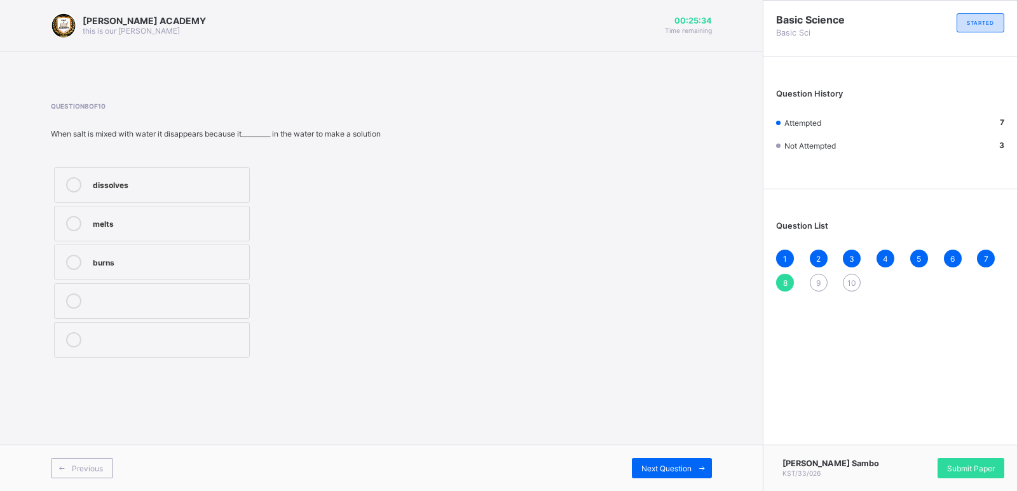
click at [226, 248] on label "burns" at bounding box center [152, 263] width 196 height 36
click at [678, 462] on div "Next Question" at bounding box center [672, 468] width 80 height 20
click at [222, 254] on label "change" at bounding box center [152, 263] width 196 height 36
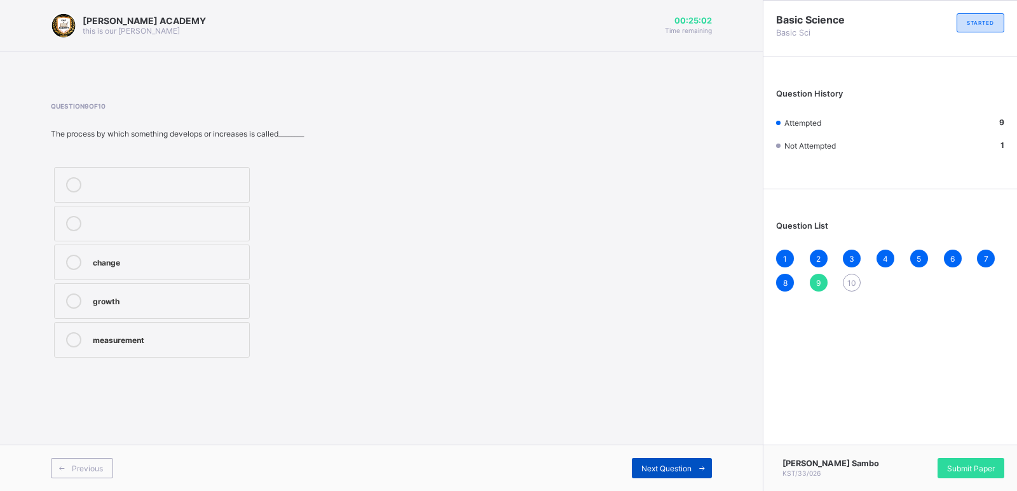
click at [668, 459] on div "Next Question" at bounding box center [672, 468] width 80 height 20
click at [212, 174] on label "change" at bounding box center [152, 185] width 196 height 36
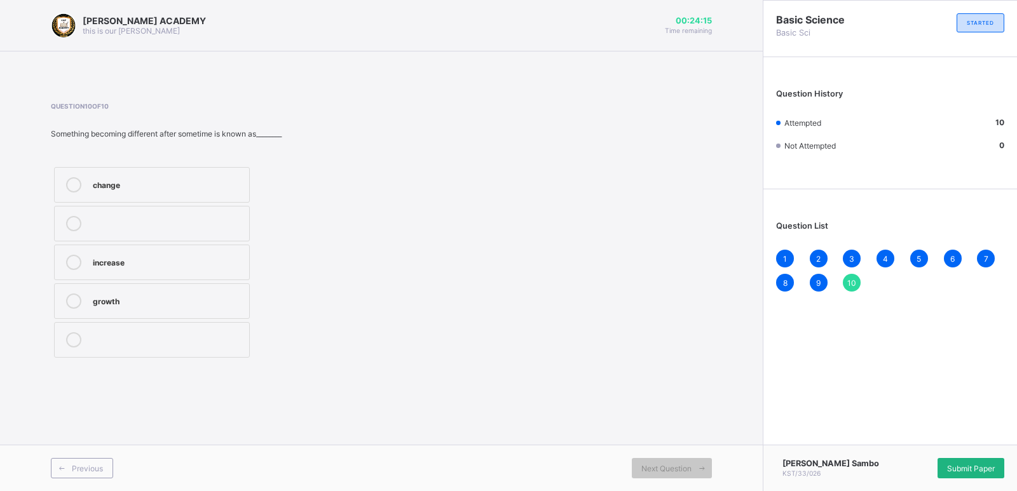
click at [976, 462] on div "Submit Paper" at bounding box center [971, 468] width 67 height 20
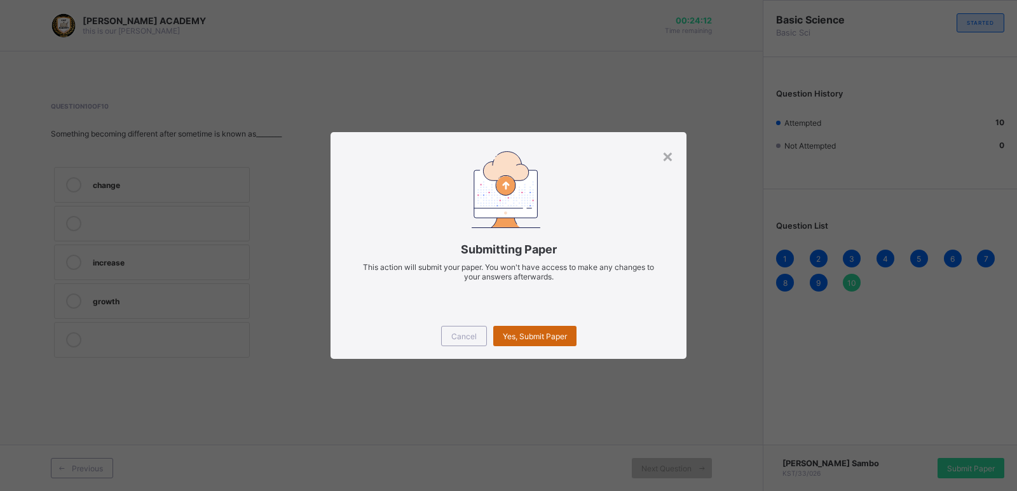
click at [535, 330] on div "Yes, Submit Paper" at bounding box center [534, 336] width 83 height 20
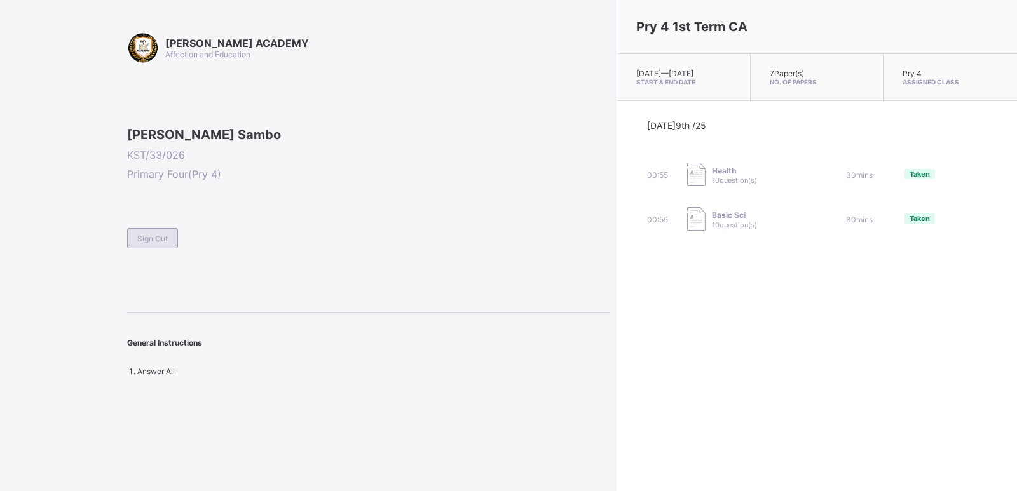
click at [153, 243] on span "Sign Out" at bounding box center [152, 239] width 31 height 10
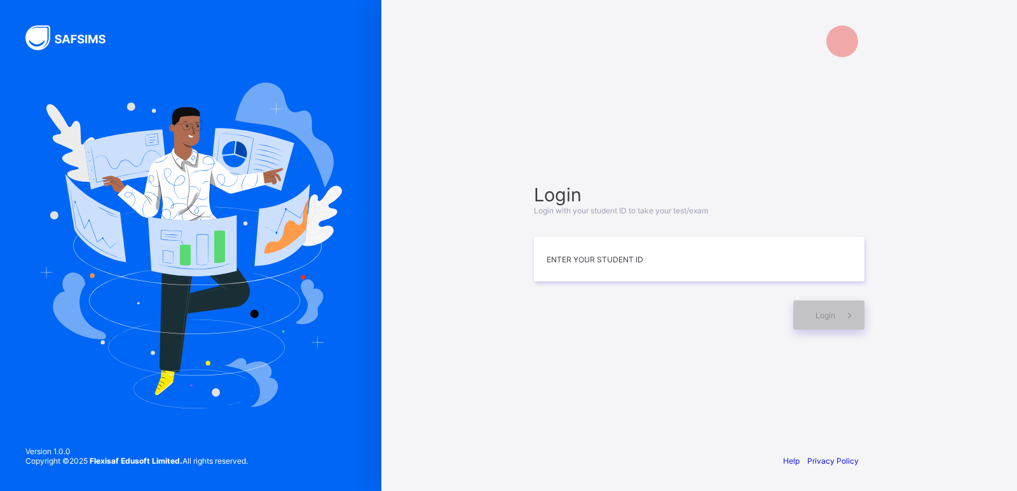
click at [153, 327] on img at bounding box center [190, 245] width 303 height 325
click at [547, 273] on input at bounding box center [699, 260] width 331 height 44
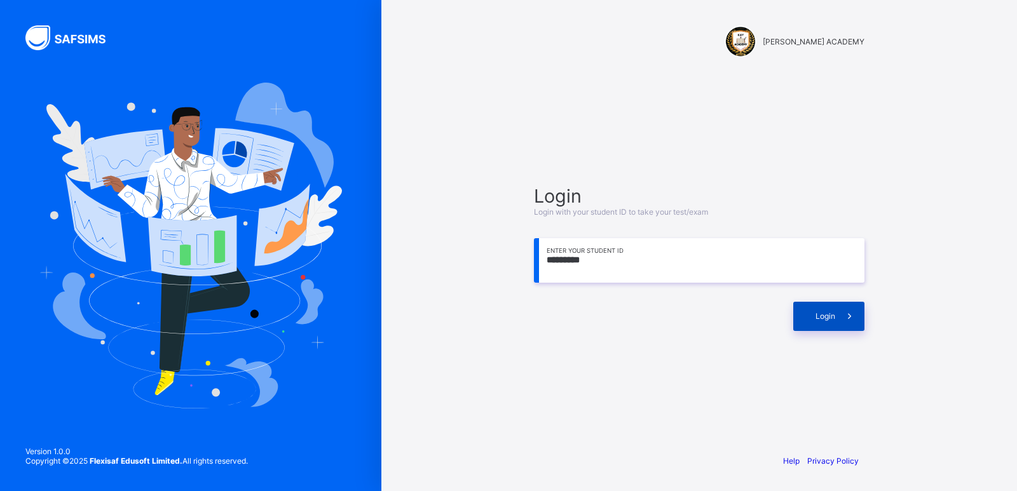
type input "*********"
click at [797, 322] on div "Login" at bounding box center [828, 316] width 71 height 29
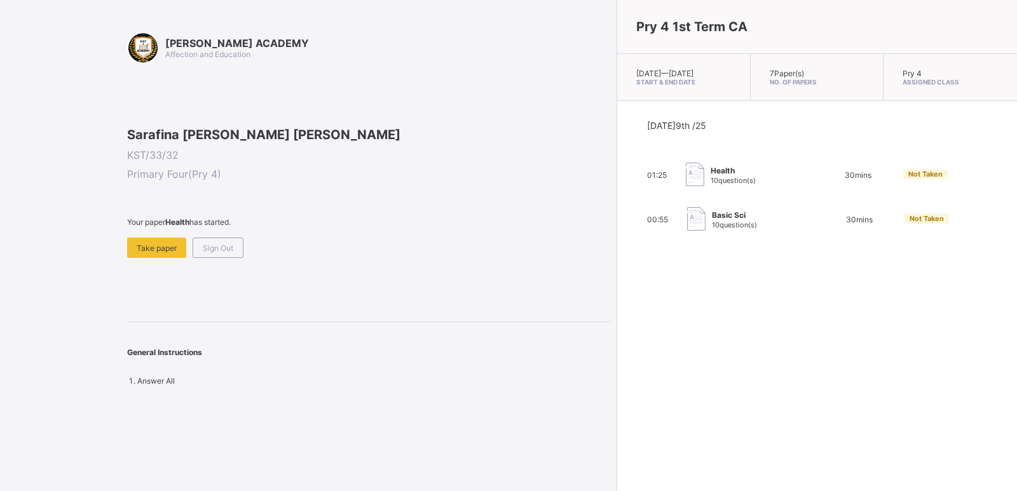
click at [746, 332] on div "Pry 4 1st Term CA [DATE] — [DATE] Start & End Date 7 Paper(s) No. of Papers Pry…" at bounding box center [817, 245] width 400 height 491
click at [154, 253] on span "Take paper" at bounding box center [157, 248] width 40 height 10
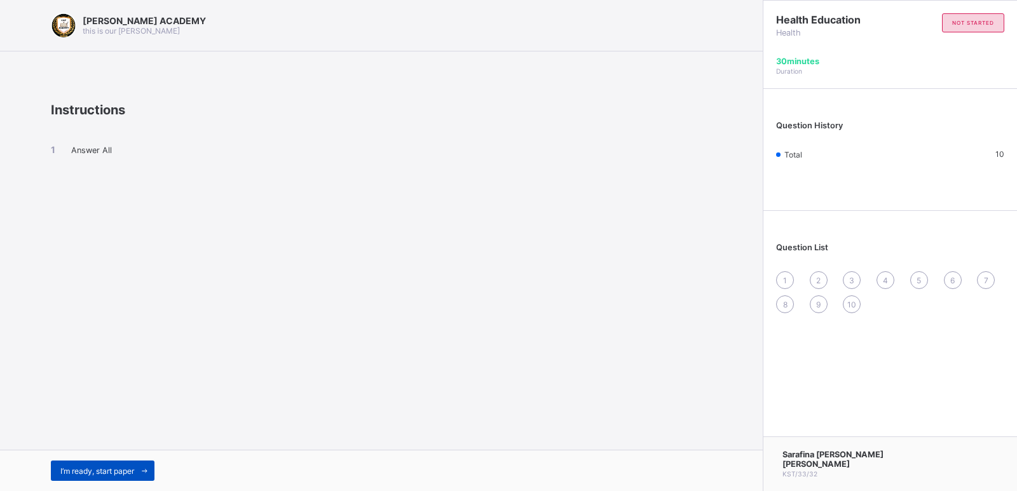
click at [72, 467] on span "I’m ready, start paper" at bounding box center [97, 472] width 74 height 10
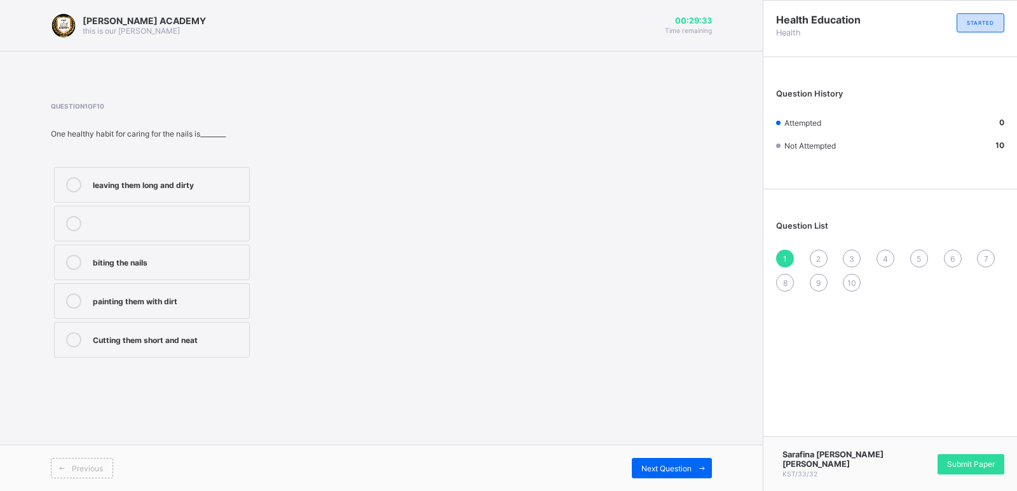
click at [74, 341] on icon at bounding box center [73, 339] width 15 height 15
click at [659, 468] on span "Next Question" at bounding box center [666, 469] width 50 height 10
click at [131, 301] on div "Washing and combing regularly" at bounding box center [168, 300] width 150 height 13
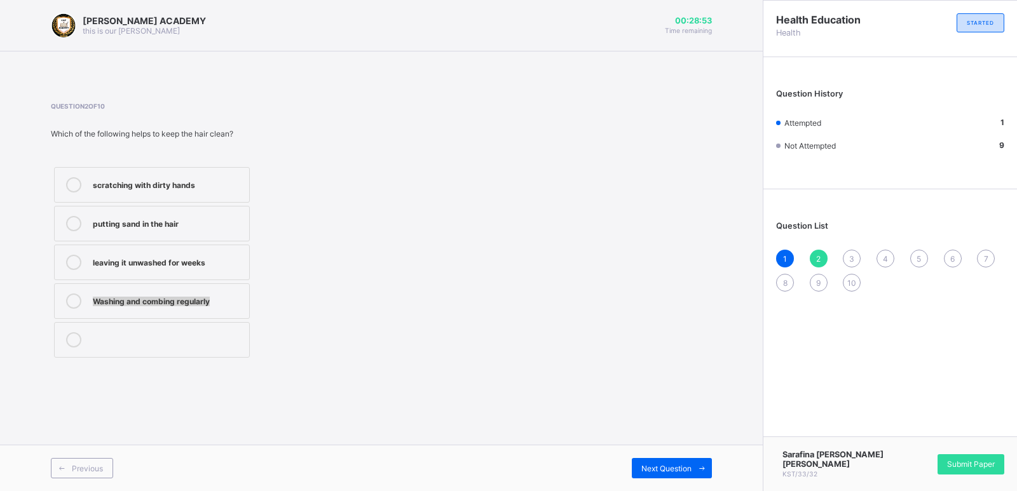
click at [131, 301] on div "Washing and combing regularly" at bounding box center [168, 300] width 150 height 13
click at [675, 469] on span "Next Question" at bounding box center [666, 469] width 50 height 10
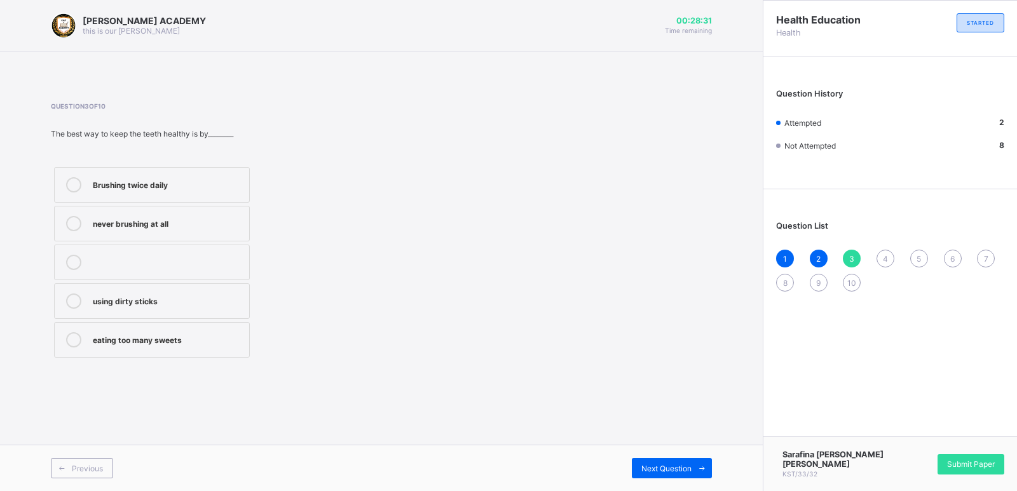
click at [152, 187] on div "Brushing twice daily" at bounding box center [168, 183] width 150 height 13
click at [687, 477] on div "Next Question" at bounding box center [672, 468] width 80 height 20
click at [149, 227] on div "How to take care for our body" at bounding box center [168, 222] width 150 height 13
click at [663, 460] on div "Next Question" at bounding box center [672, 468] width 80 height 20
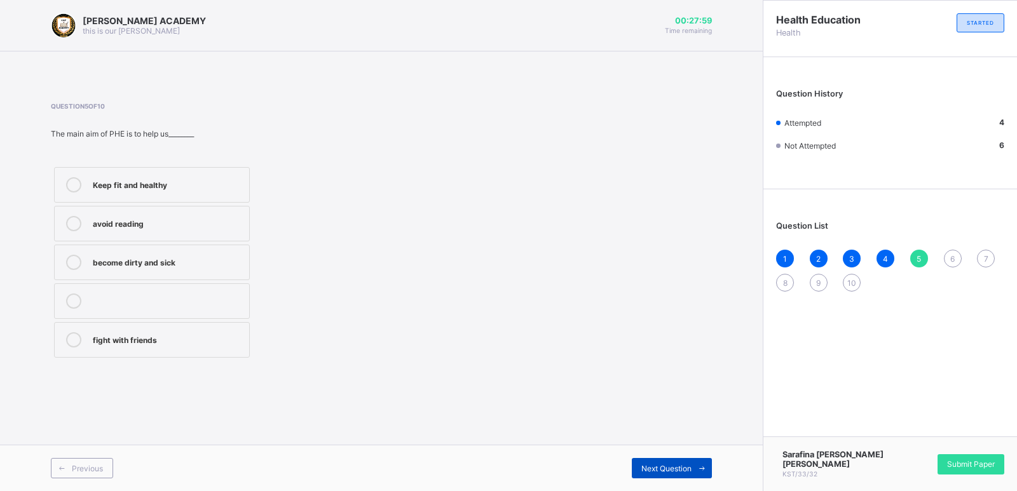
click at [662, 458] on div "Next Question" at bounding box center [672, 468] width 80 height 20
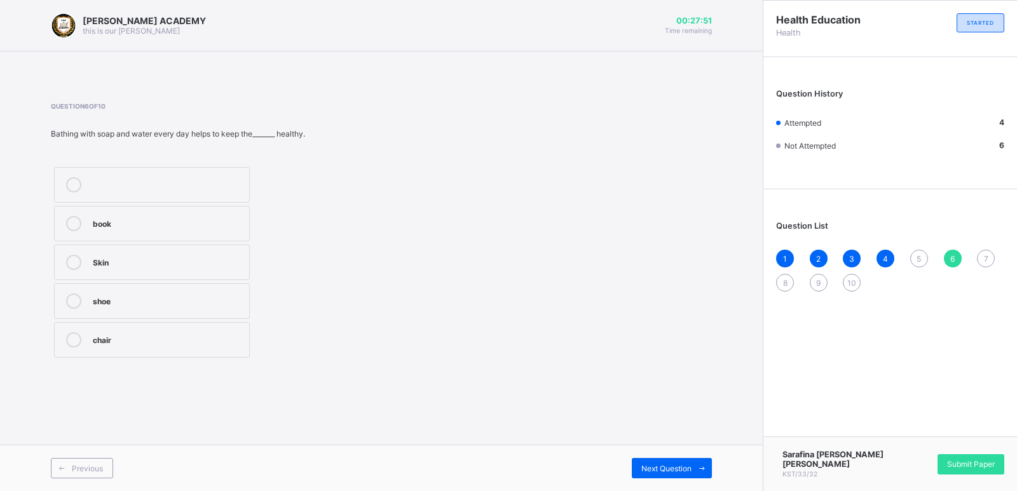
click at [879, 262] on div "4" at bounding box center [886, 259] width 18 height 18
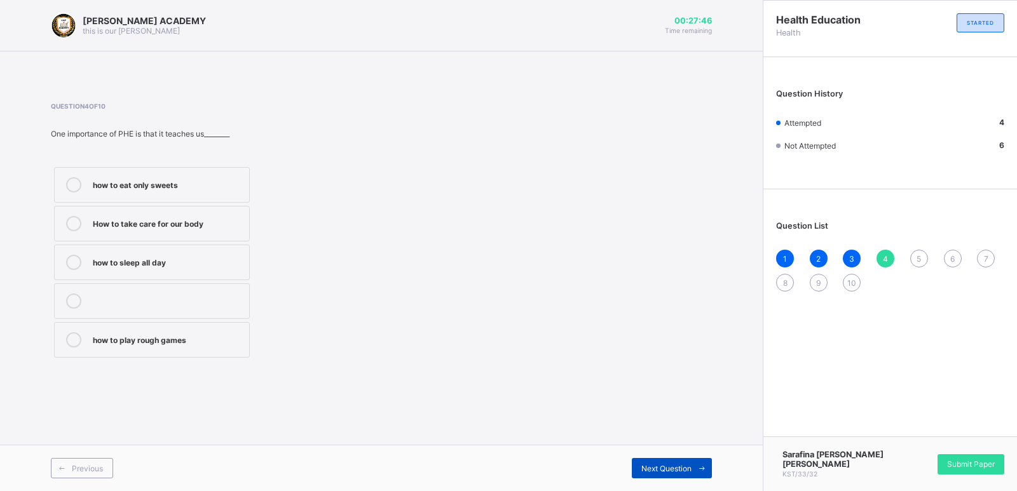
click at [676, 464] on span "Next Question" at bounding box center [666, 469] width 50 height 10
click at [133, 189] on div "Keep fit and healthy" at bounding box center [168, 183] width 150 height 13
click at [676, 468] on span "Next Question" at bounding box center [666, 469] width 50 height 10
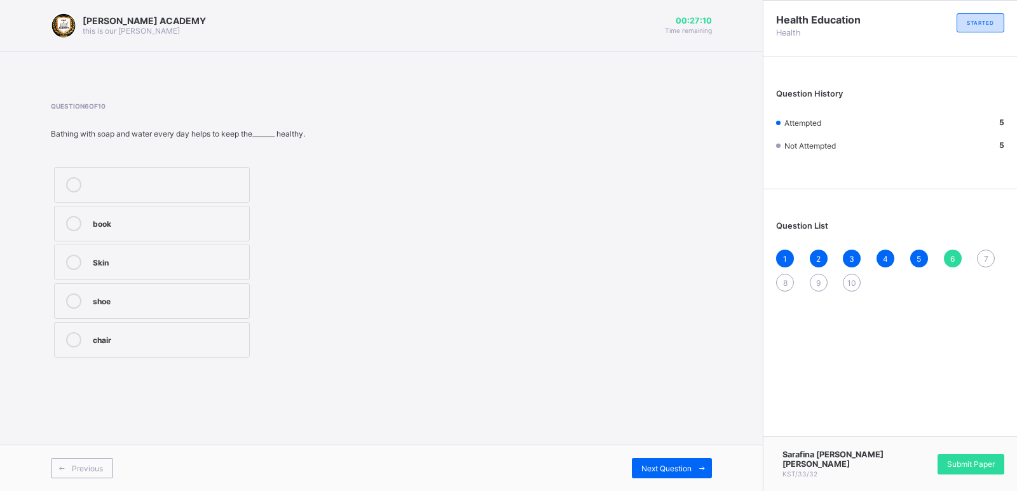
click at [118, 257] on div "Skin" at bounding box center [168, 261] width 150 height 13
click at [688, 467] on span "Next Question" at bounding box center [666, 469] width 50 height 10
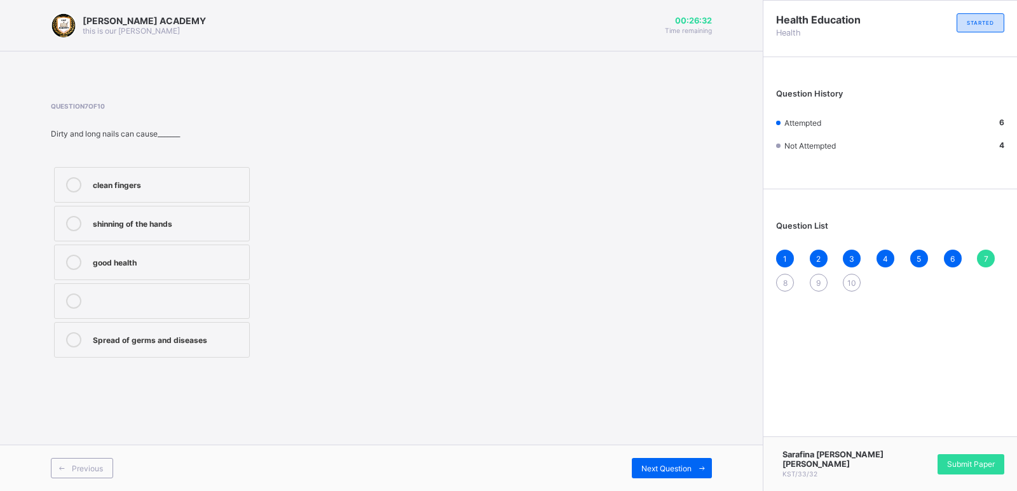
click at [219, 339] on div "Spread of germs and diseases" at bounding box center [168, 338] width 150 height 13
click at [684, 465] on span "Next Question" at bounding box center [666, 469] width 50 height 10
click at [127, 193] on label "road safety education" at bounding box center [152, 185] width 196 height 36
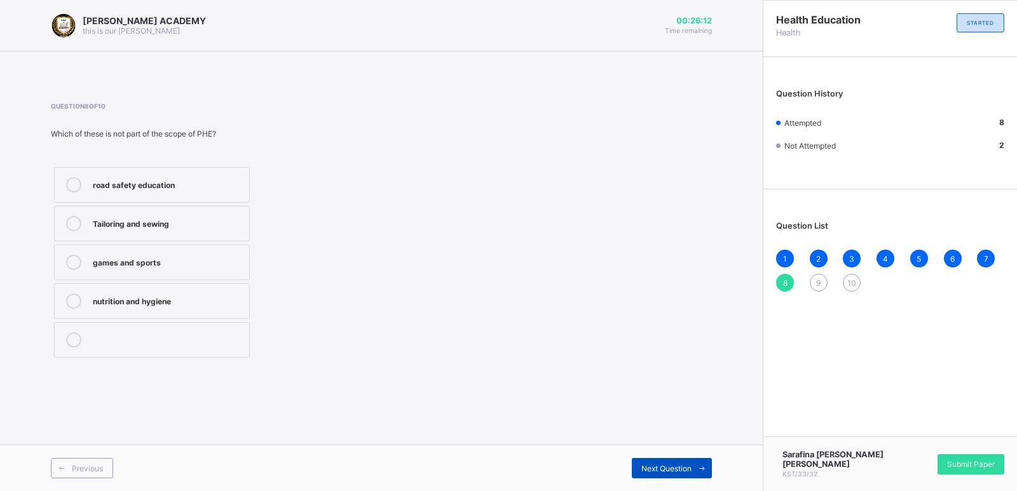
click at [676, 463] on div "Next Question" at bounding box center [672, 468] width 80 height 20
click at [676, 464] on span "Next Question" at bounding box center [666, 469] width 50 height 10
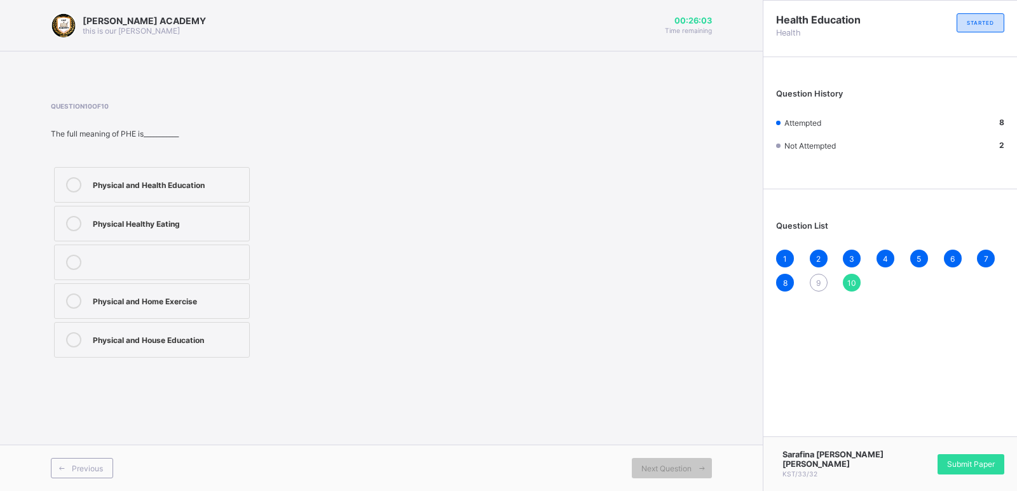
click at [815, 279] on div "9" at bounding box center [819, 283] width 18 height 18
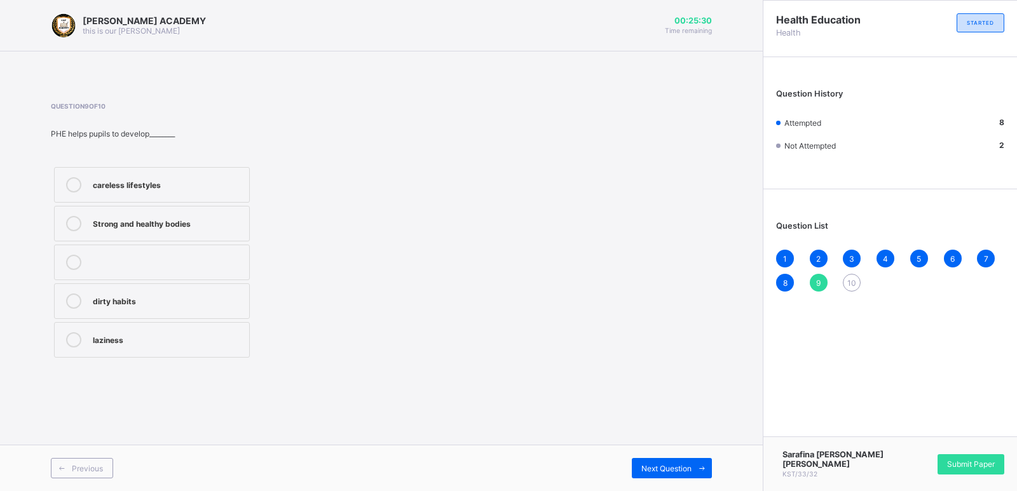
click at [79, 221] on icon at bounding box center [73, 223] width 15 height 15
click at [657, 463] on div "Next Question" at bounding box center [672, 468] width 80 height 20
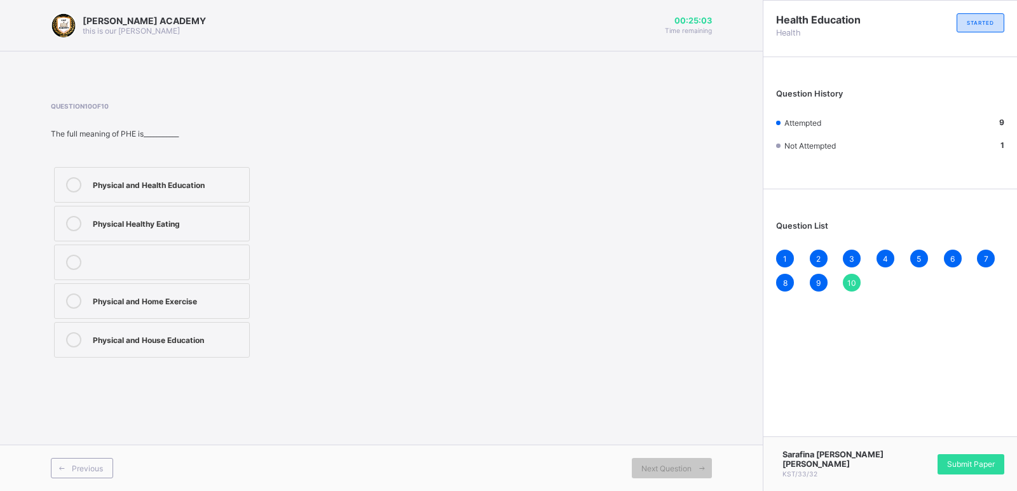
click at [99, 185] on div "Physical and Health Education" at bounding box center [168, 183] width 150 height 13
click at [969, 464] on span "Submit Paper" at bounding box center [971, 465] width 48 height 10
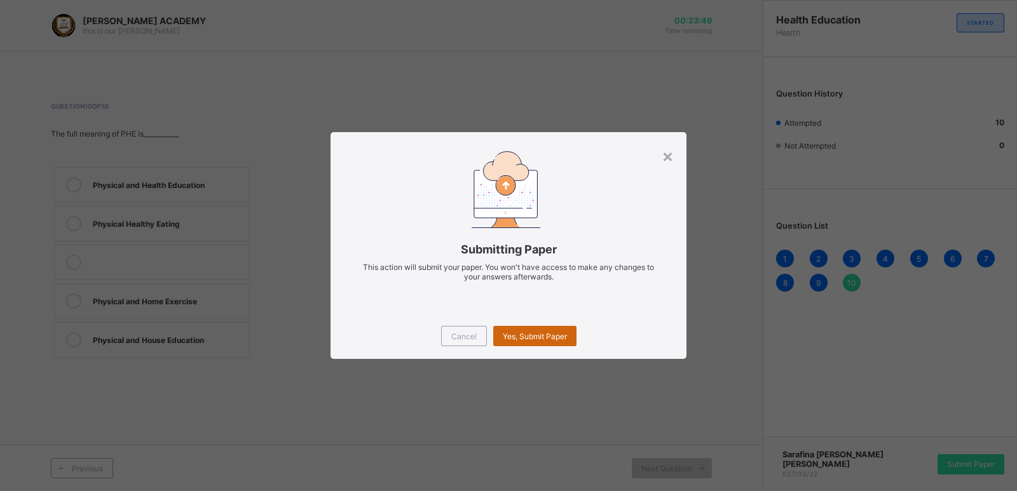
click at [518, 336] on span "Yes, Submit Paper" at bounding box center [535, 337] width 64 height 10
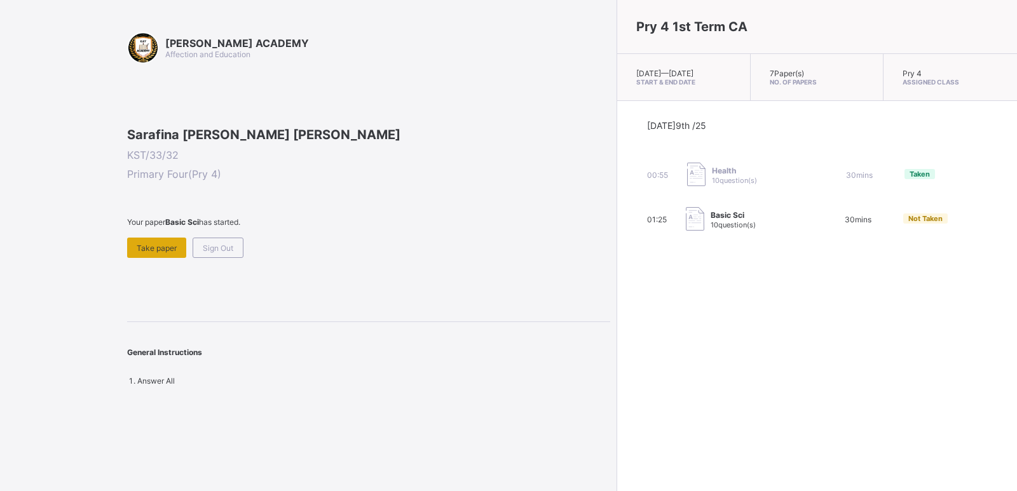
click at [159, 253] on span "Take paper" at bounding box center [157, 248] width 40 height 10
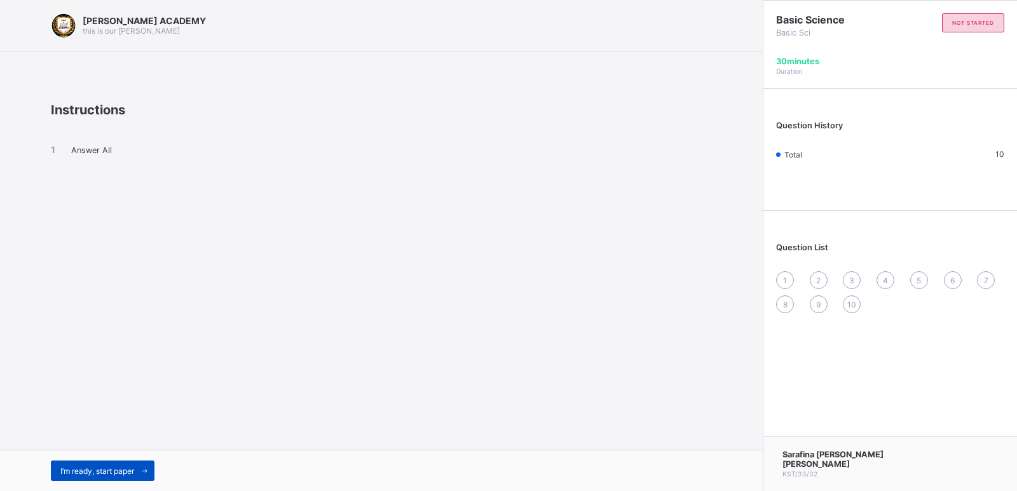
click at [90, 468] on span "I’m ready, start paper" at bounding box center [97, 472] width 74 height 10
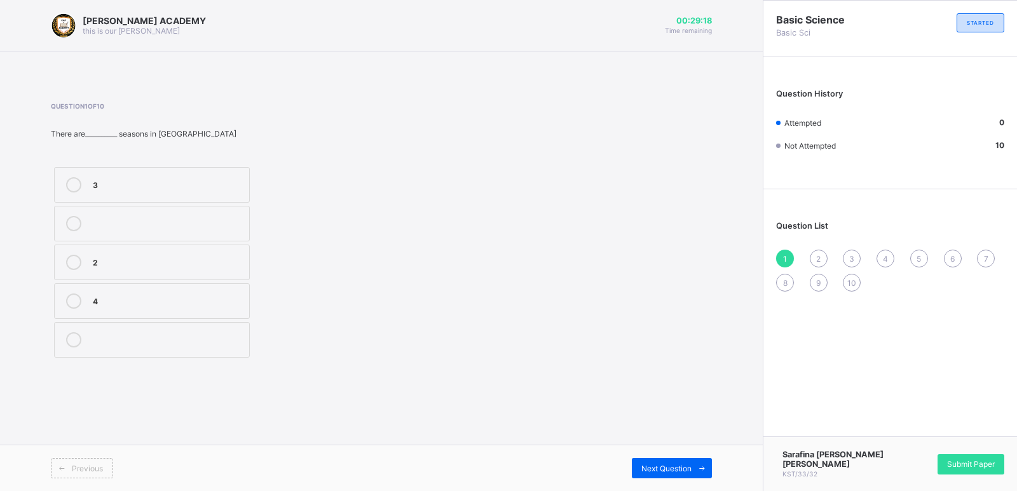
drag, startPoint x: 85, startPoint y: 179, endPoint x: 65, endPoint y: 166, distance: 23.8
click at [65, 166] on div "3 2 4" at bounding box center [152, 262] width 202 height 197
click at [125, 189] on div "3" at bounding box center [168, 183] width 150 height 13
click at [686, 470] on span "Next Question" at bounding box center [666, 469] width 50 height 10
click at [95, 343] on div "2" at bounding box center [168, 338] width 150 height 13
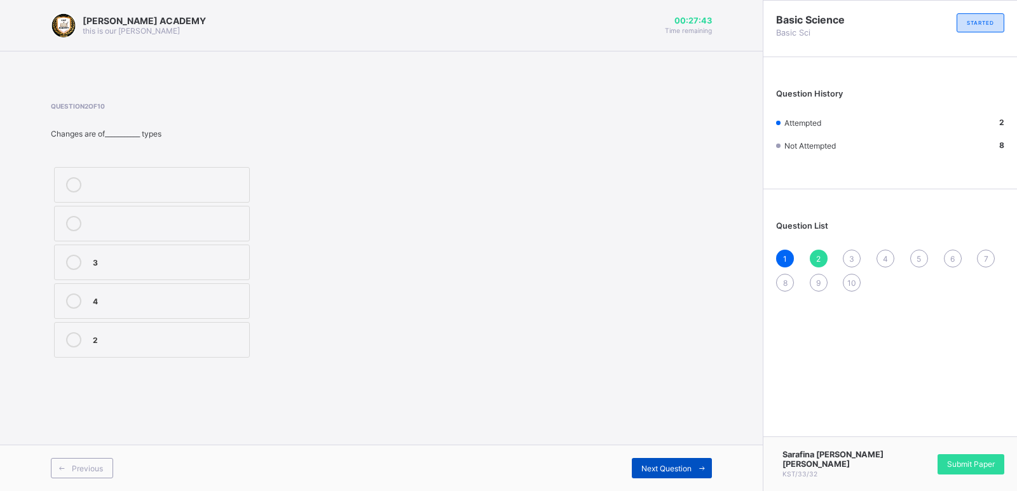
click at [689, 469] on span "Next Question" at bounding box center [666, 469] width 50 height 10
click at [119, 174] on label "irreversible" at bounding box center [152, 185] width 196 height 36
click at [680, 469] on span "Next Question" at bounding box center [666, 469] width 50 height 10
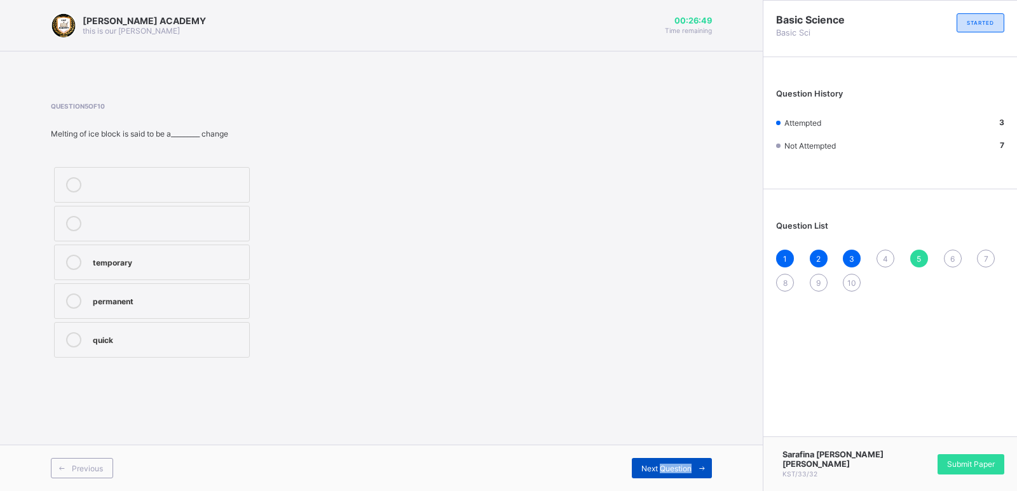
click at [680, 469] on span "Next Question" at bounding box center [666, 469] width 50 height 10
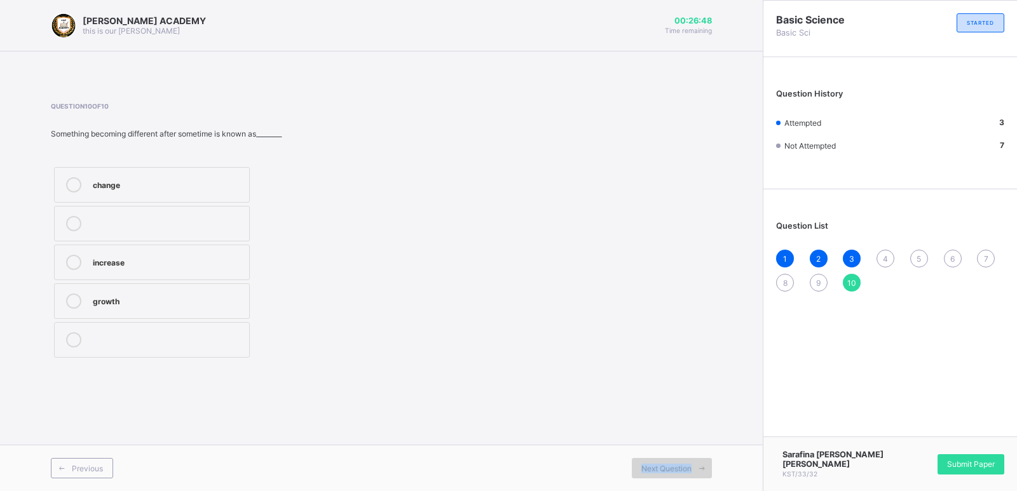
click at [680, 469] on span "Next Question" at bounding box center [666, 469] width 50 height 10
click at [680, 470] on span "Next Question" at bounding box center [666, 469] width 50 height 10
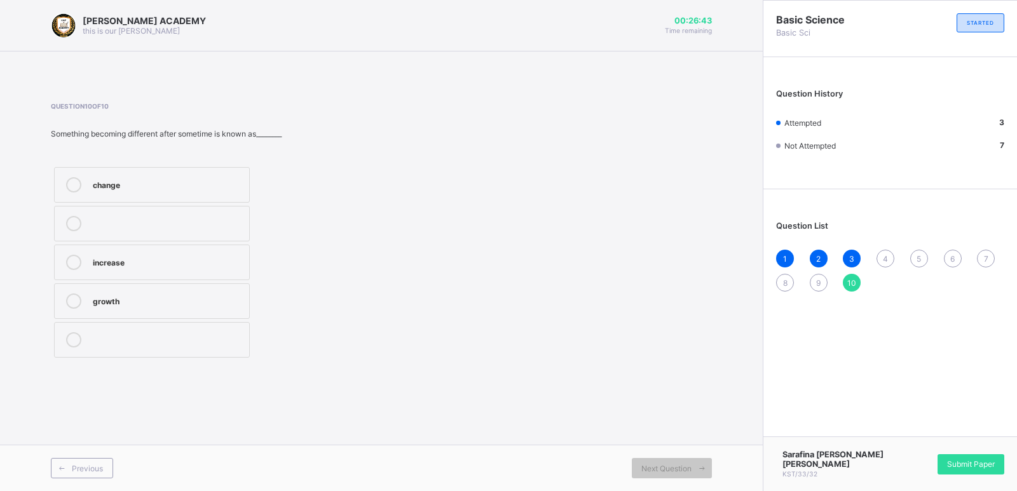
click at [551, 332] on div "Question 10 of 10 Something becoming different after sometime is known as______…" at bounding box center [381, 231] width 661 height 259
click at [888, 255] on div "4" at bounding box center [886, 259] width 18 height 18
click at [788, 256] on div "1" at bounding box center [785, 259] width 18 height 18
click at [683, 471] on span "Next Question" at bounding box center [666, 469] width 50 height 10
click at [672, 468] on span "Next Question" at bounding box center [666, 469] width 50 height 10
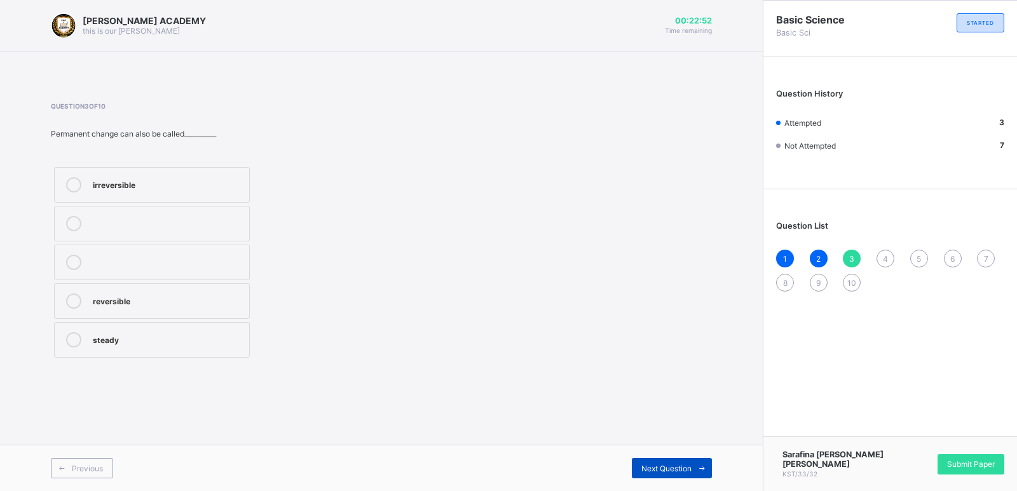
click at [674, 462] on div "Next Question" at bounding box center [672, 468] width 80 height 20
click at [99, 265] on div "temporary" at bounding box center [168, 261] width 150 height 13
click at [673, 469] on span "Next Question" at bounding box center [666, 469] width 50 height 10
click at [124, 263] on div "temporary" at bounding box center [168, 261] width 150 height 13
click at [660, 460] on div "Next Question" at bounding box center [672, 468] width 80 height 20
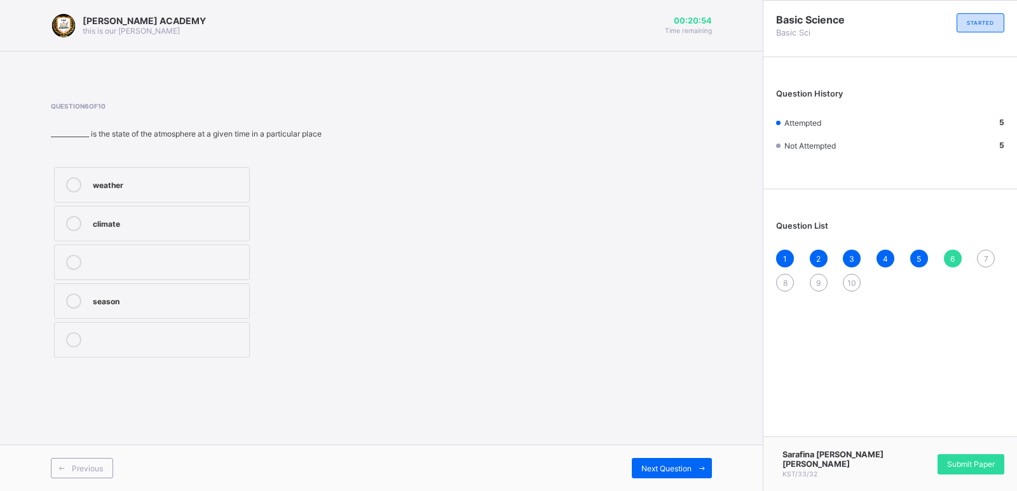
click at [152, 296] on div "season" at bounding box center [168, 300] width 150 height 13
click at [687, 464] on span "Next Question" at bounding box center [666, 469] width 50 height 10
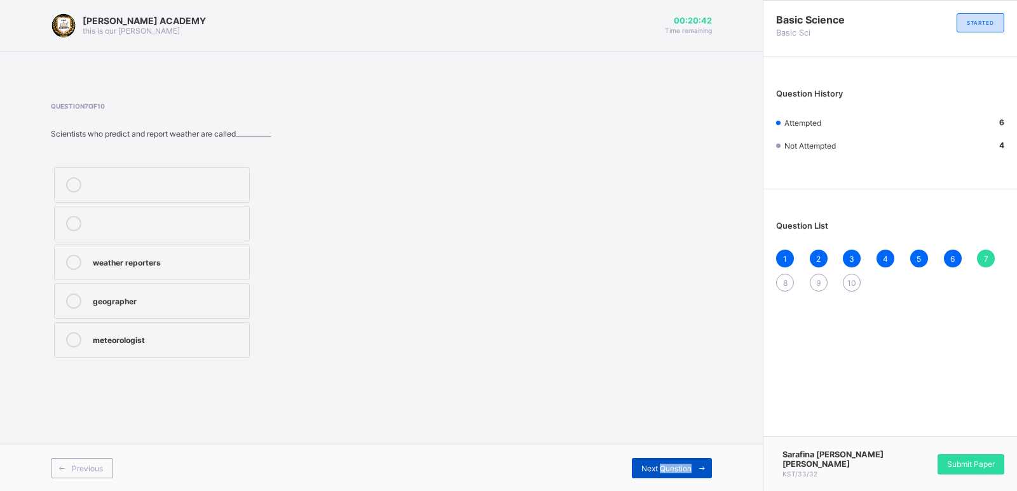
click at [687, 464] on span "Next Question" at bounding box center [666, 469] width 50 height 10
click at [982, 254] on div "7" at bounding box center [986, 259] width 18 height 18
click at [952, 255] on span "6" at bounding box center [952, 259] width 4 height 10
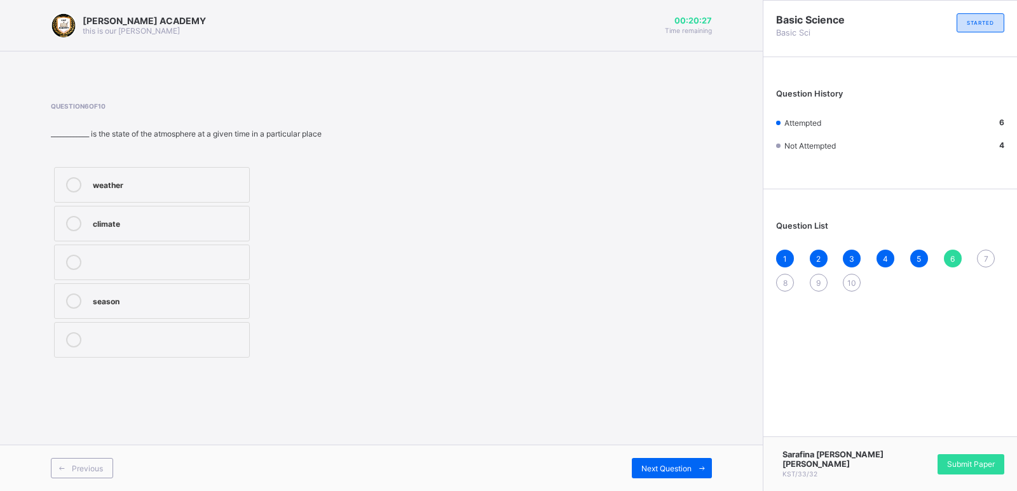
click at [987, 254] on span "7" at bounding box center [986, 259] width 4 height 10
click at [193, 351] on label "meteorologist" at bounding box center [152, 340] width 196 height 36
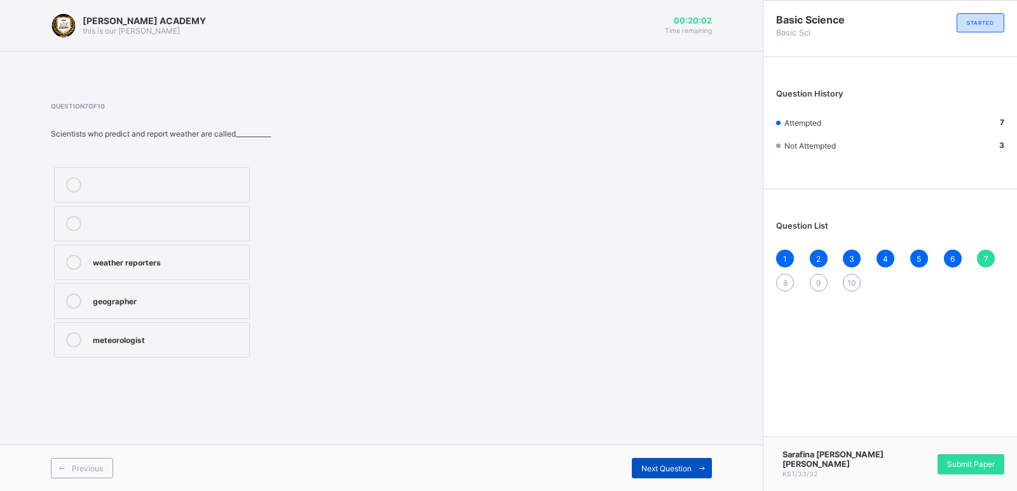
click at [677, 465] on span "Next Question" at bounding box center [666, 469] width 50 height 10
click at [784, 284] on span "8" at bounding box center [785, 283] width 4 height 10
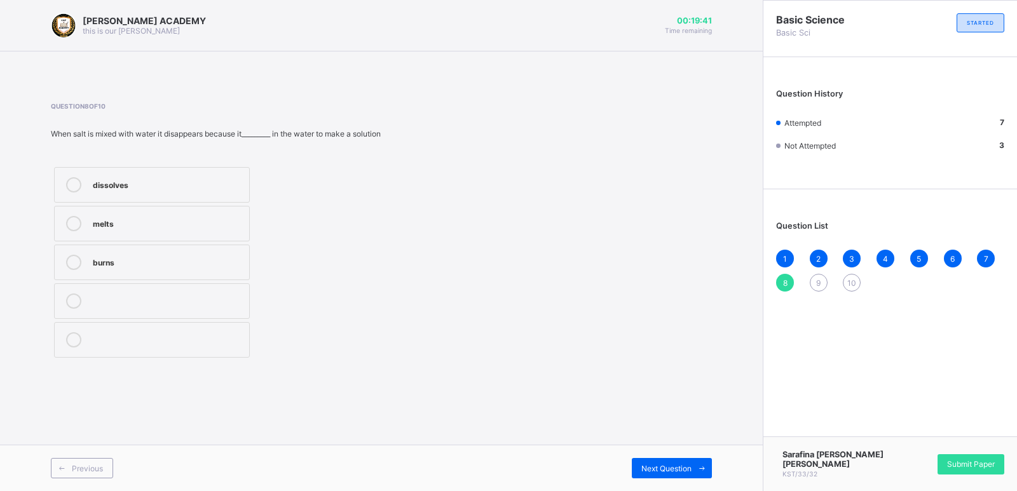
click at [180, 191] on div "dissolves" at bounding box center [168, 184] width 150 height 15
click at [658, 467] on span "Next Question" at bounding box center [666, 469] width 50 height 10
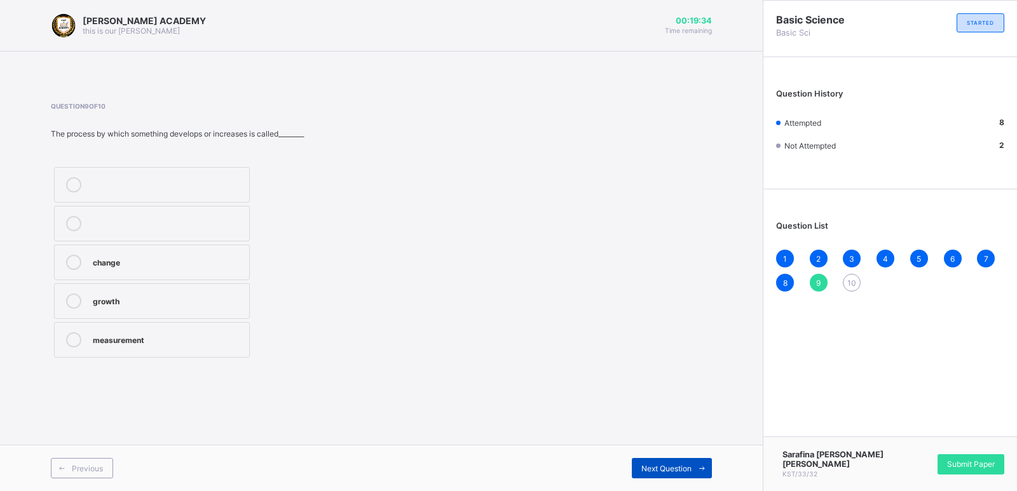
click at [658, 467] on span "Next Question" at bounding box center [666, 469] width 50 height 10
click at [817, 283] on span "9" at bounding box center [818, 283] width 4 height 10
click at [109, 273] on label "change" at bounding box center [152, 263] width 196 height 36
click at [109, 272] on label "change" at bounding box center [152, 263] width 196 height 36
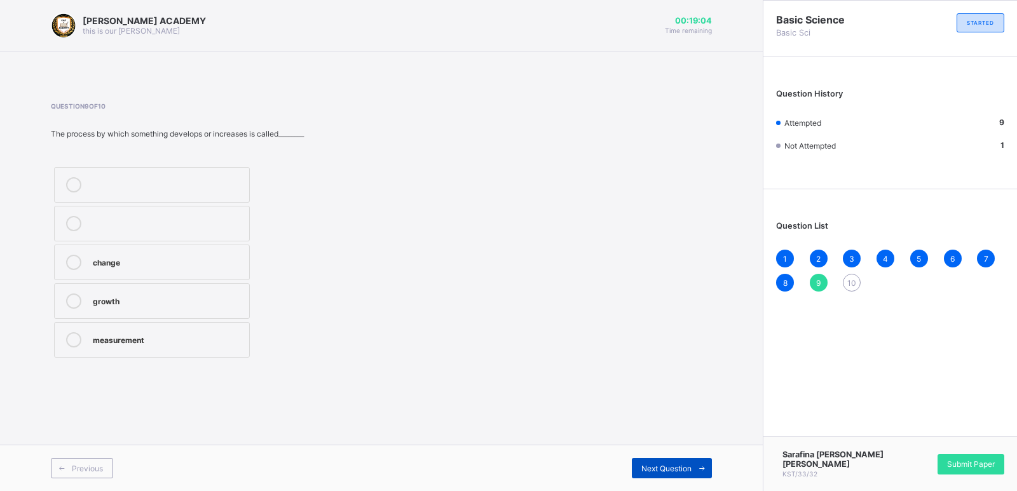
click at [678, 470] on span "Next Question" at bounding box center [666, 469] width 50 height 10
click at [158, 188] on div "change" at bounding box center [168, 183] width 150 height 13
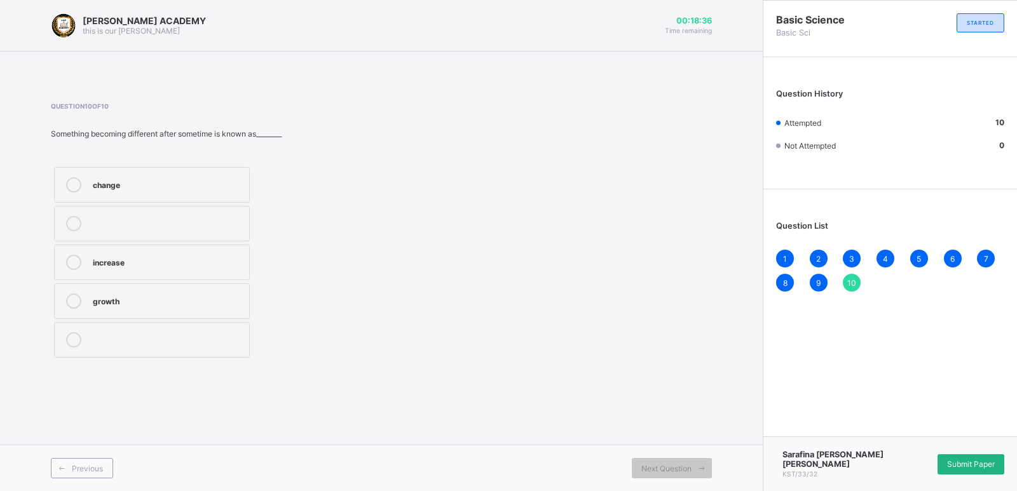
click at [981, 475] on div "Submit Paper" at bounding box center [971, 465] width 67 height 20
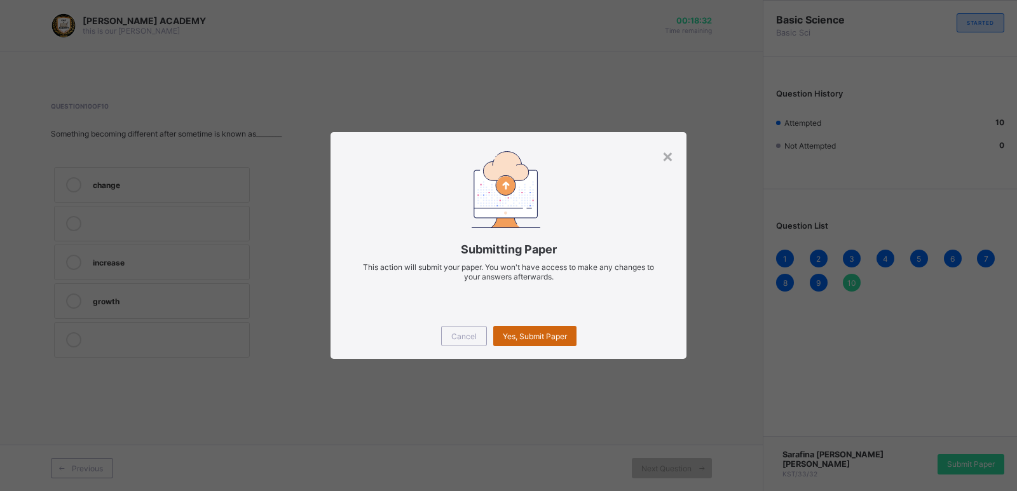
click at [543, 342] on div "Yes, Submit Paper" at bounding box center [534, 336] width 83 height 20
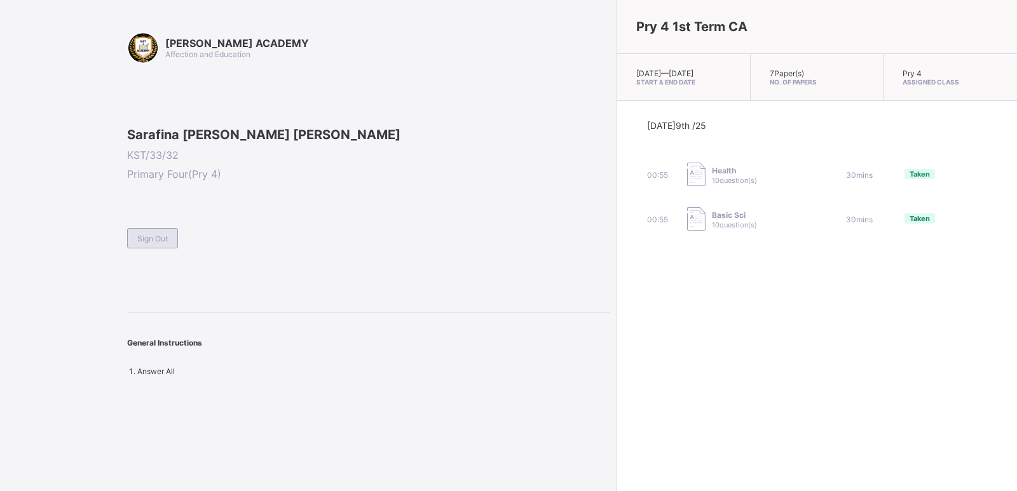
click at [175, 249] on div "Sign Out" at bounding box center [152, 238] width 51 height 20
